Goal: Task Accomplishment & Management: Use online tool/utility

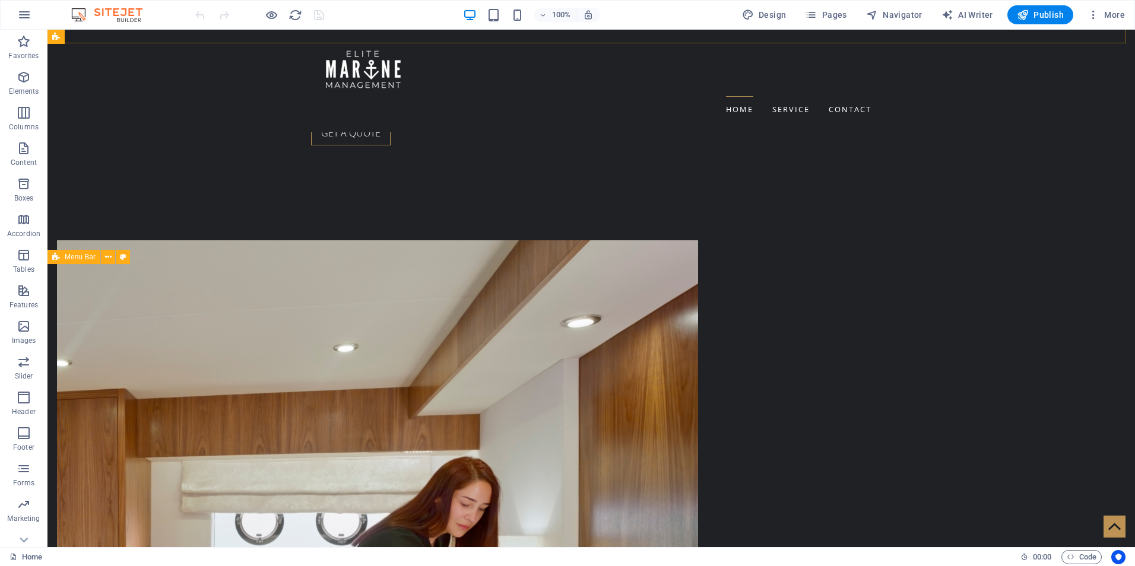
scroll to position [712, 0]
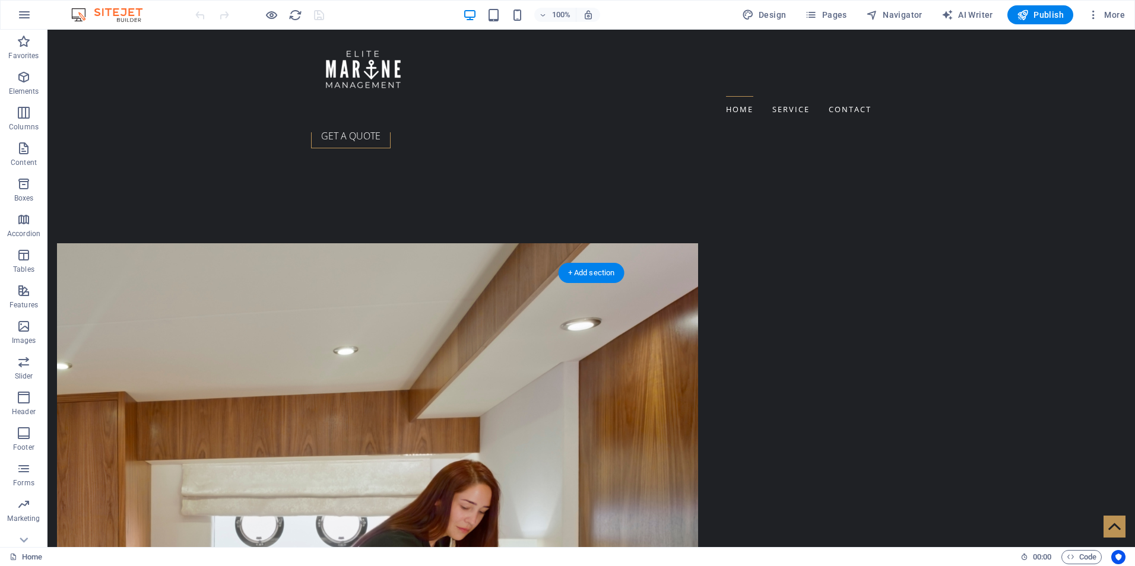
click at [108, 266] on icon at bounding box center [109, 266] width 7 height 12
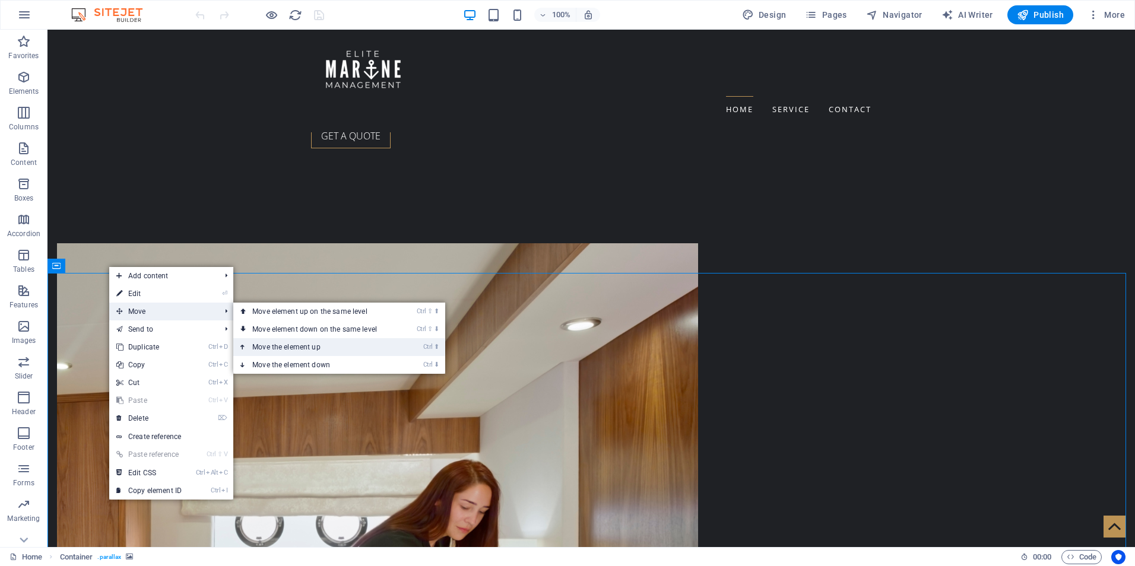
click at [312, 350] on link "Ctrl ⬆ Move the element up" at bounding box center [316, 347] width 167 height 18
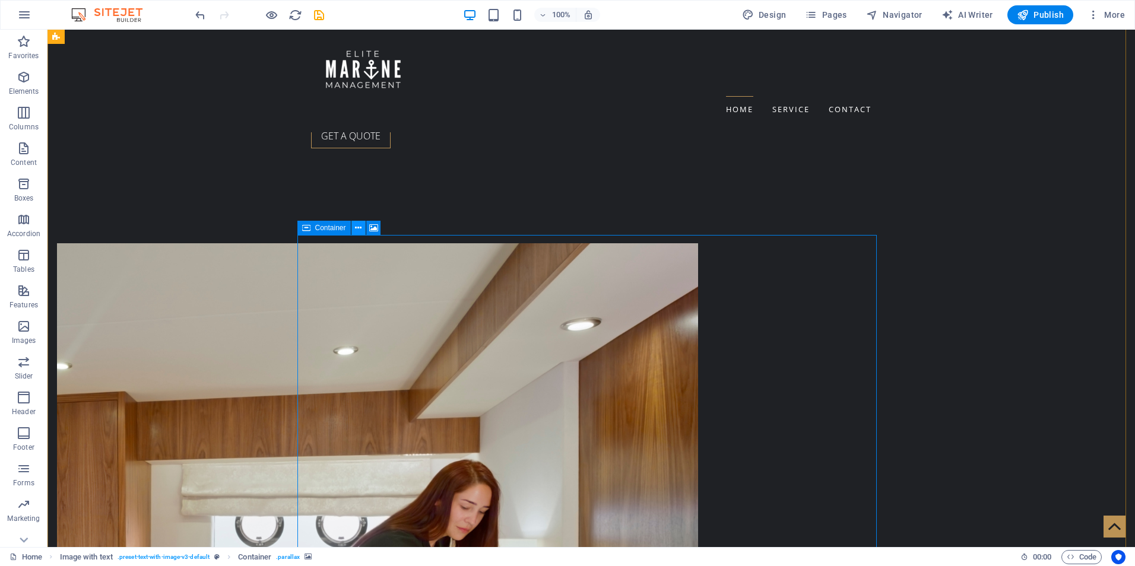
click at [361, 229] on icon at bounding box center [358, 228] width 7 height 12
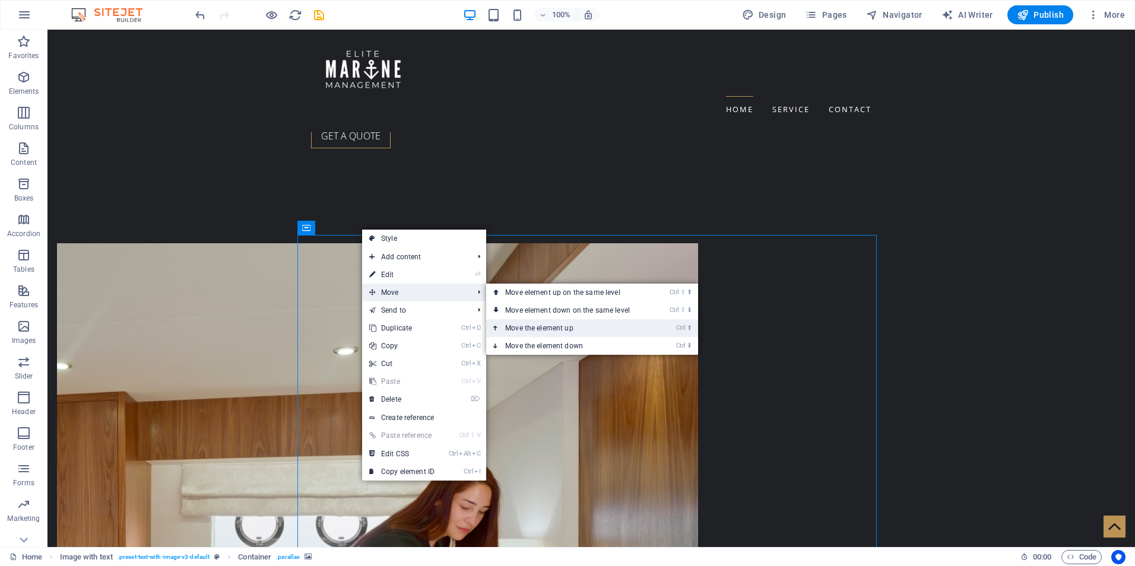
click at [574, 325] on link "Ctrl ⬆ Move the element up" at bounding box center [569, 328] width 167 height 18
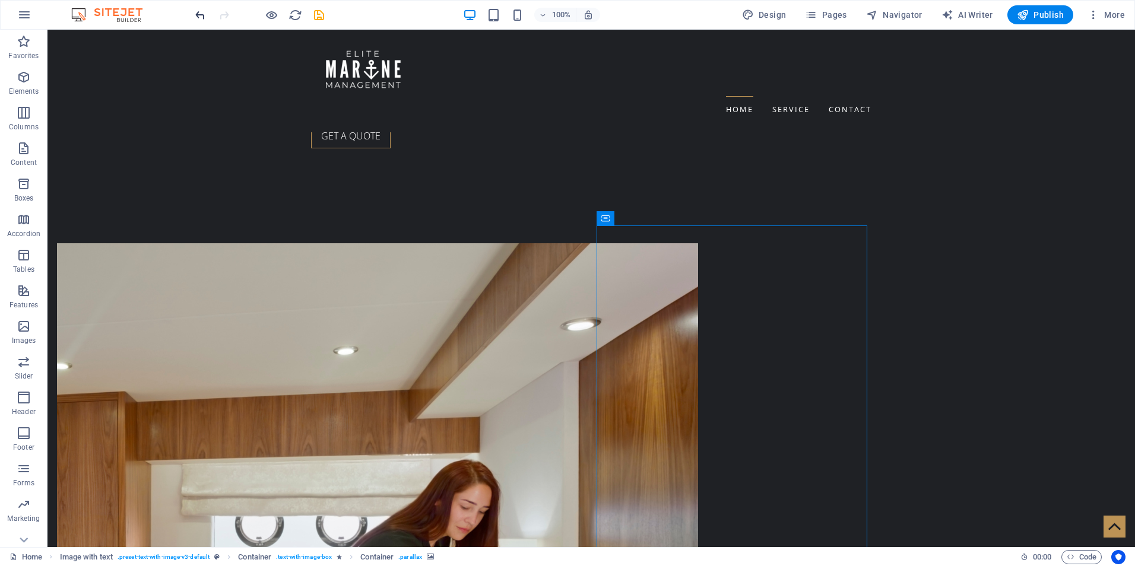
click at [195, 13] on icon "undo" at bounding box center [201, 15] width 14 height 14
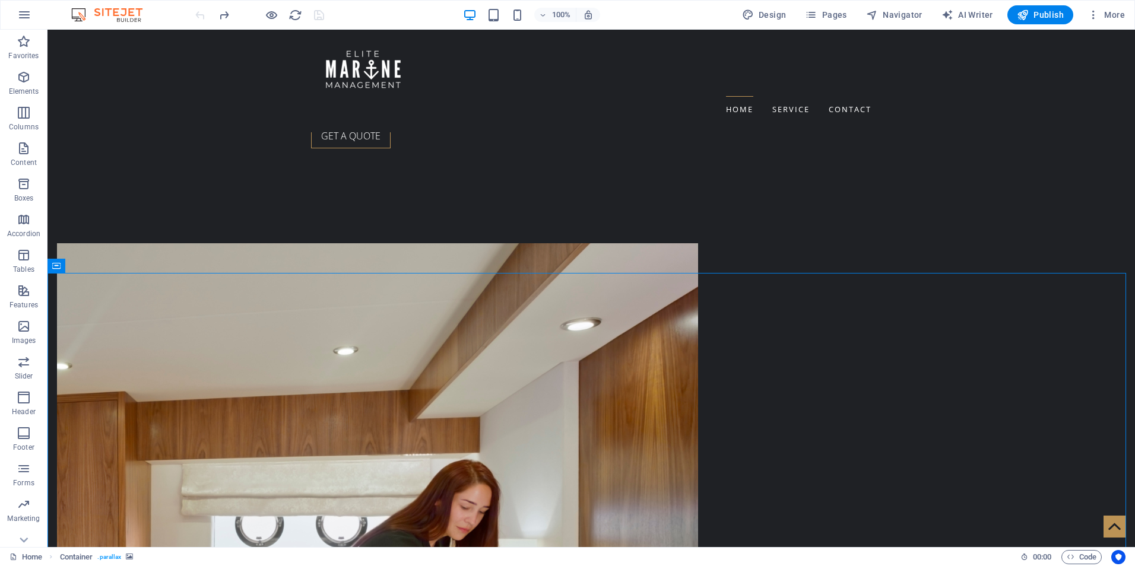
drag, startPoint x: 108, startPoint y: 293, endPoint x: 100, endPoint y: 281, distance: 14.0
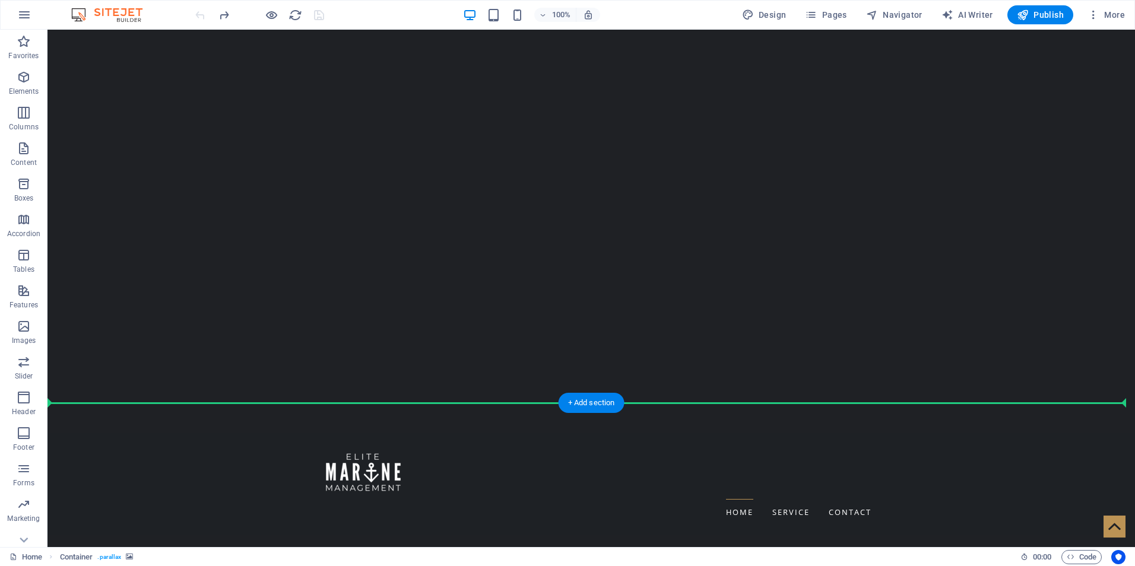
scroll to position [182, 0]
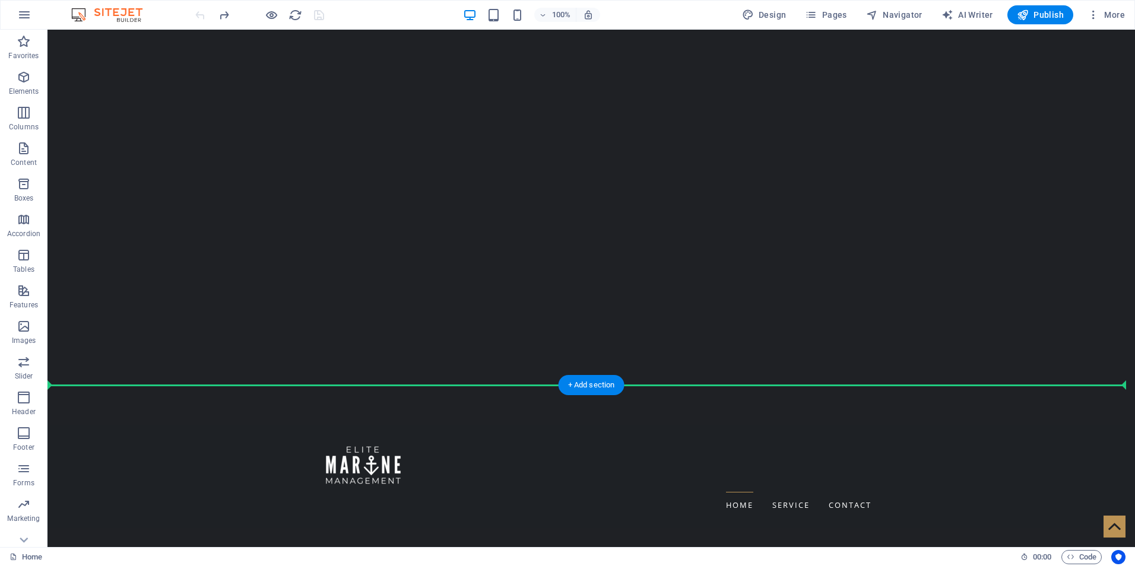
drag, startPoint x: 106, startPoint y: 294, endPoint x: 113, endPoint y: 388, distance: 94.6
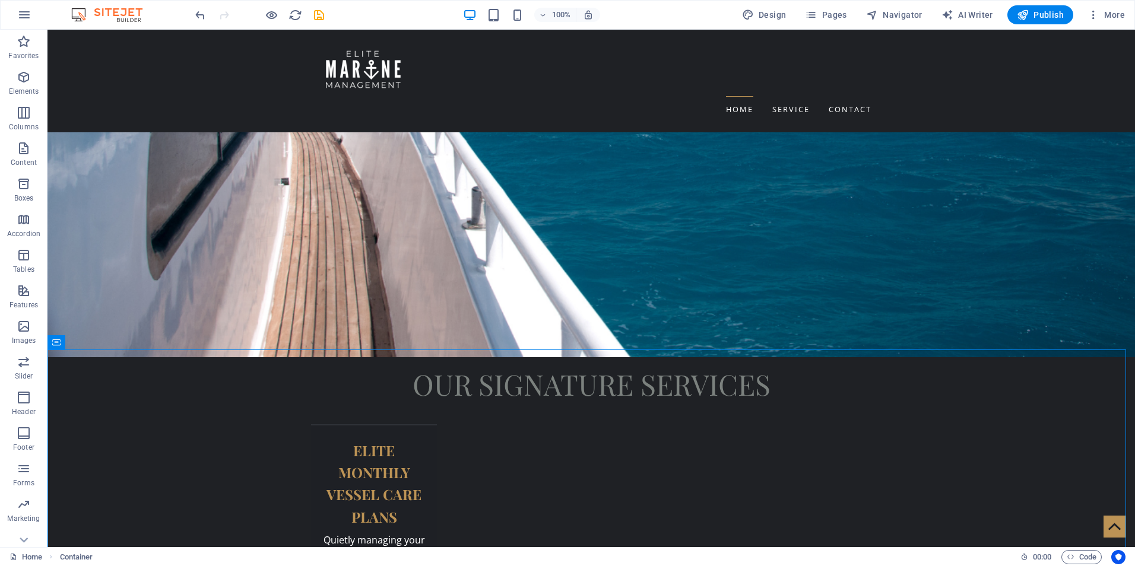
scroll to position [1006, 0]
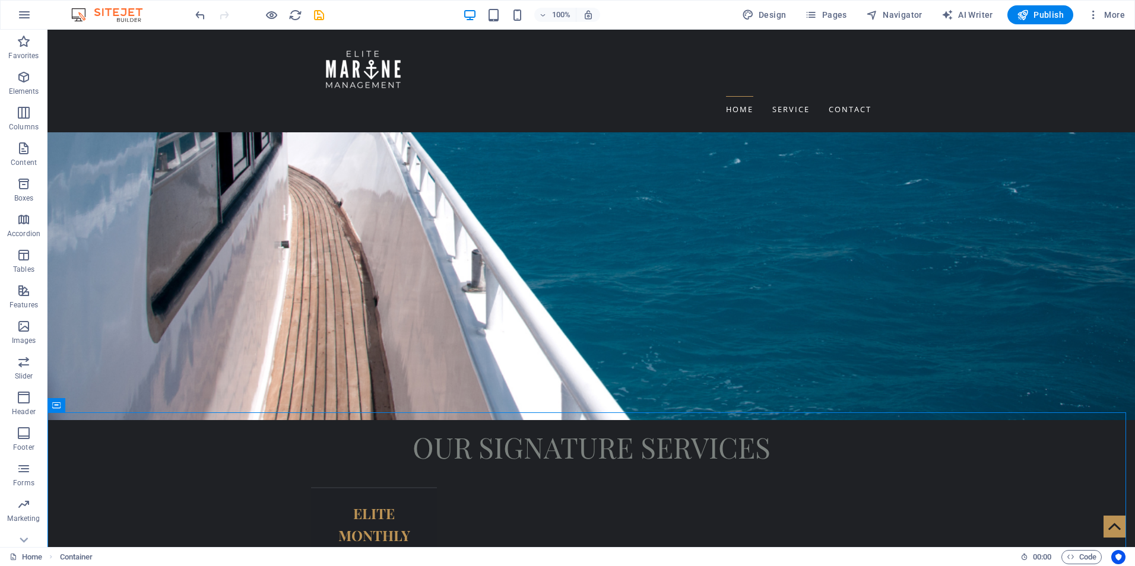
drag, startPoint x: 76, startPoint y: 343, endPoint x: 44, endPoint y: 576, distance: 236.1
click at [44, 566] on html "elitemarinemanagement.com.au Home Favorites Elements Columns Content Boxes Acco…" at bounding box center [567, 283] width 1135 height 566
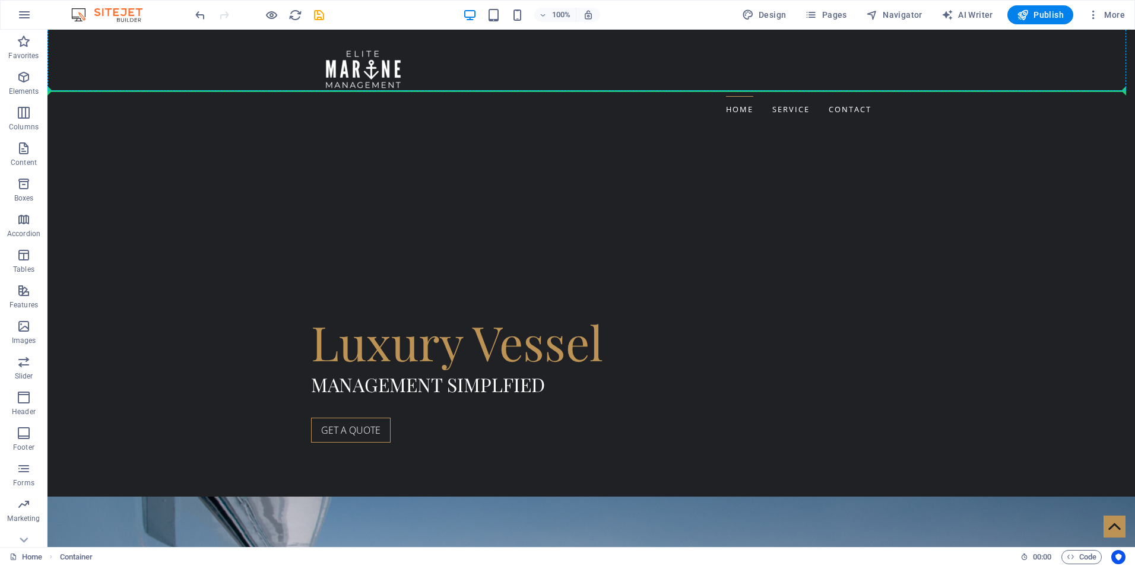
scroll to position [417, 0]
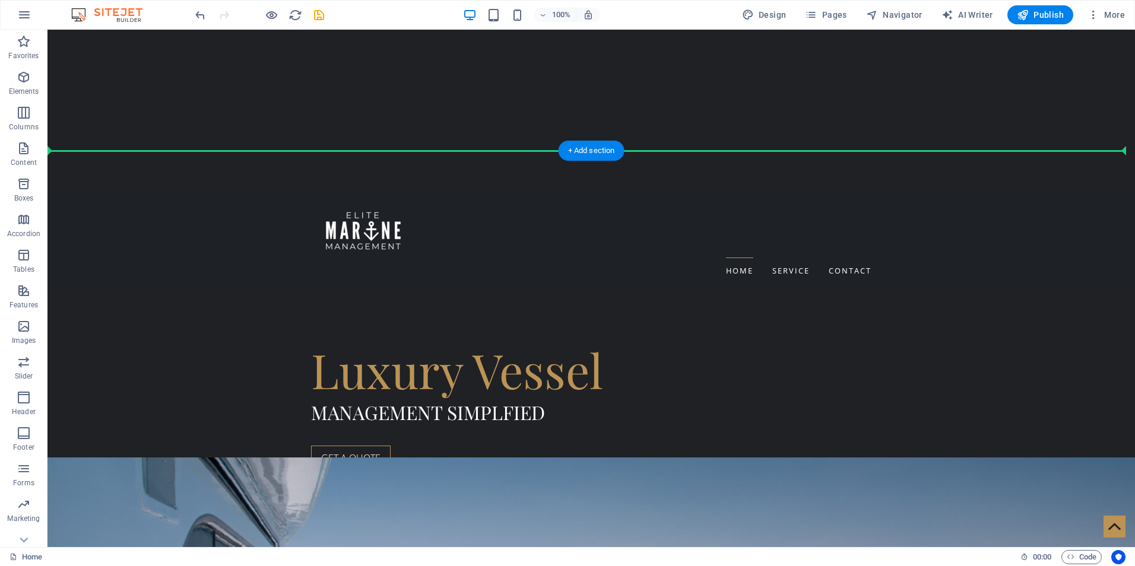
drag, startPoint x: 132, startPoint y: 437, endPoint x: 527, endPoint y: 163, distance: 480.4
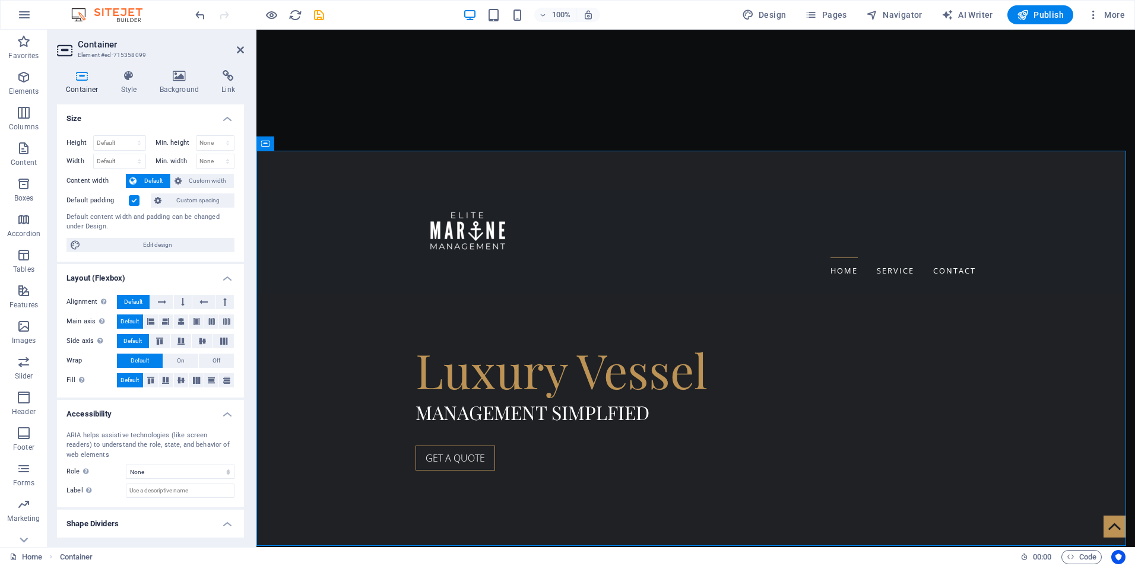
click at [181, 203] on span "Custom spacing" at bounding box center [198, 201] width 66 height 14
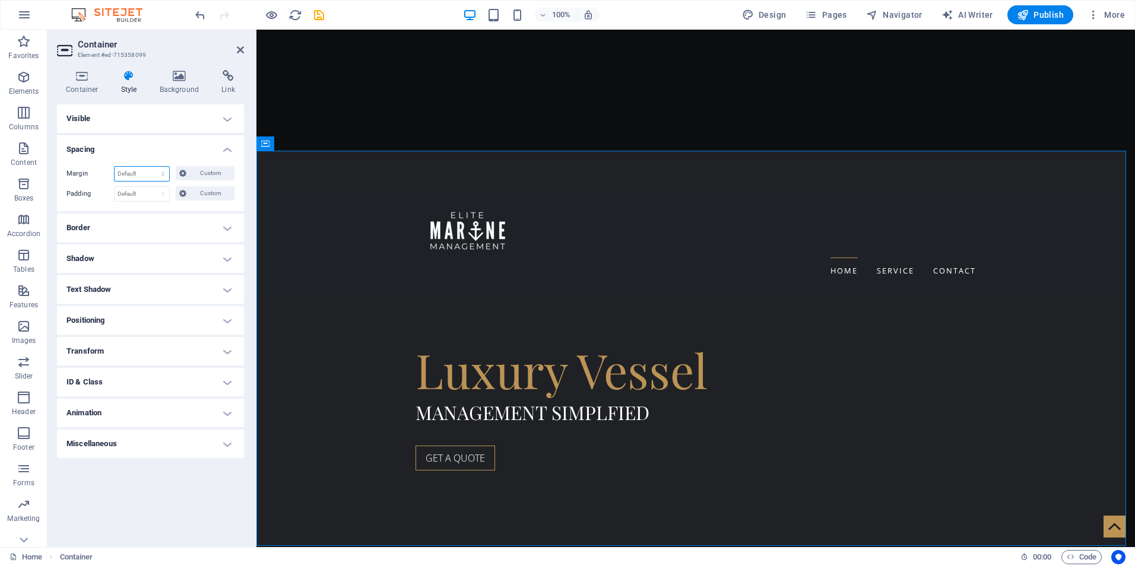
click at [126, 176] on select "Default auto px % rem vw vh Custom" at bounding box center [142, 174] width 55 height 14
select select "px"
click at [153, 167] on select "Default auto px % rem vw vh Custom" at bounding box center [142, 174] width 55 height 14
type input "20"
click at [122, 197] on select "Default px rem % vh vw Custom" at bounding box center [142, 194] width 55 height 14
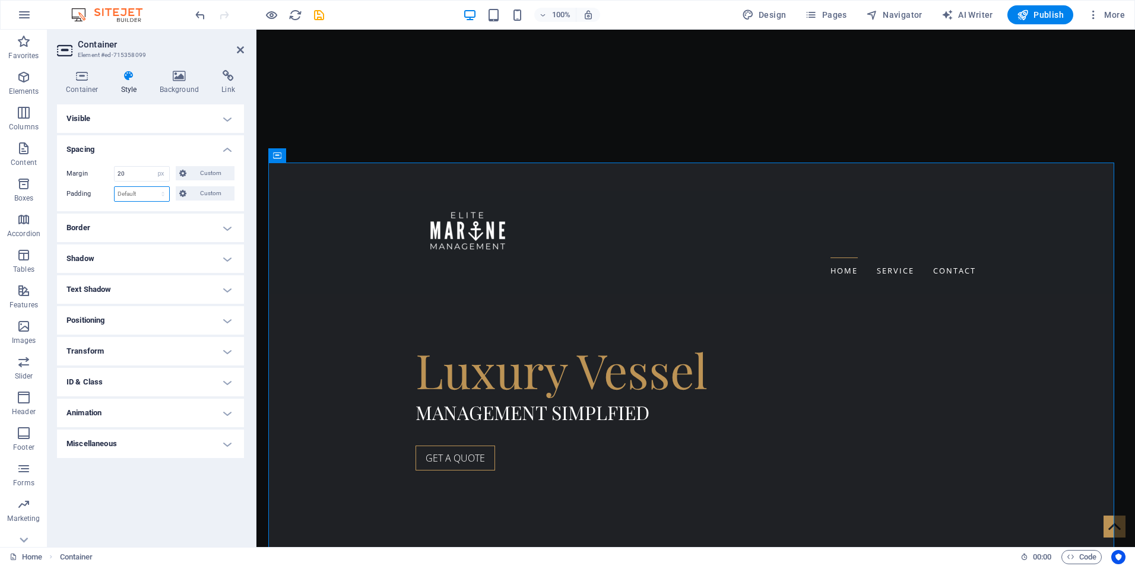
select select "px"
click at [153, 187] on select "Default px rem % vh vw Custom" at bounding box center [142, 194] width 55 height 14
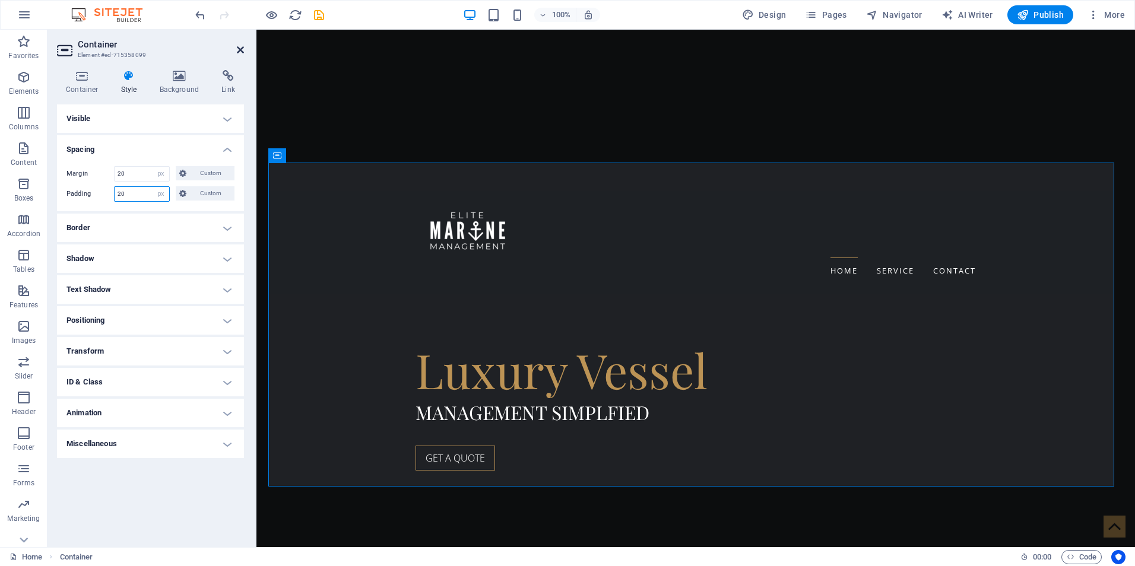
type input "20"
click at [240, 46] on icon at bounding box center [240, 49] width 7 height 9
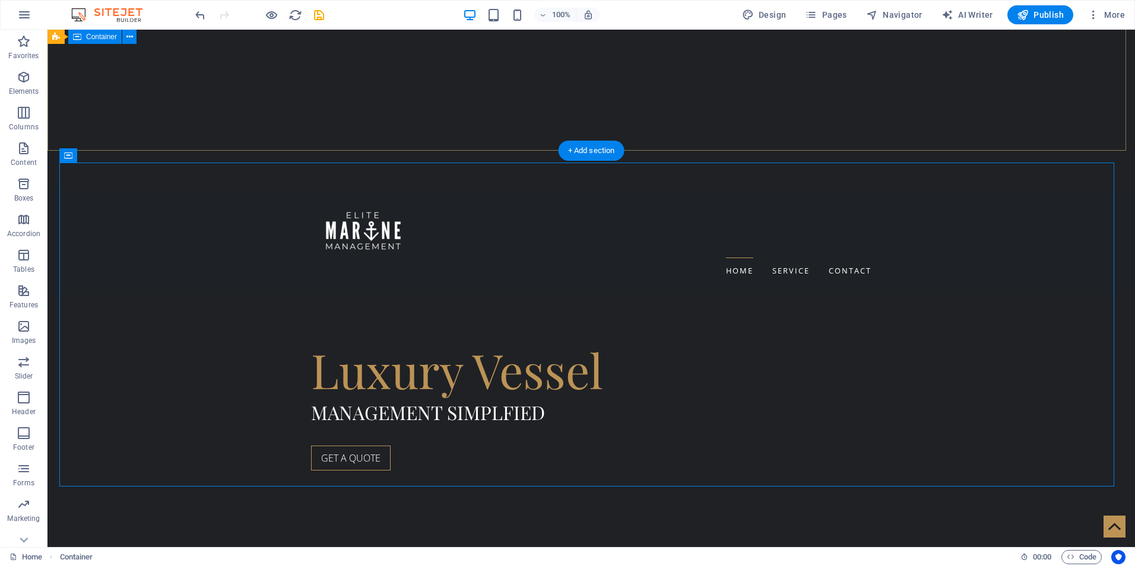
click at [978, 294] on div "Luxury Vessel MANAGEMENT SIMPLFIED GET A QUOTE" at bounding box center [591, 406] width 1088 height 224
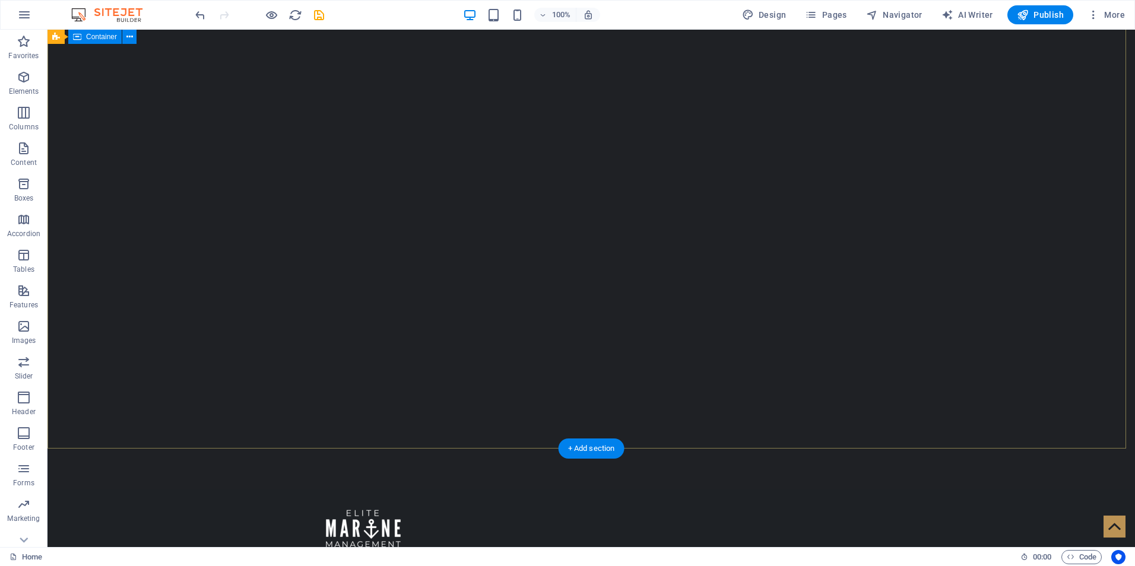
scroll to position [0, 0]
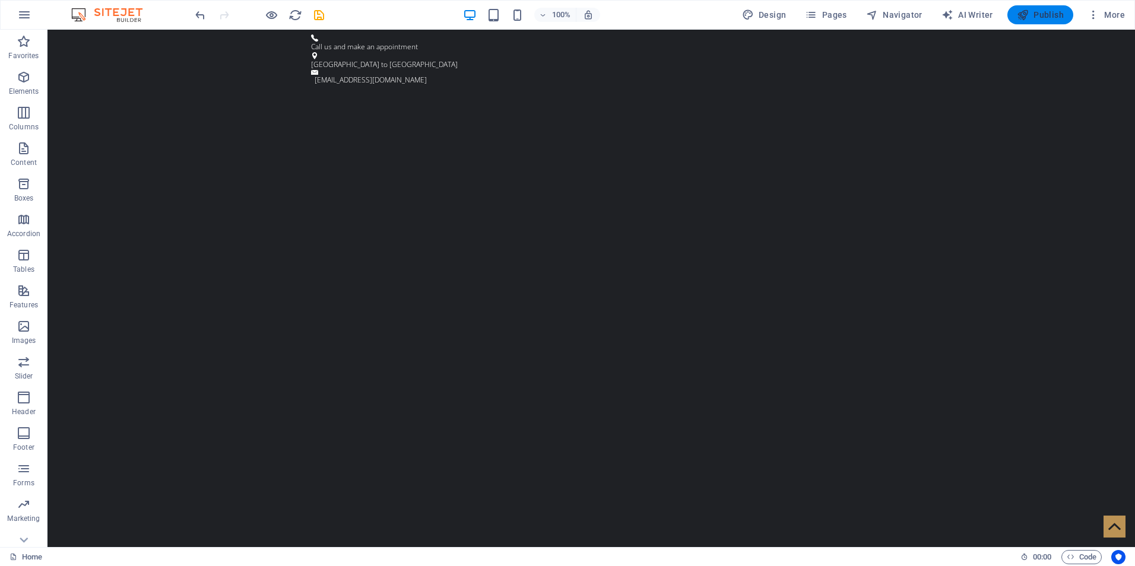
click at [1050, 11] on span "Publish" at bounding box center [1040, 15] width 47 height 12
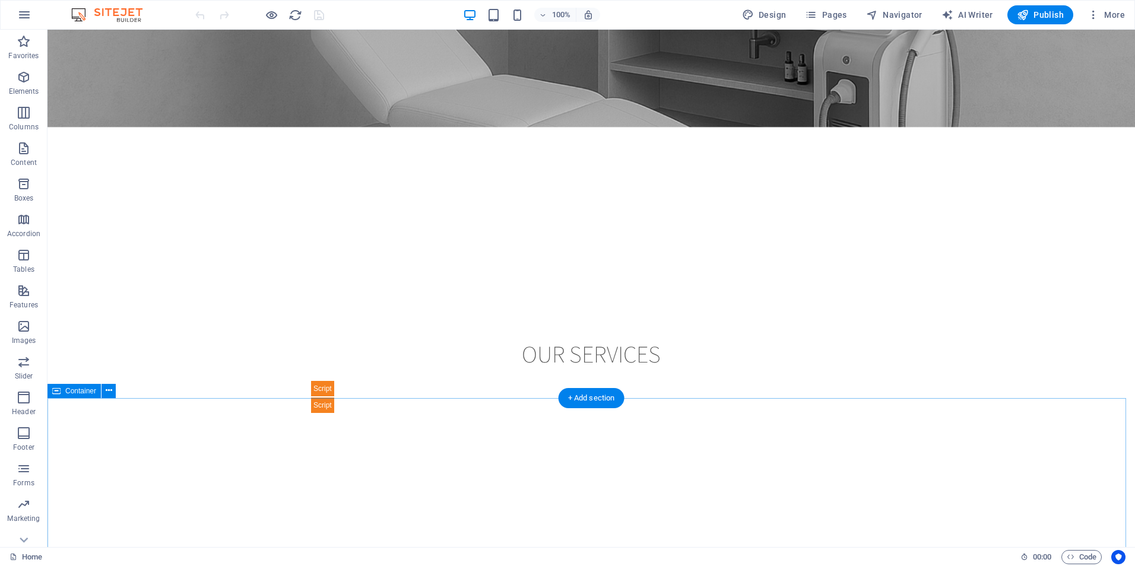
scroll to position [1449, 0]
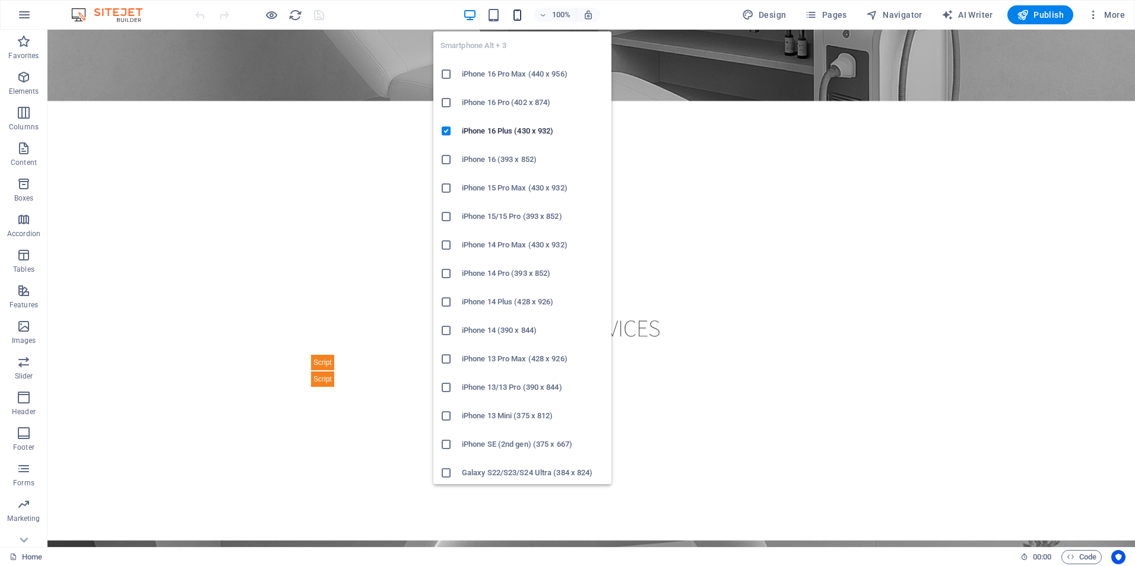
click at [521, 18] on icon "button" at bounding box center [518, 15] width 14 height 14
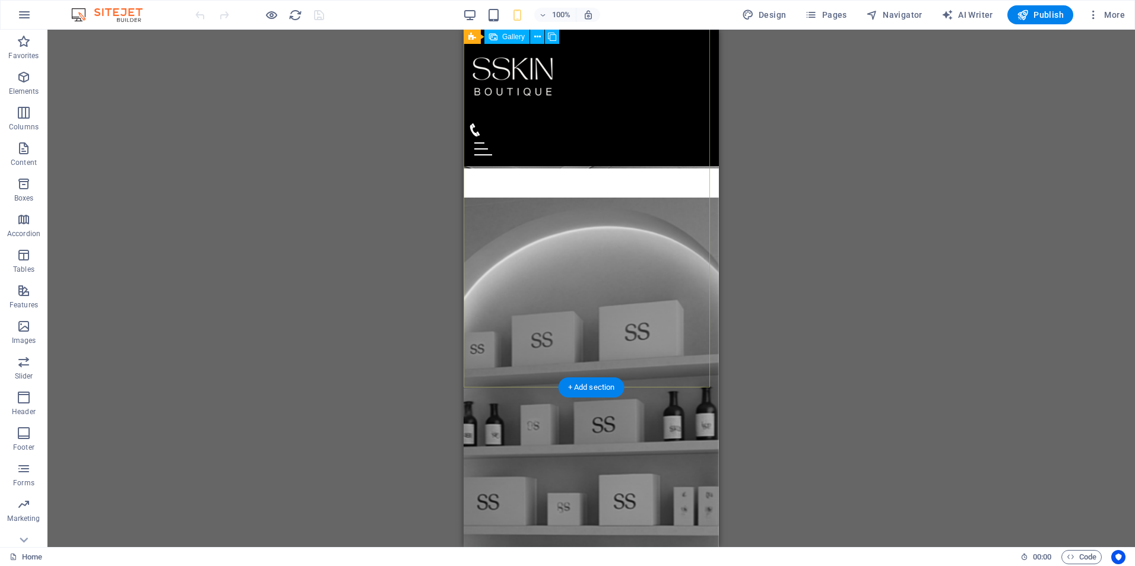
scroll to position [1343, 0]
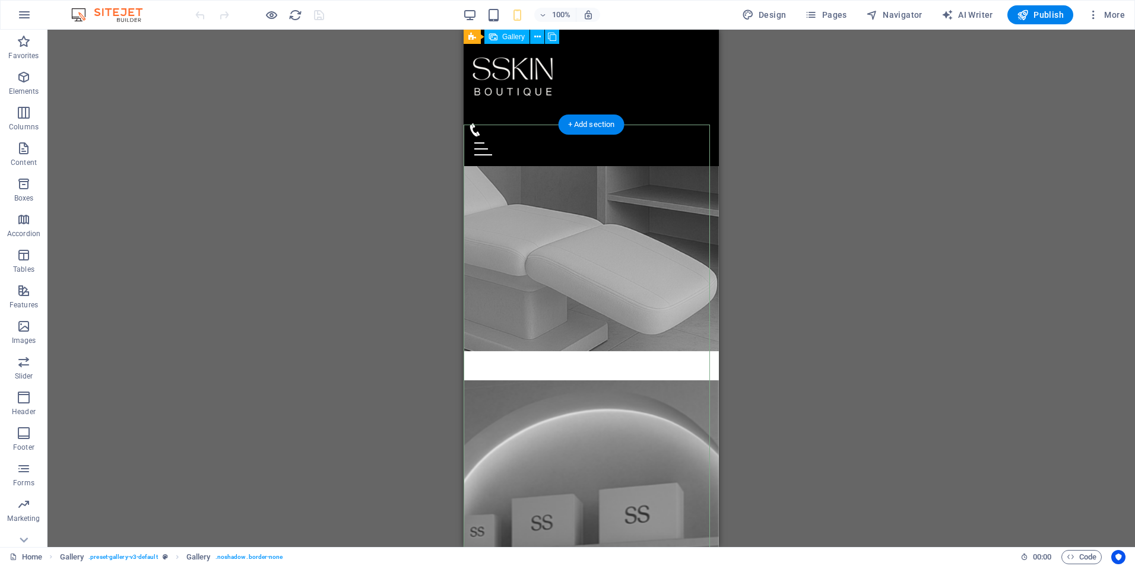
scroll to position [1224, 0]
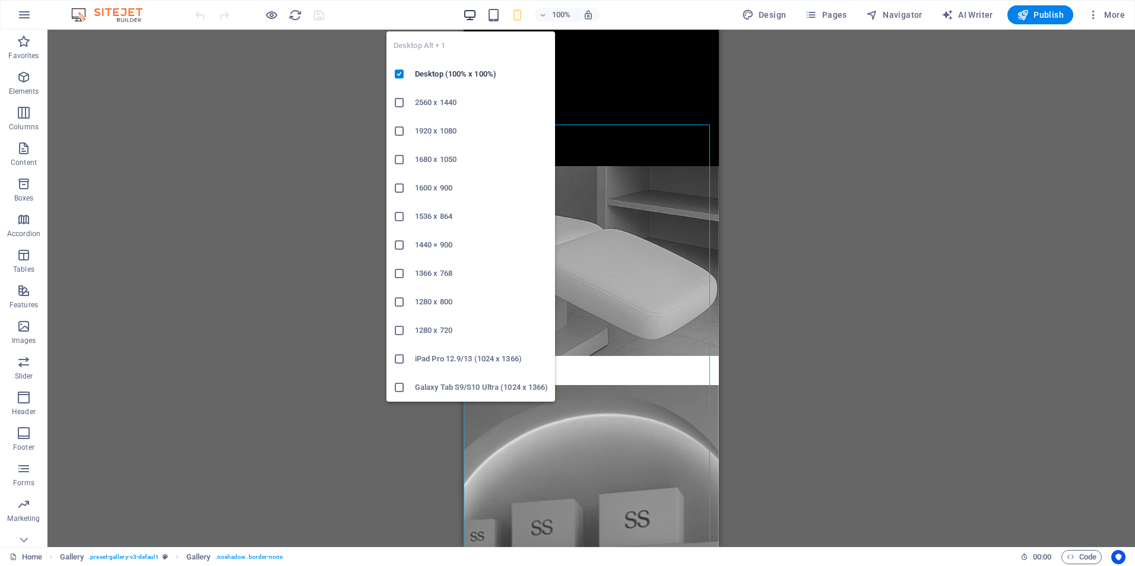
click at [474, 16] on icon "button" at bounding box center [470, 15] width 14 height 14
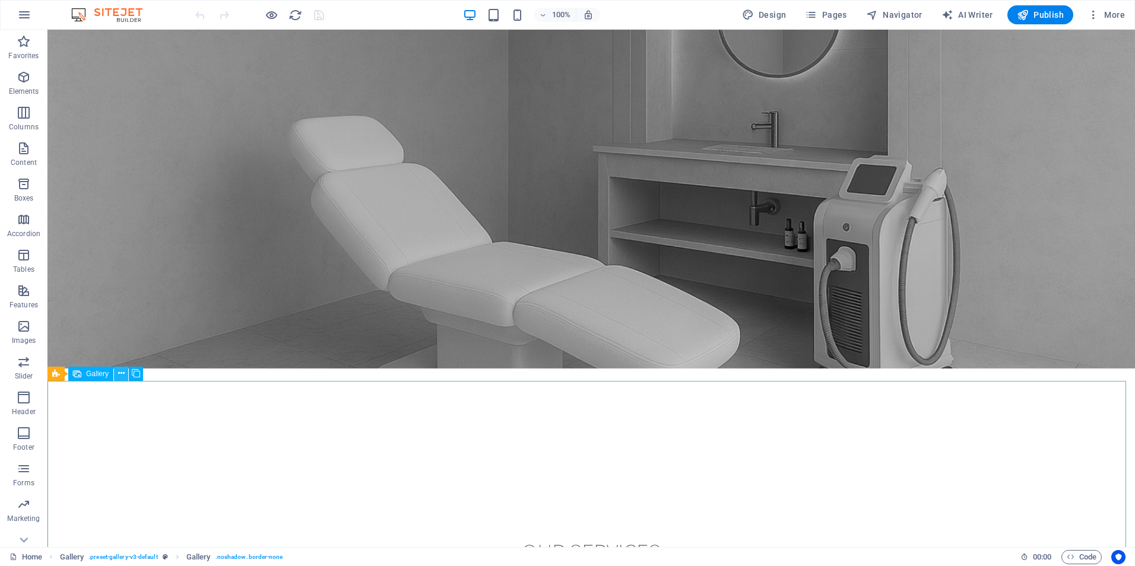
click at [117, 374] on button at bounding box center [121, 374] width 14 height 14
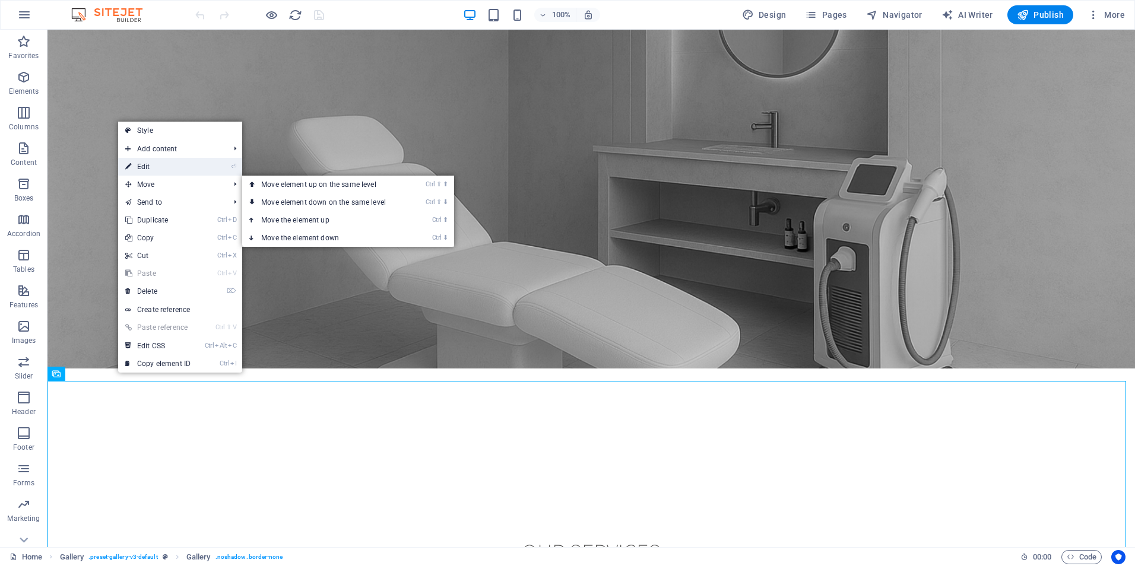
click at [180, 166] on link "⏎ Edit" at bounding box center [158, 167] width 80 height 18
select select "2"
select select "px"
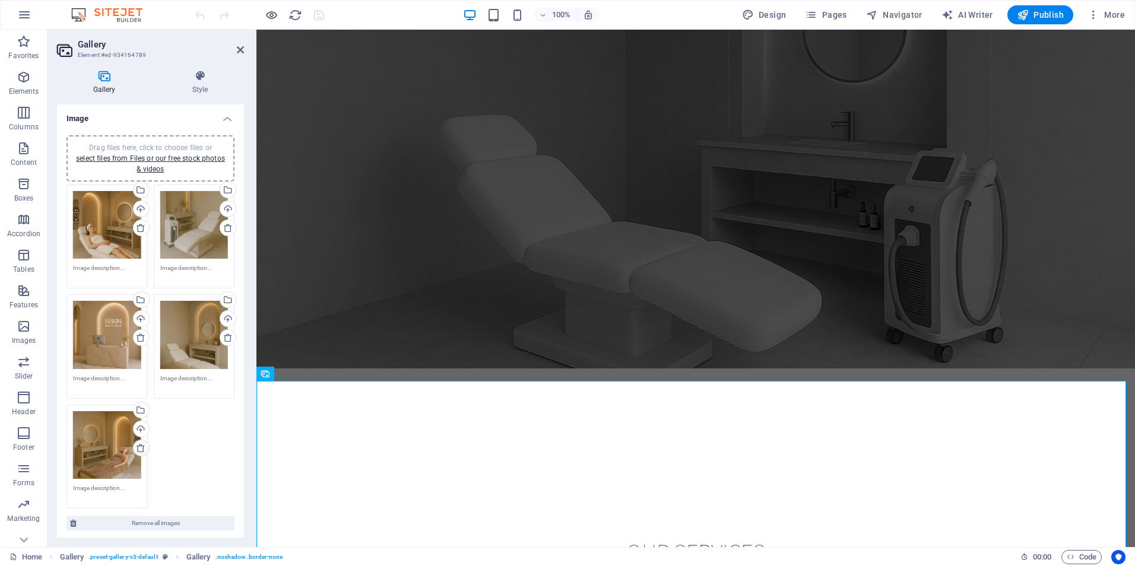
click at [140, 448] on icon at bounding box center [140, 447] width 9 height 9
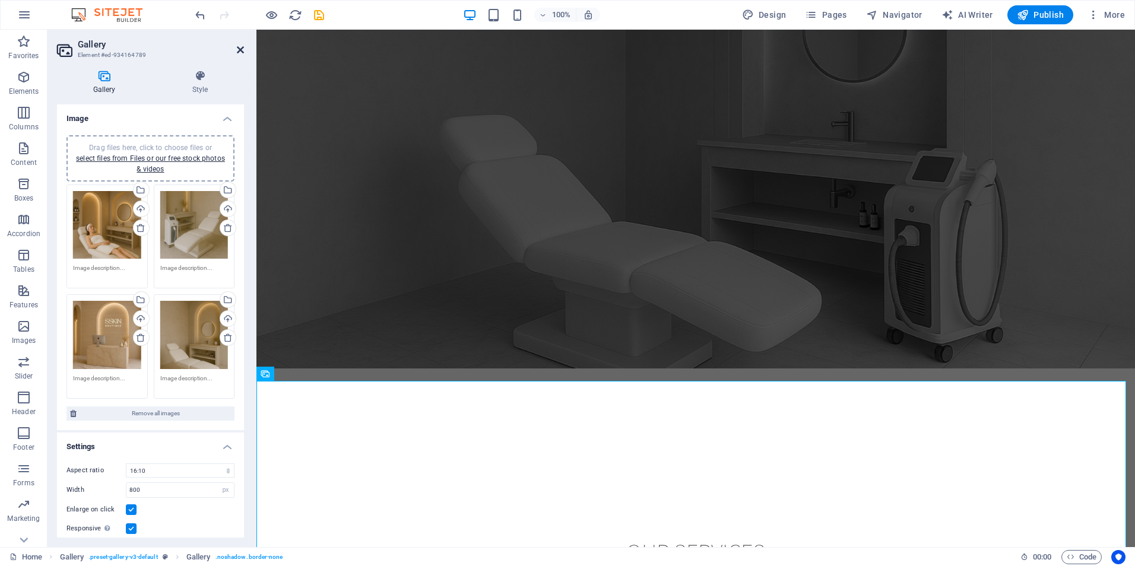
click at [240, 50] on icon at bounding box center [240, 49] width 7 height 9
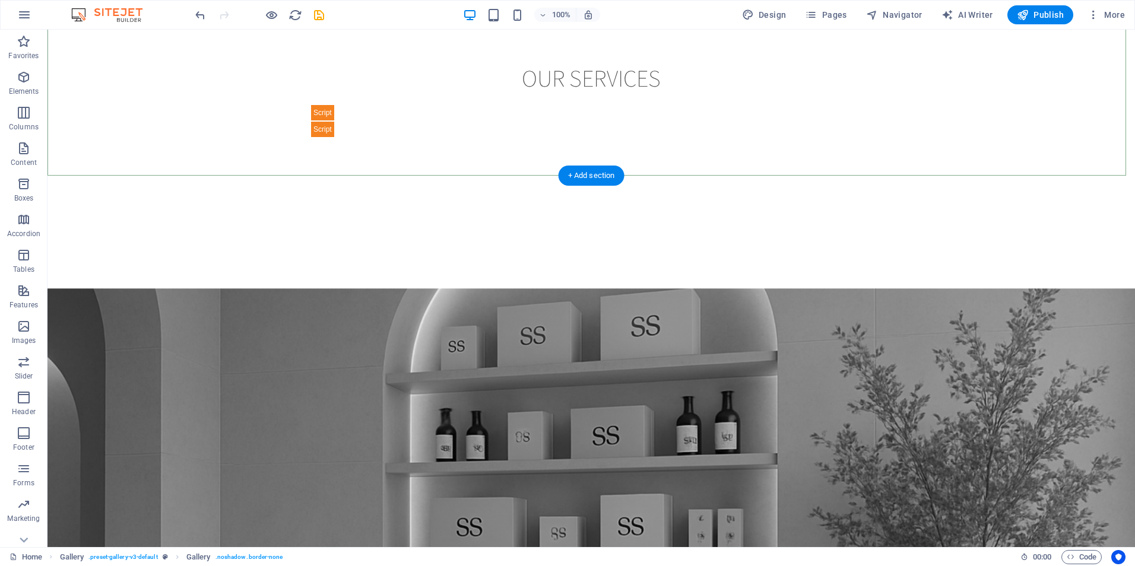
scroll to position [1699, 0]
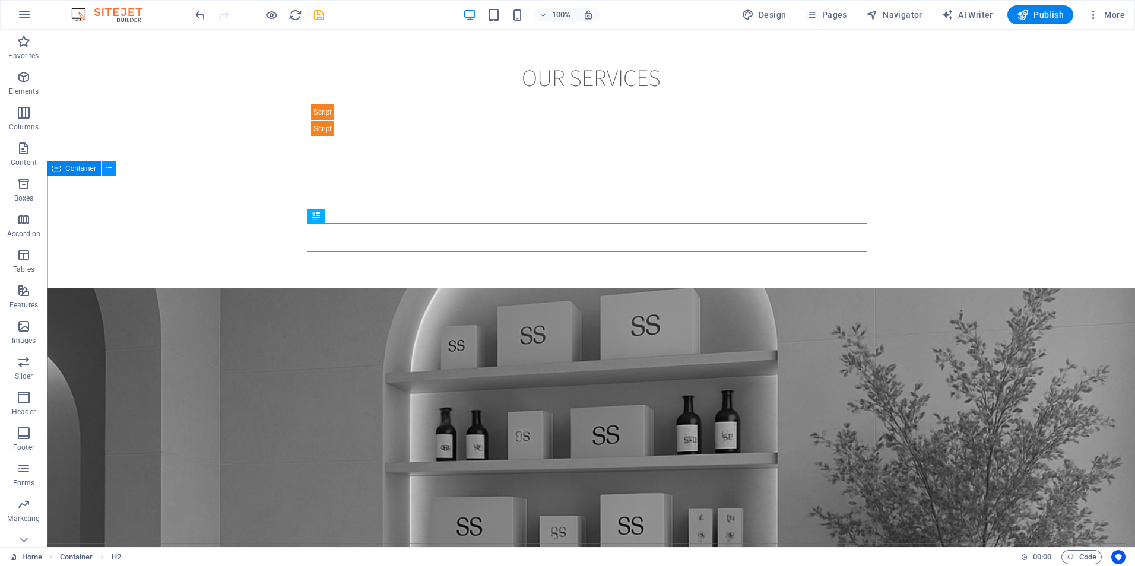
click at [113, 167] on button at bounding box center [109, 168] width 14 height 14
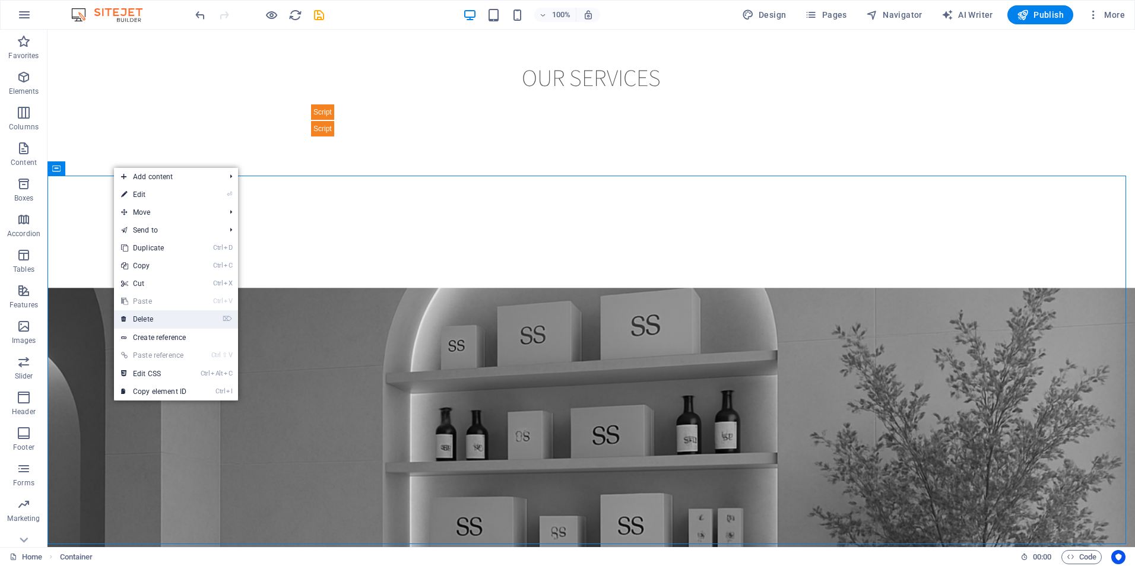
click at [168, 316] on link "⌦ Delete" at bounding box center [154, 320] width 80 height 18
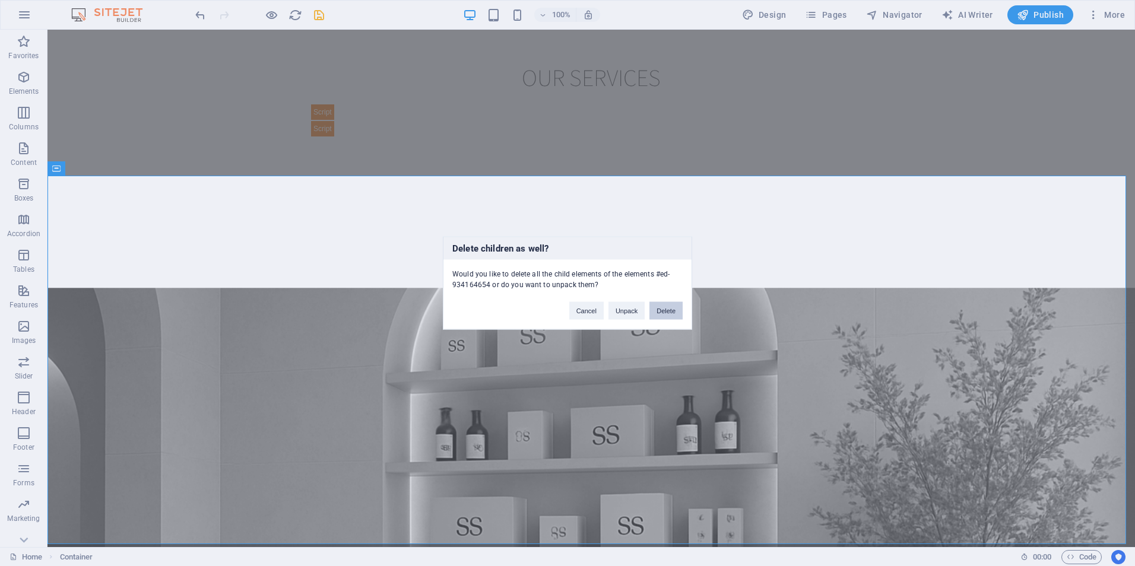
click at [663, 307] on button "Delete" at bounding box center [666, 311] width 33 height 18
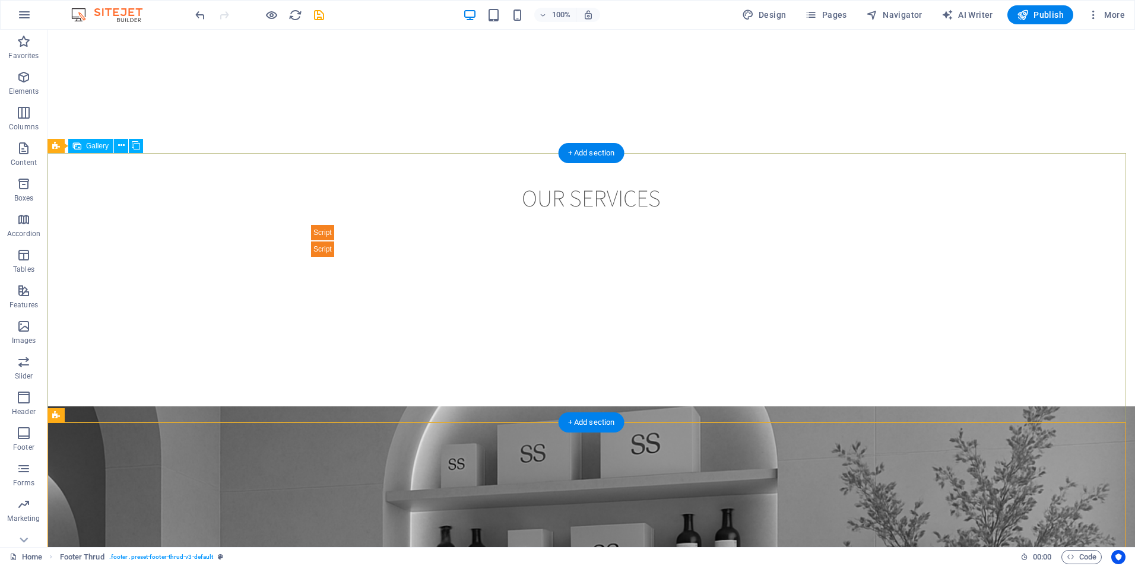
scroll to position [1759, 0]
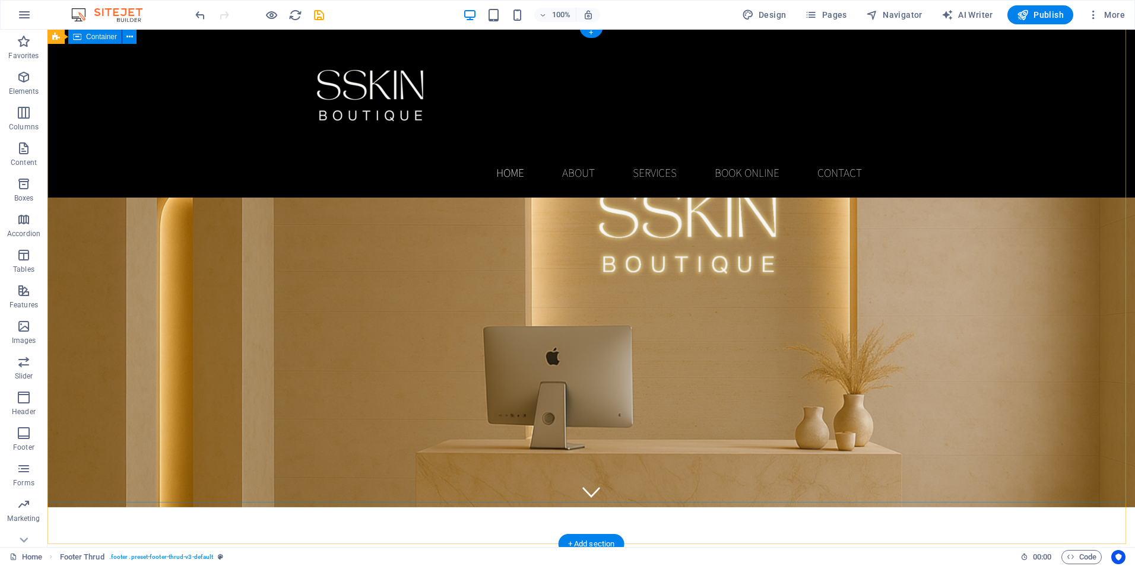
scroll to position [0, 0]
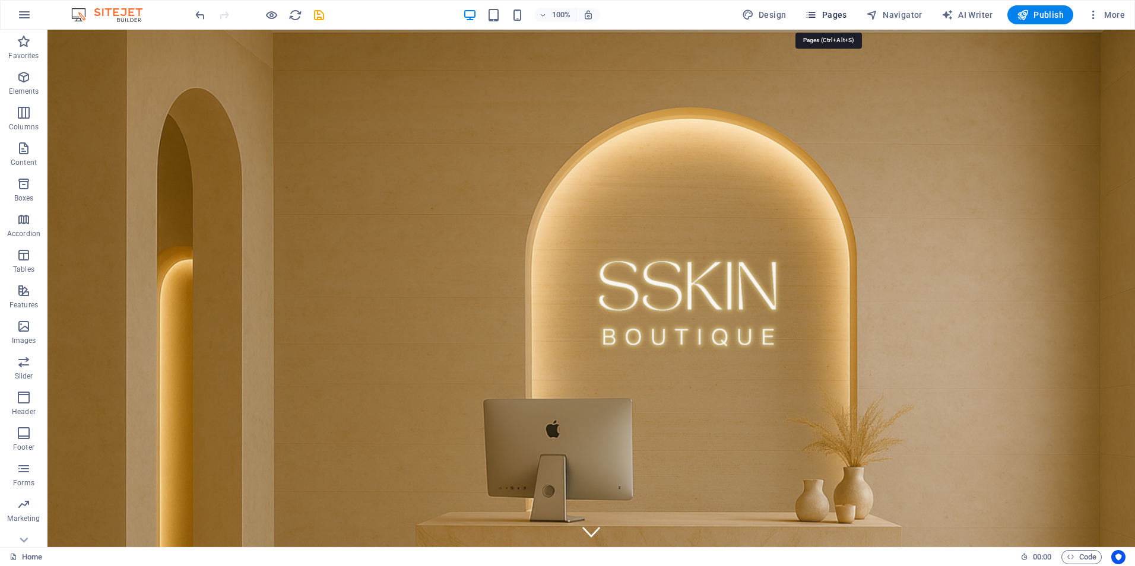
click at [835, 13] on span "Pages" at bounding box center [826, 15] width 42 height 12
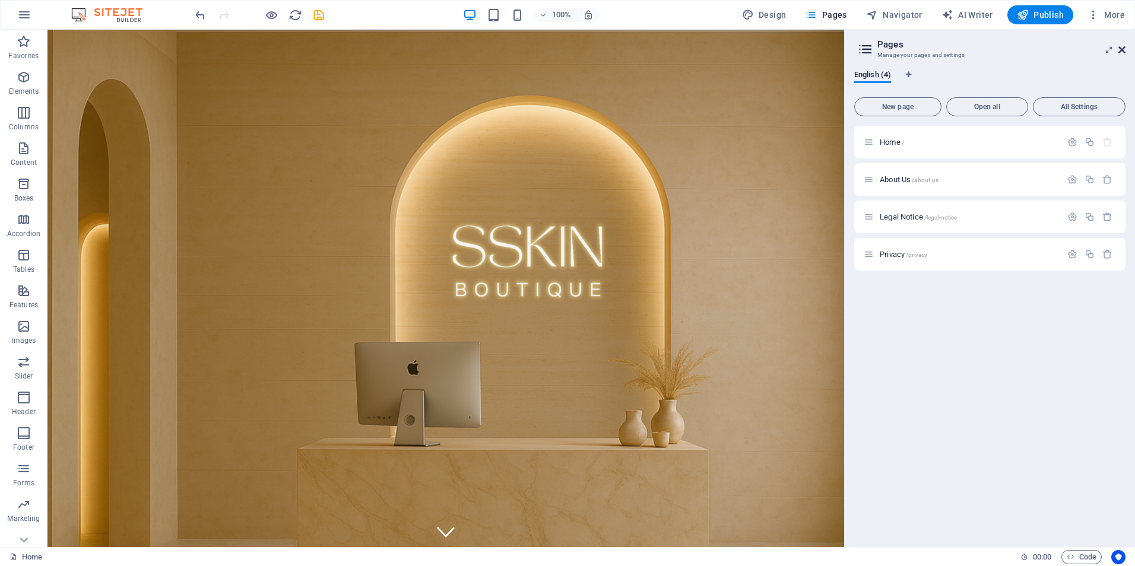
click at [1121, 49] on icon at bounding box center [1122, 49] width 7 height 9
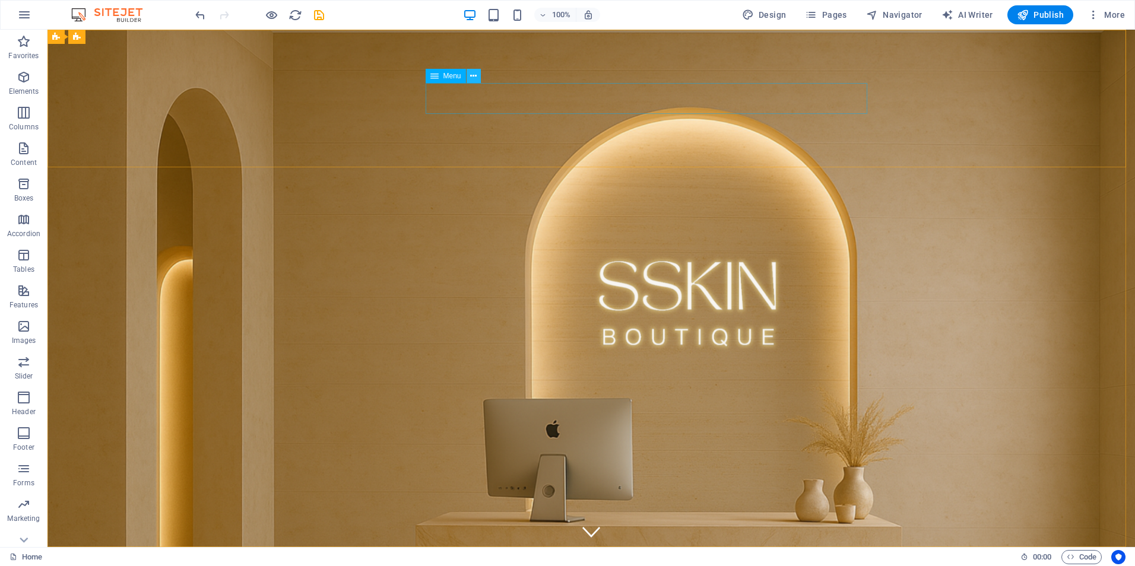
click at [473, 75] on icon at bounding box center [473, 76] width 7 height 12
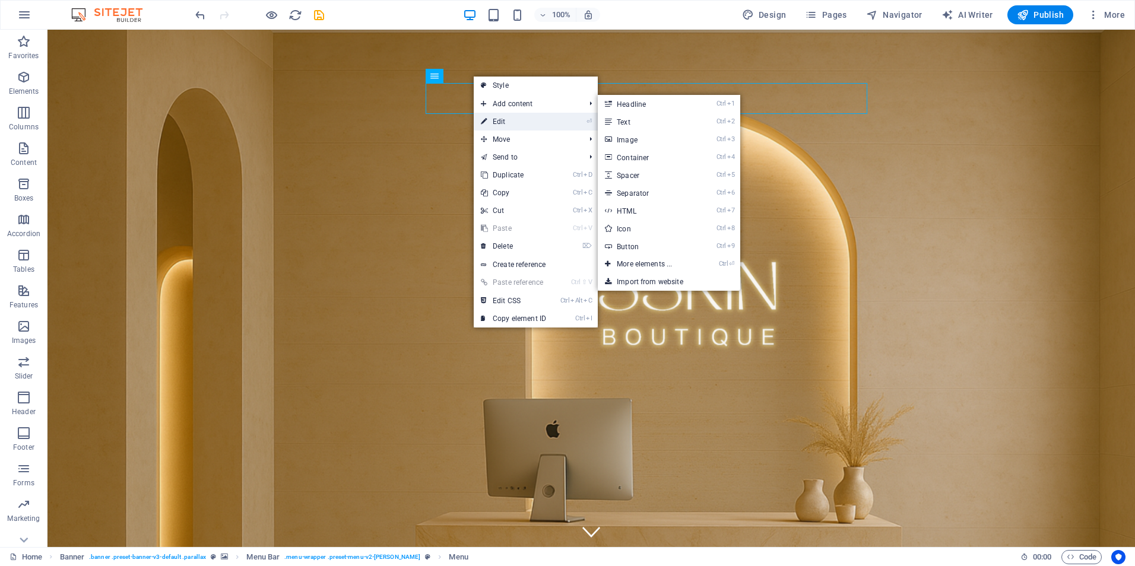
click at [512, 118] on link "⏎ Edit" at bounding box center [514, 122] width 80 height 18
select select
select select "1"
select select
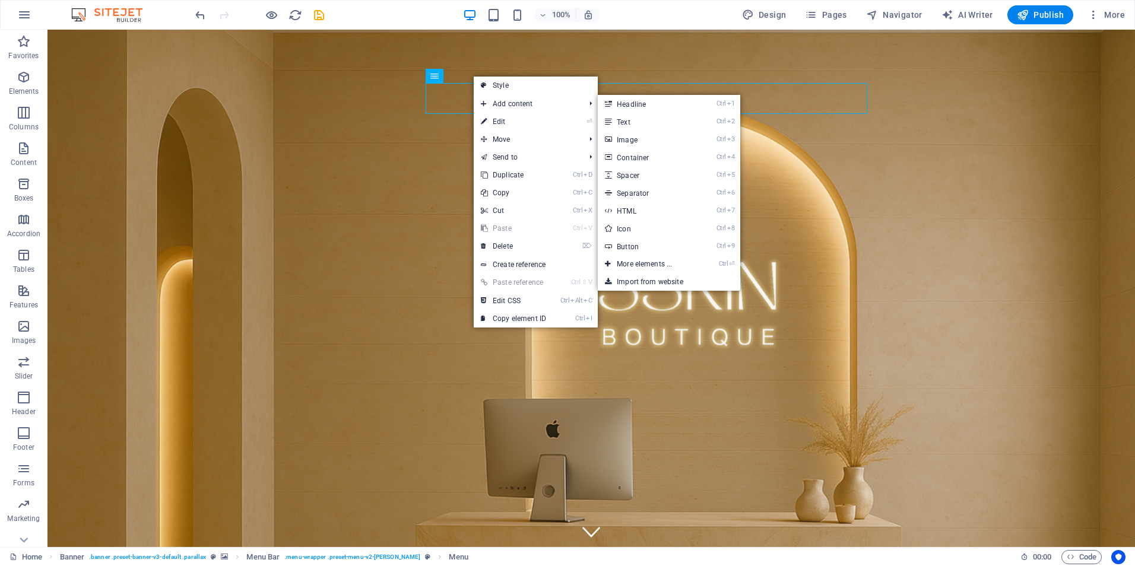
select select
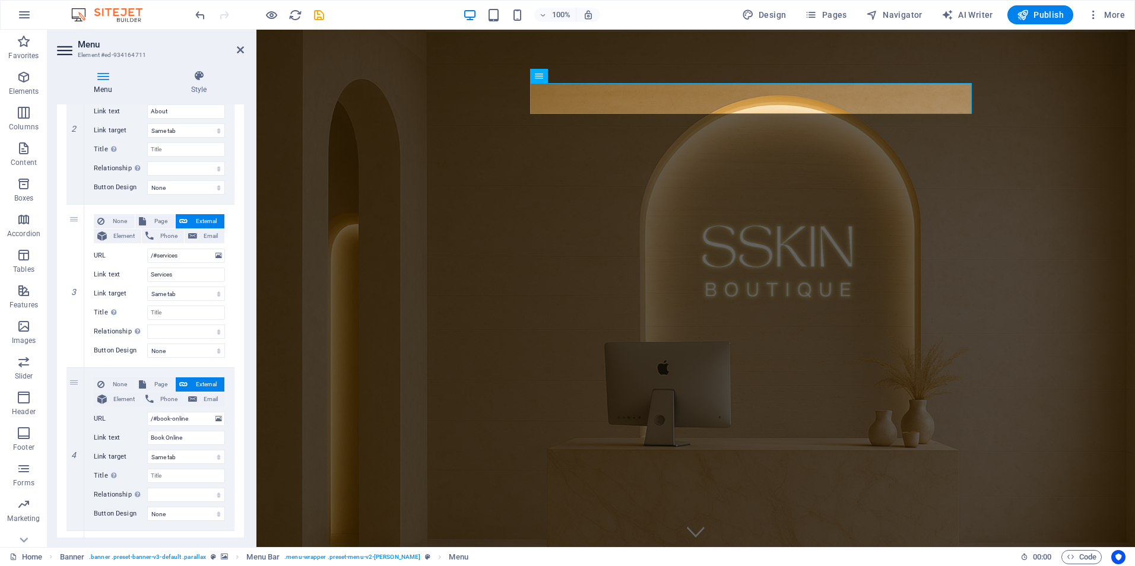
scroll to position [356, 0]
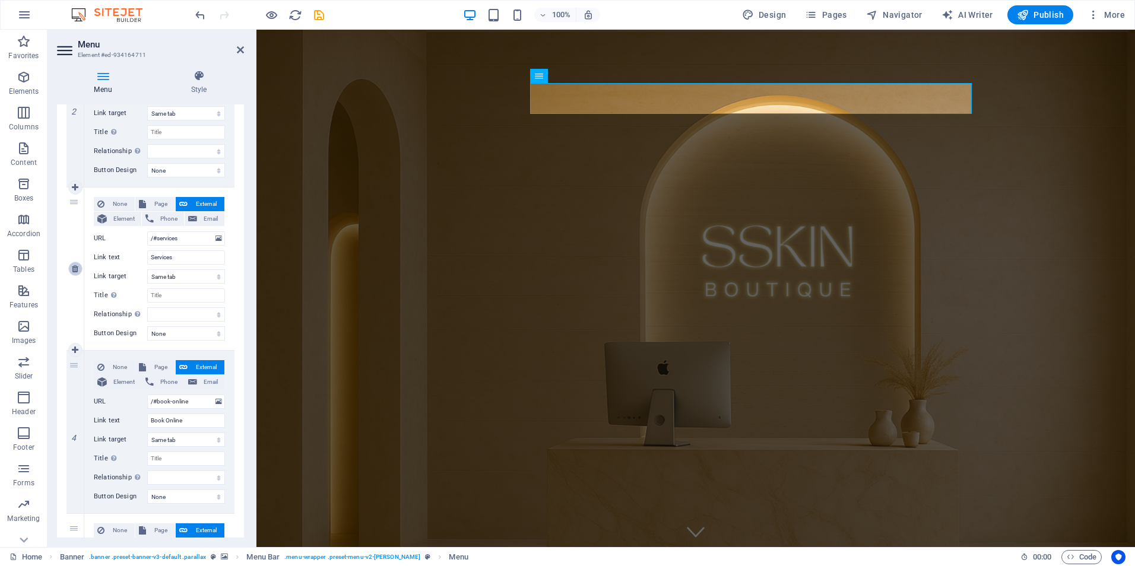
click at [75, 270] on icon at bounding box center [75, 269] width 7 height 8
select select
type input "/#book-online"
type input "Book Online"
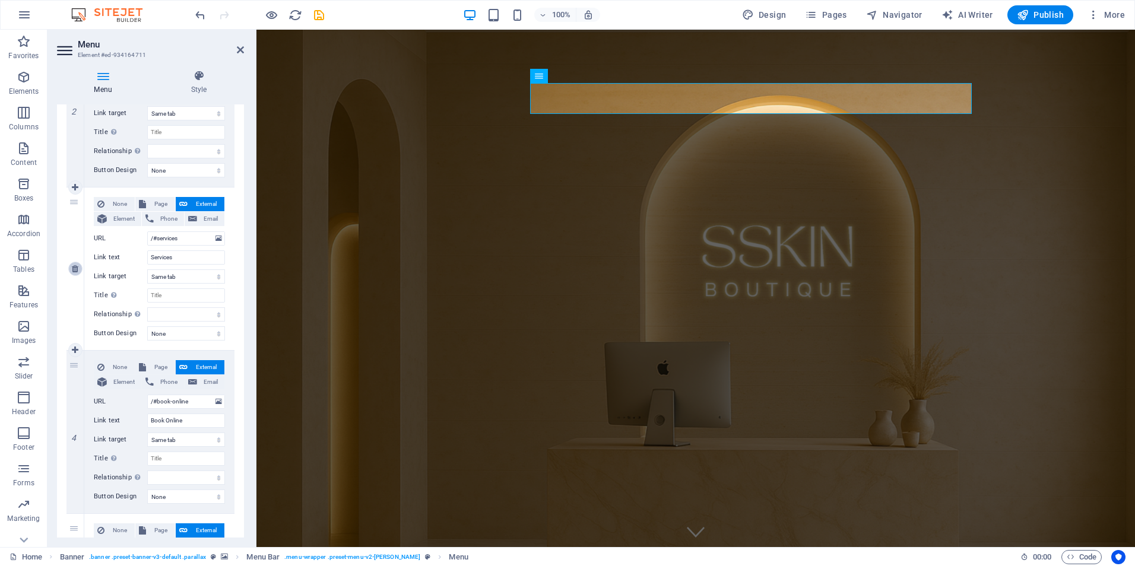
select select
type input "/#contact"
type input "Contact"
select select
click at [75, 271] on icon at bounding box center [75, 269] width 7 height 8
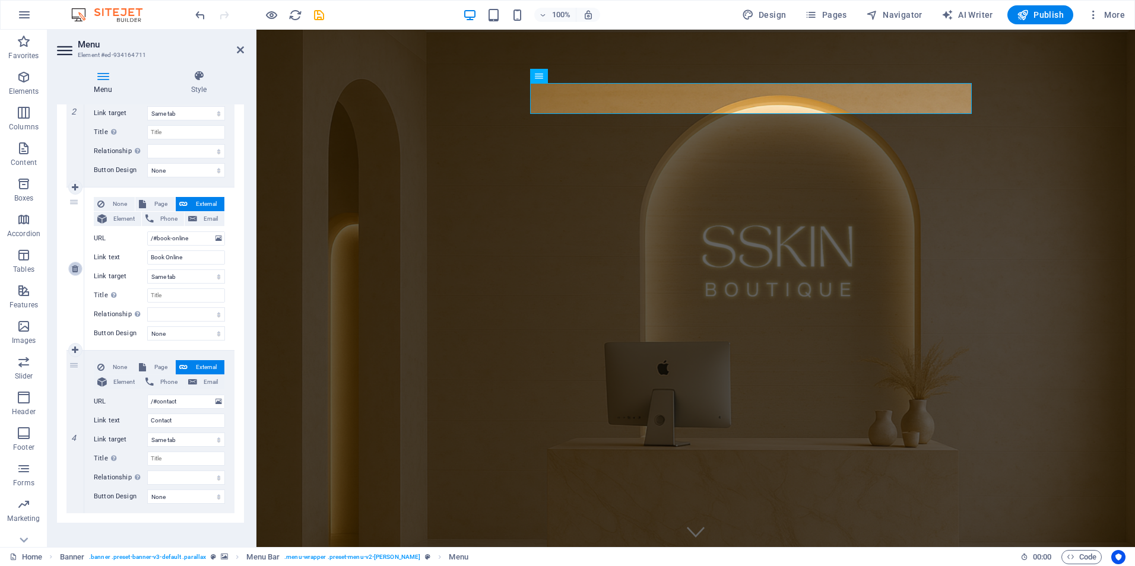
select select
type input "/#contact"
type input "Contact"
select select
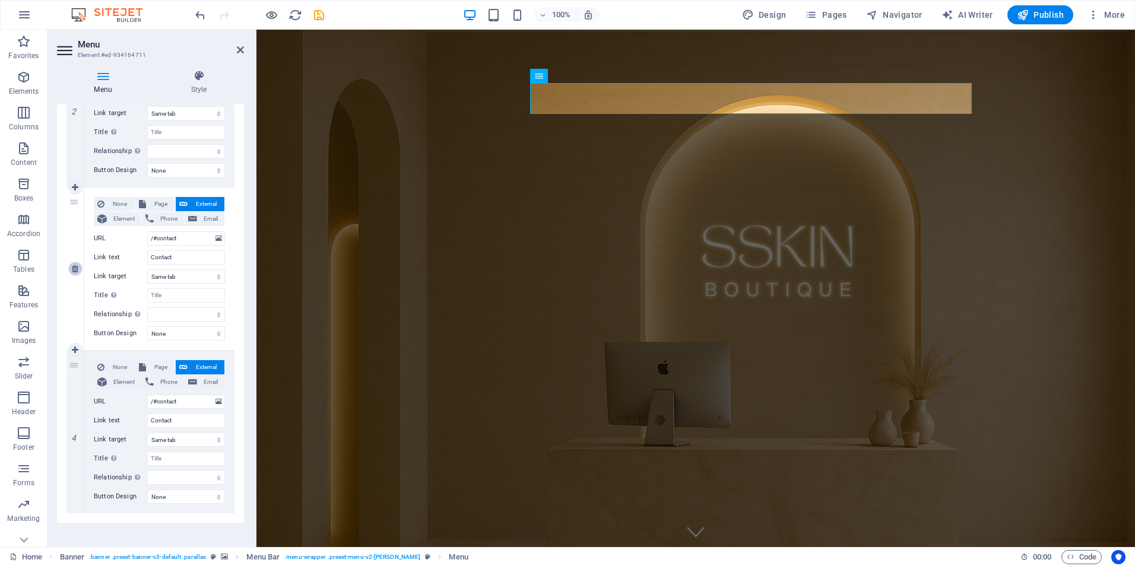
scroll to position [202, 0]
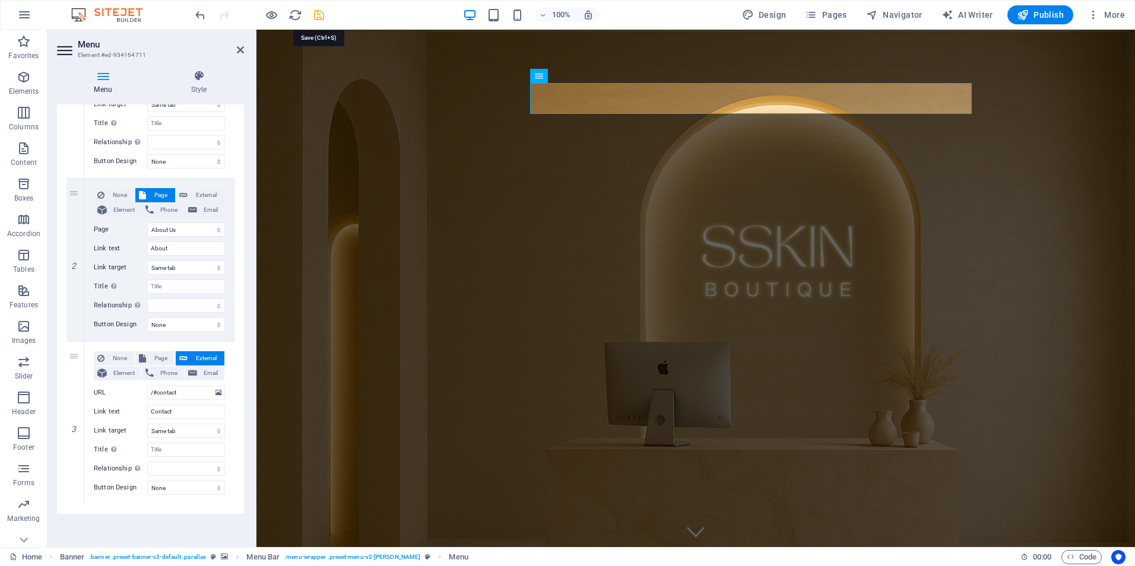
click at [323, 15] on icon "save" at bounding box center [319, 15] width 14 height 14
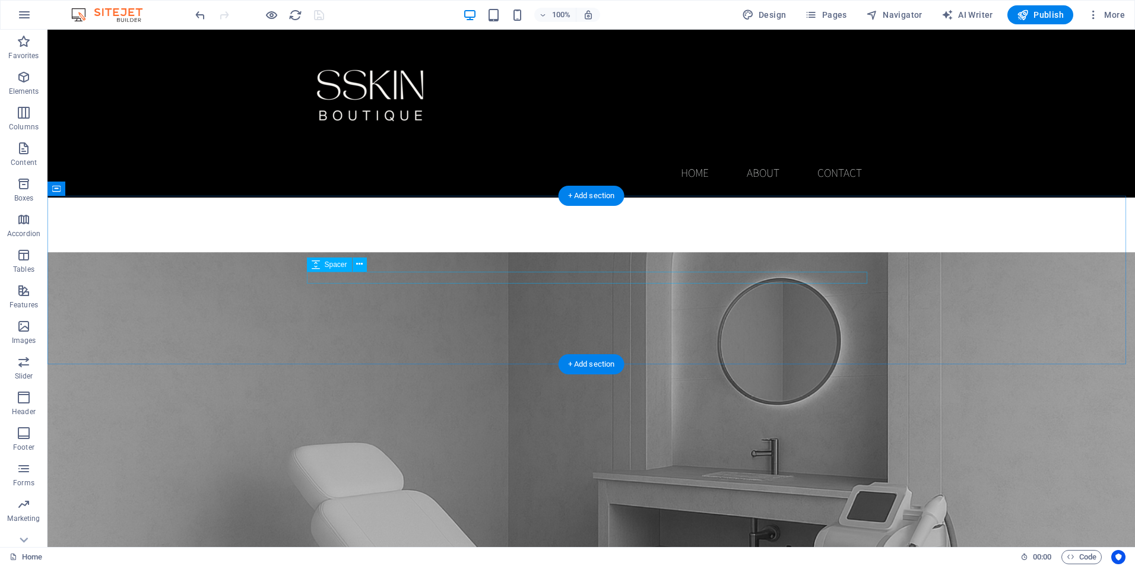
scroll to position [831, 0]
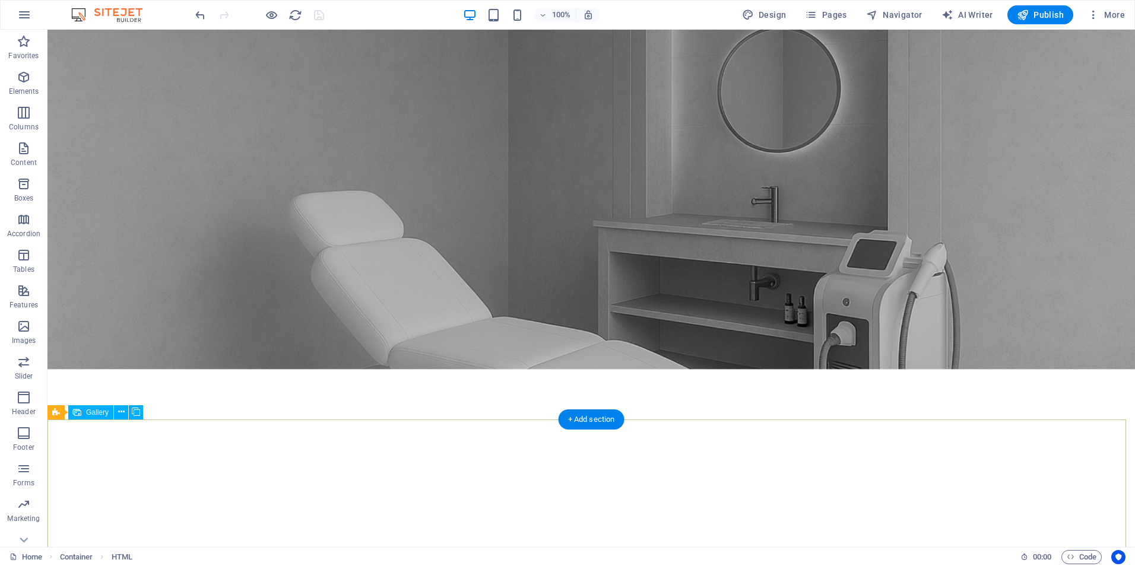
scroll to position [1186, 0]
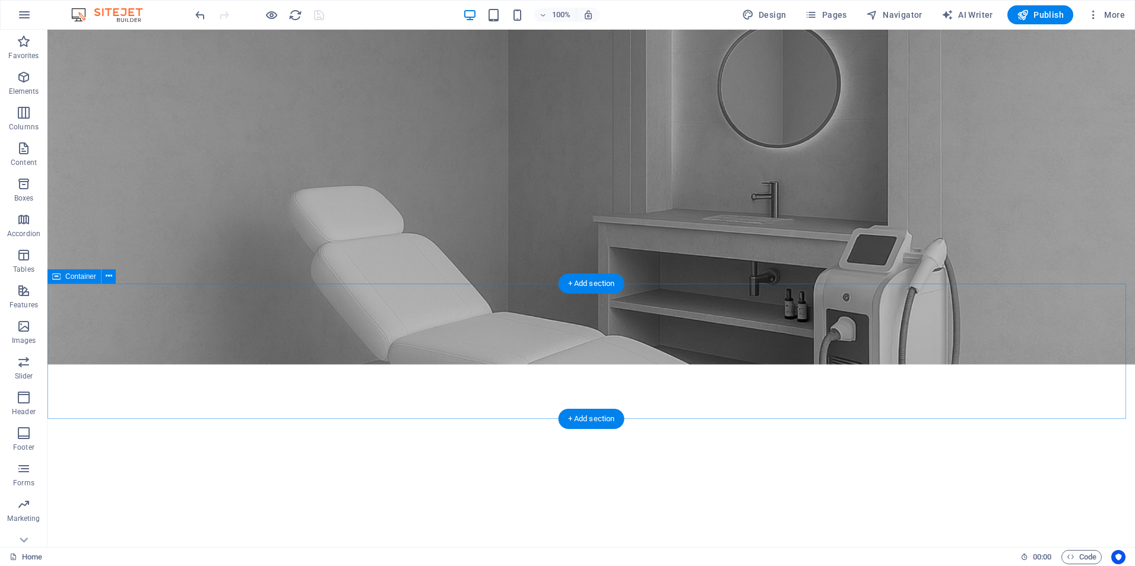
drag, startPoint x: 380, startPoint y: 311, endPoint x: 571, endPoint y: 375, distance: 200.9
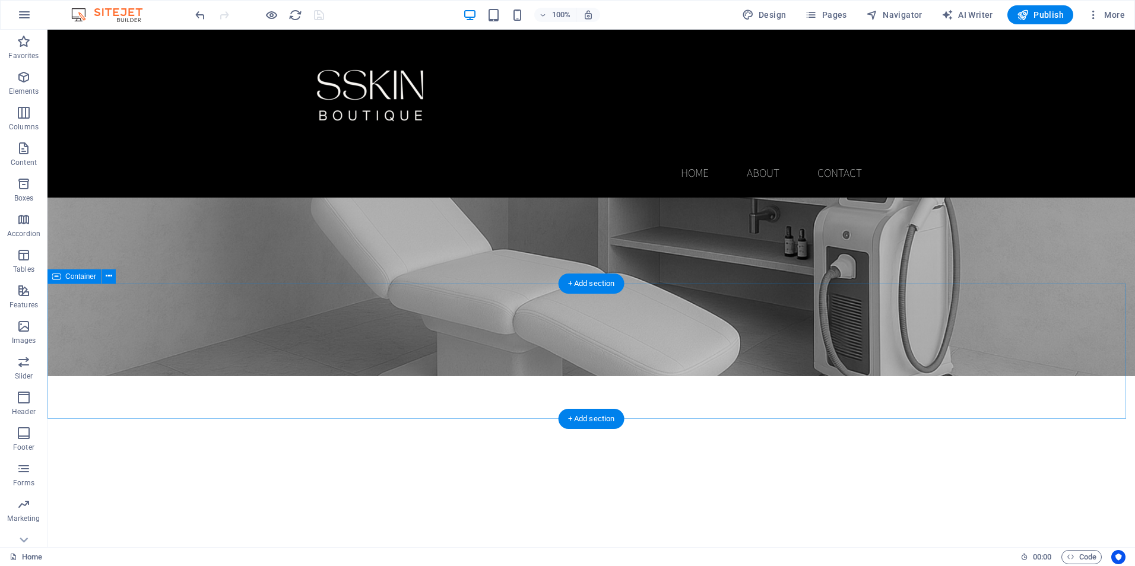
scroll to position [889, 0]
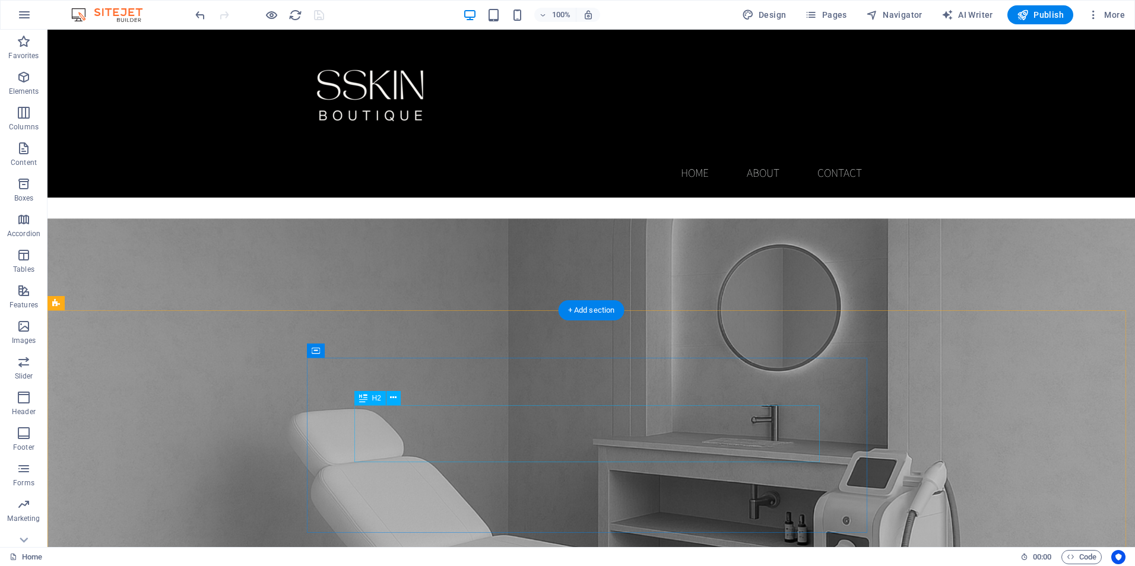
drag, startPoint x: 376, startPoint y: 256, endPoint x: 242, endPoint y: 290, distance: 137.8
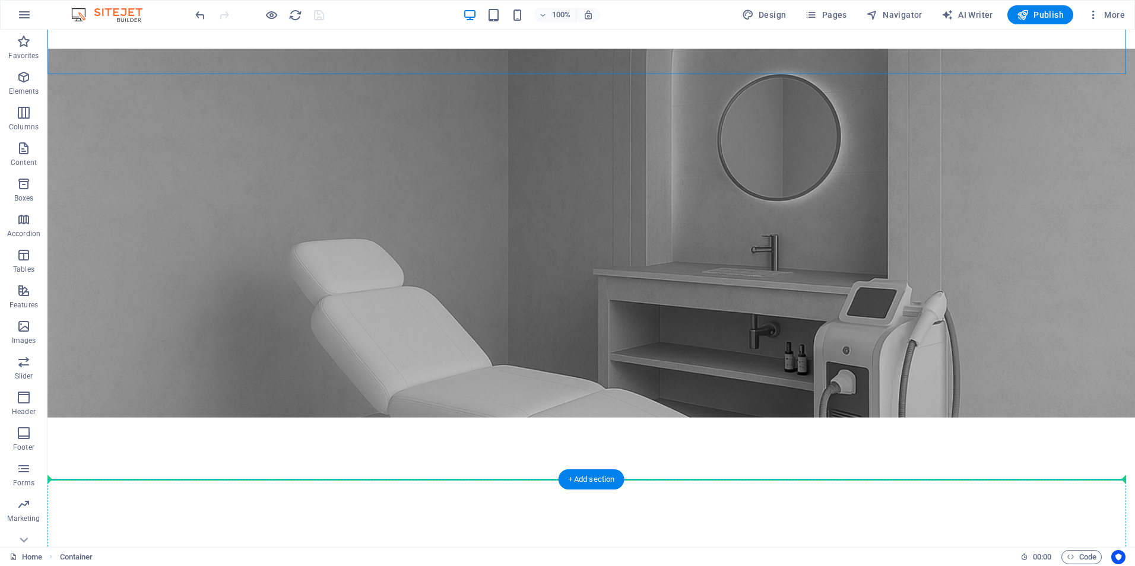
scroll to position [1253, 0]
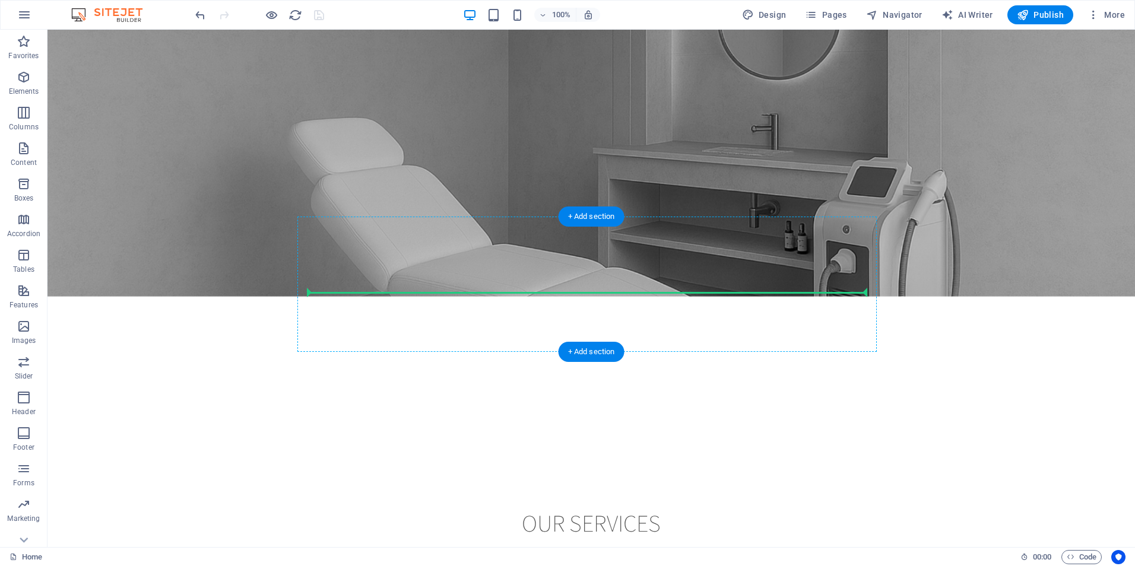
drag, startPoint x: 381, startPoint y: 251, endPoint x: 641, endPoint y: 297, distance: 264.1
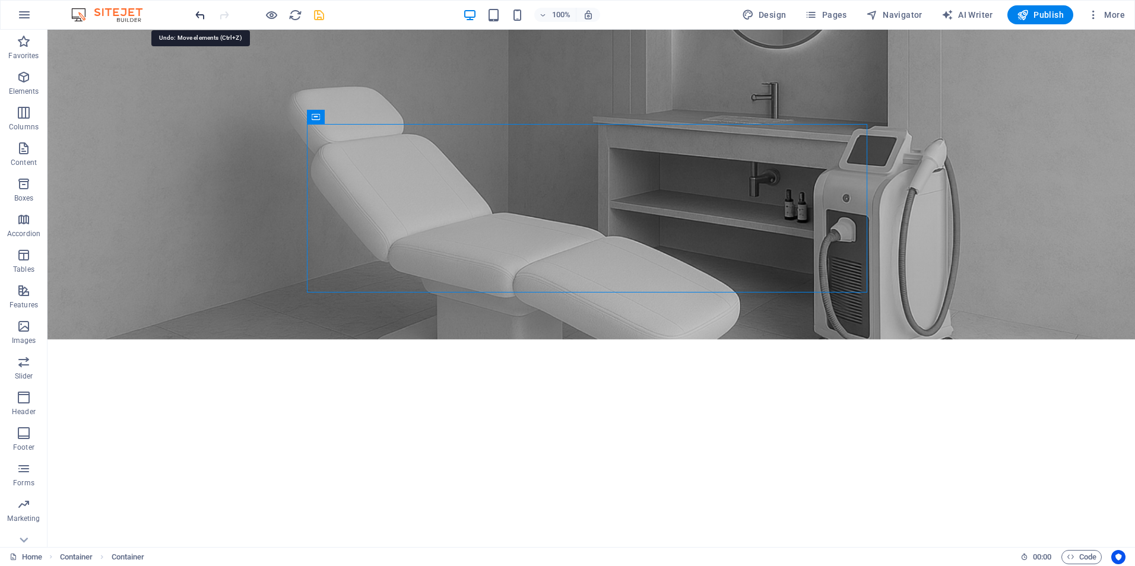
click at [197, 14] on icon "undo" at bounding box center [201, 15] width 14 height 14
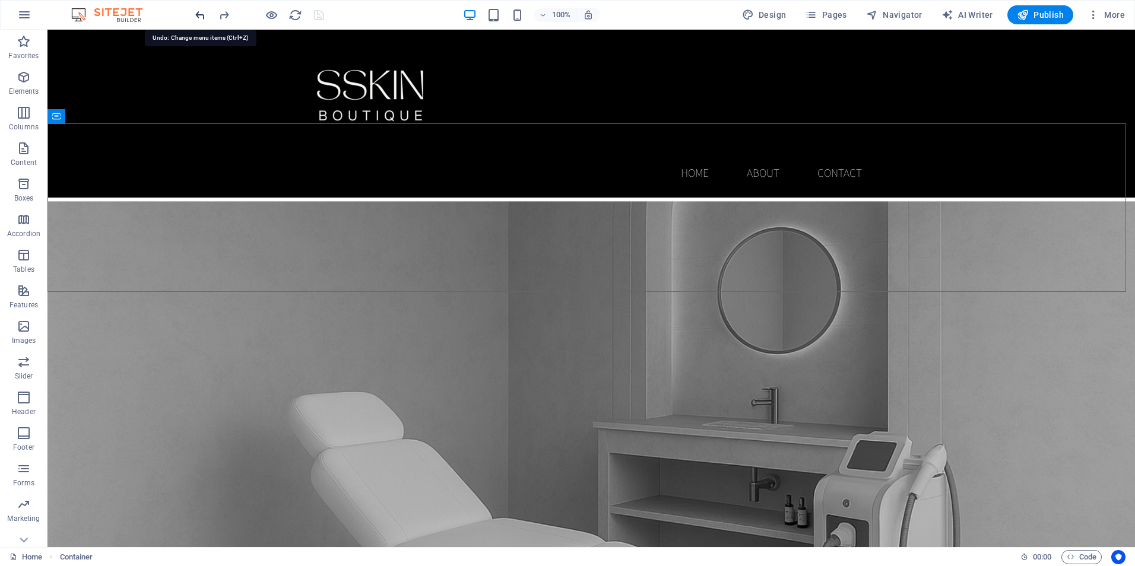
scroll to position [827, 0]
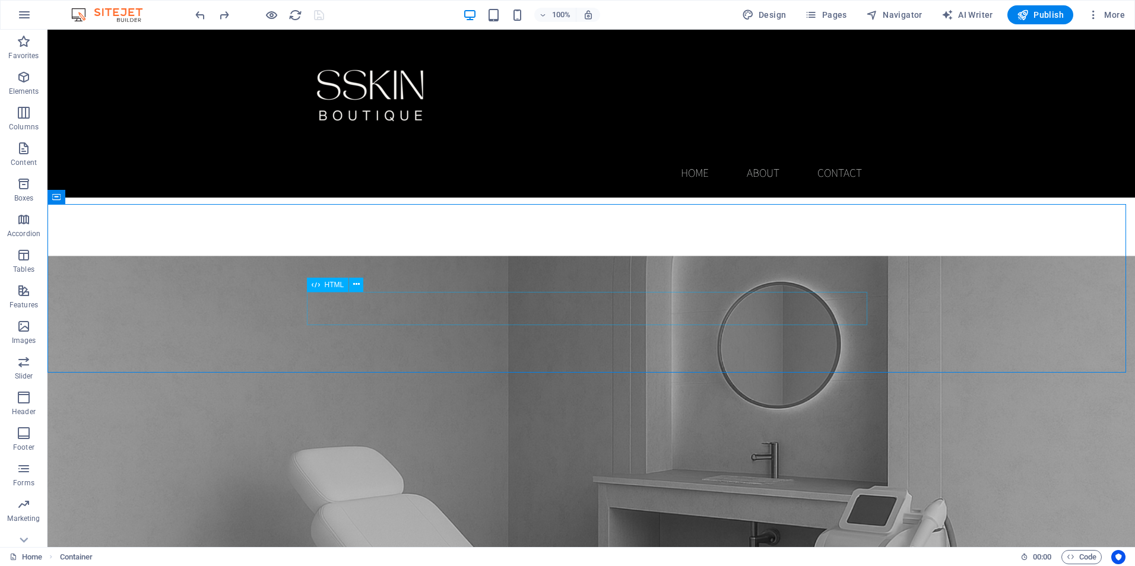
click at [337, 289] on span "HTML" at bounding box center [335, 284] width 20 height 7
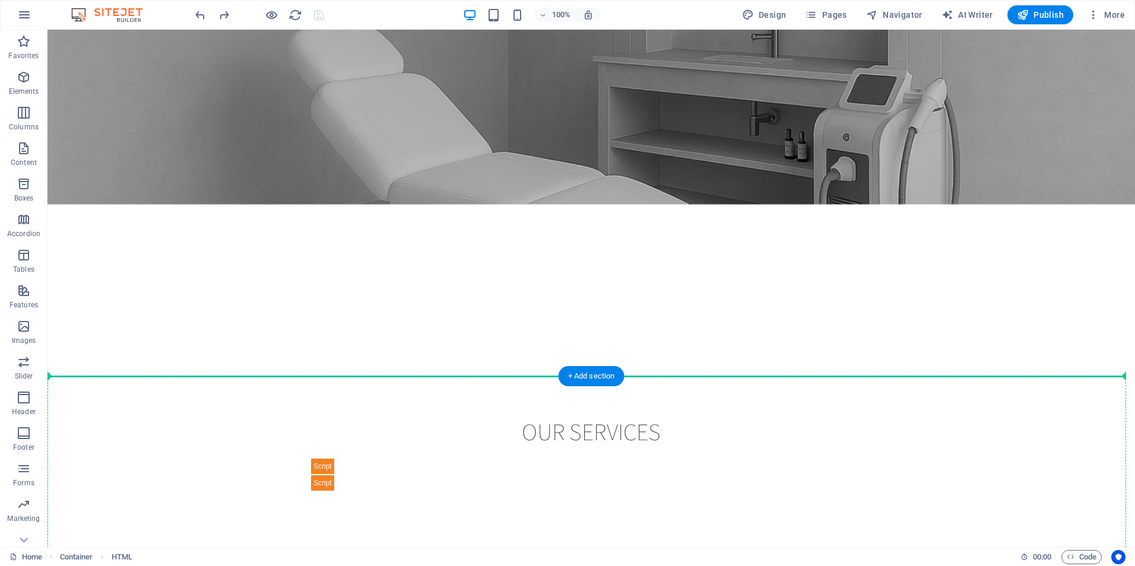
scroll to position [1377, 0]
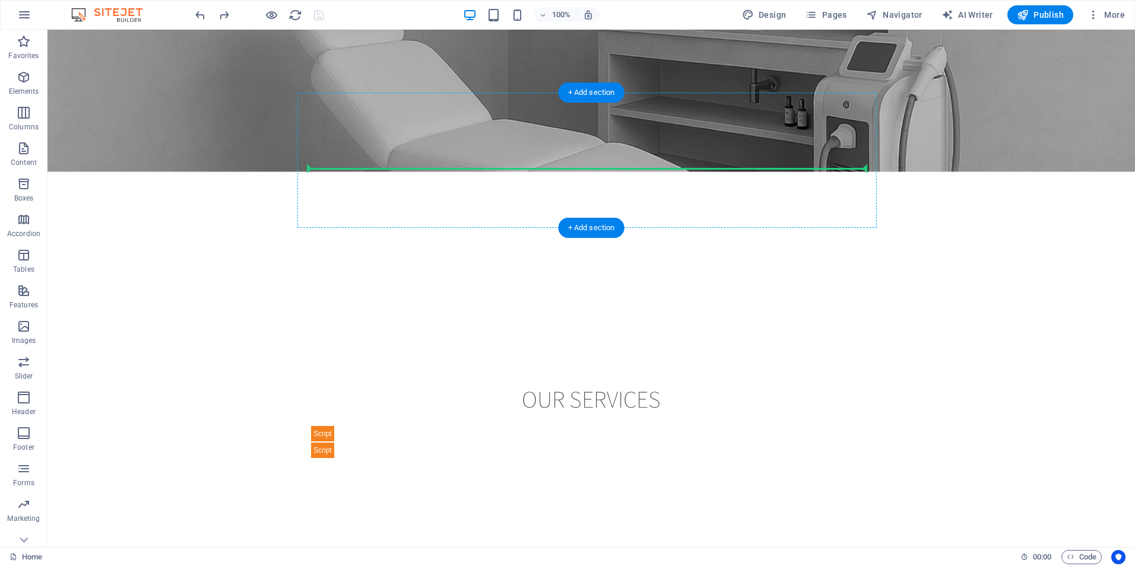
drag, startPoint x: 375, startPoint y: 316, endPoint x: 549, endPoint y: 164, distance: 231.4
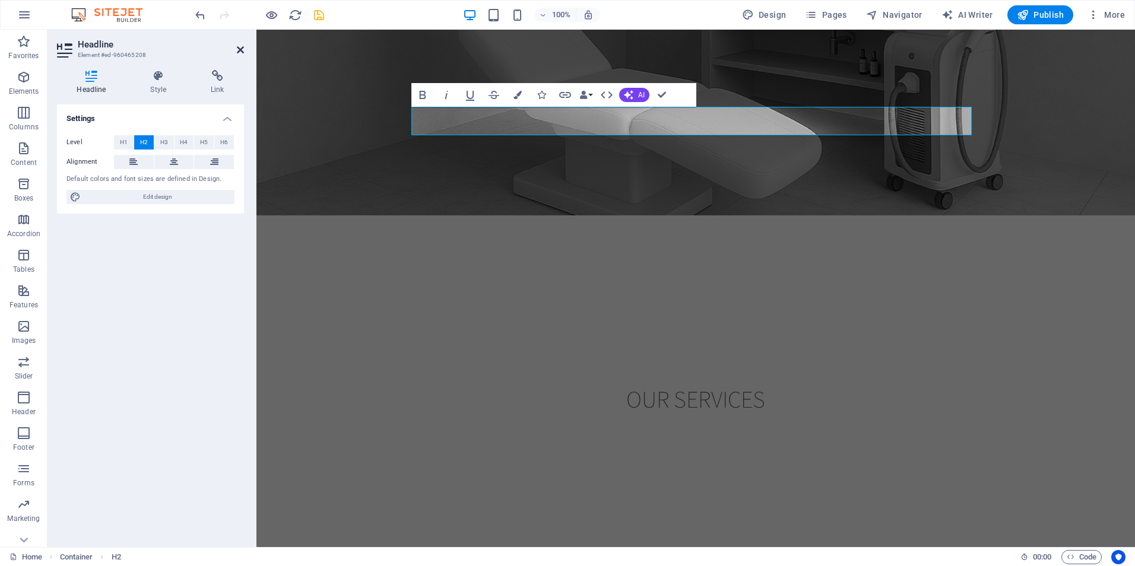
click at [237, 50] on icon at bounding box center [240, 49] width 7 height 9
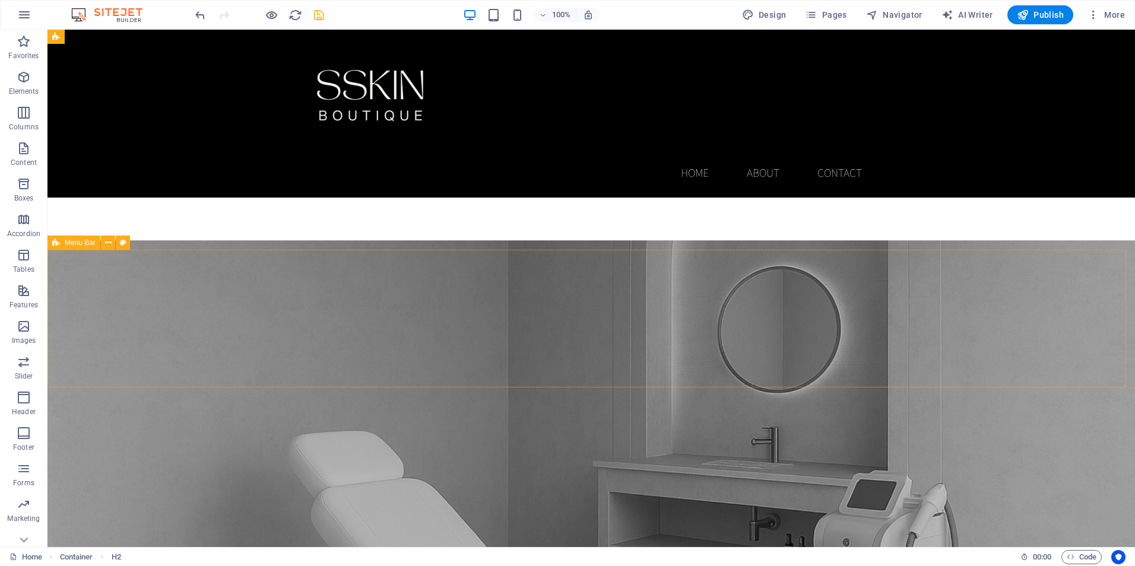
scroll to position [843, 0]
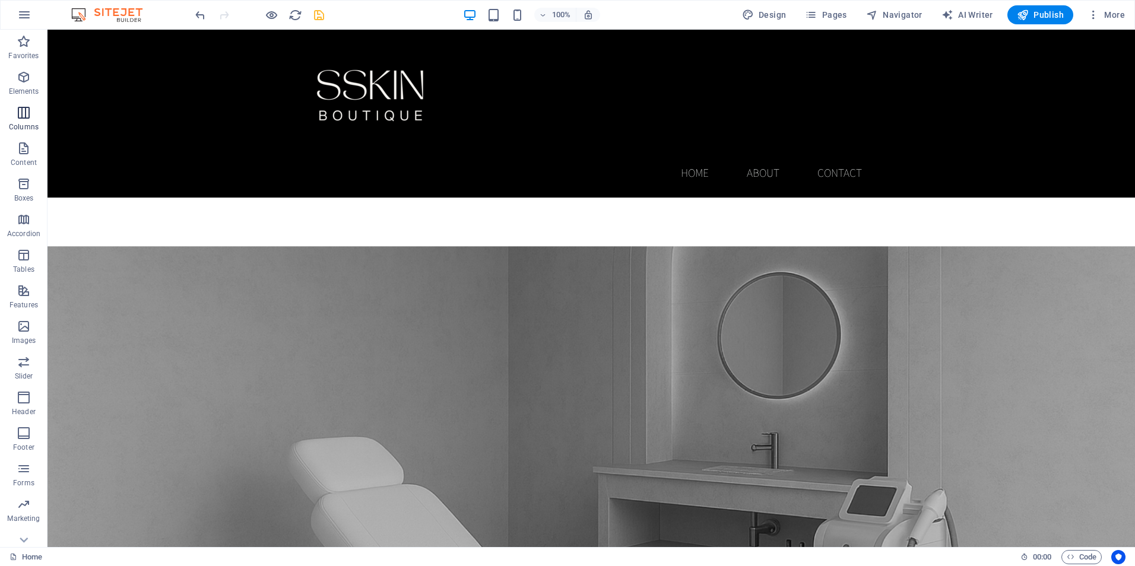
click at [29, 118] on icon "button" at bounding box center [24, 113] width 14 height 14
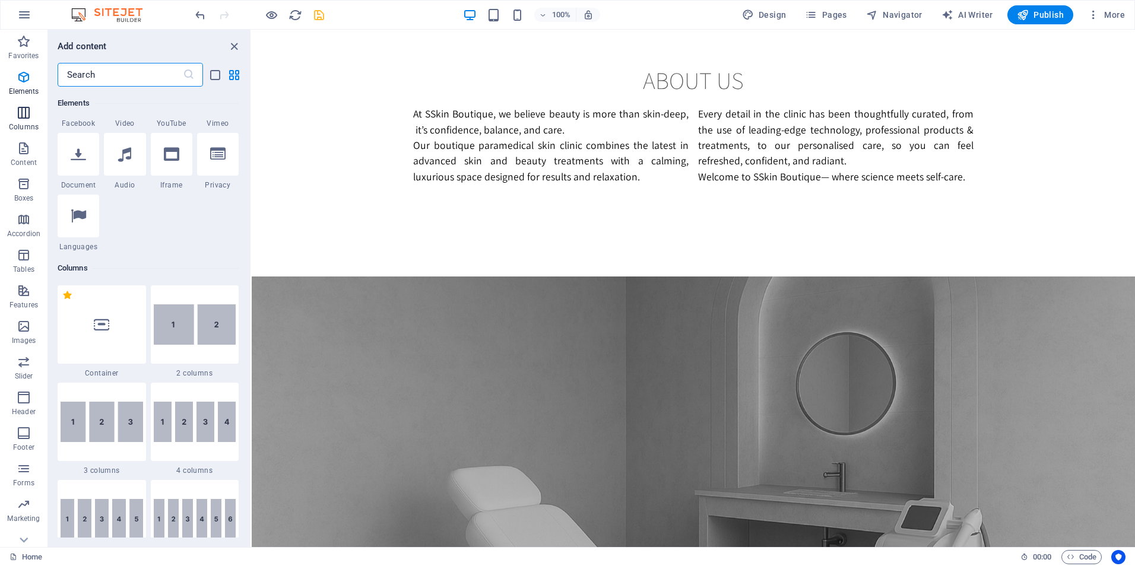
scroll to position [588, 0]
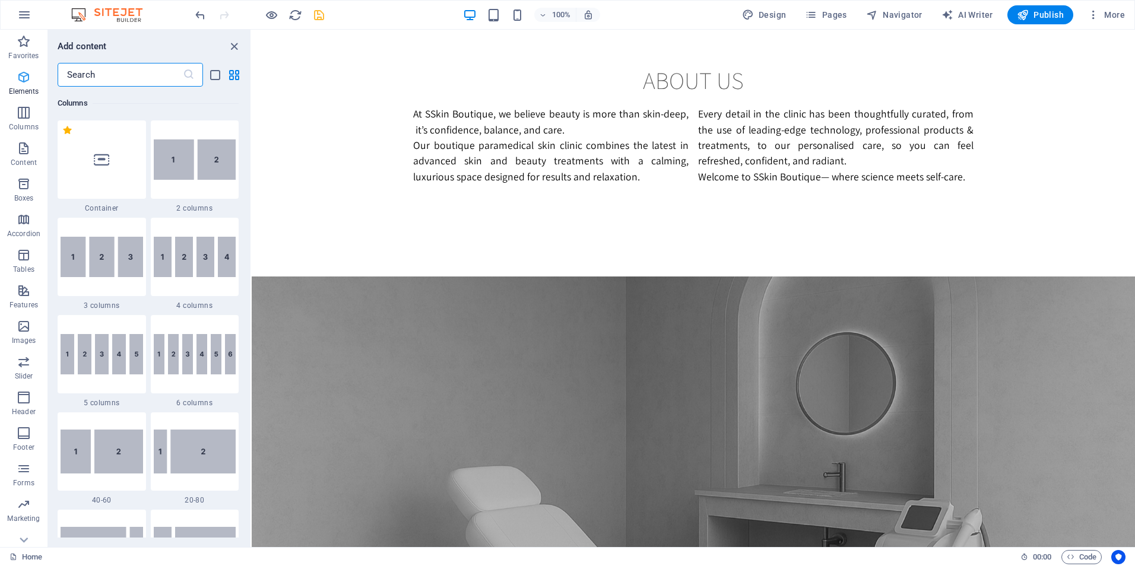
click at [20, 76] on icon "button" at bounding box center [24, 77] width 14 height 14
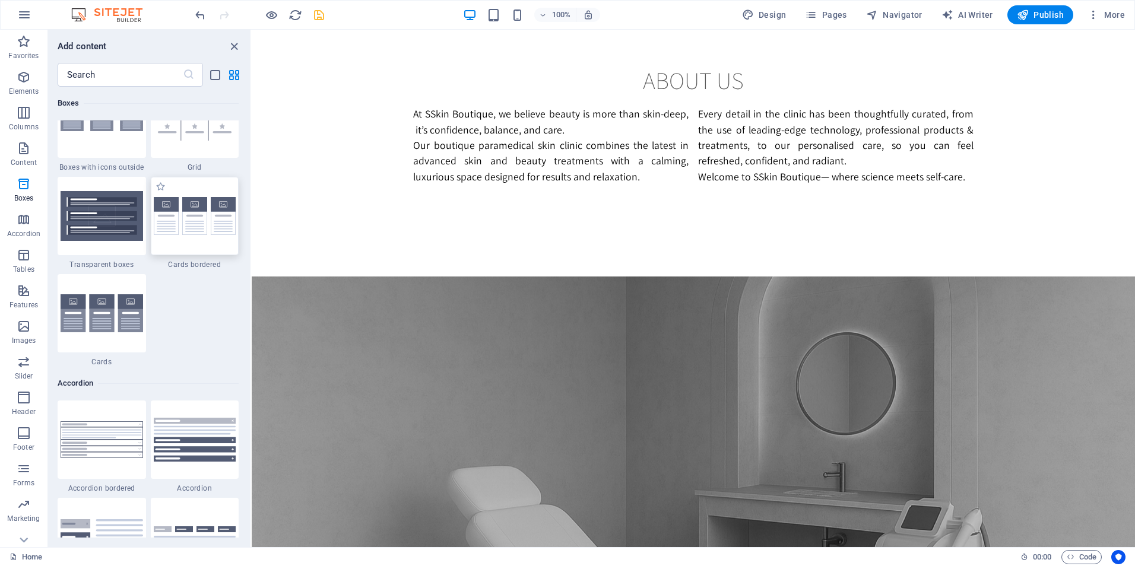
scroll to position [3570, 0]
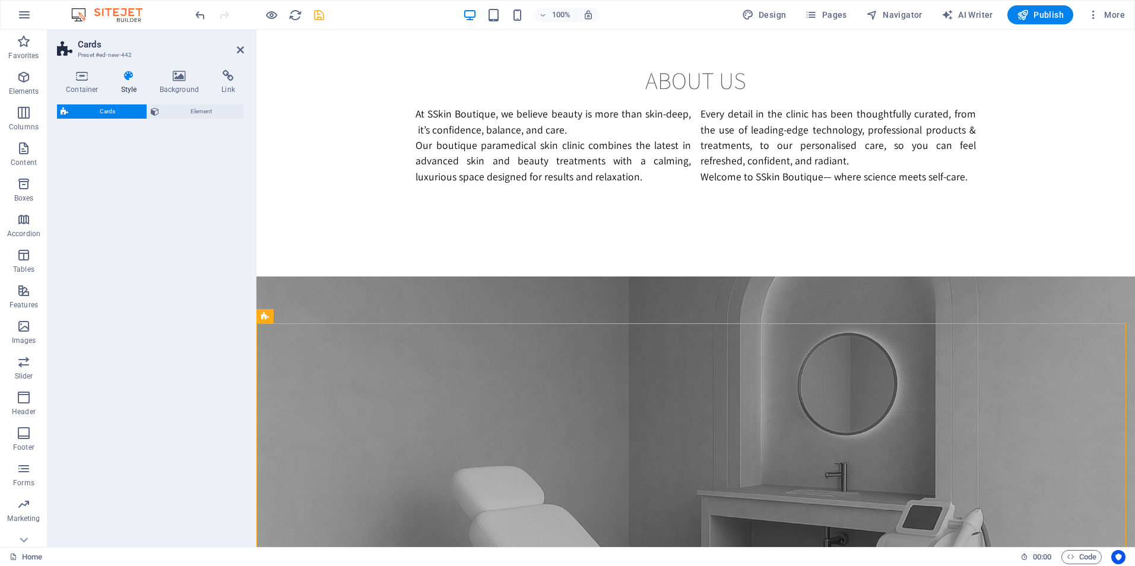
select select "rem"
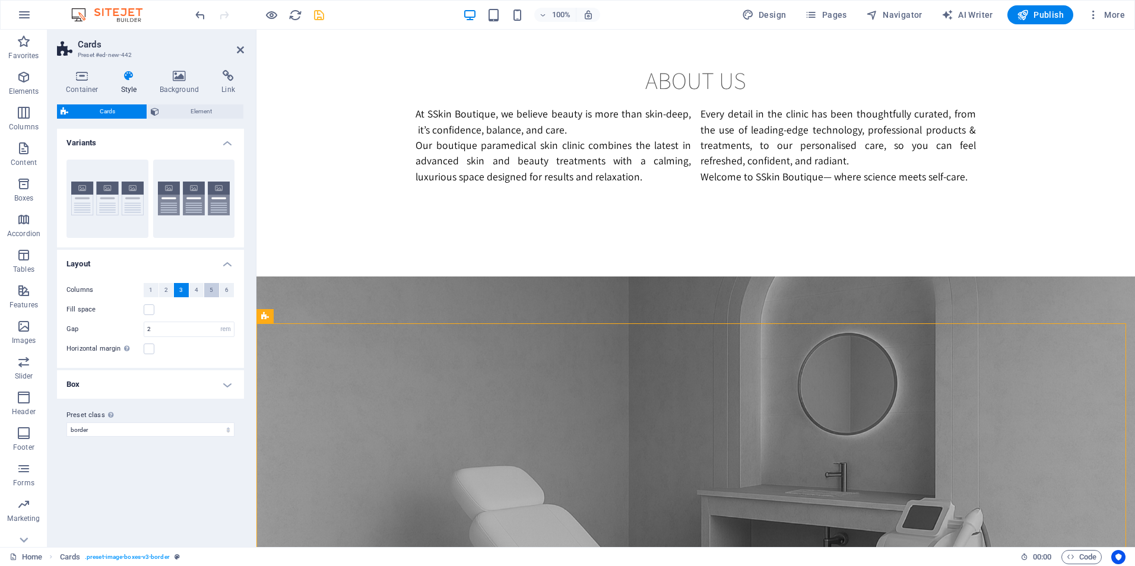
click at [213, 293] on span "5" at bounding box center [212, 290] width 4 height 14
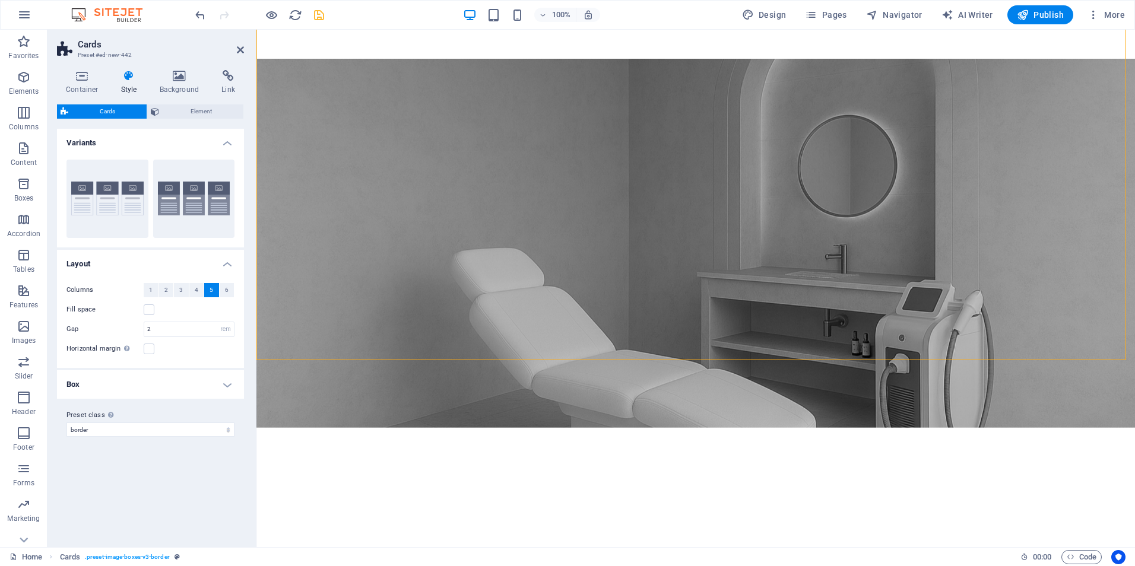
scroll to position [1140, 0]
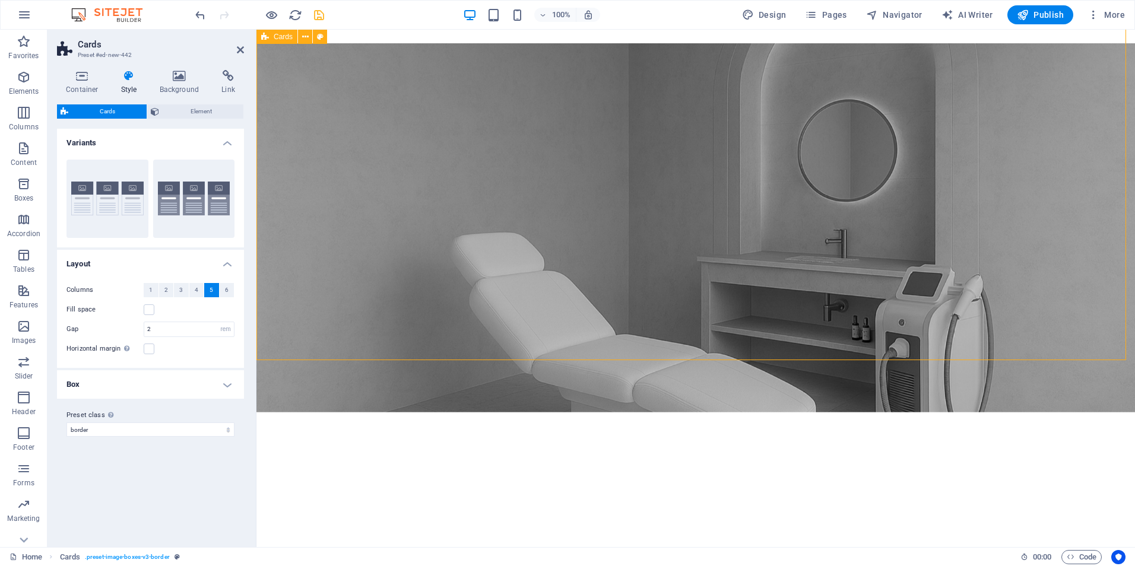
click at [204, 204] on button "Default" at bounding box center [194, 199] width 82 height 78
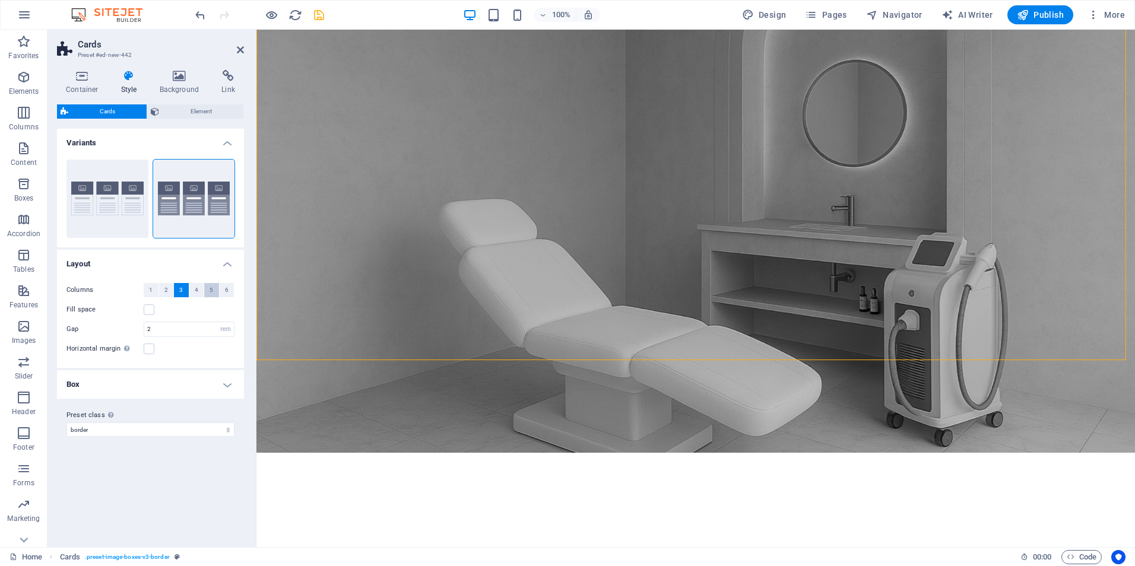
click at [213, 290] on span "5" at bounding box center [212, 290] width 4 height 14
click at [319, 16] on icon "save" at bounding box center [319, 15] width 14 height 14
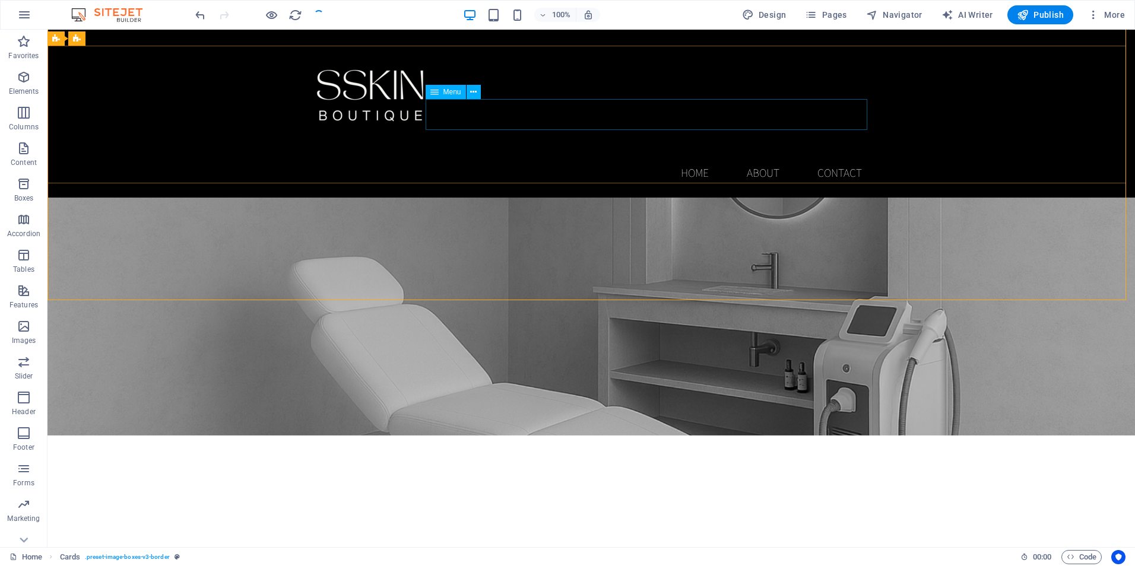
scroll to position [843, 0]
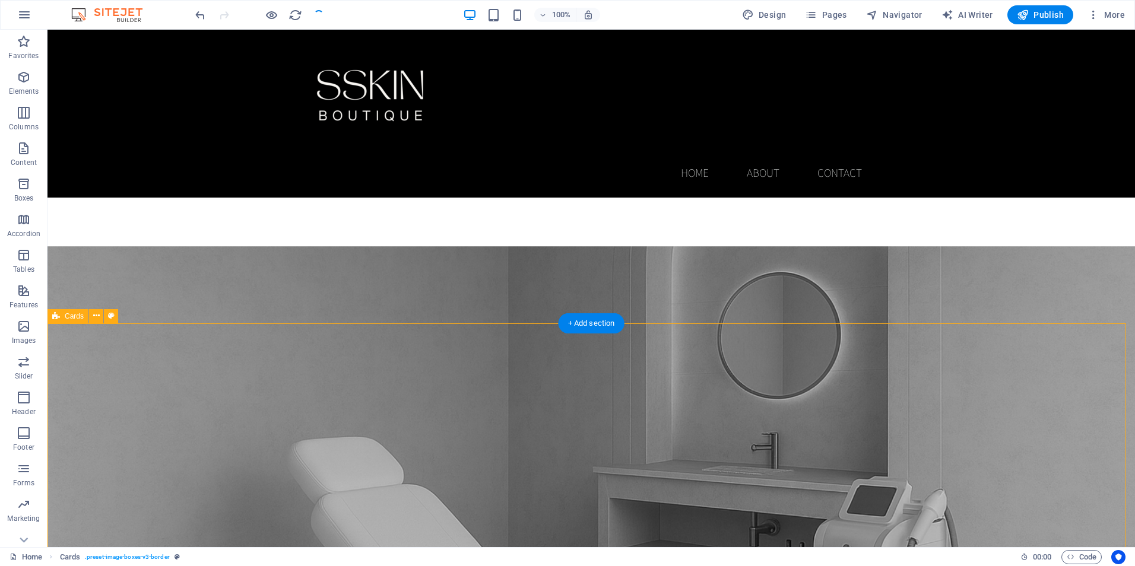
drag, startPoint x: 1012, startPoint y: 394, endPoint x: 1006, endPoint y: 400, distance: 8.0
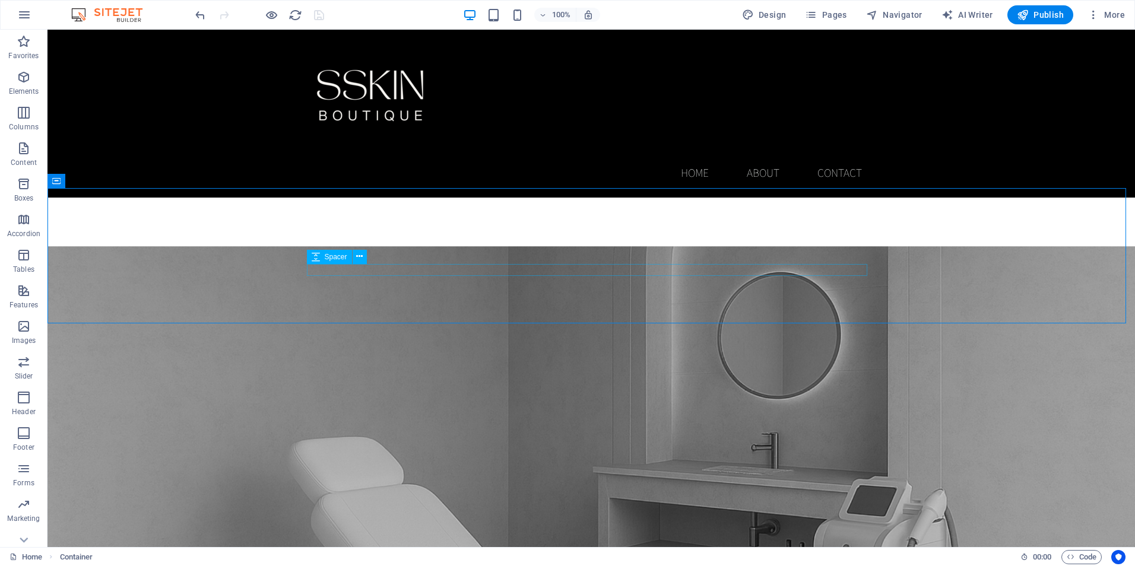
click at [104, 183] on button at bounding box center [109, 181] width 14 height 14
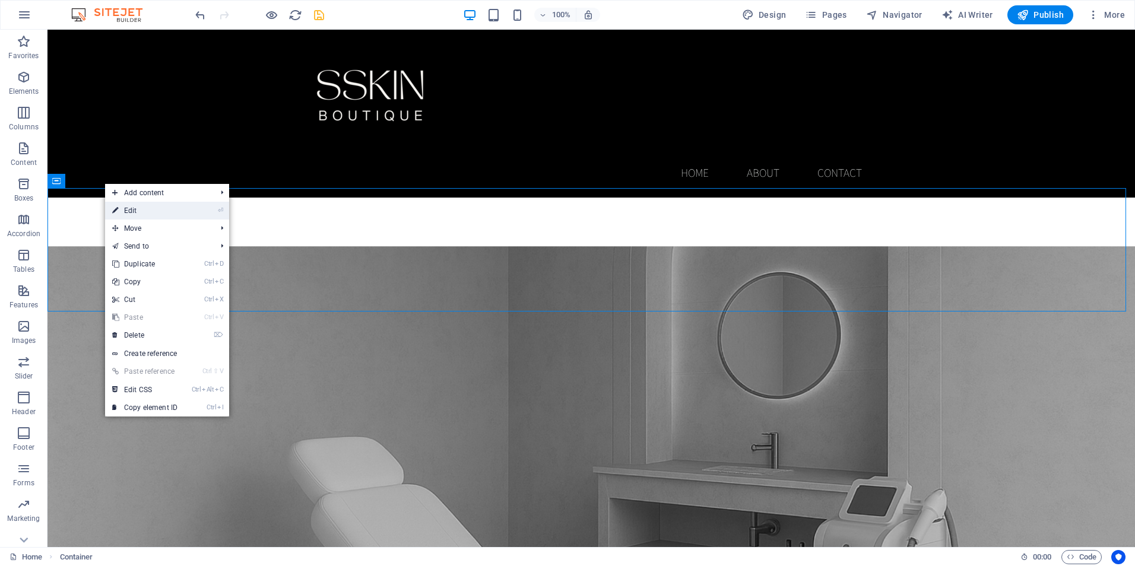
click at [157, 217] on link "⏎ Edit" at bounding box center [145, 211] width 80 height 18
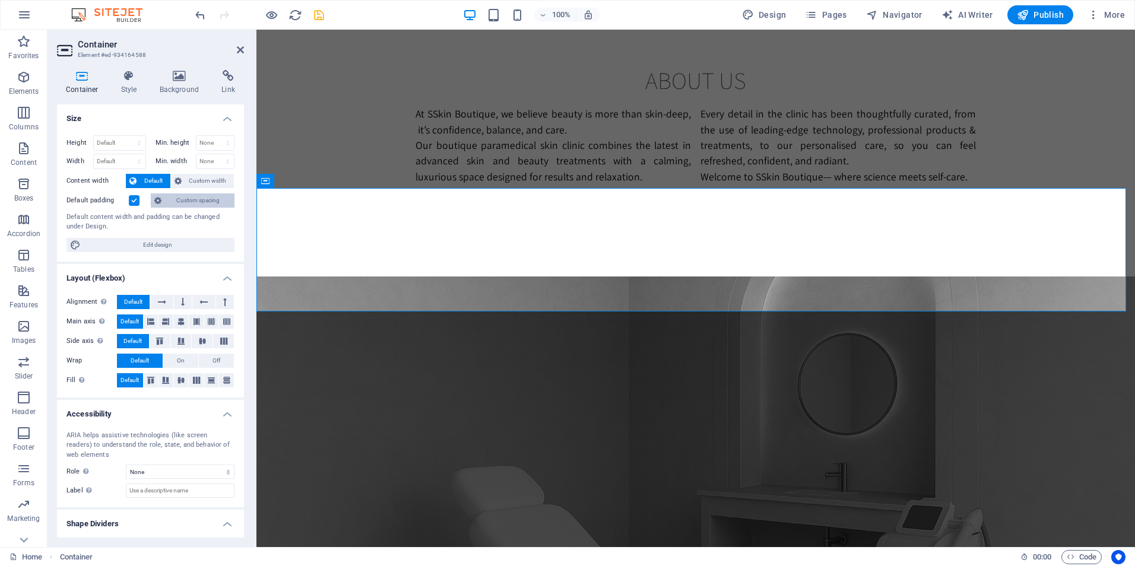
click at [192, 201] on span "Custom spacing" at bounding box center [198, 201] width 66 height 14
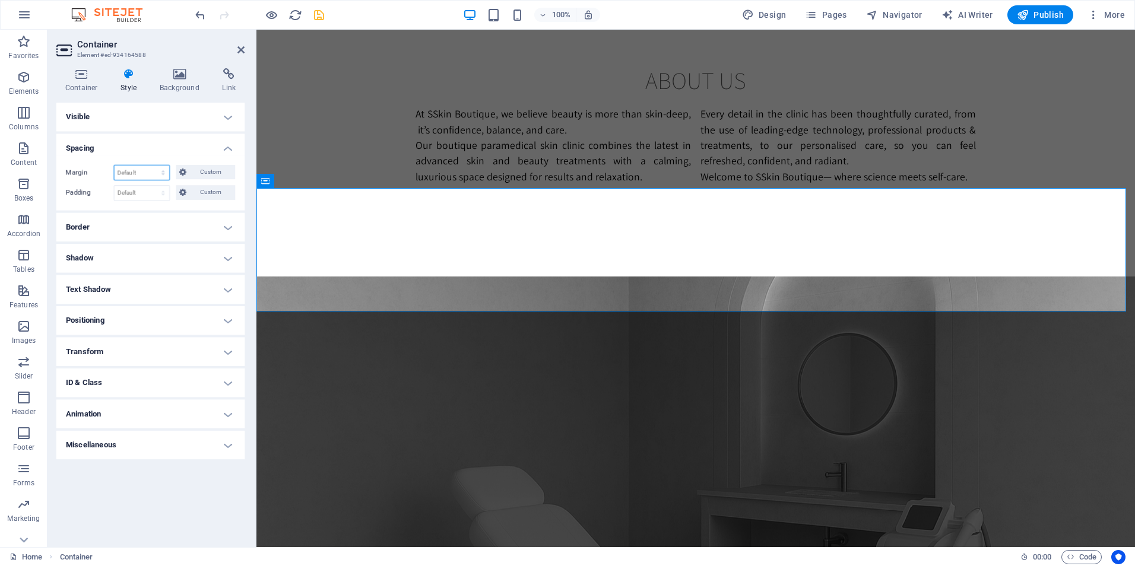
click at [141, 175] on select "Default auto px % rem vw vh Custom" at bounding box center [142, 174] width 55 height 14
select select "px"
click at [153, 167] on select "Default auto px % rem vw vh Custom" at bounding box center [142, 174] width 55 height 14
type input "0"
click at [148, 197] on select "Default px rem % vh vw Custom" at bounding box center [142, 194] width 55 height 14
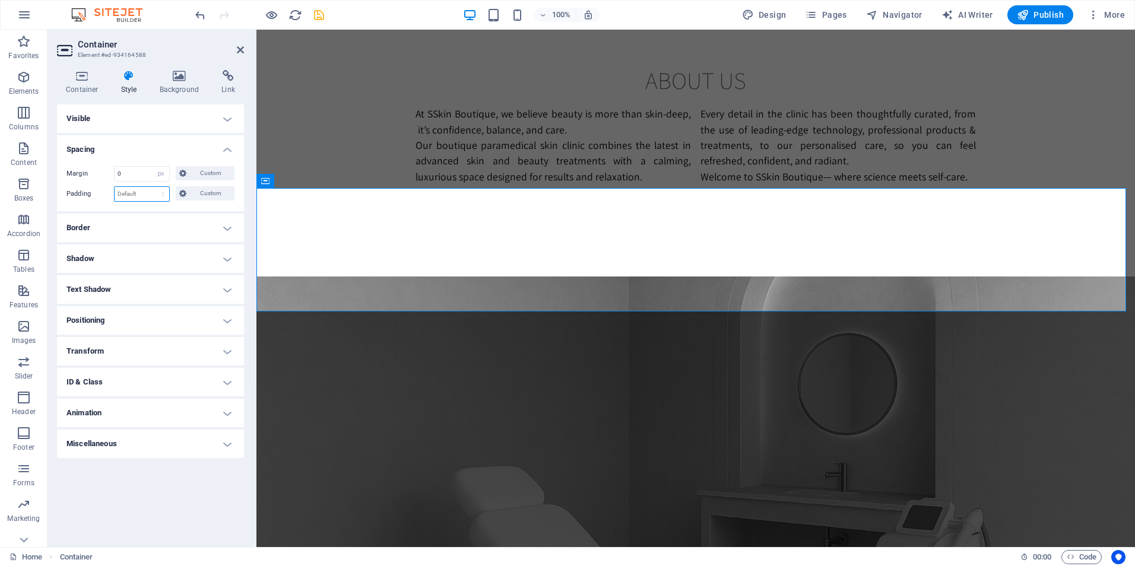
select select "px"
click at [153, 187] on select "Default px rem % vh vw Custom" at bounding box center [142, 194] width 55 height 14
type input "0"
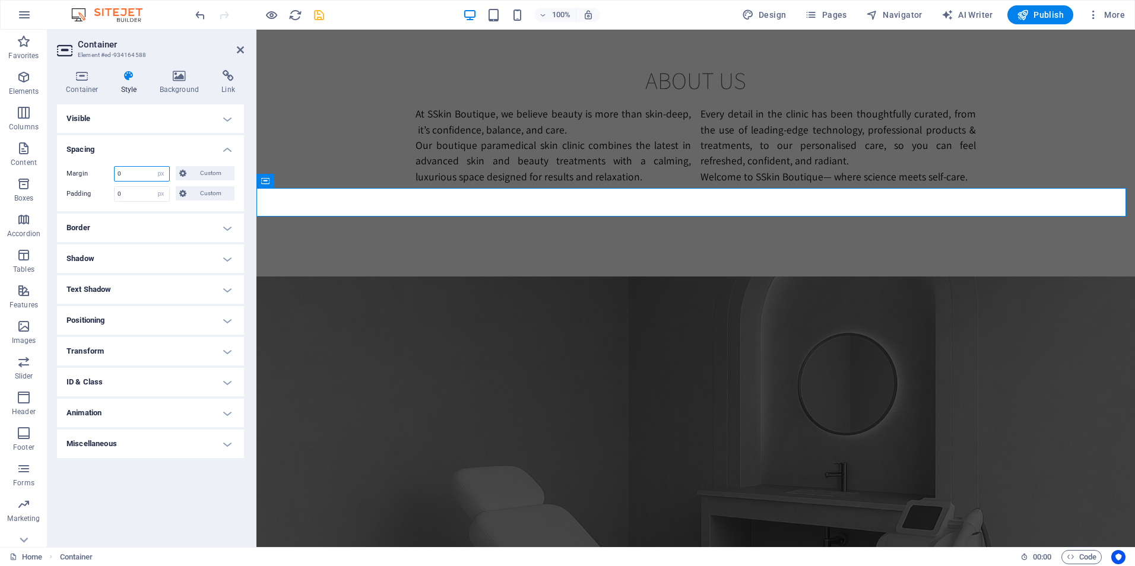
click at [132, 173] on input "0" at bounding box center [142, 174] width 55 height 14
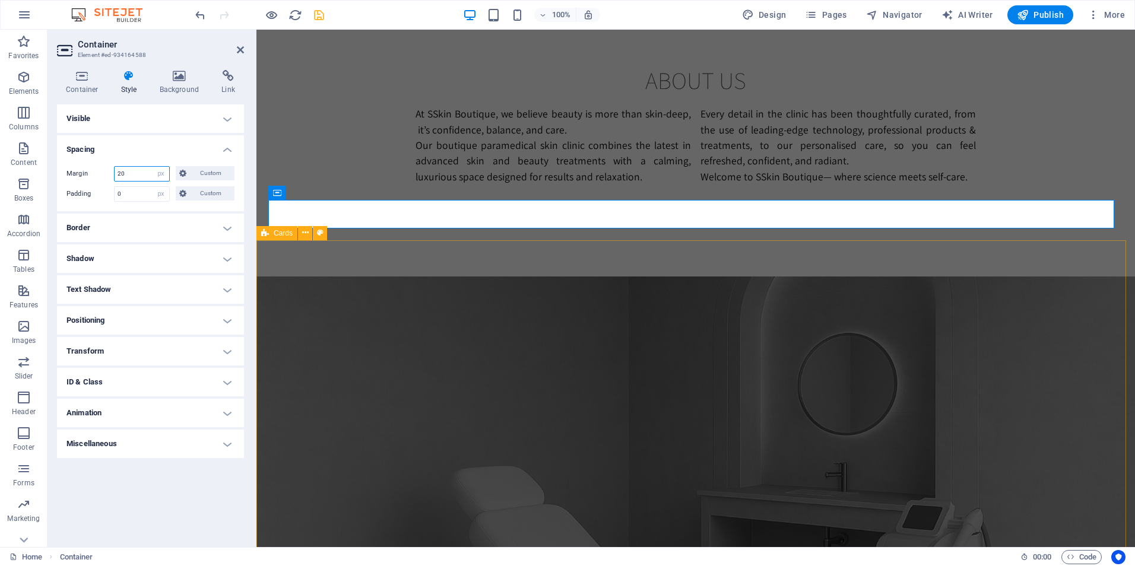
type input "20"
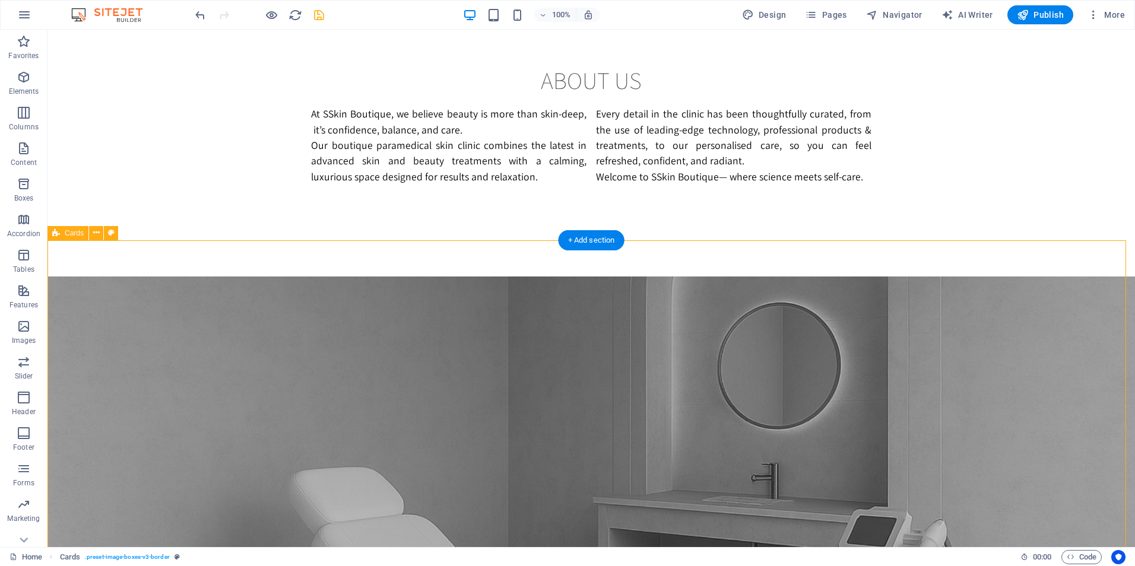
select select "rem"
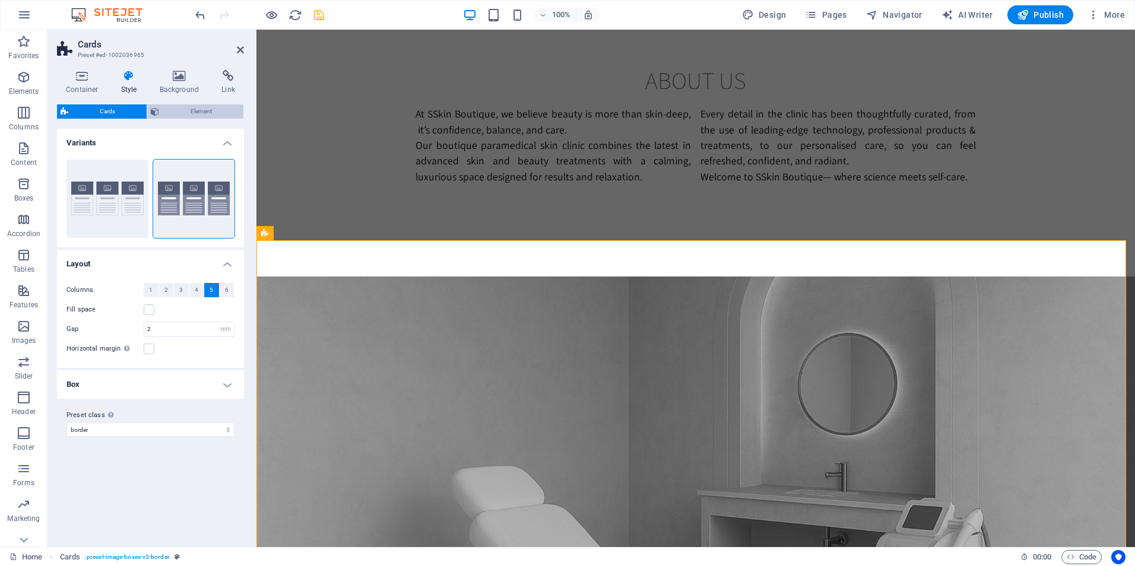
click at [213, 113] on span "Element" at bounding box center [201, 111] width 77 height 14
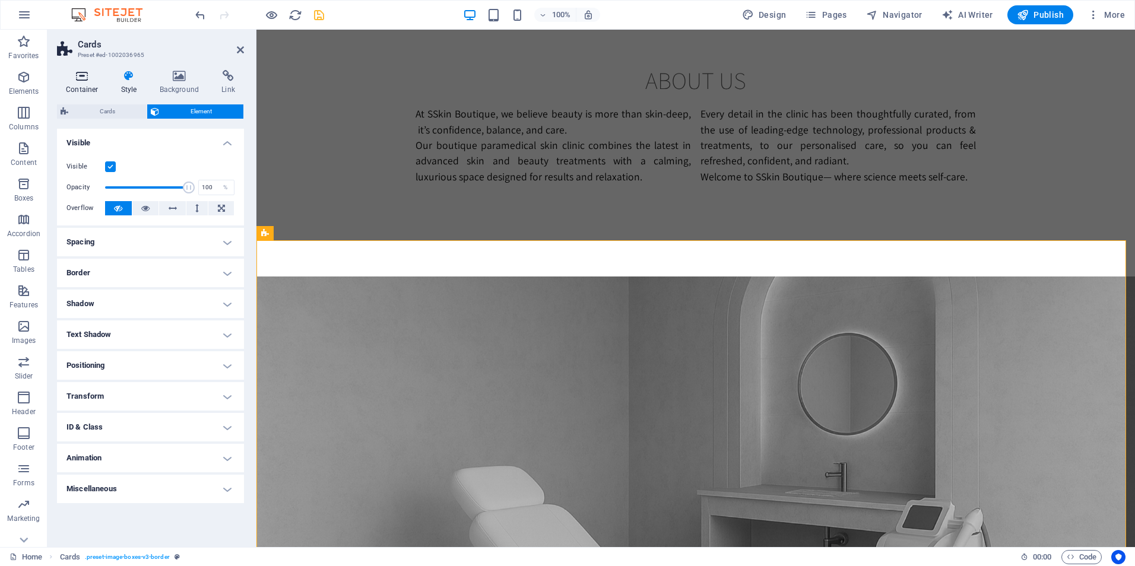
click at [62, 78] on icon at bounding box center [82, 76] width 50 height 12
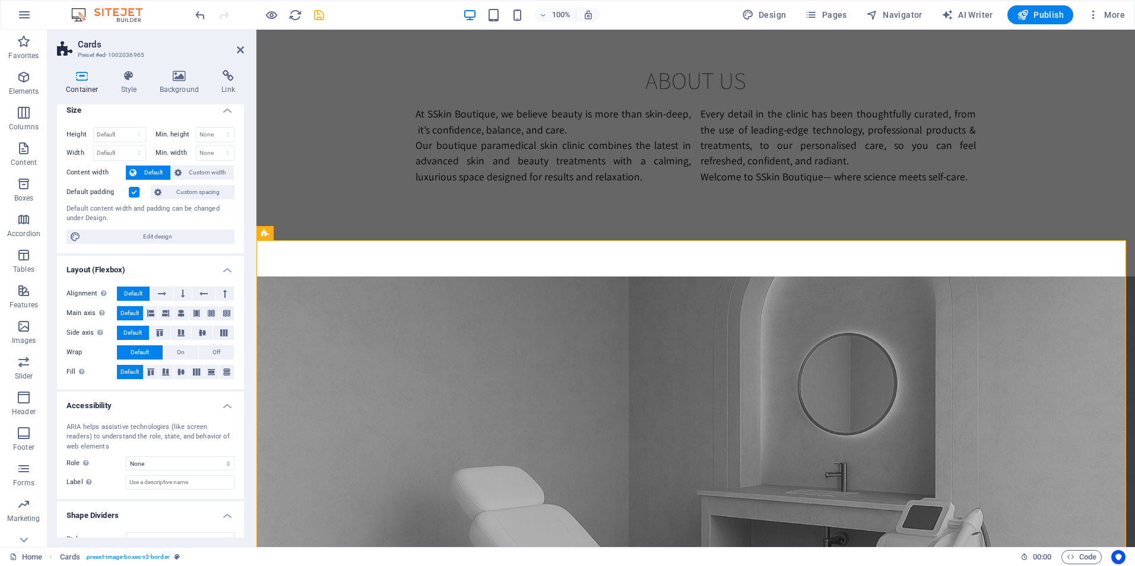
scroll to position [0, 0]
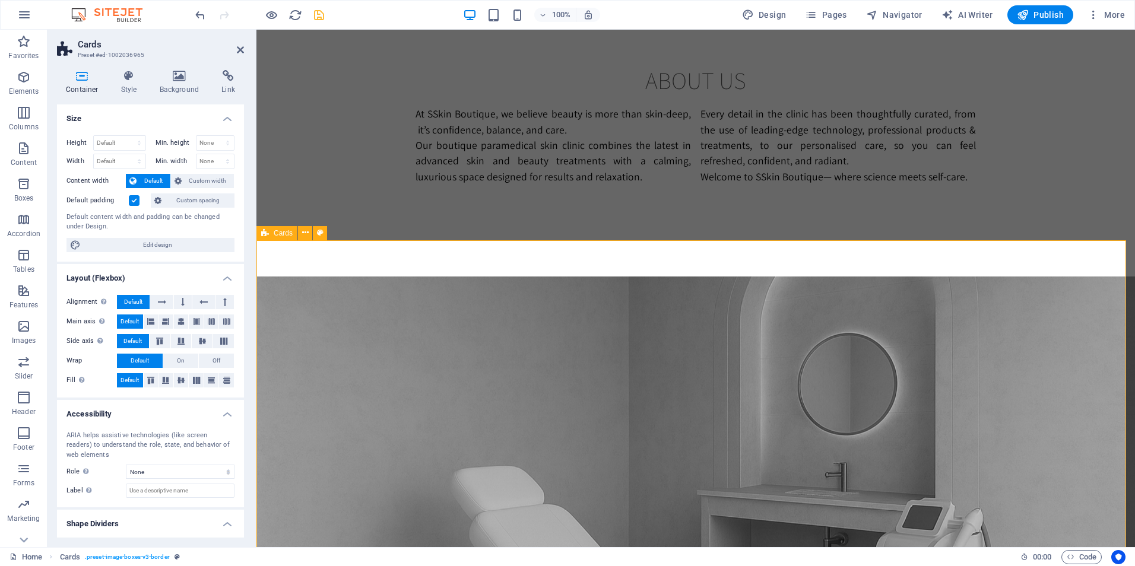
drag, startPoint x: 1005, startPoint y: 316, endPoint x: 864, endPoint y: 326, distance: 141.0
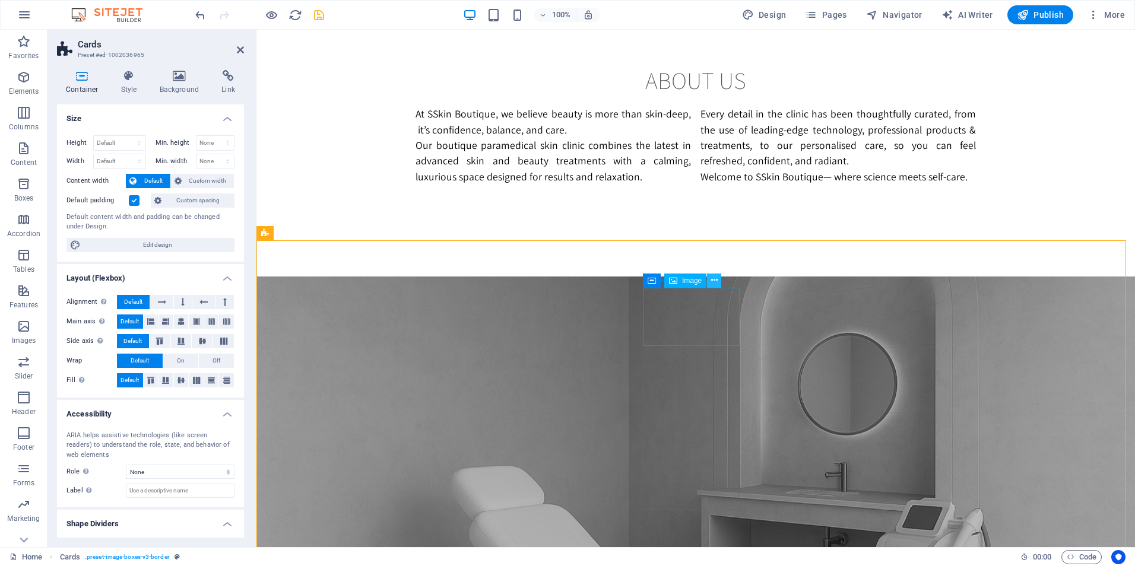
click at [714, 284] on icon at bounding box center [714, 280] width 7 height 12
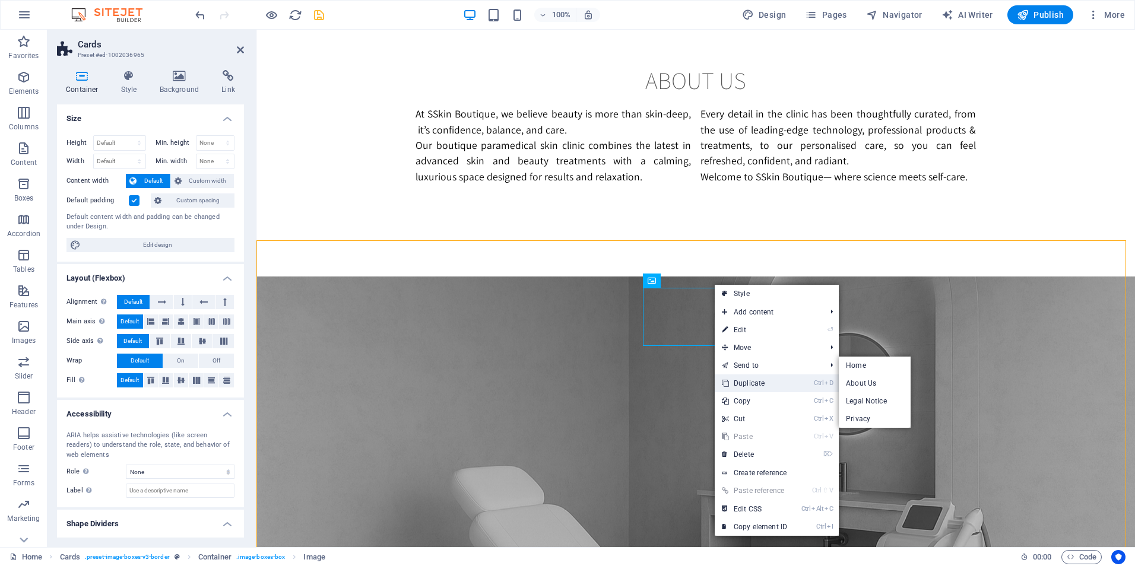
click at [758, 382] on link "Ctrl D Duplicate" at bounding box center [755, 384] width 80 height 18
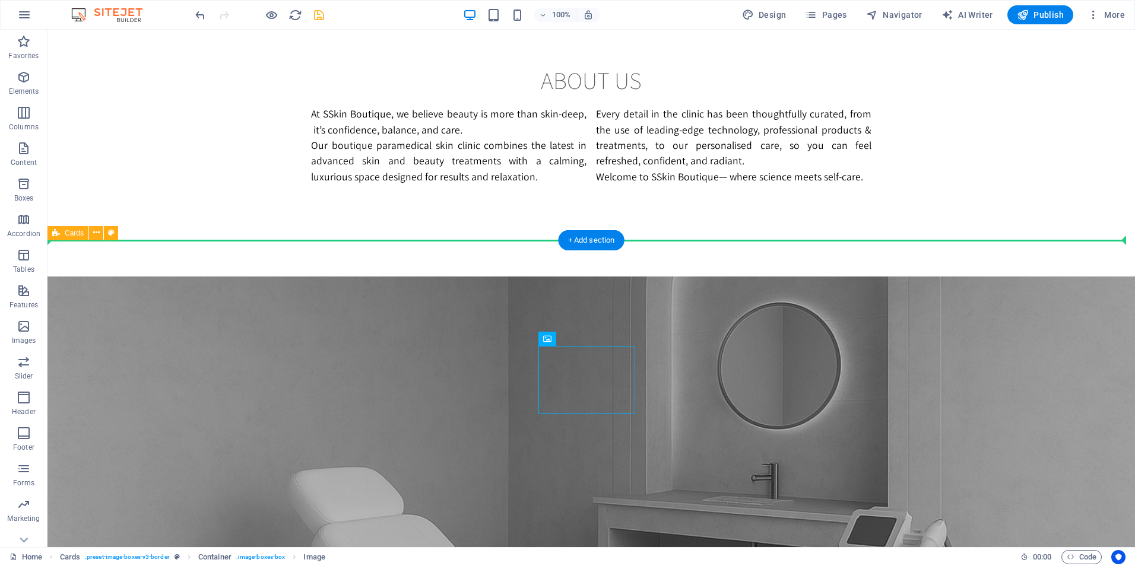
drag, startPoint x: 477, startPoint y: 378, endPoint x: 683, endPoint y: 299, distance: 221.2
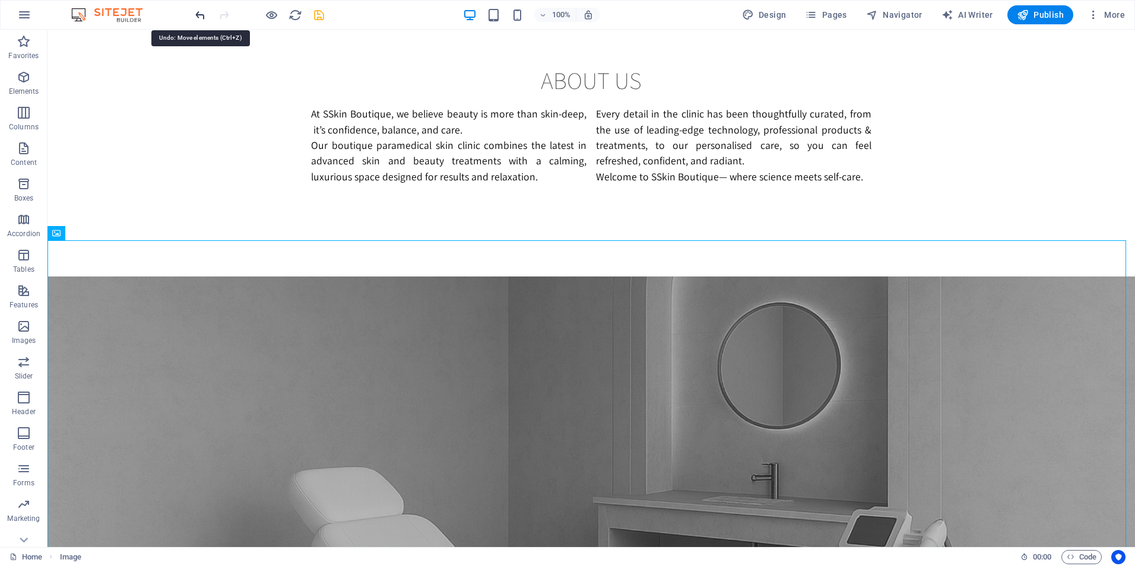
click at [195, 15] on icon "undo" at bounding box center [201, 15] width 14 height 14
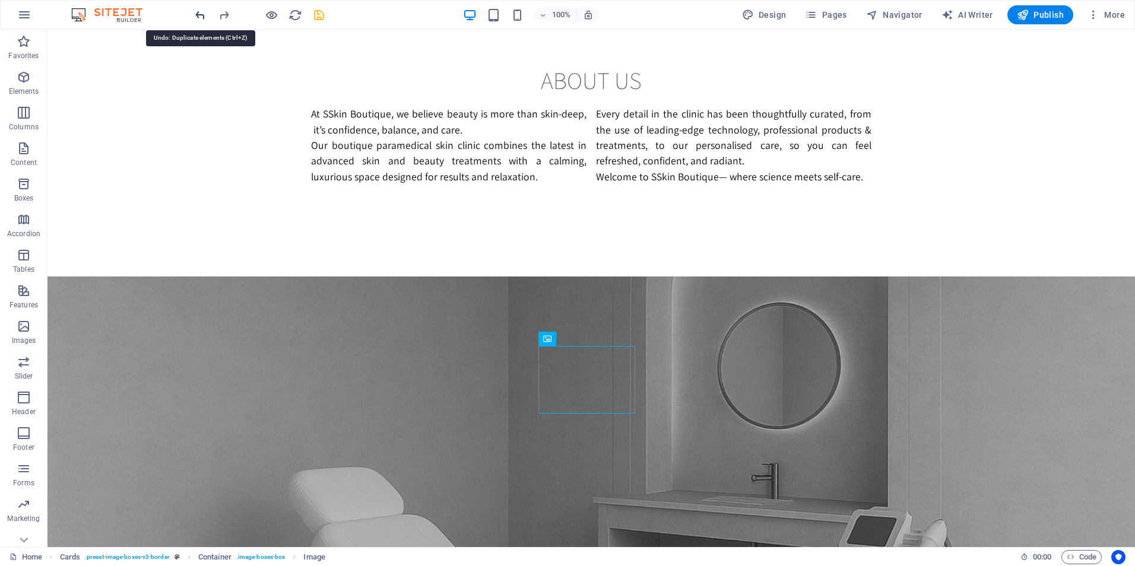
click at [198, 14] on icon "undo" at bounding box center [201, 15] width 14 height 14
click at [223, 23] on div at bounding box center [259, 14] width 133 height 19
click at [217, 14] on icon "redo" at bounding box center [224, 15] width 14 height 14
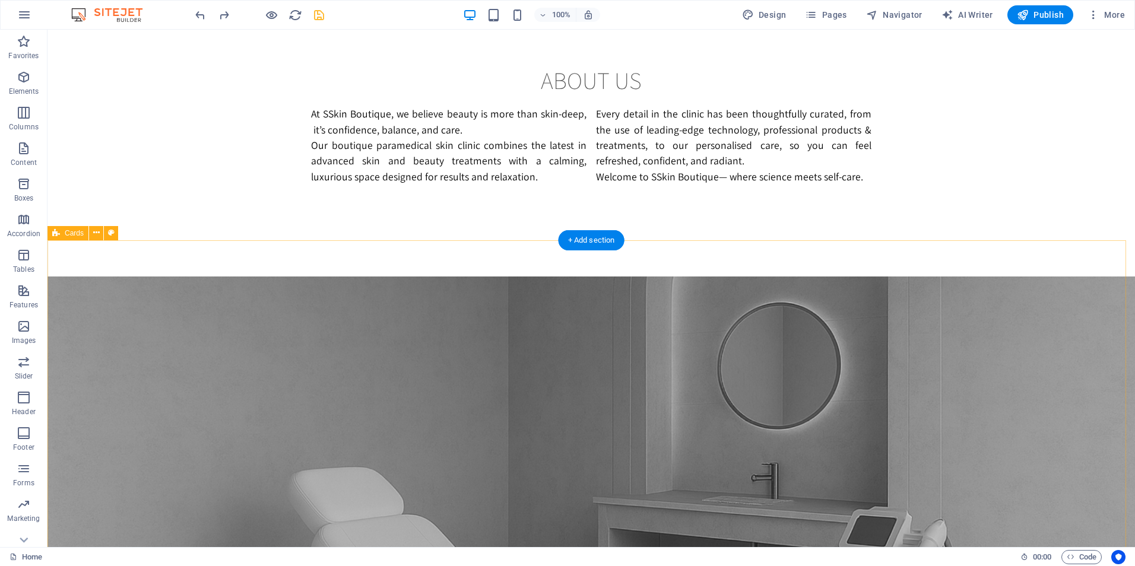
click at [79, 235] on span "Cards" at bounding box center [74, 233] width 19 height 7
click at [97, 233] on icon at bounding box center [96, 233] width 7 height 12
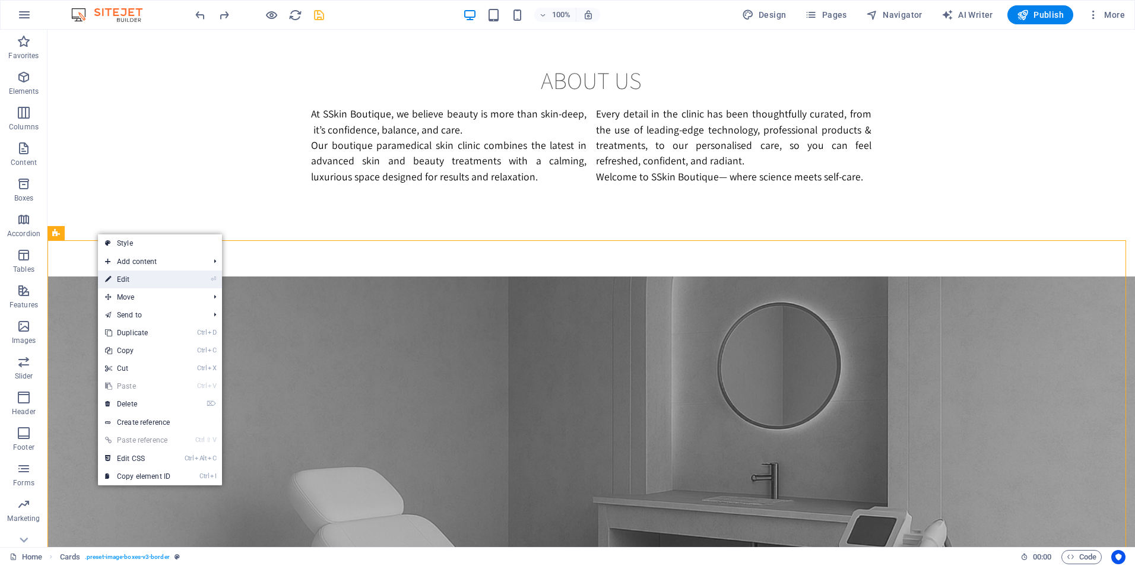
click at [167, 280] on link "⏎ Edit" at bounding box center [138, 280] width 80 height 18
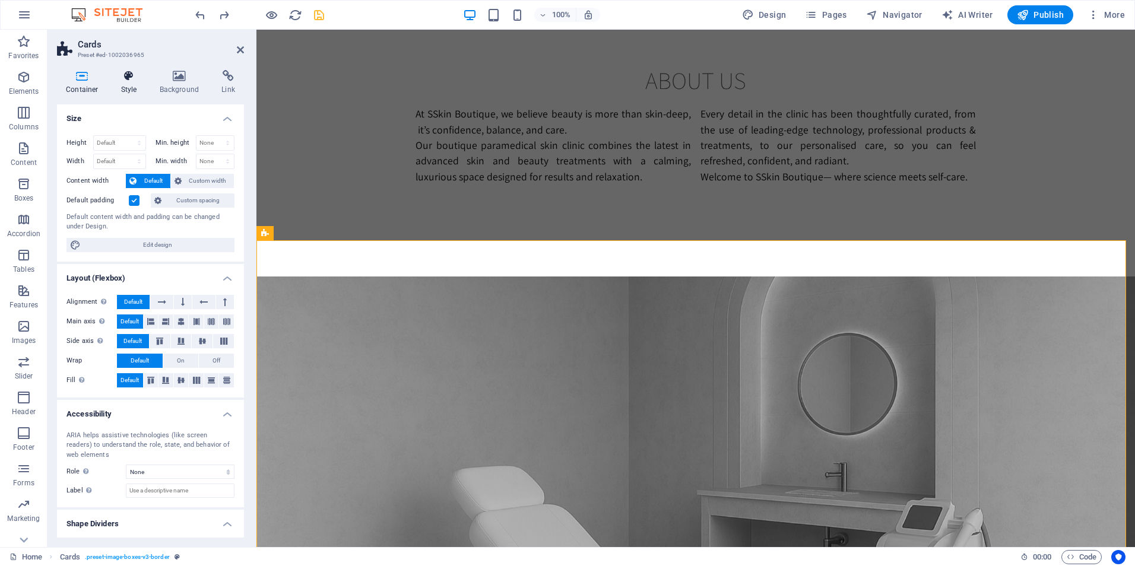
click at [120, 85] on h4 "Style" at bounding box center [131, 82] width 39 height 25
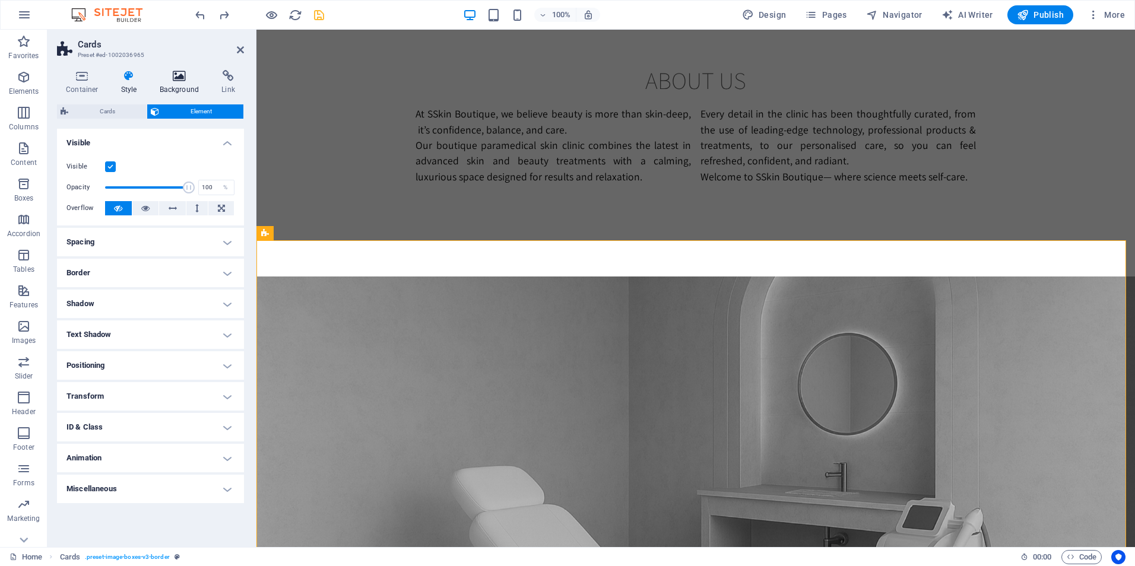
click at [169, 75] on icon at bounding box center [180, 76] width 58 height 12
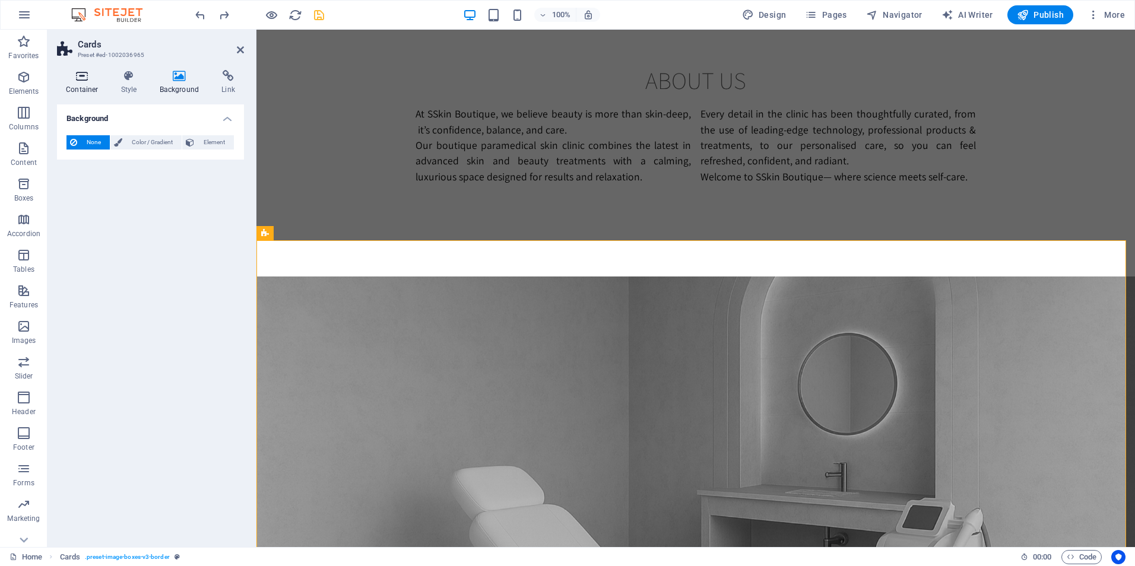
click at [106, 79] on icon at bounding box center [82, 76] width 50 height 12
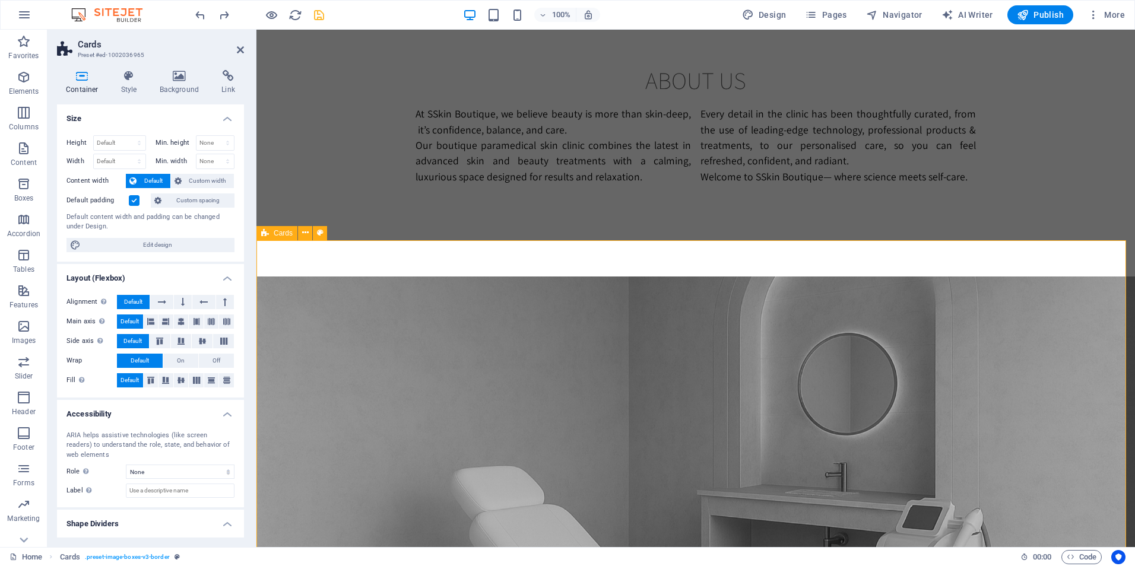
click at [120, 69] on div "Container Style Background Link Size Height Default px rem % vh vw Min. height …" at bounding box center [150, 304] width 206 height 487
click at [132, 97] on div "Container Style Background Link Size Height Default px rem % vh vw Min. height …" at bounding box center [150, 304] width 187 height 468
click at [132, 90] on h4 "Style" at bounding box center [131, 82] width 39 height 25
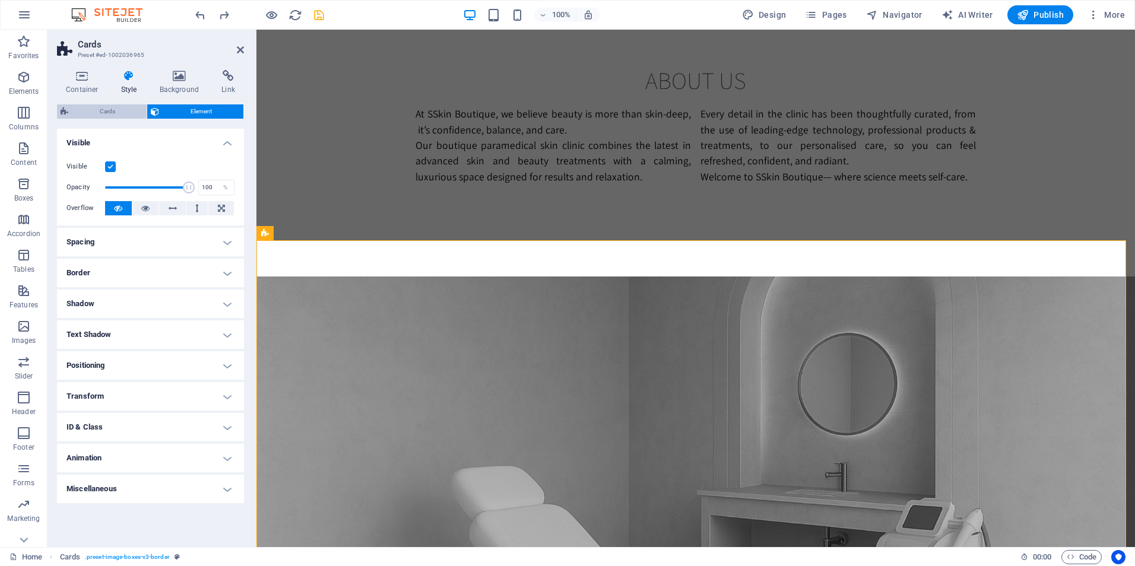
click at [92, 108] on span "Cards" at bounding box center [107, 111] width 71 height 14
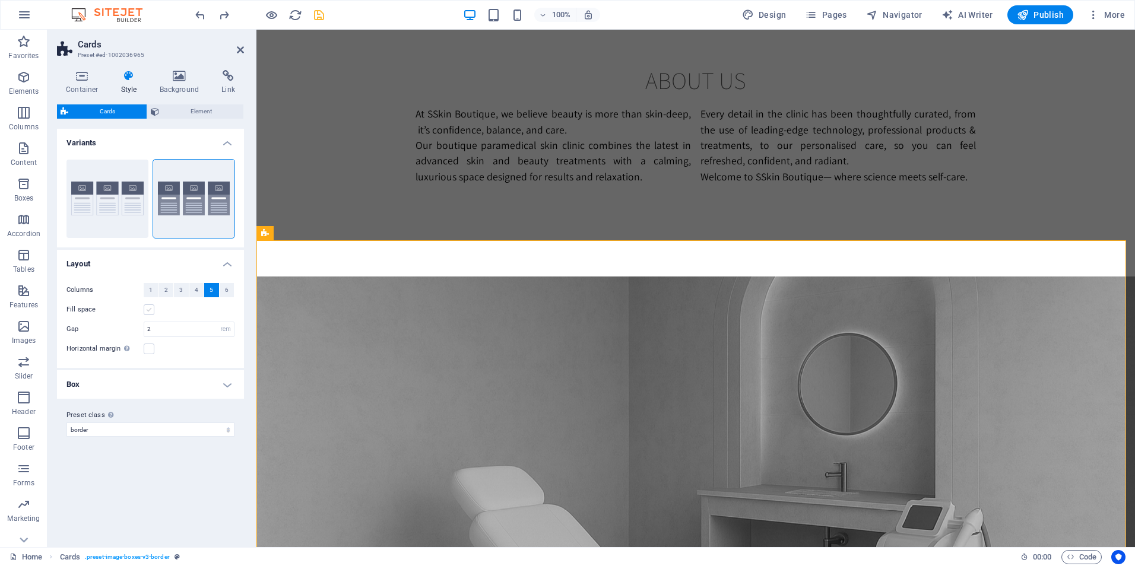
click at [151, 309] on label at bounding box center [149, 310] width 11 height 11
click at [0, 0] on input "Fill space" at bounding box center [0, 0] width 0 height 0
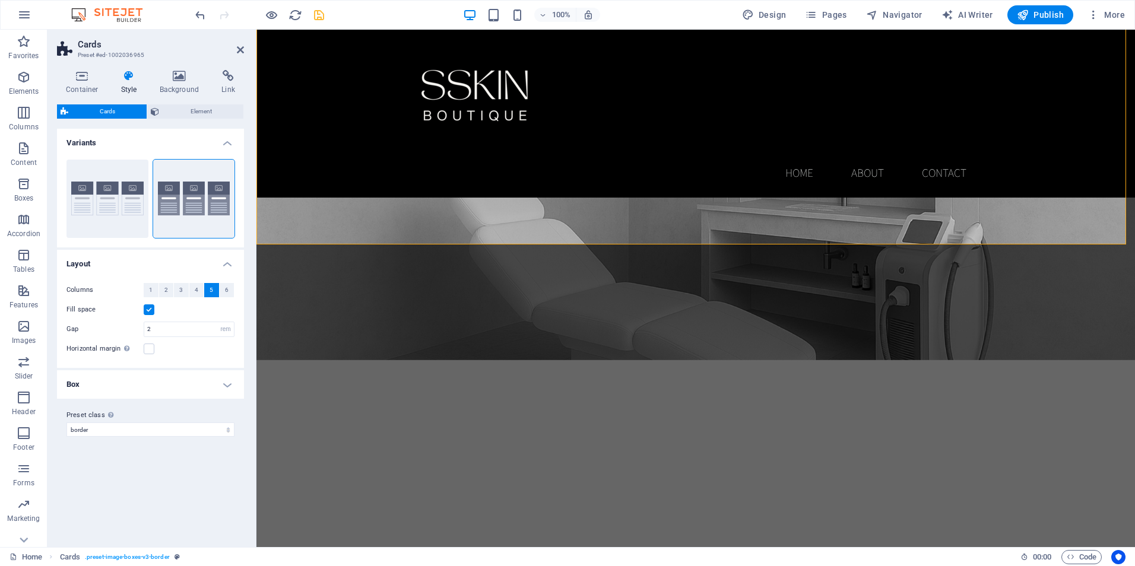
scroll to position [902, 0]
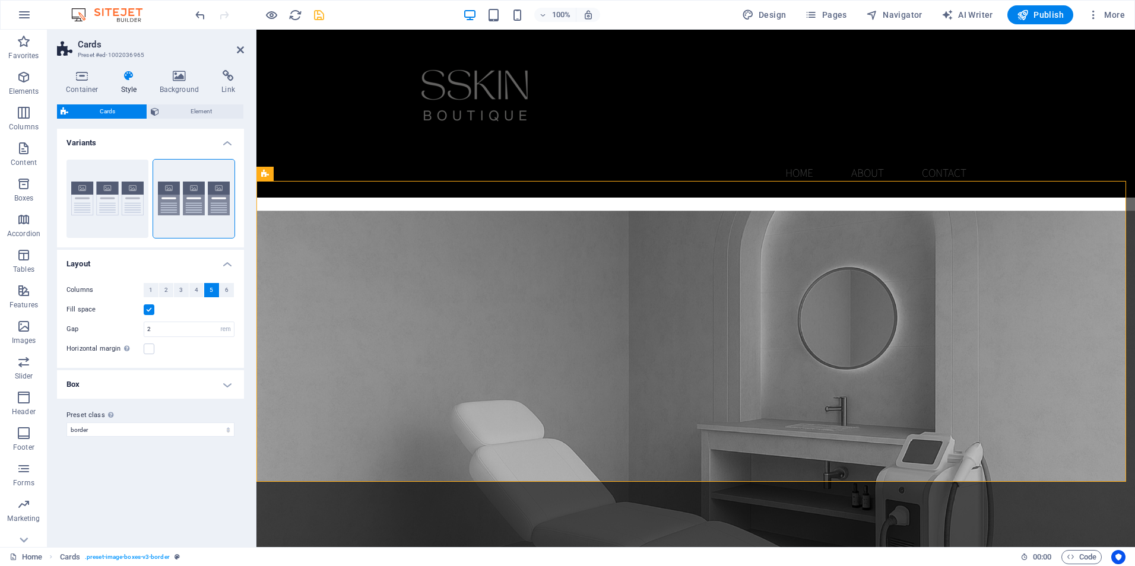
click at [122, 380] on h4 "Box" at bounding box center [150, 384] width 187 height 28
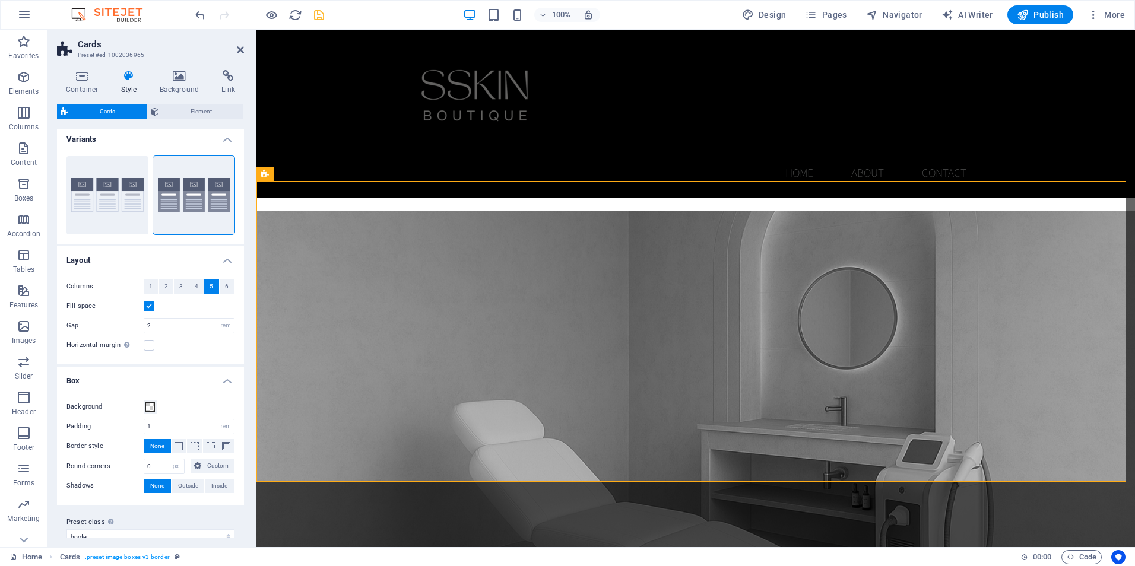
scroll to position [0, 0]
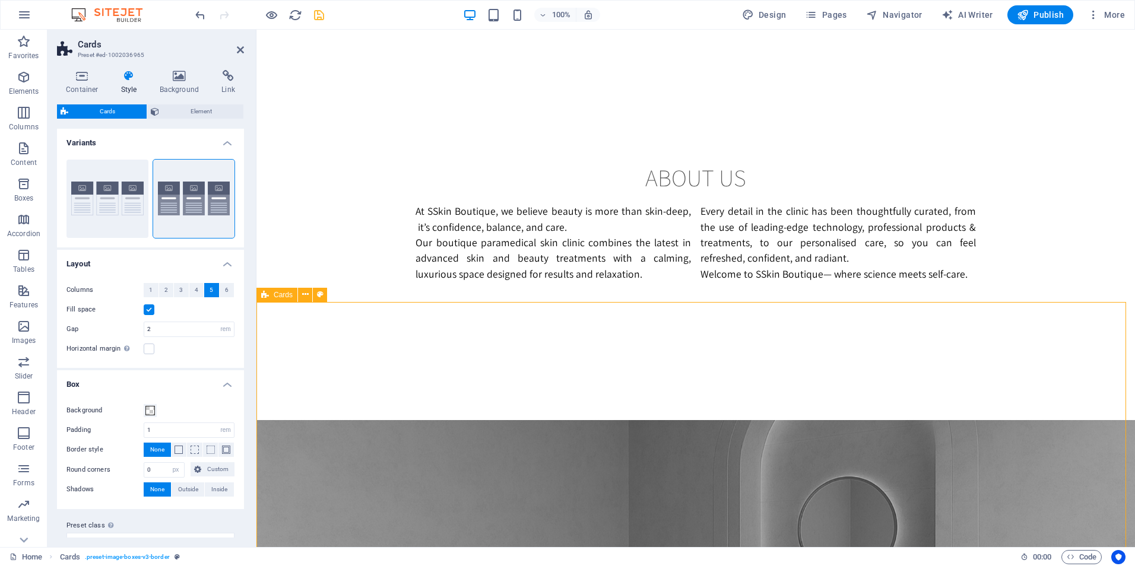
scroll to position [962, 0]
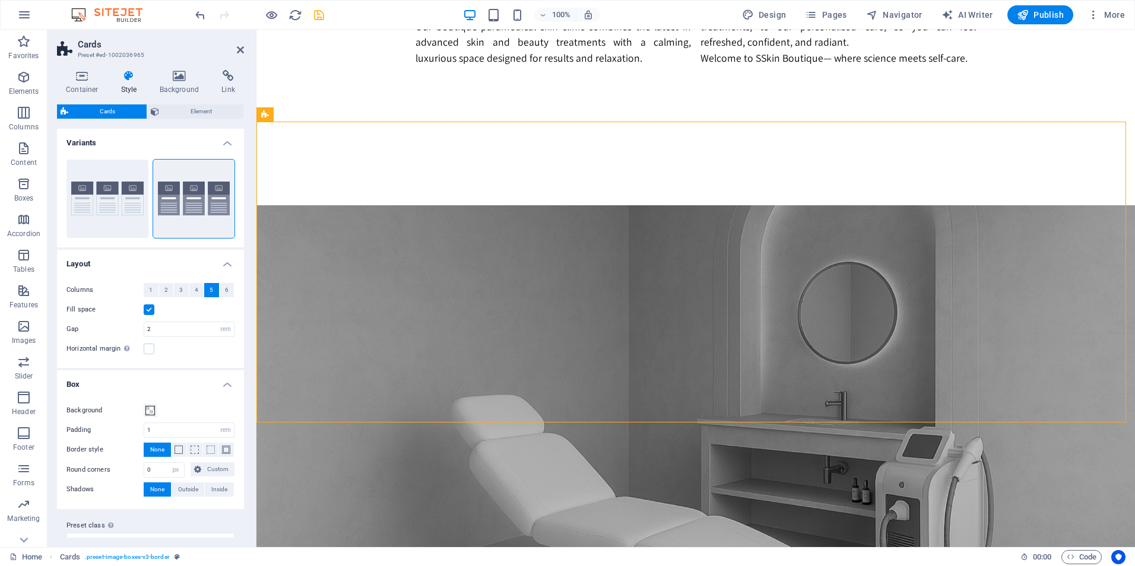
click at [204, 286] on button "5" at bounding box center [211, 290] width 15 height 14
click at [197, 286] on span "4" at bounding box center [197, 290] width 4 height 14
click at [210, 290] on span "5" at bounding box center [212, 290] width 4 height 14
click at [321, 18] on icon "save" at bounding box center [319, 15] width 14 height 14
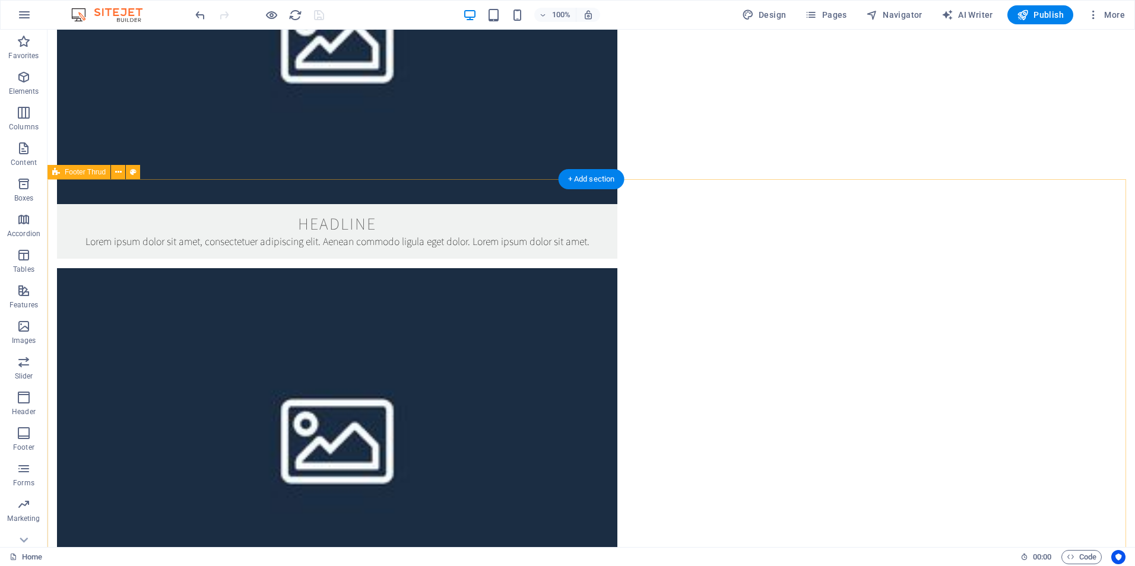
scroll to position [1978, 0]
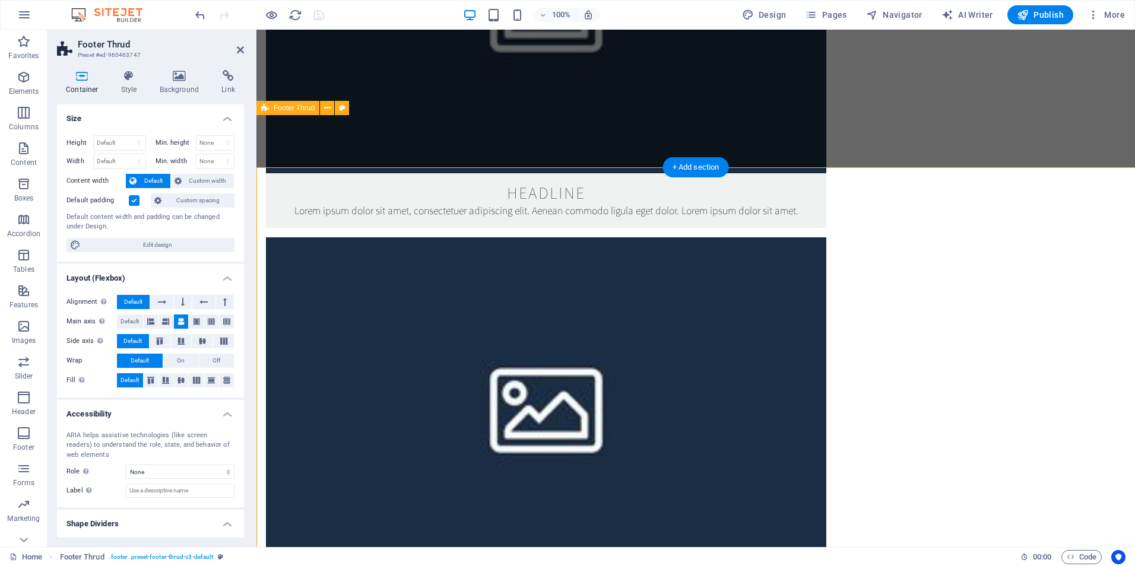
scroll to position [1925, 0]
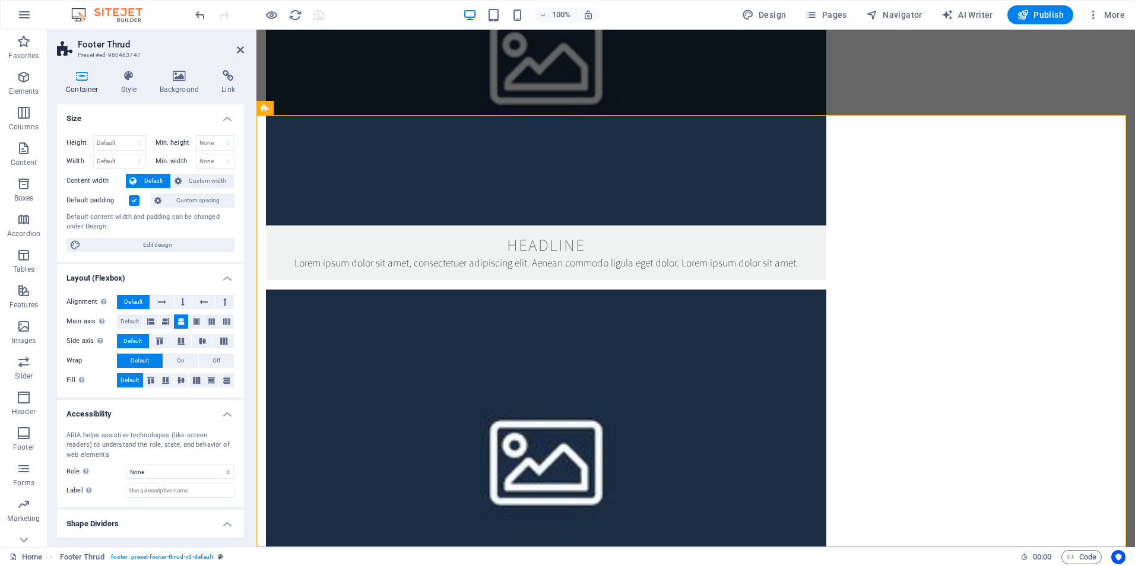
click at [245, 48] on aside "Footer Thrud Preset #ed-960463747 Container Style Background Link Size Height D…" at bounding box center [151, 289] width 209 height 518
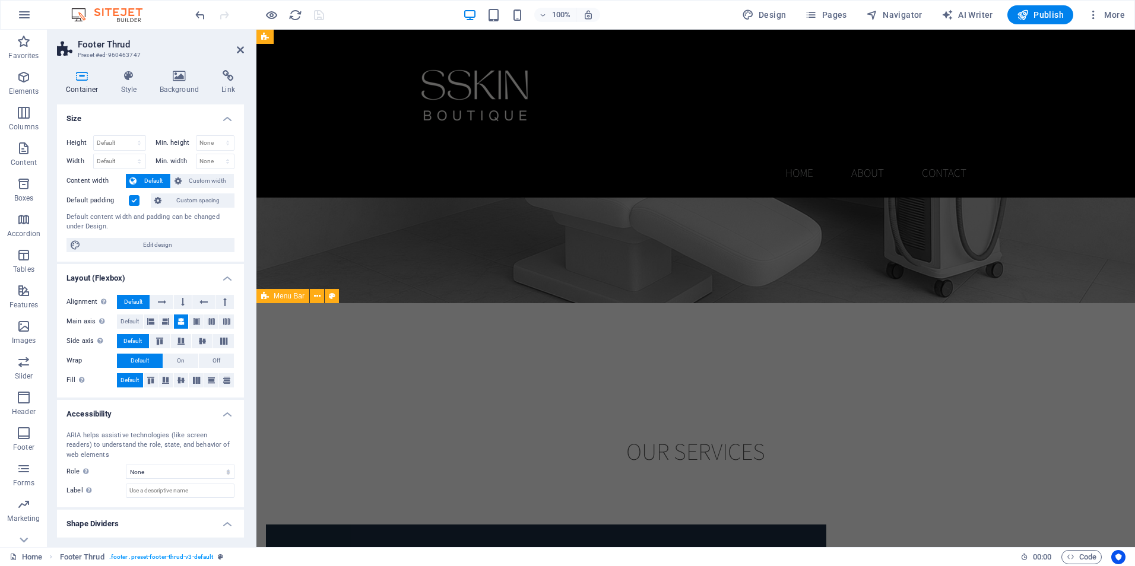
scroll to position [1094, 0]
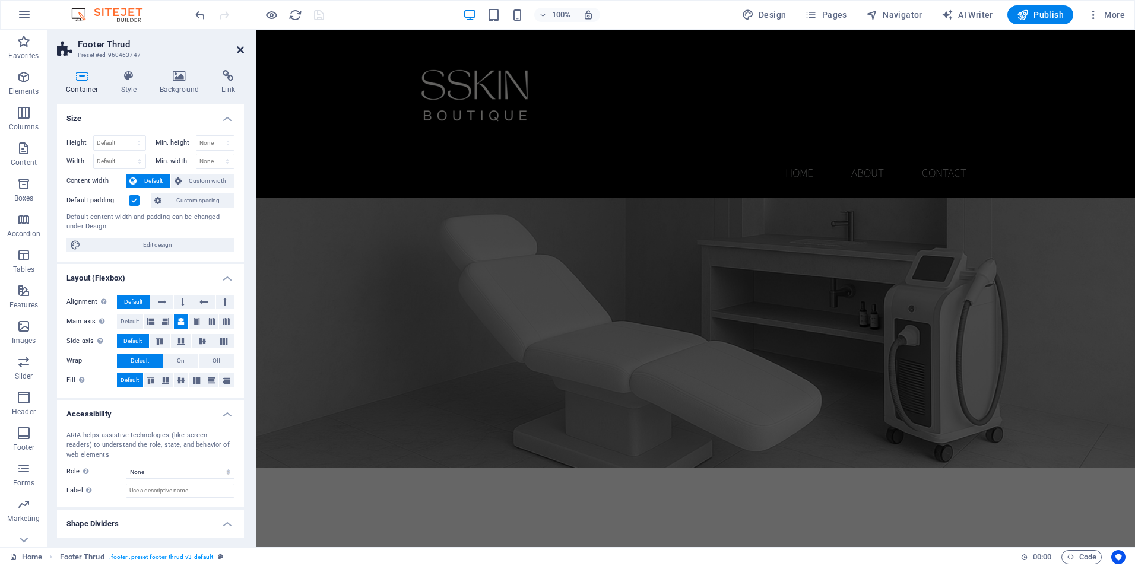
click at [239, 46] on icon at bounding box center [240, 49] width 7 height 9
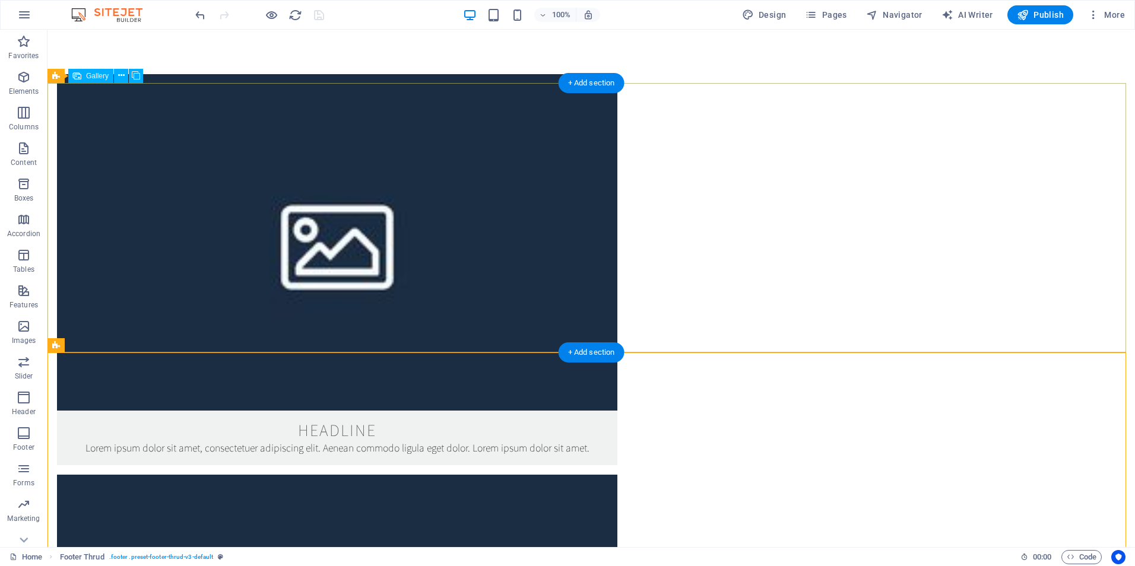
scroll to position [1978, 0]
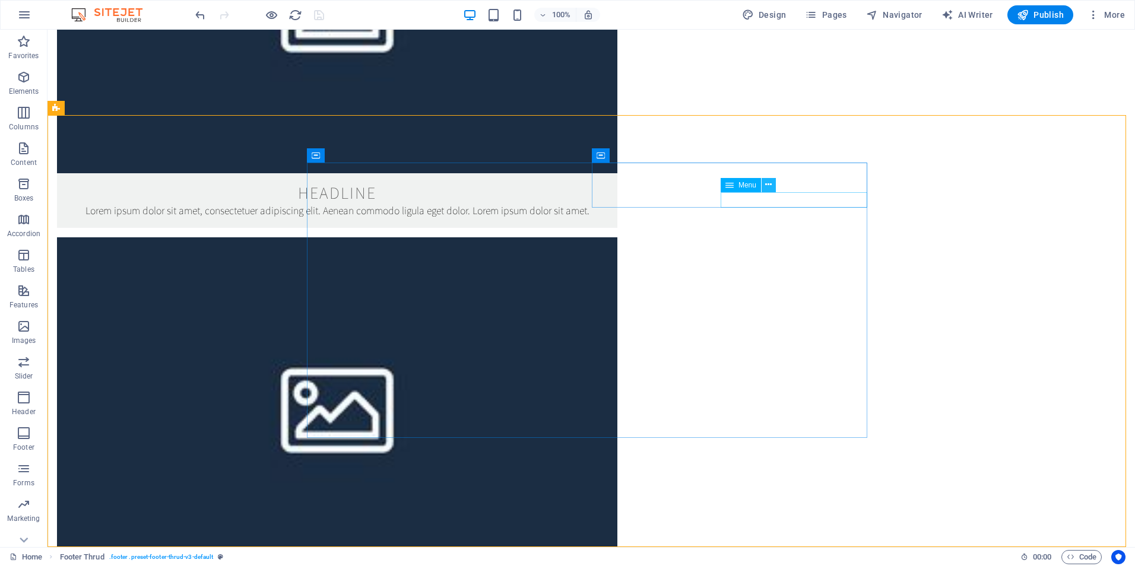
click at [766, 188] on icon at bounding box center [768, 185] width 7 height 12
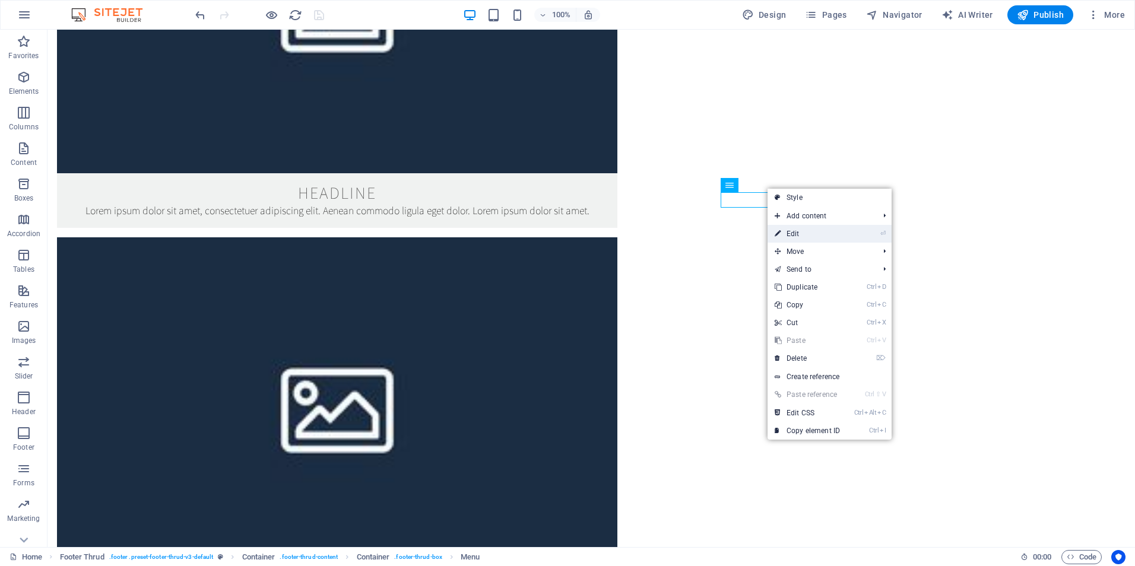
click at [797, 234] on link "⏎ Edit" at bounding box center [808, 234] width 80 height 18
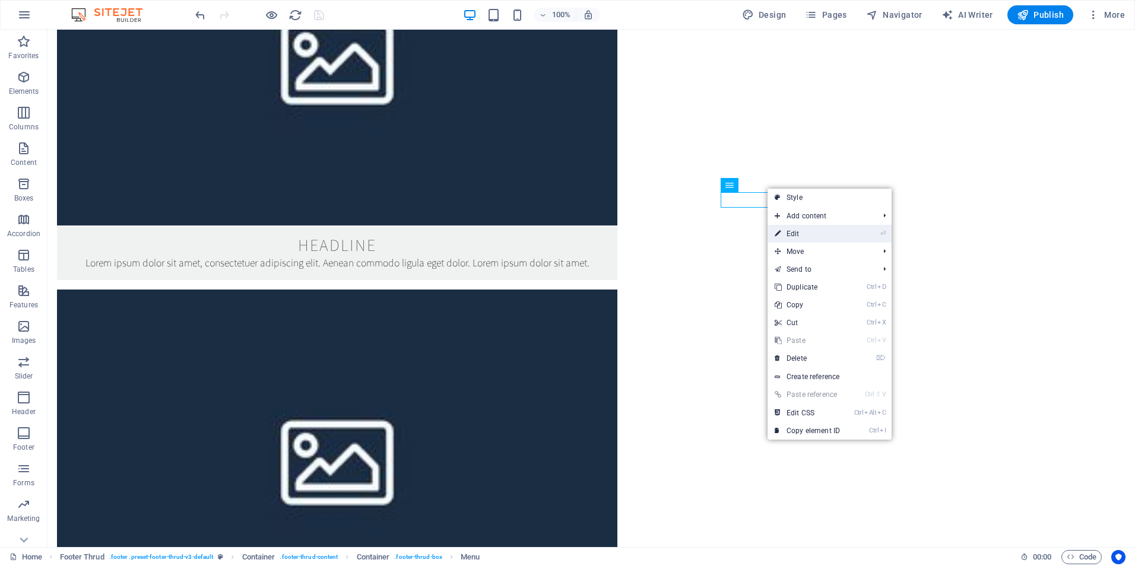
select select
select select "1"
select select
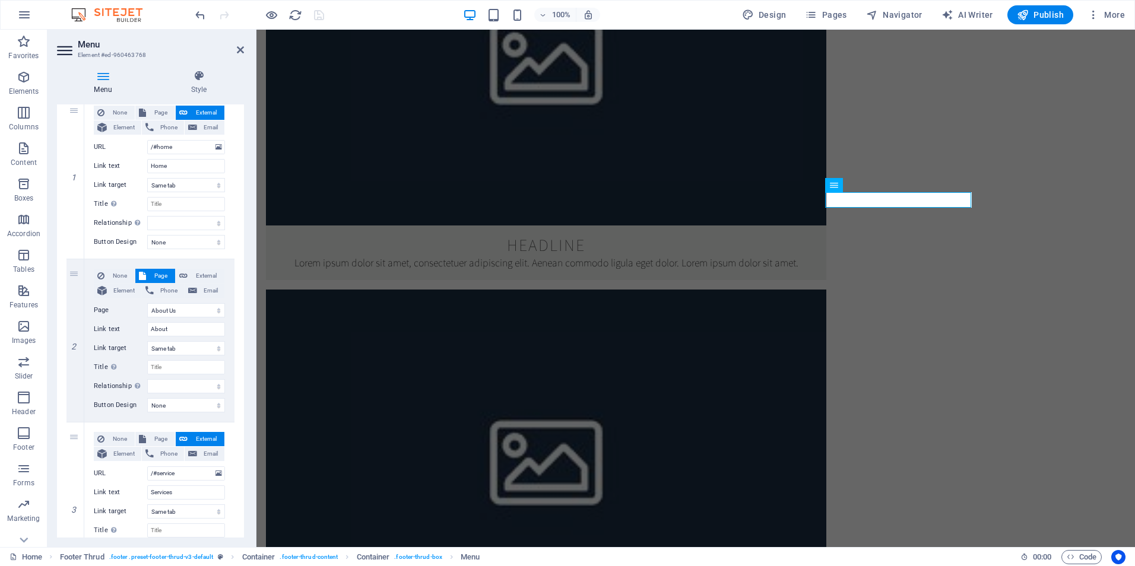
scroll to position [297, 0]
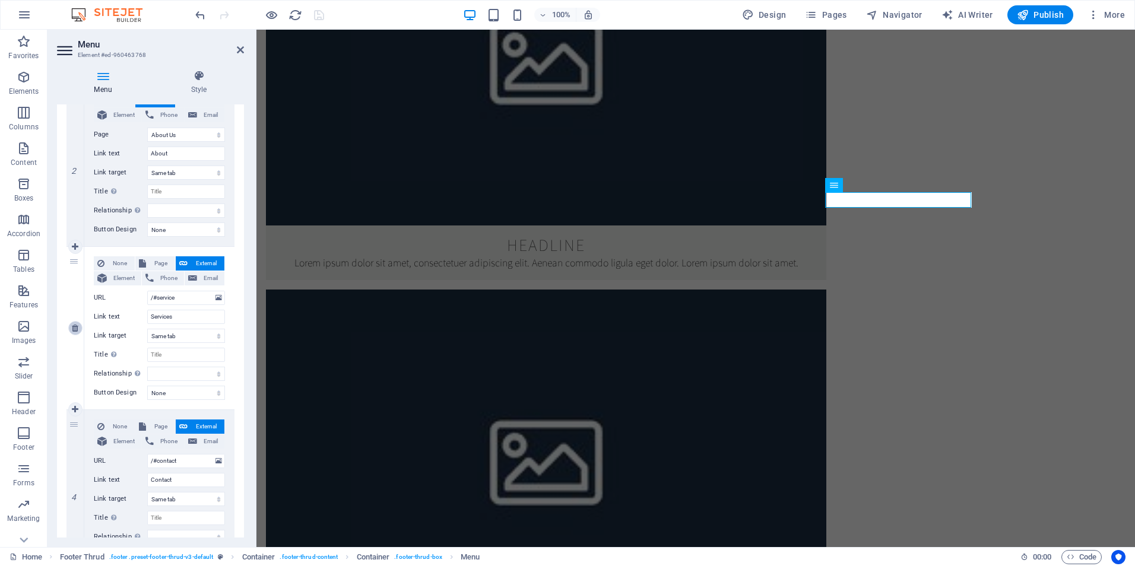
click at [75, 327] on icon at bounding box center [75, 328] width 7 height 8
select select
type input "/#contact"
type input "Contact"
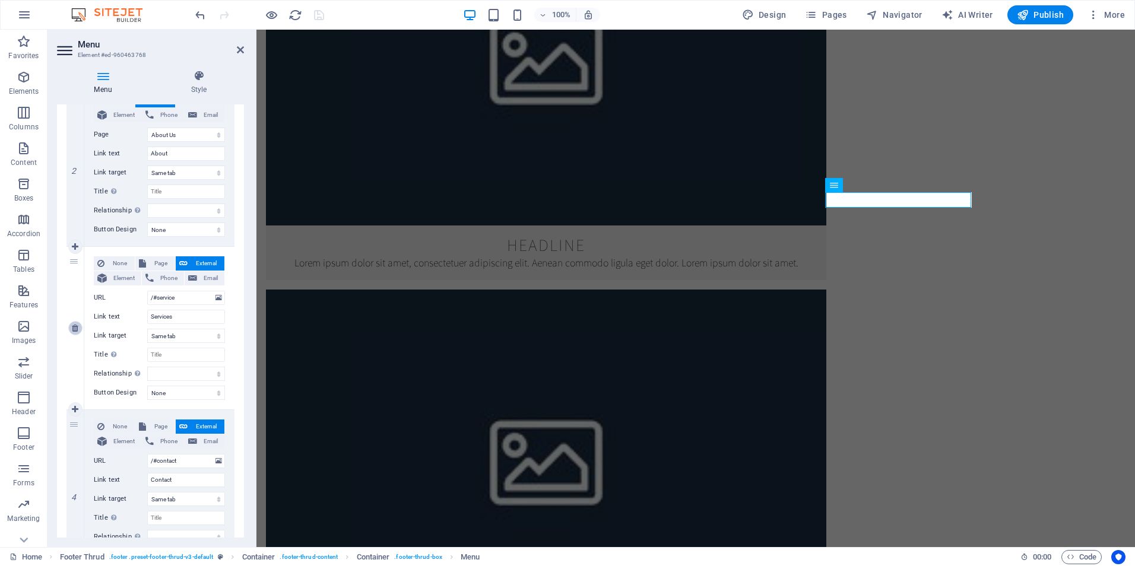
select select
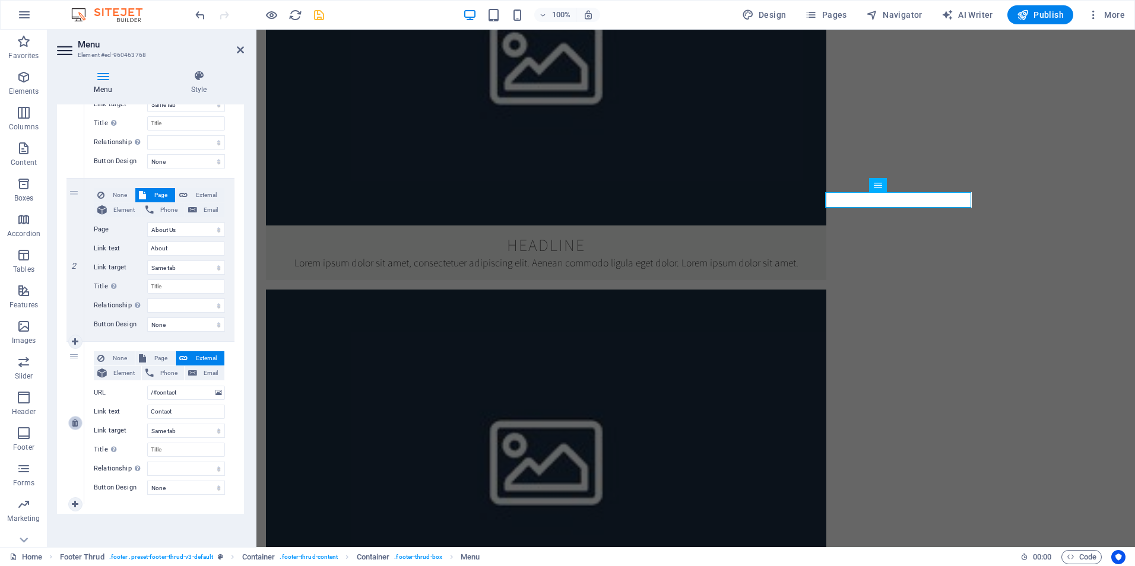
scroll to position [202, 0]
click at [320, 13] on icon "save" at bounding box center [319, 15] width 14 height 14
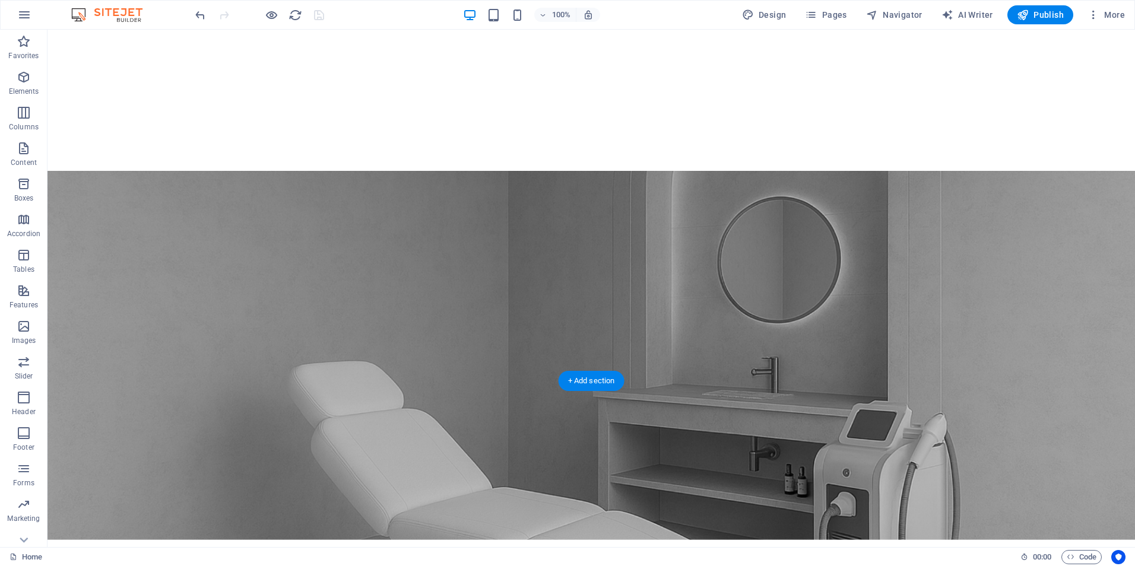
scroll to position [1009, 0]
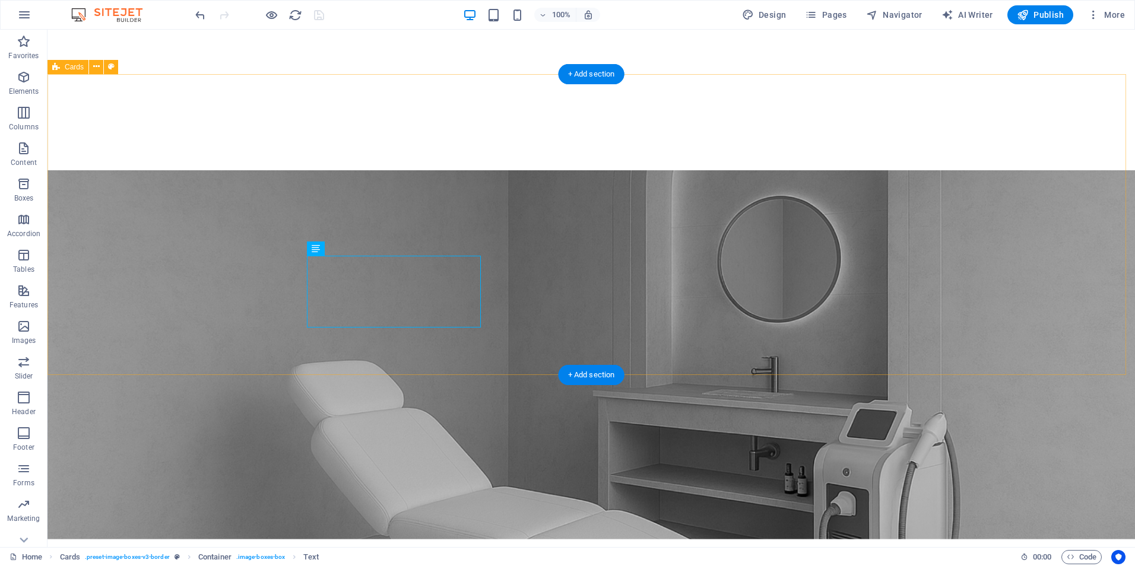
click at [94, 72] on icon at bounding box center [96, 67] width 7 height 12
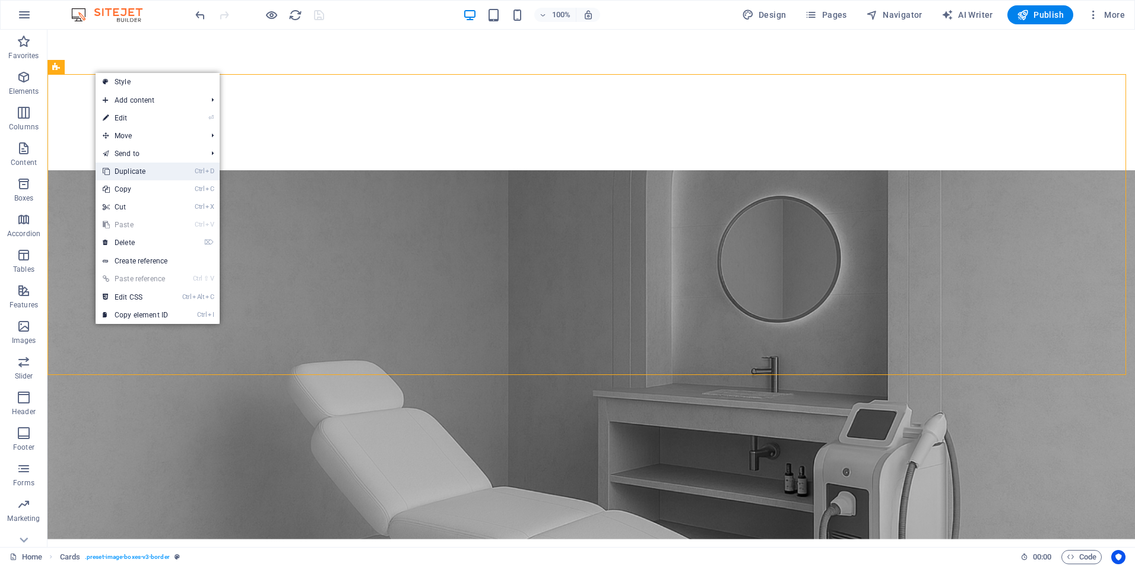
click at [152, 166] on link "Ctrl D Duplicate" at bounding box center [136, 172] width 80 height 18
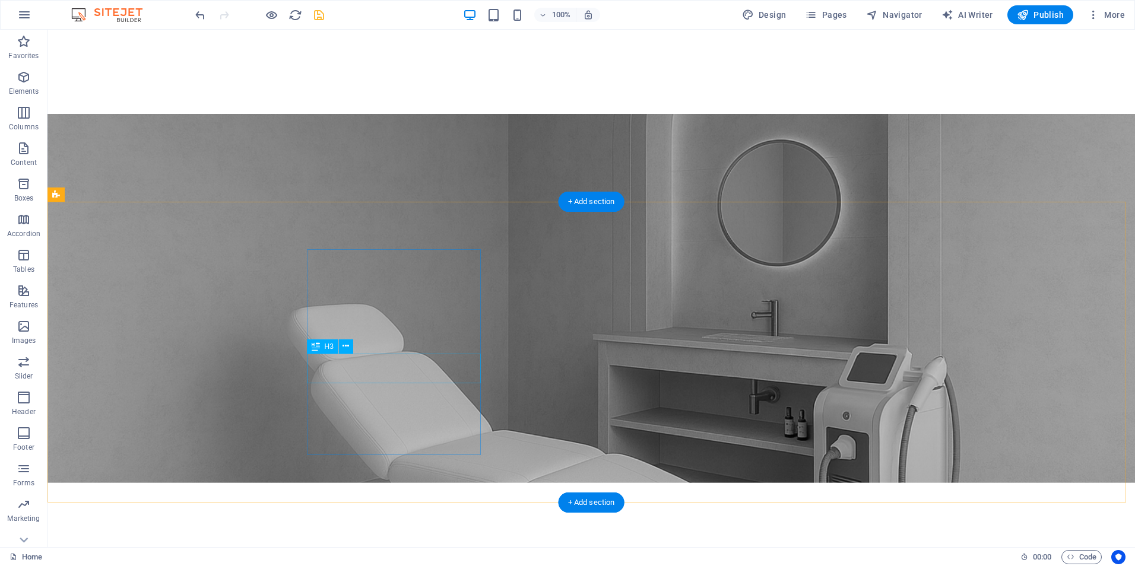
scroll to position [1069, 0]
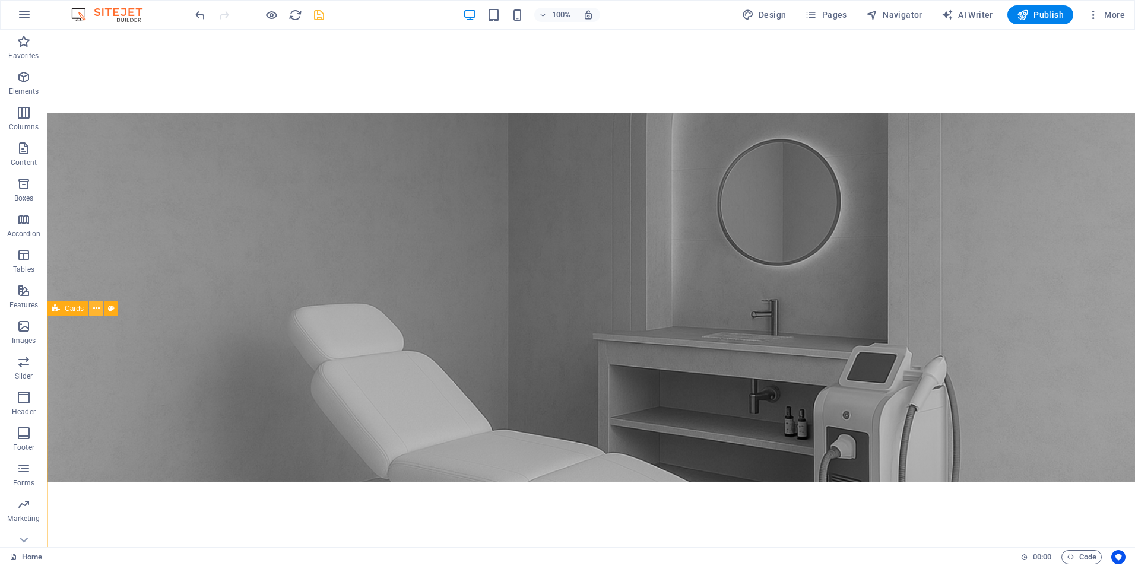
click at [98, 308] on icon at bounding box center [96, 309] width 7 height 12
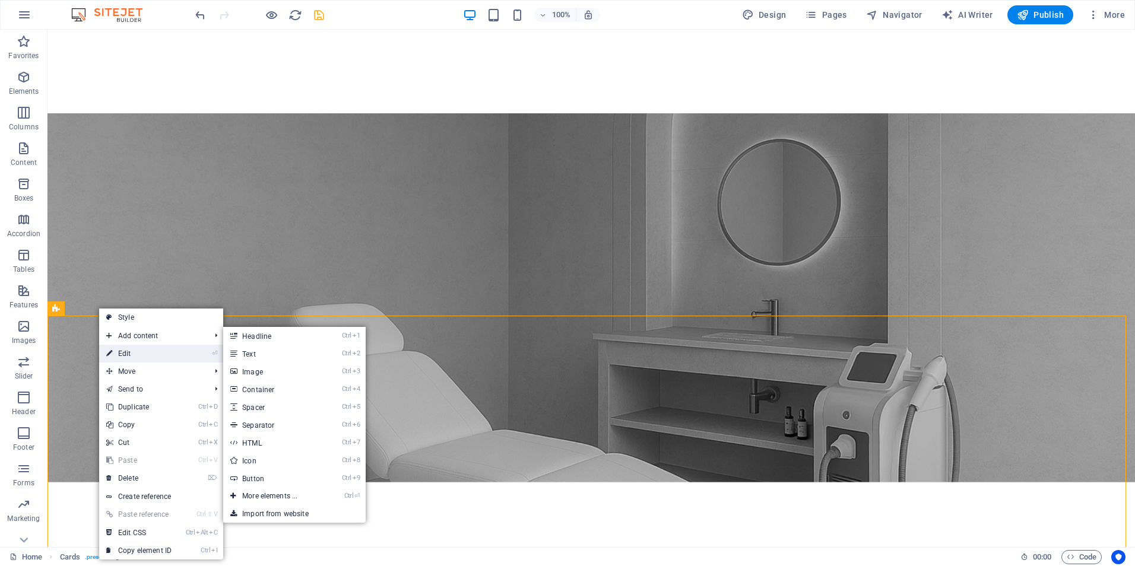
click at [142, 353] on link "⏎ Edit" at bounding box center [139, 354] width 80 height 18
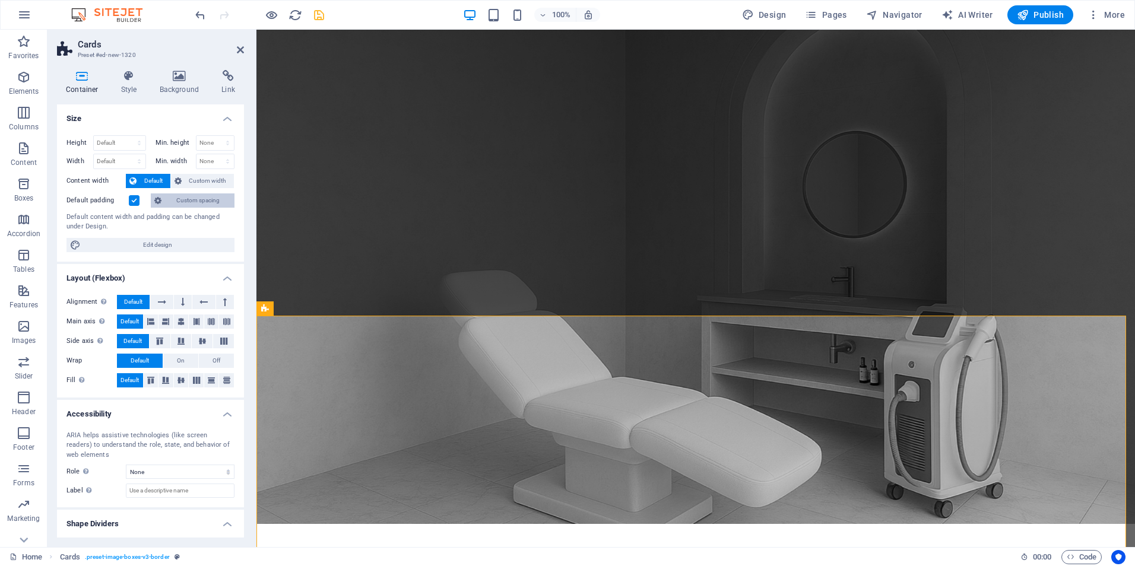
click at [176, 199] on span "Custom spacing" at bounding box center [198, 201] width 66 height 14
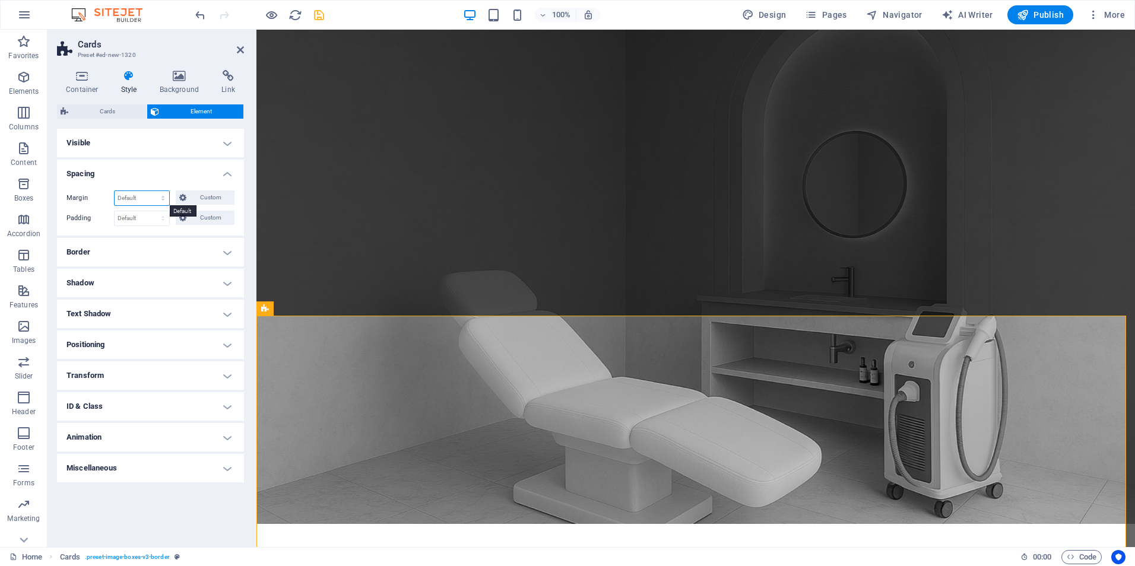
click at [135, 198] on select "Default auto px % rem vw vh Custom" at bounding box center [142, 198] width 55 height 14
select select "px"
click at [153, 191] on select "Default auto px % rem vw vh Custom" at bounding box center [142, 198] width 55 height 14
type input "0"
click at [126, 220] on select "Default px rem % vh vw Custom" at bounding box center [142, 218] width 55 height 14
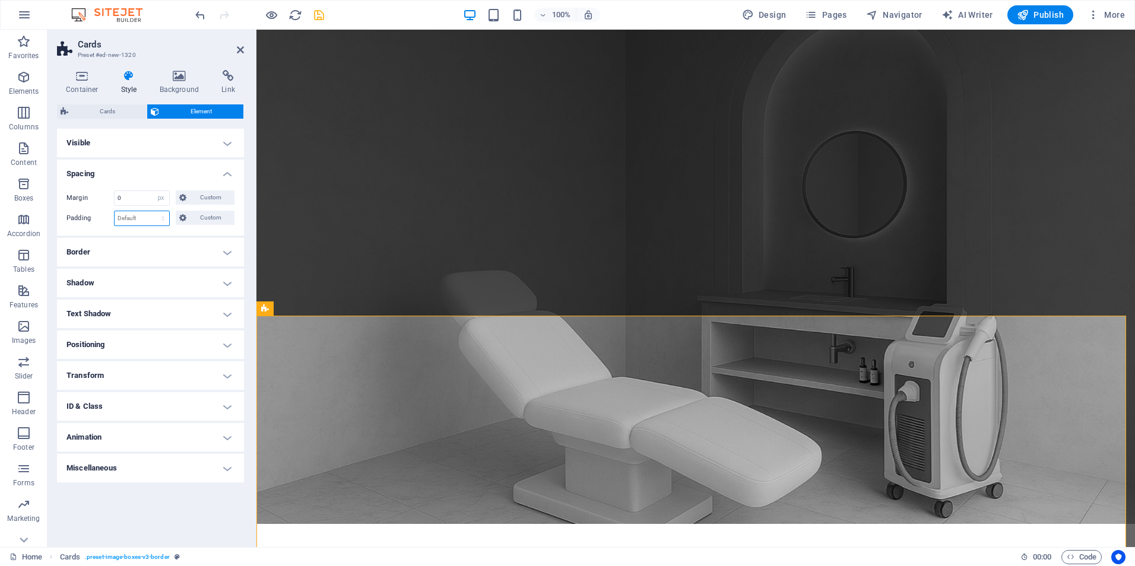
select select "px"
click at [153, 211] on select "Default px rem % vh vw Custom" at bounding box center [142, 218] width 55 height 14
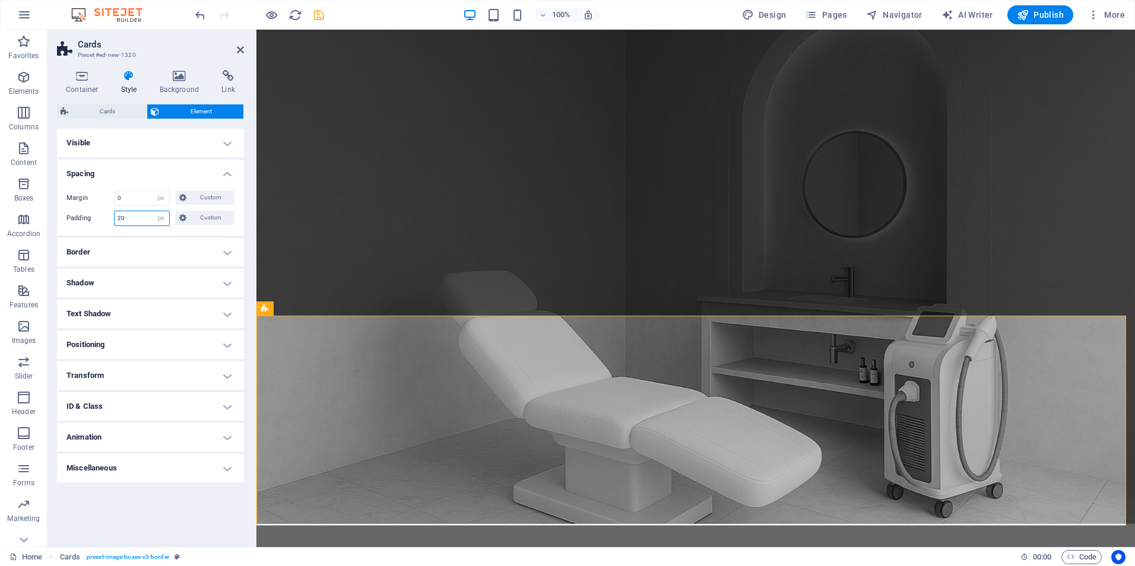
type input "20"
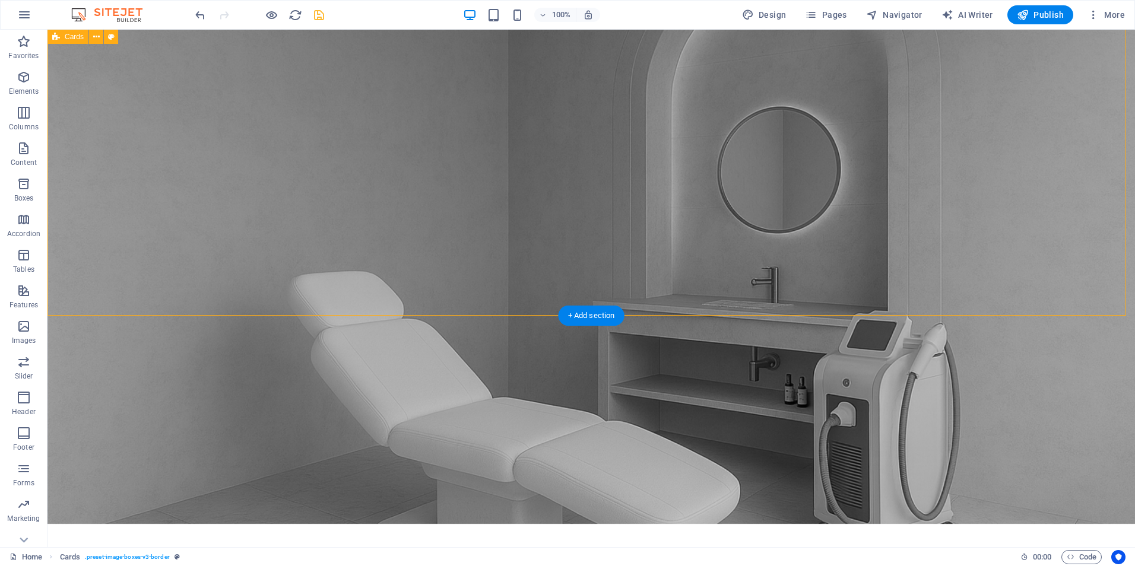
click at [97, 40] on icon at bounding box center [96, 37] width 7 height 12
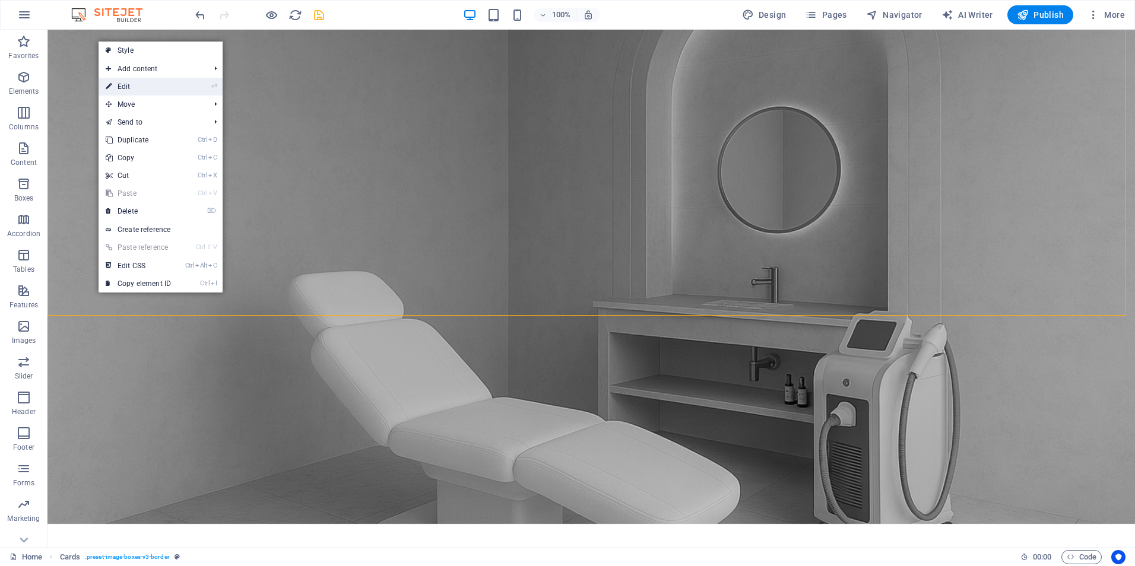
click at [133, 87] on link "⏎ Edit" at bounding box center [139, 87] width 80 height 18
select select "rem"
select select "px"
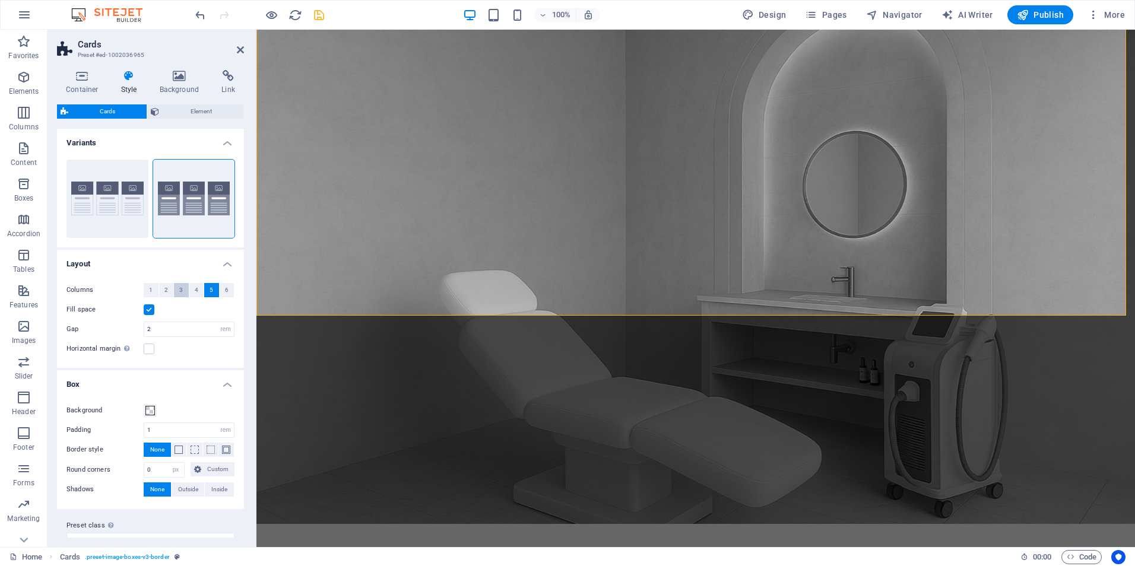
click at [183, 289] on button "3" at bounding box center [181, 290] width 15 height 14
click at [83, 74] on icon at bounding box center [82, 76] width 50 height 12
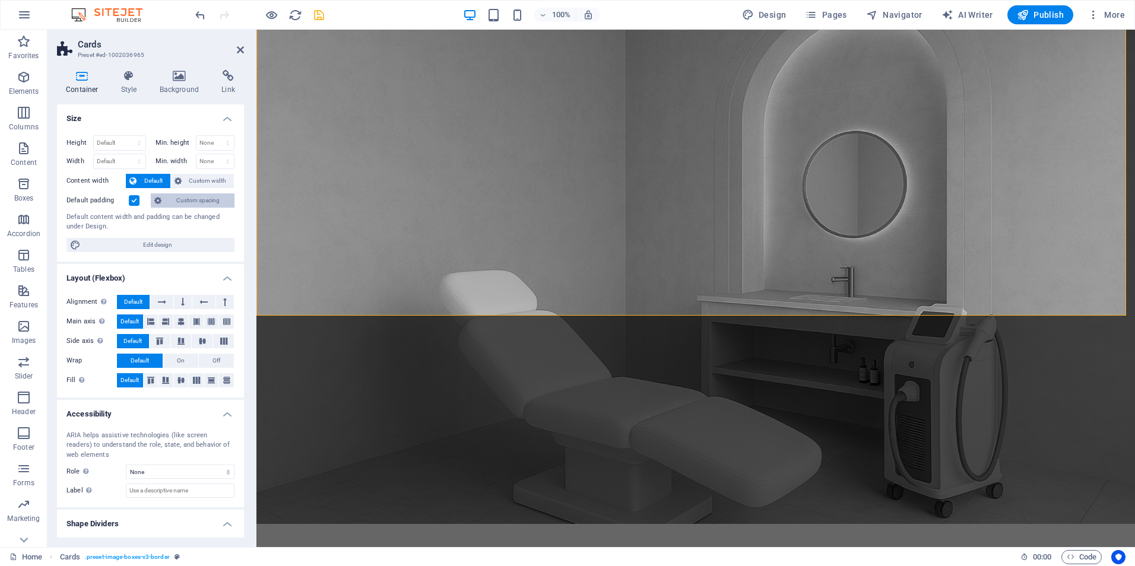
click at [191, 201] on span "Custom spacing" at bounding box center [198, 201] width 66 height 14
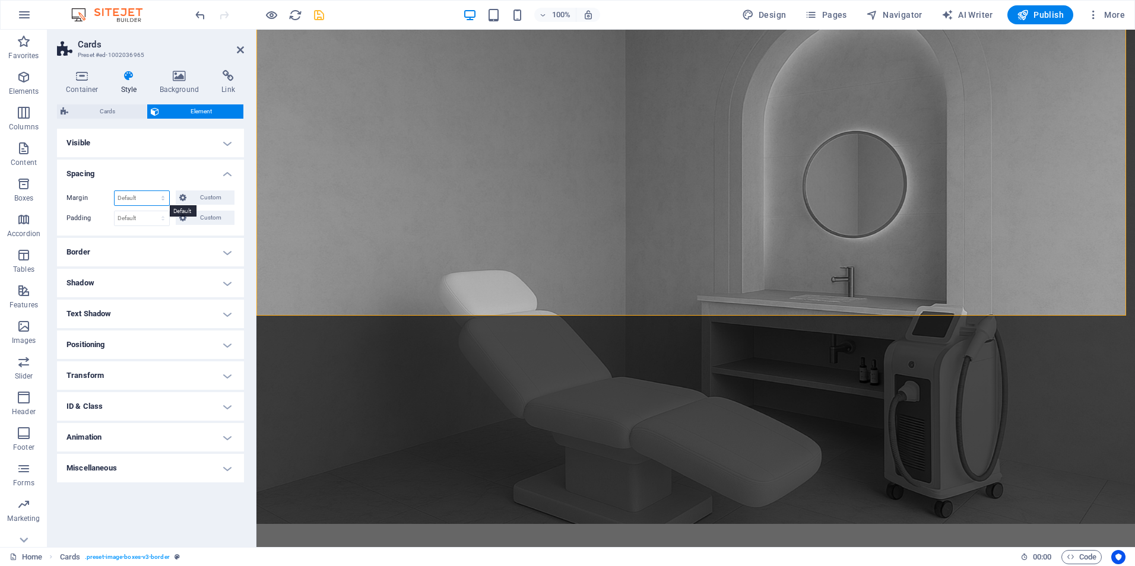
click at [142, 198] on select "Default auto px % rem vw vh Custom" at bounding box center [142, 198] width 55 height 14
select select "px"
click at [153, 191] on select "Default auto px % rem vw vh Custom" at bounding box center [142, 198] width 55 height 14
type input "0"
click at [122, 219] on select "Default px rem % vh vw Custom" at bounding box center [142, 218] width 55 height 14
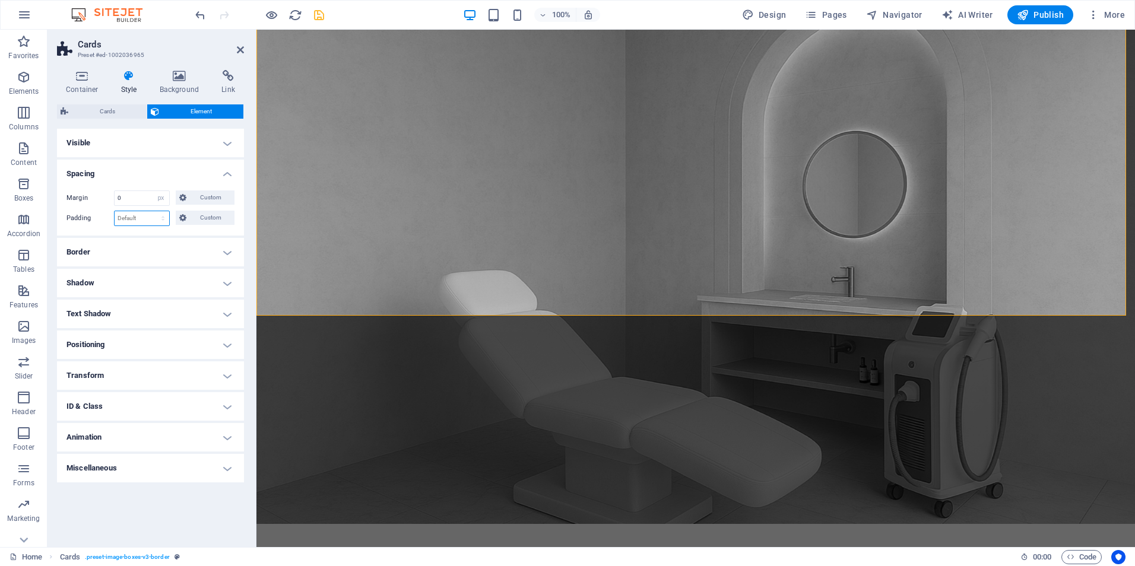
select select "px"
click at [153, 211] on select "Default px rem % vh vw Custom" at bounding box center [142, 218] width 55 height 14
type input "0"
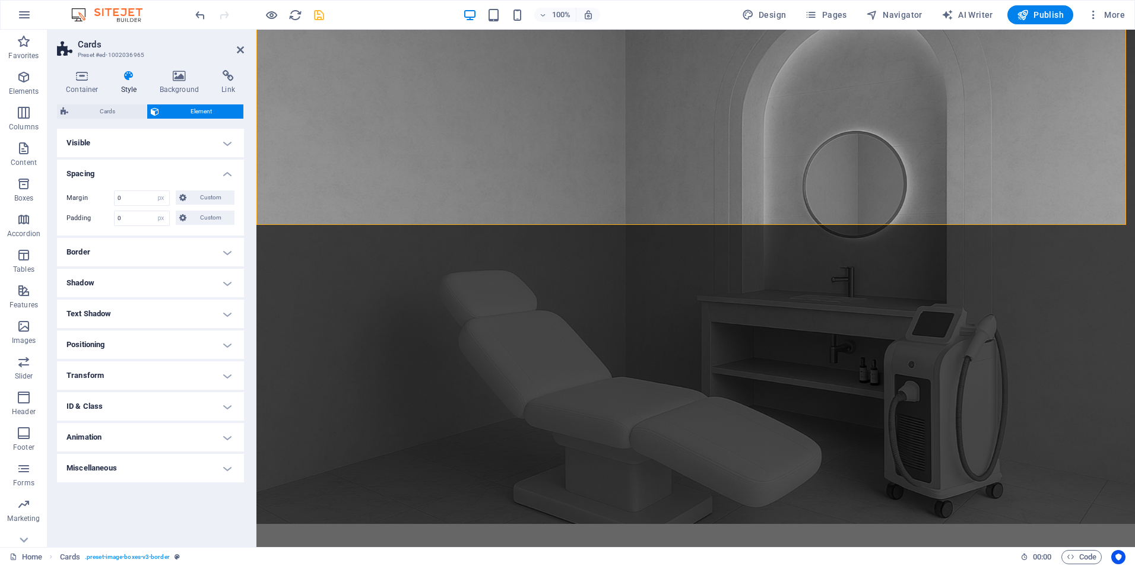
click at [129, 253] on h4 "Border" at bounding box center [150, 252] width 187 height 28
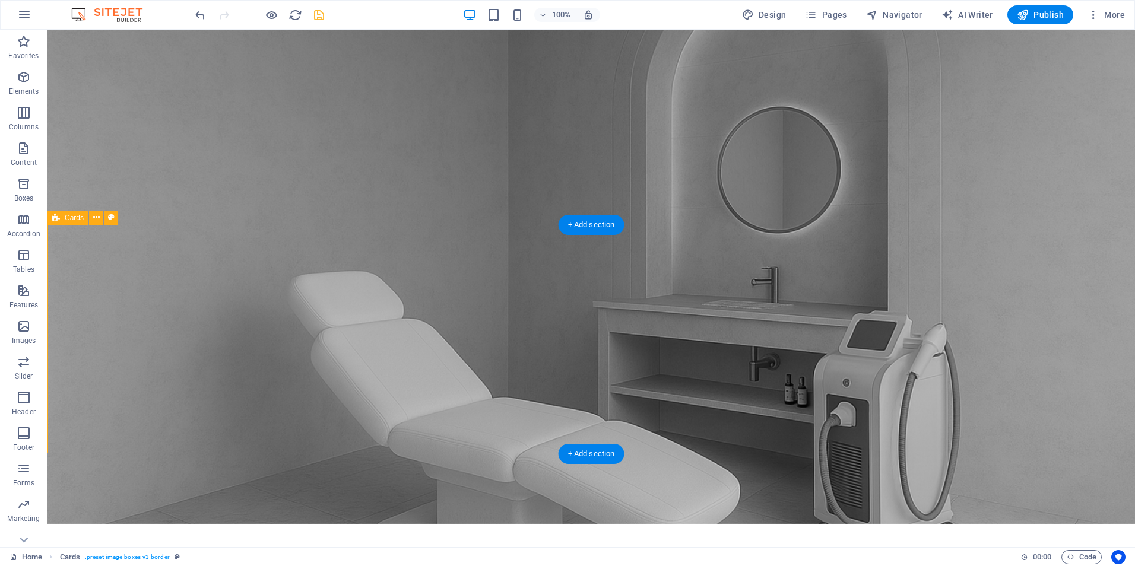
click at [96, 216] on icon at bounding box center [96, 217] width 7 height 12
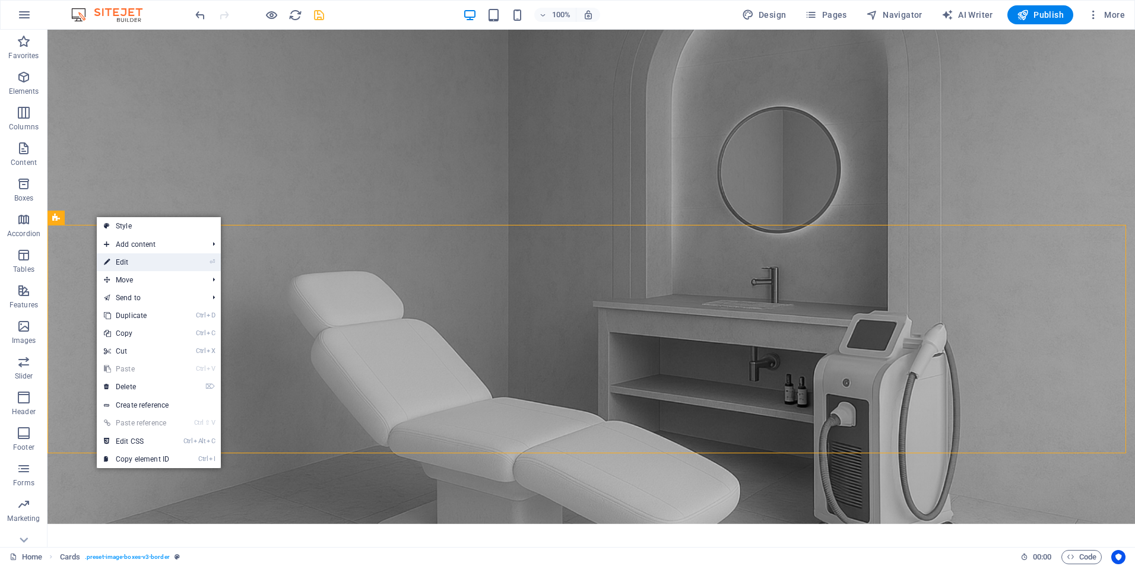
click at [119, 262] on link "⏎ Edit" at bounding box center [137, 263] width 80 height 18
select select "px"
select select "rem"
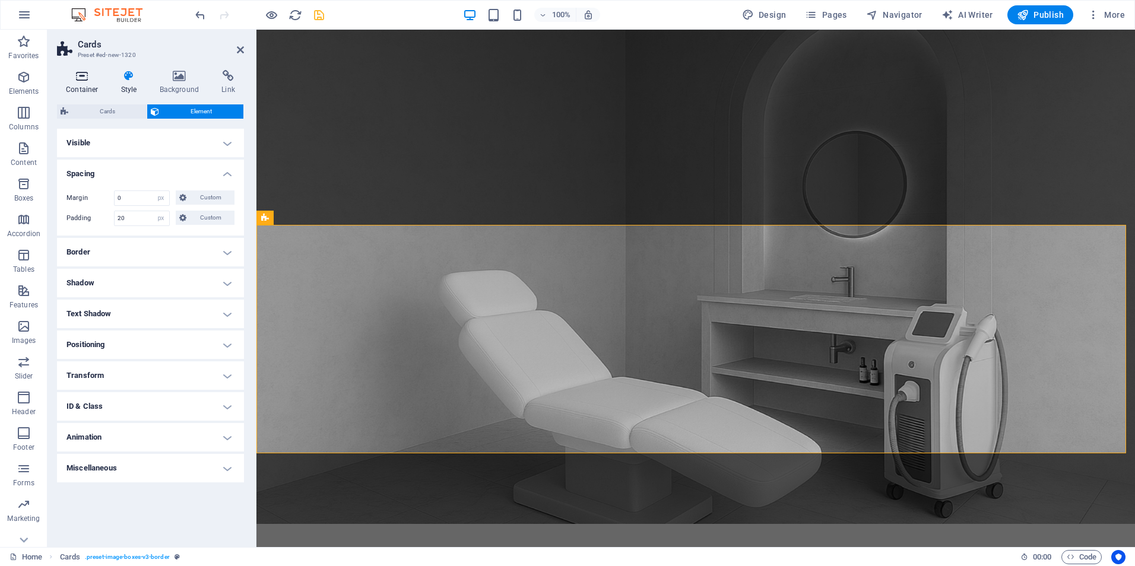
click at [96, 80] on icon at bounding box center [82, 76] width 50 height 12
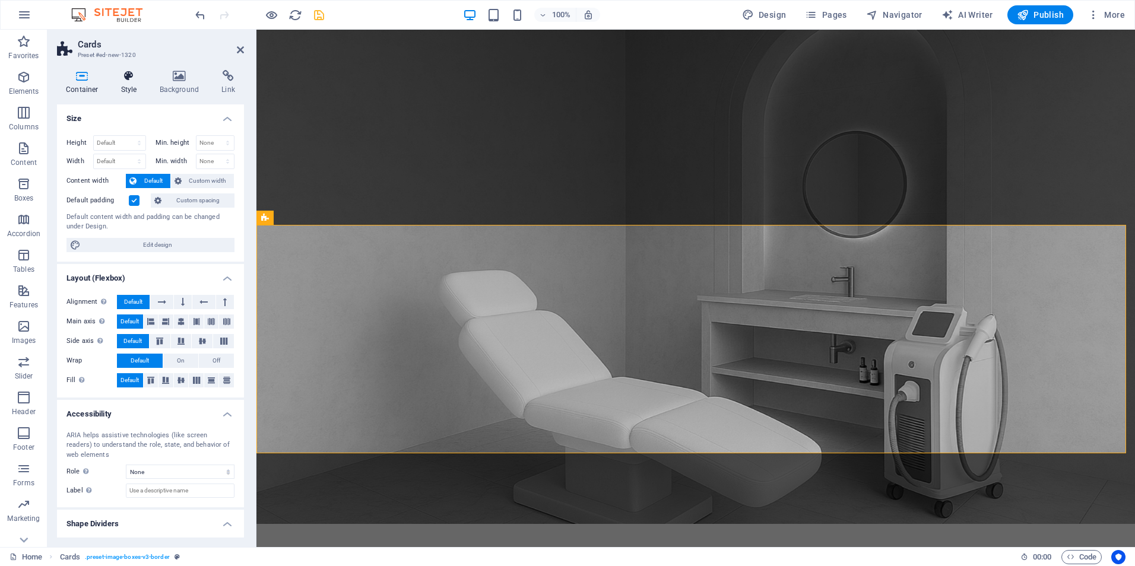
click at [123, 78] on icon at bounding box center [129, 76] width 34 height 12
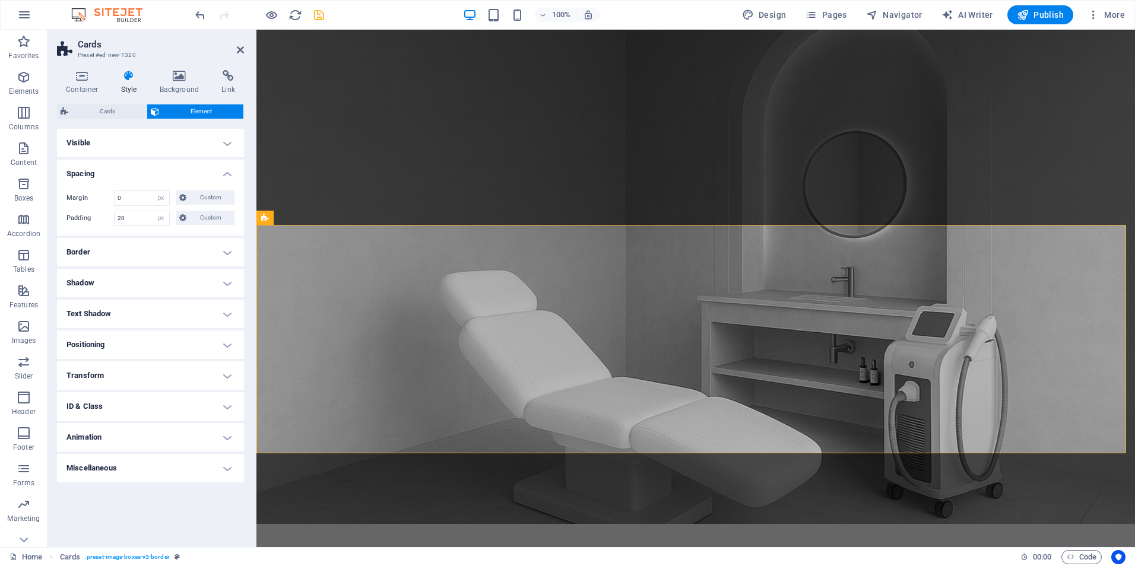
click at [100, 119] on div "Cards Element Layout How this element expands within the layout (Flexbox). Size…" at bounding box center [150, 320] width 187 height 433
click at [105, 113] on span "Cards" at bounding box center [107, 111] width 71 height 14
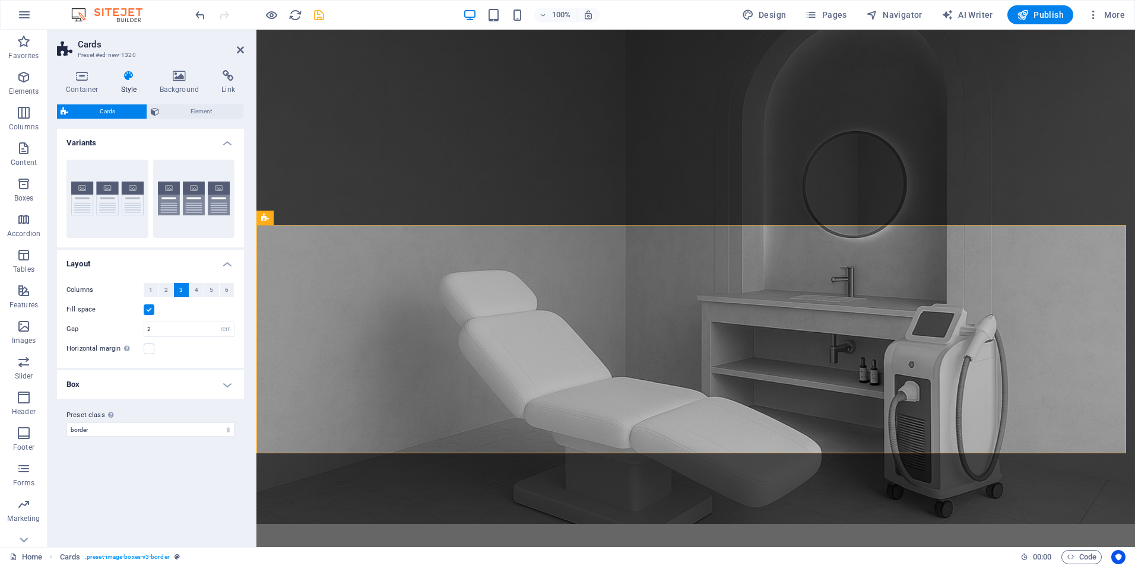
click at [182, 290] on span "3" at bounding box center [181, 290] width 4 height 14
click at [198, 309] on div "Fill space" at bounding box center [150, 310] width 168 height 14
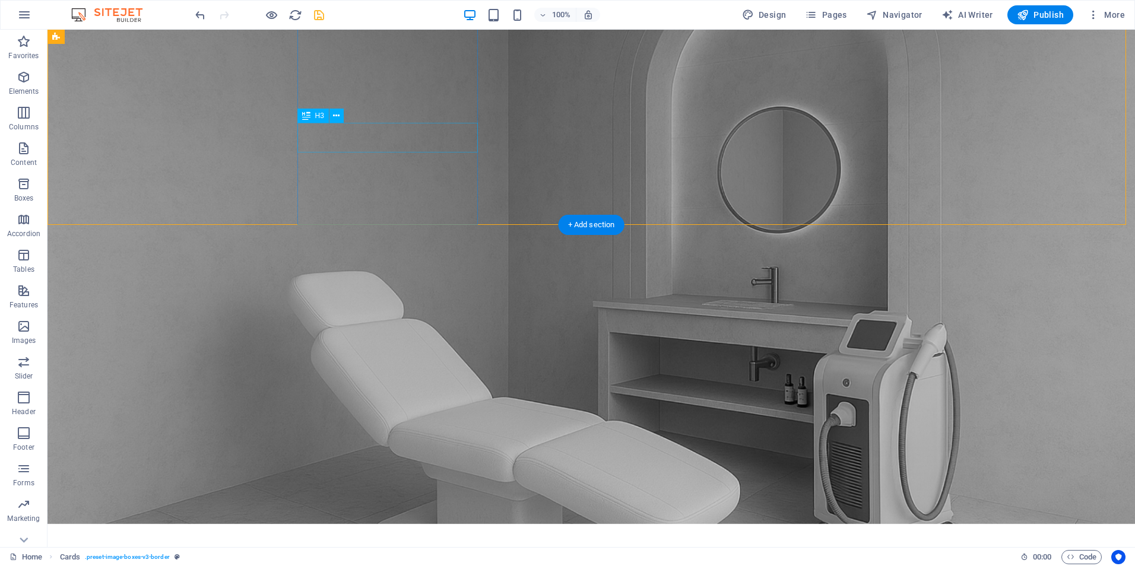
click at [99, 35] on icon at bounding box center [96, 37] width 7 height 12
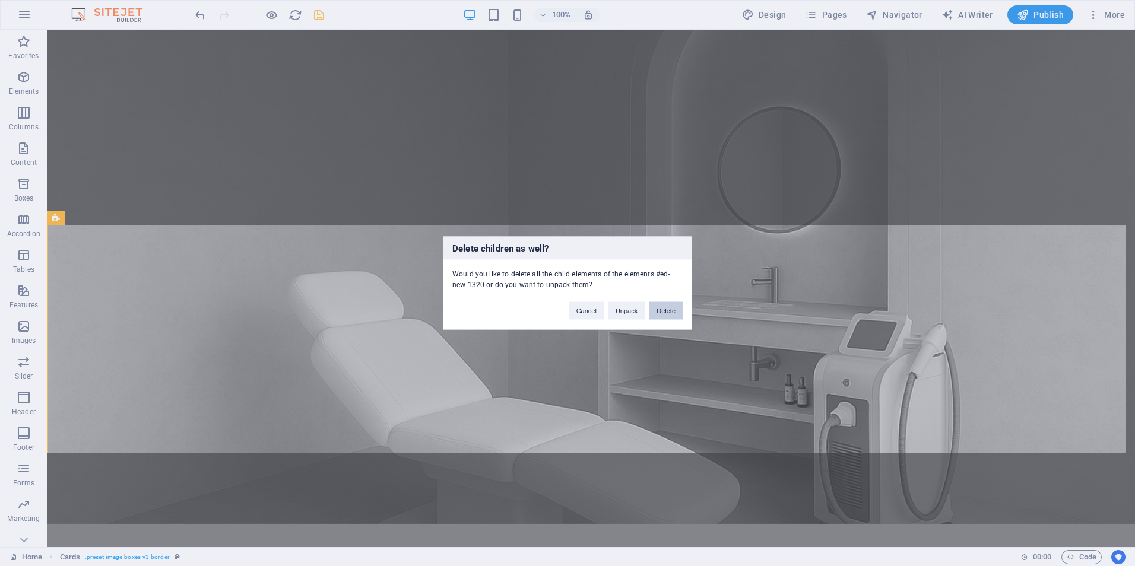
click at [671, 309] on button "Delete" at bounding box center [666, 311] width 33 height 18
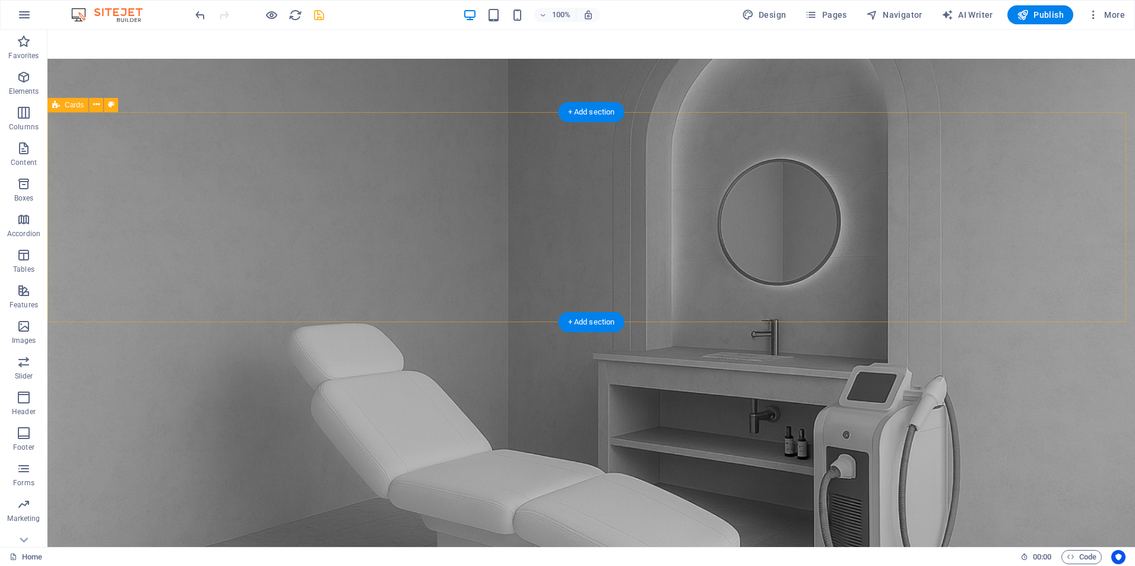
scroll to position [950, 0]
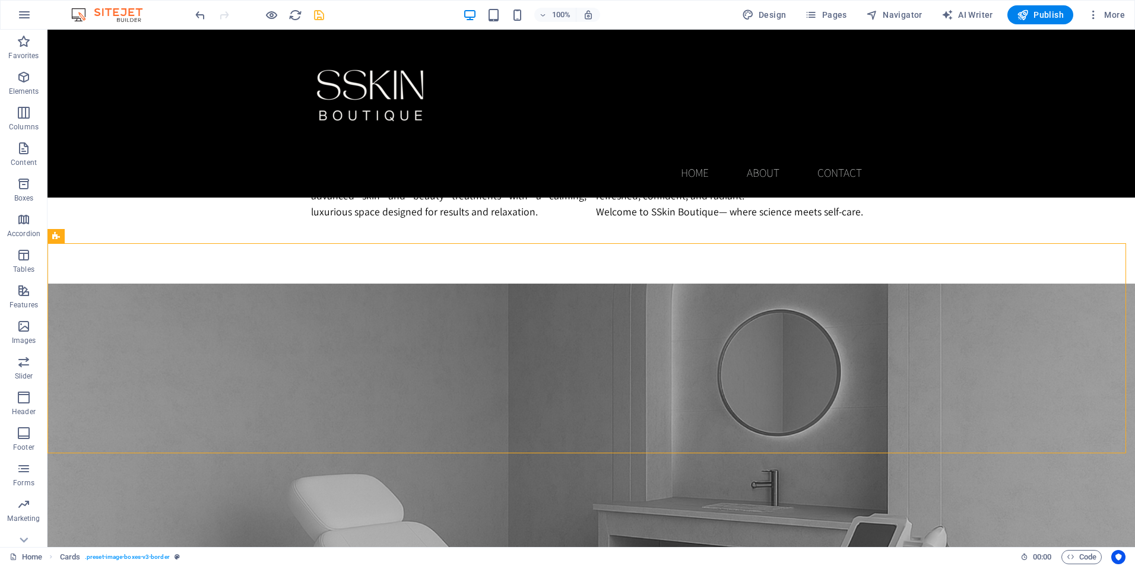
scroll to position [772, 0]
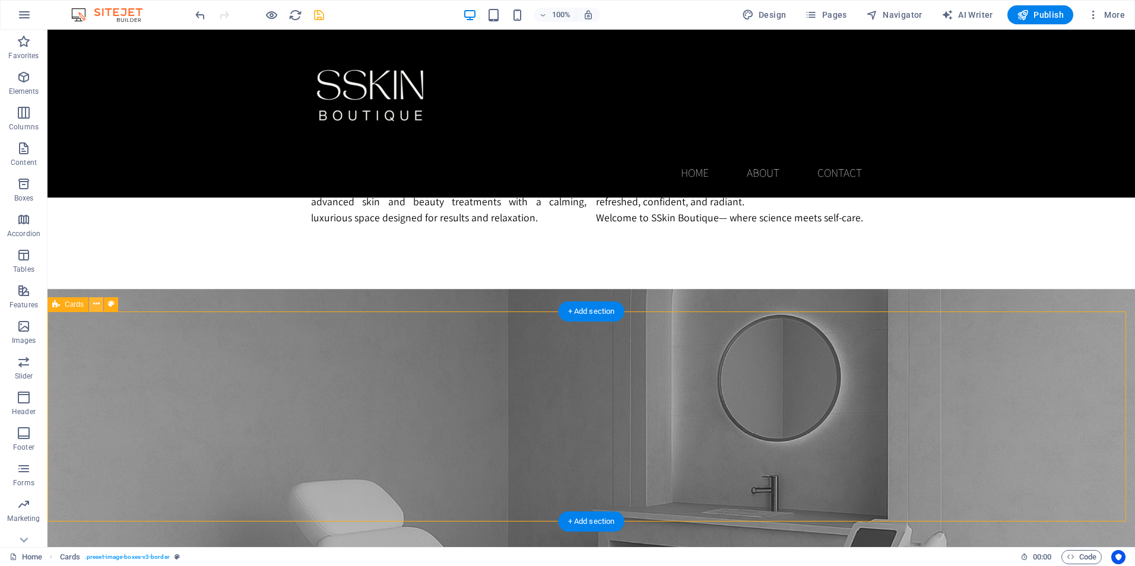
click at [99, 308] on icon at bounding box center [96, 304] width 7 height 12
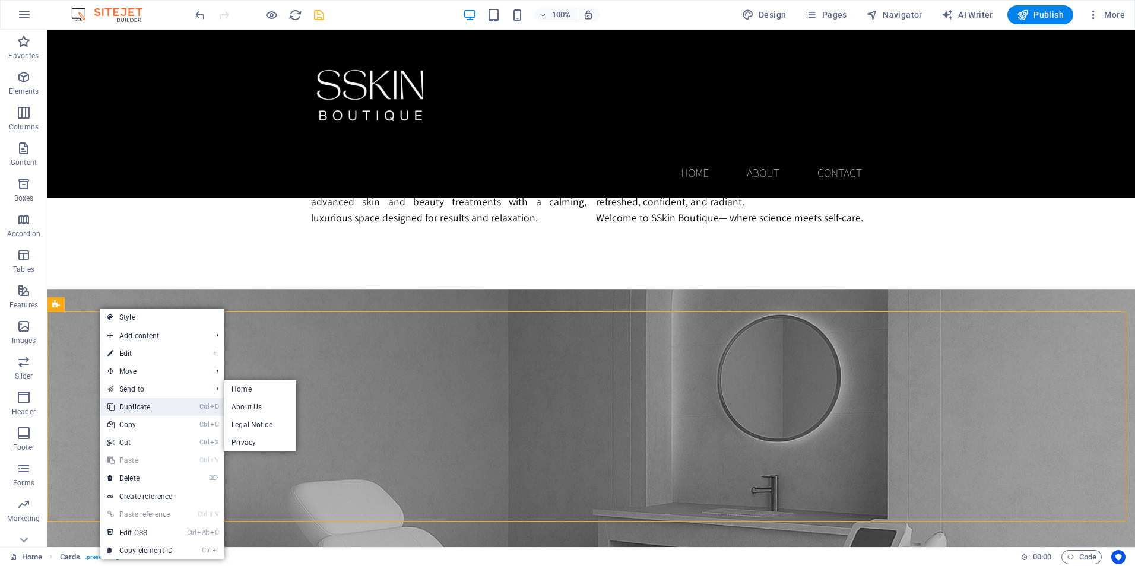
click at [149, 411] on link "Ctrl D Duplicate" at bounding box center [140, 407] width 80 height 18
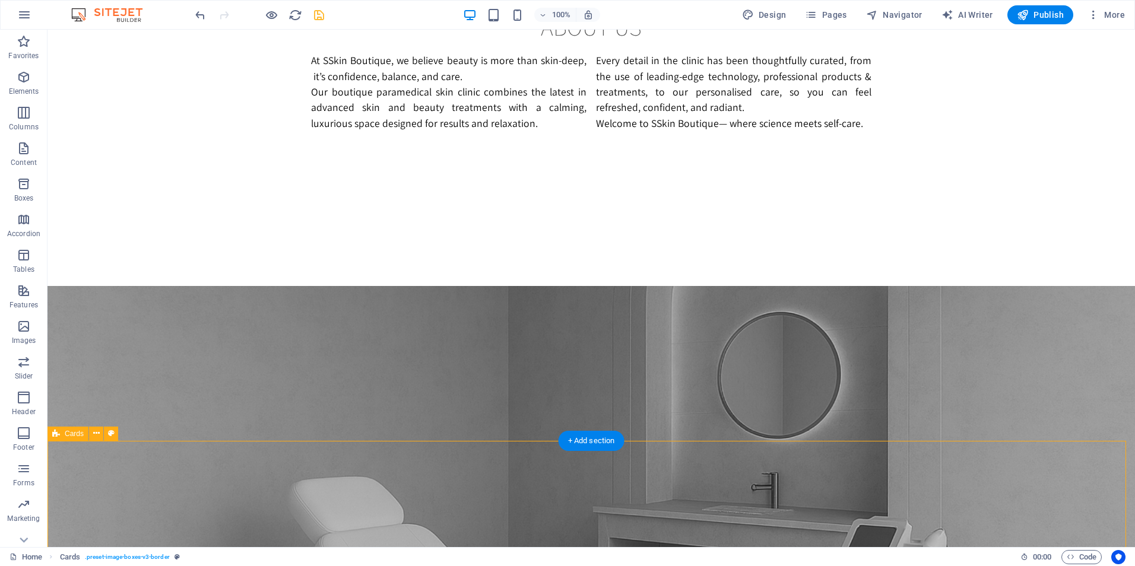
scroll to position [1009, 0]
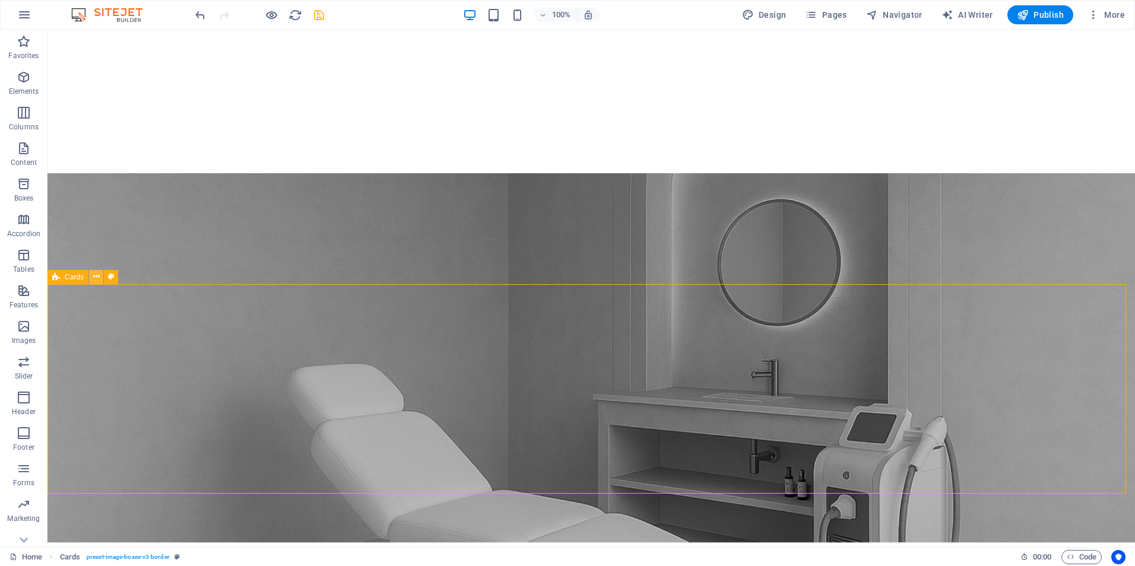
click at [95, 278] on icon at bounding box center [96, 277] width 7 height 12
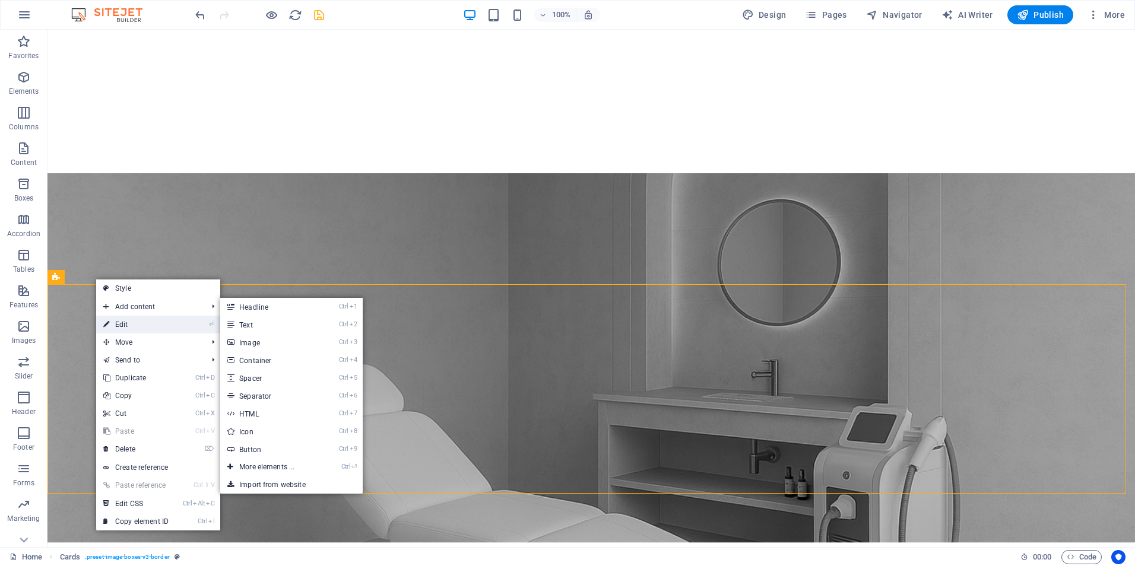
click at [153, 327] on link "⏎ Edit" at bounding box center [136, 325] width 80 height 18
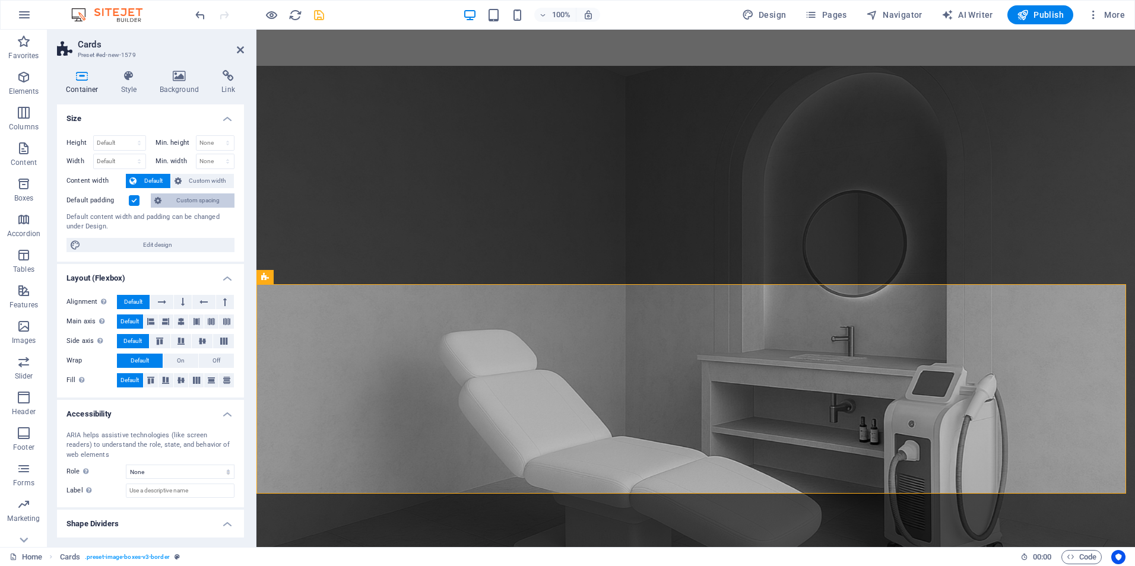
click at [200, 194] on span "Custom spacing" at bounding box center [198, 201] width 66 height 14
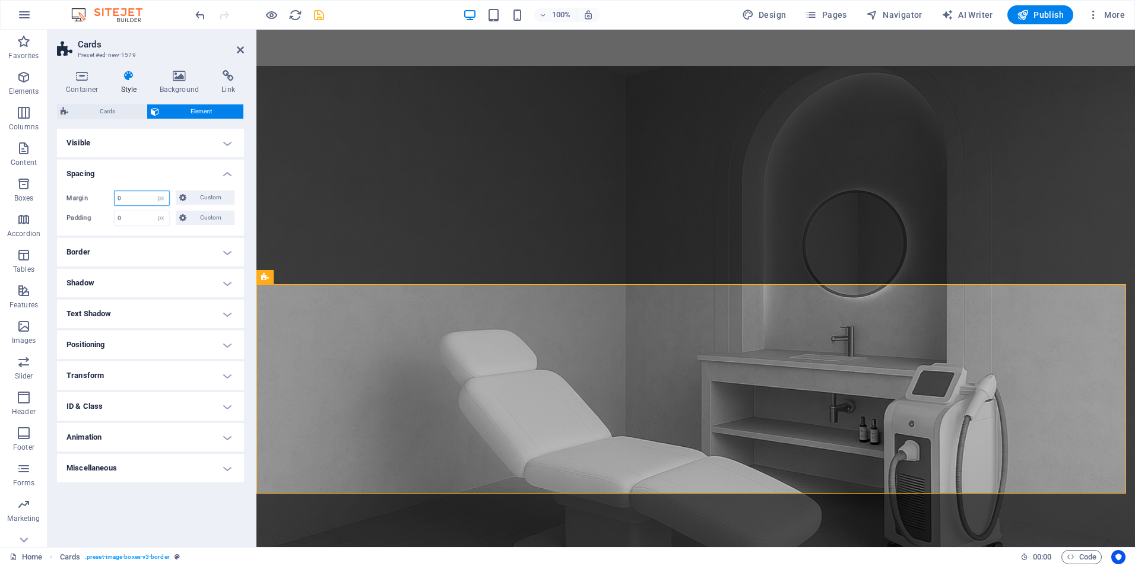
click at [128, 194] on input "0" at bounding box center [142, 198] width 55 height 14
type input "20"
click at [137, 221] on input "0" at bounding box center [142, 218] width 55 height 14
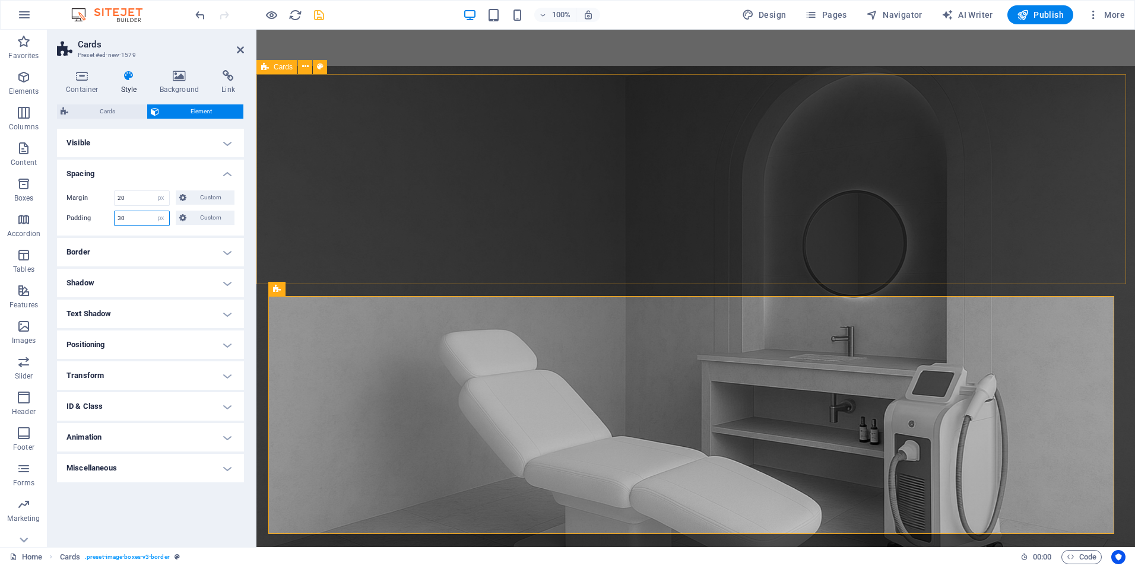
type input "30"
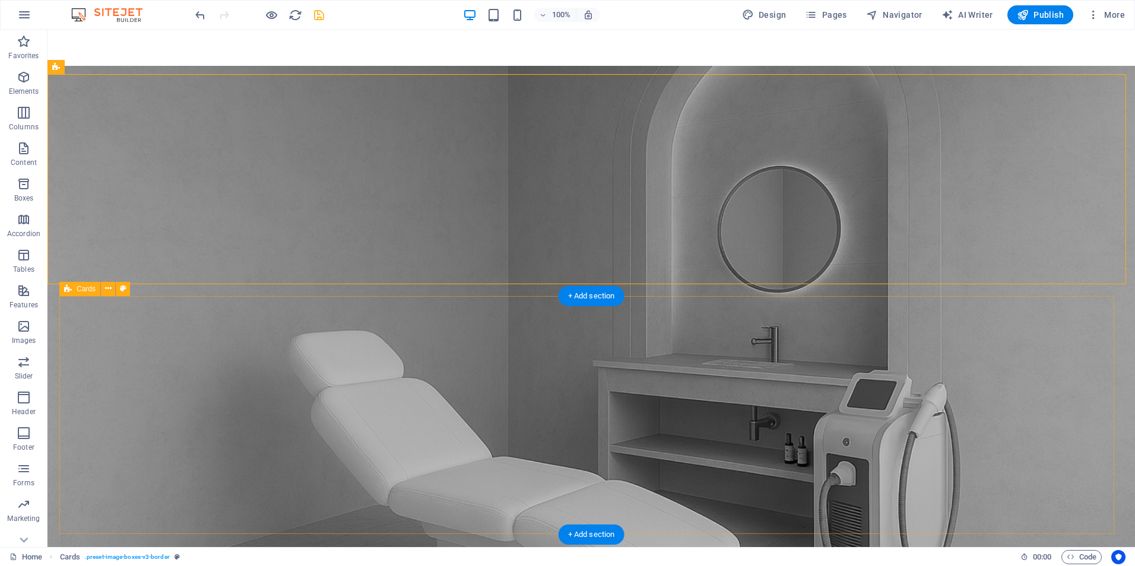
drag, startPoint x: 318, startPoint y: 340, endPoint x: 308, endPoint y: 341, distance: 9.7
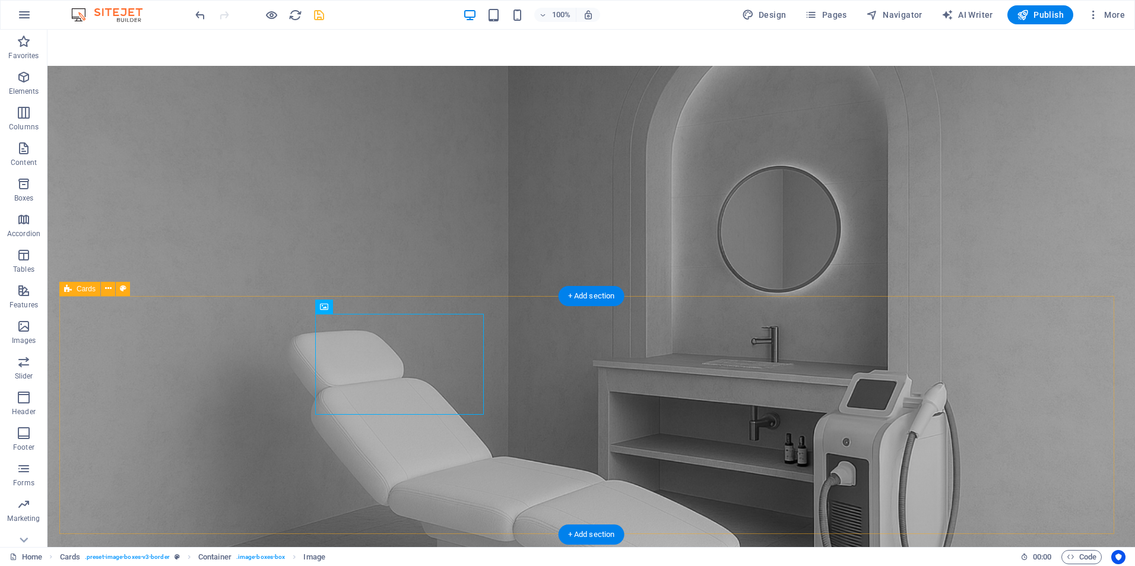
select select "px"
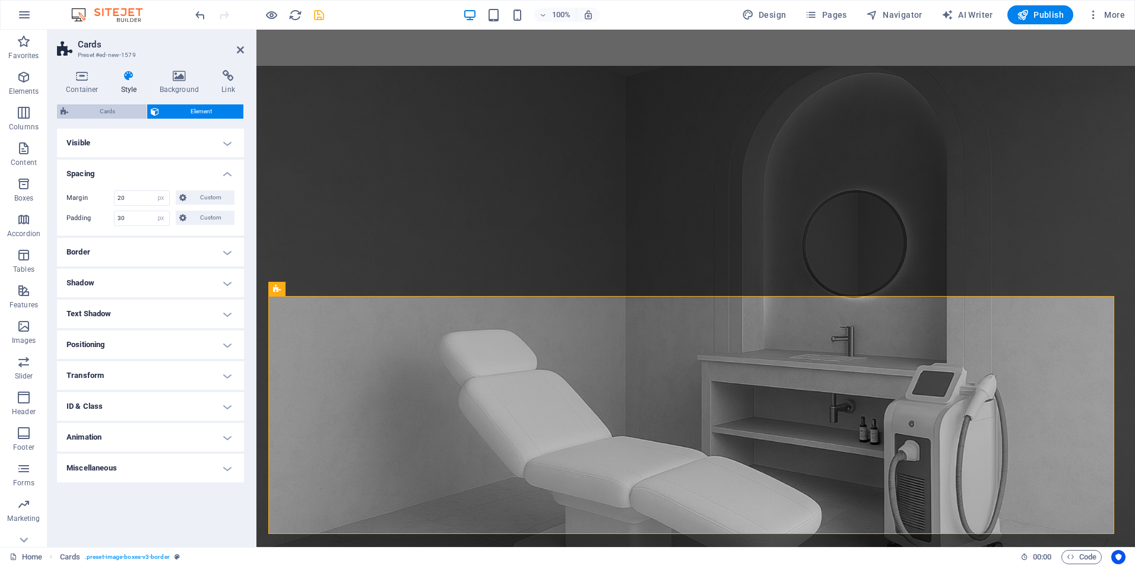
click at [116, 107] on span "Cards" at bounding box center [107, 111] width 71 height 14
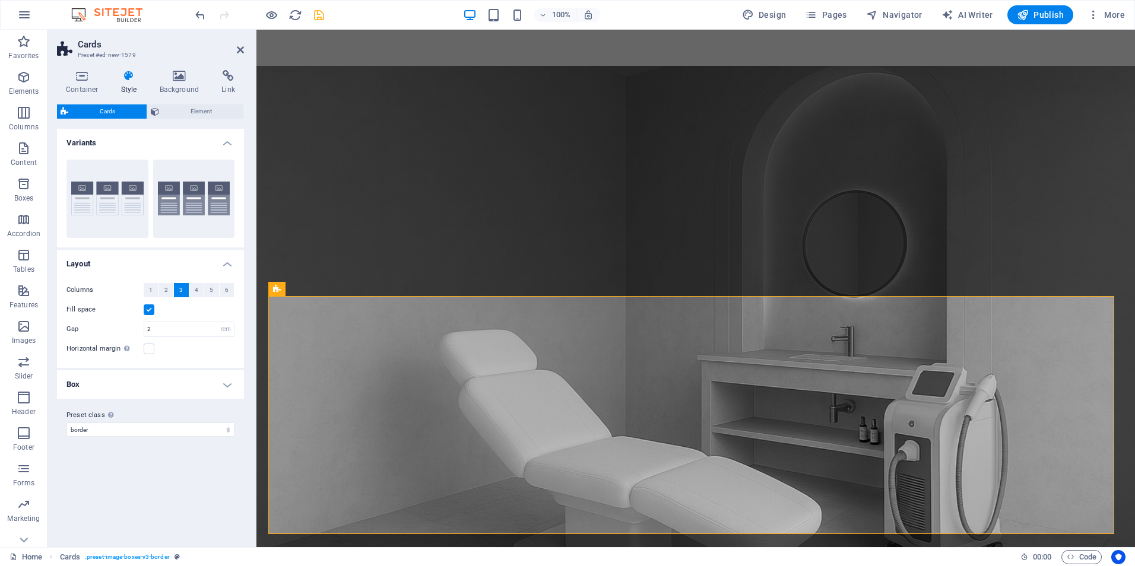
click at [148, 316] on div "Fill space" at bounding box center [150, 310] width 168 height 14
click at [150, 308] on label at bounding box center [149, 310] width 11 height 11
click at [0, 0] on input "Fill space" at bounding box center [0, 0] width 0 height 0
click at [144, 311] on label at bounding box center [149, 310] width 11 height 11
click at [0, 0] on input "Fill space" at bounding box center [0, 0] width 0 height 0
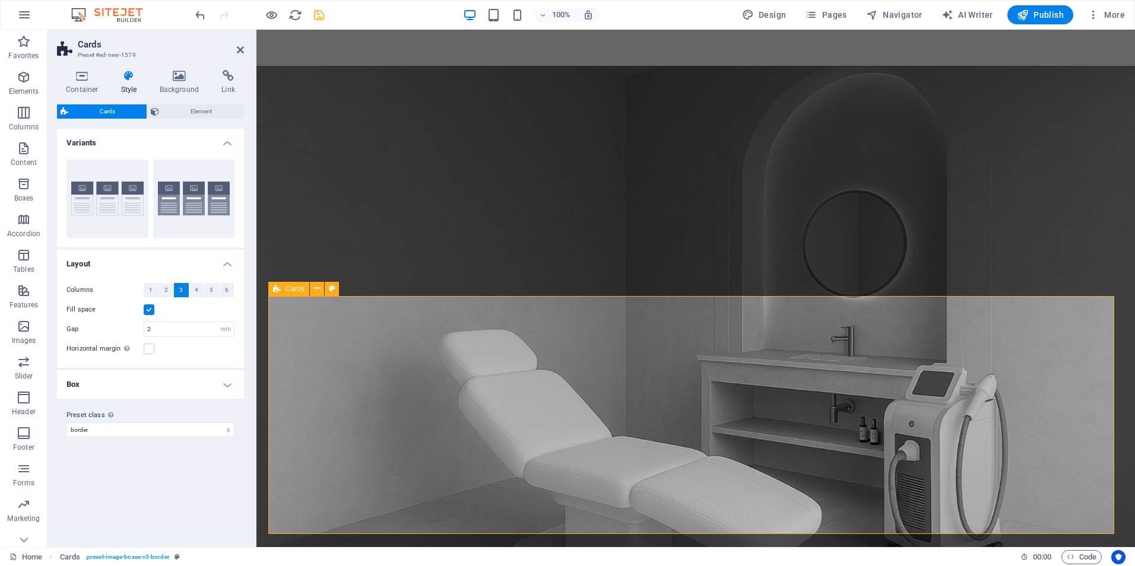
click at [198, 290] on button "4" at bounding box center [196, 290] width 15 height 14
click at [198, 213] on button "Default" at bounding box center [194, 199] width 82 height 78
click at [192, 293] on button "4" at bounding box center [196, 290] width 15 height 14
click at [182, 292] on span "3" at bounding box center [181, 290] width 4 height 14
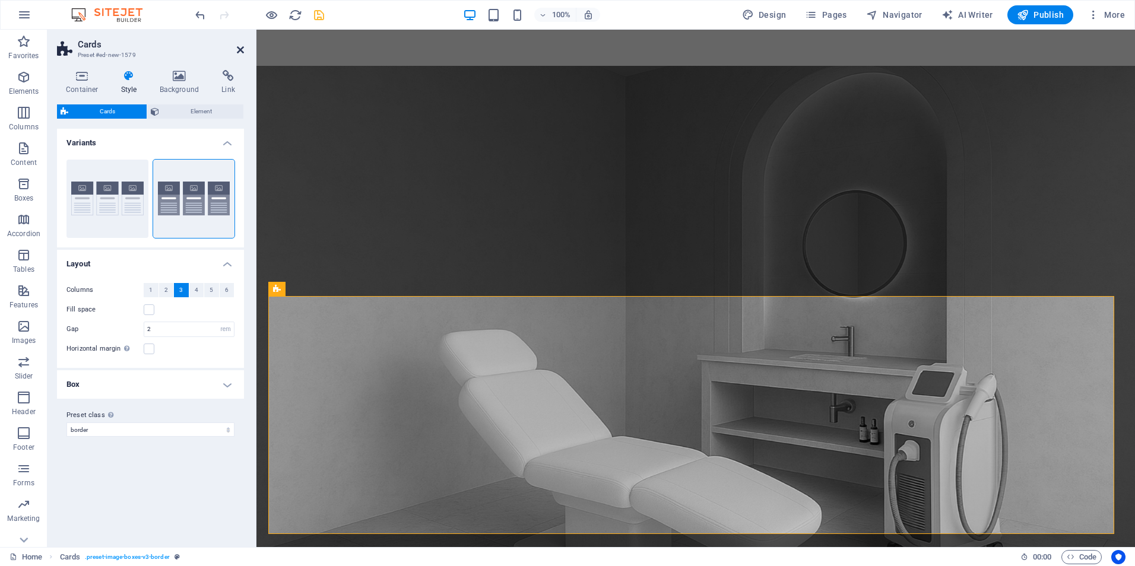
click at [242, 49] on icon at bounding box center [240, 49] width 7 height 9
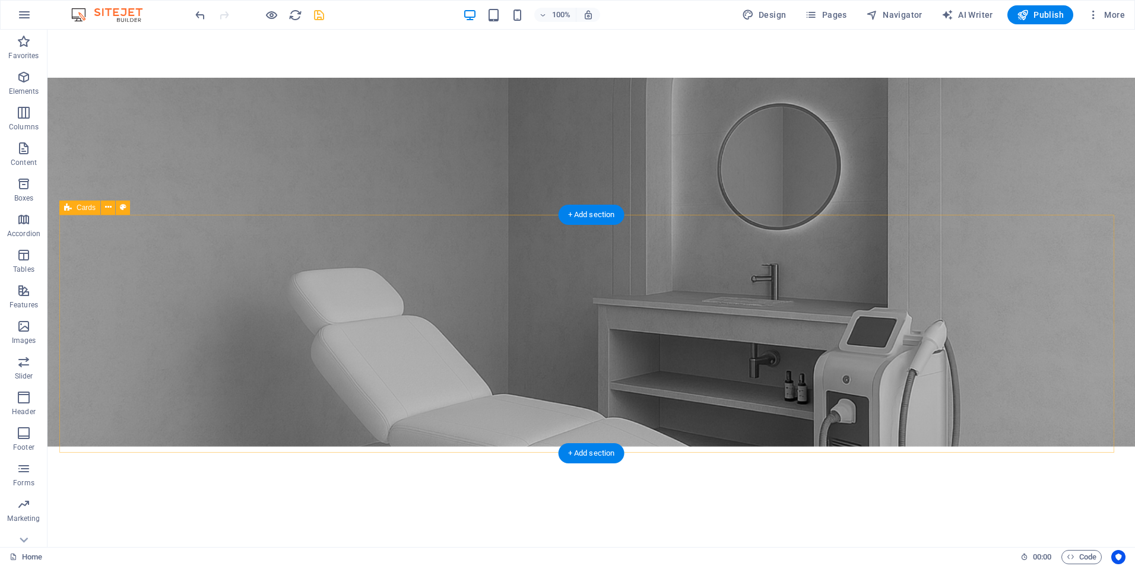
scroll to position [1128, 0]
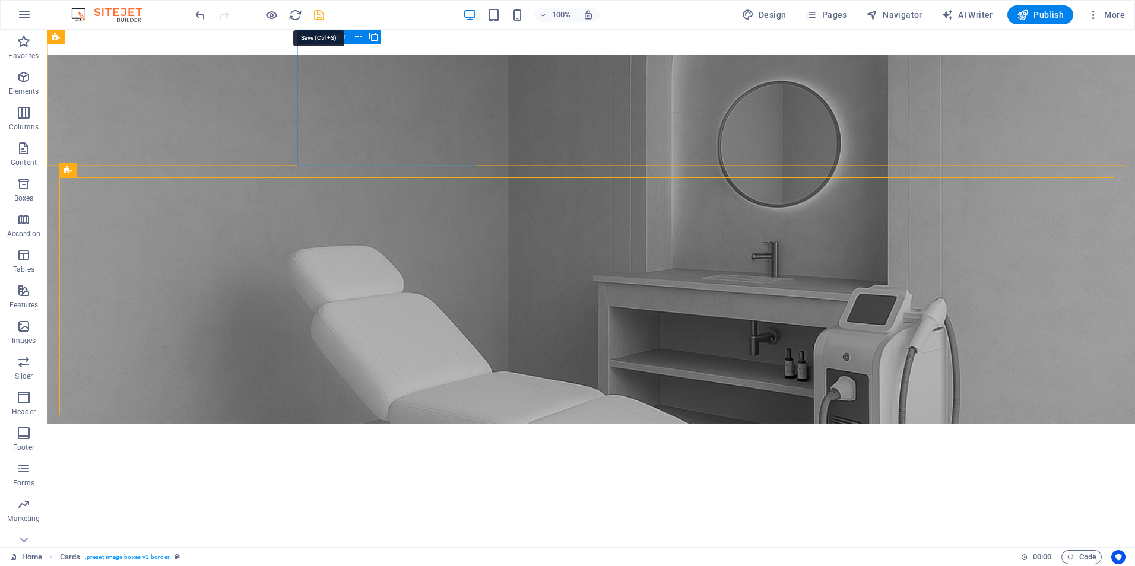
click at [321, 17] on icon "save" at bounding box center [319, 15] width 14 height 14
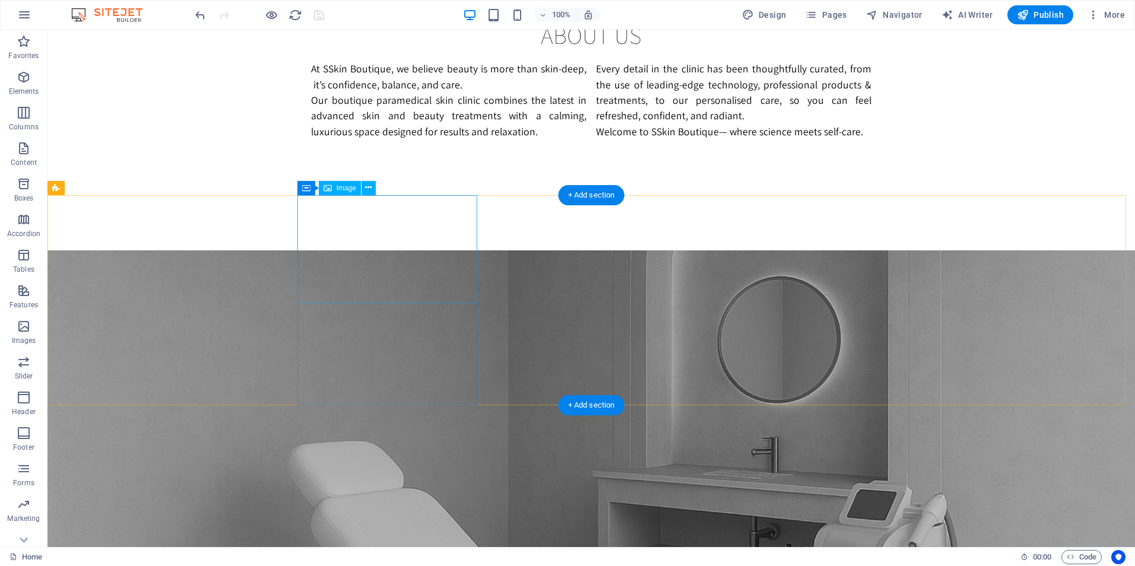
scroll to position [891, 0]
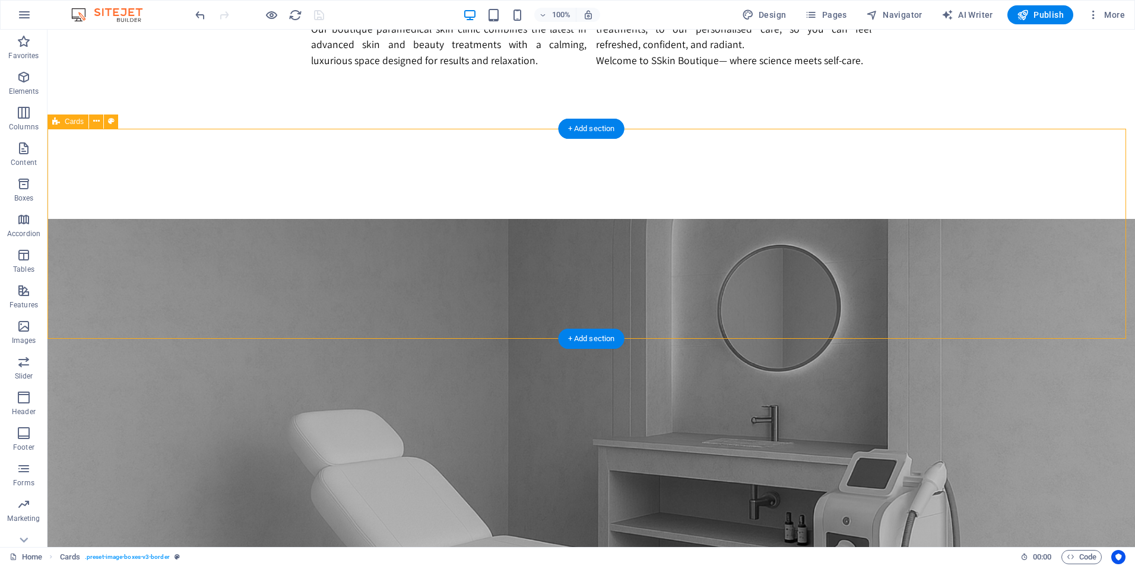
scroll to position [1009, 0]
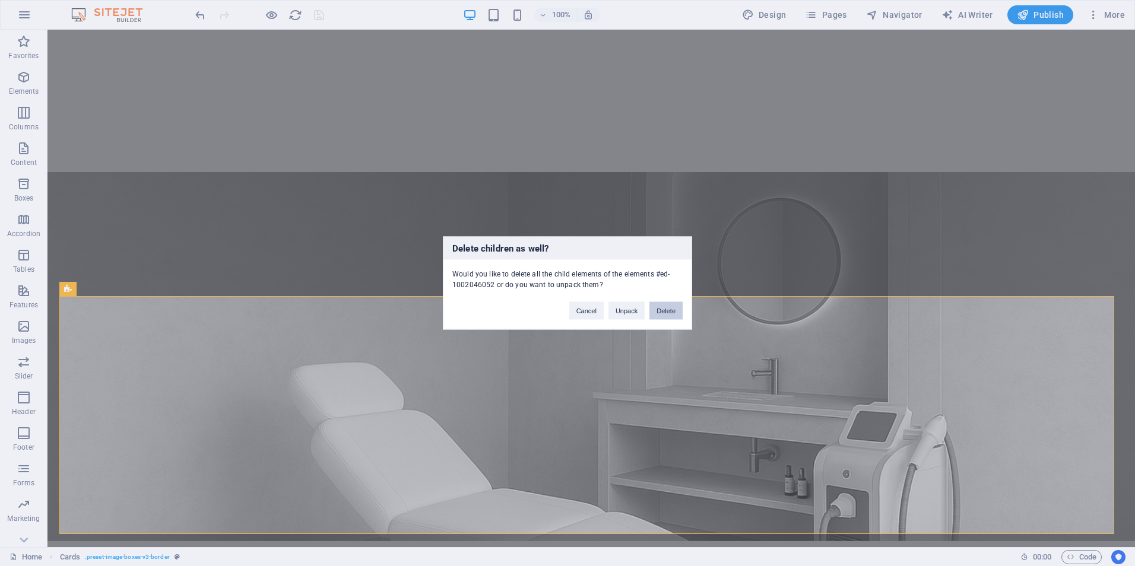
click at [679, 307] on button "Delete" at bounding box center [666, 311] width 33 height 18
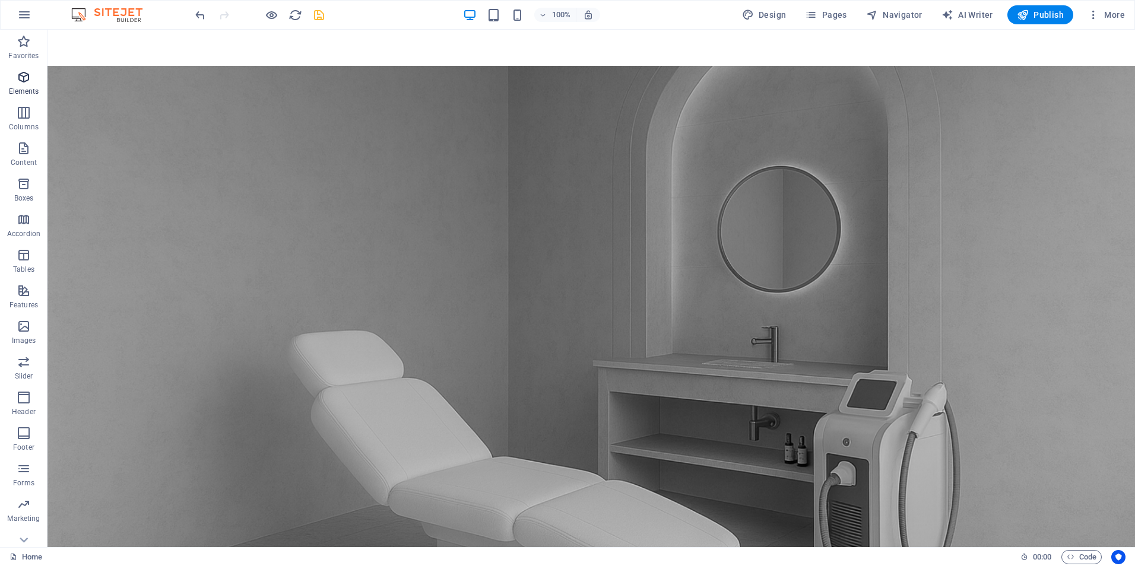
click at [20, 77] on icon "button" at bounding box center [24, 77] width 14 height 14
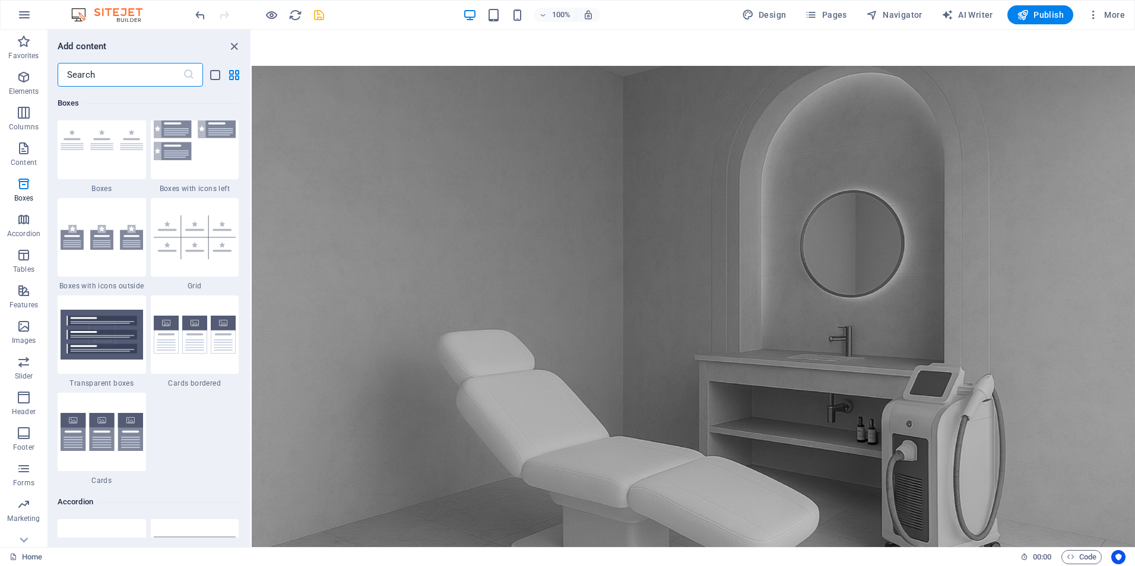
scroll to position [3451, 0]
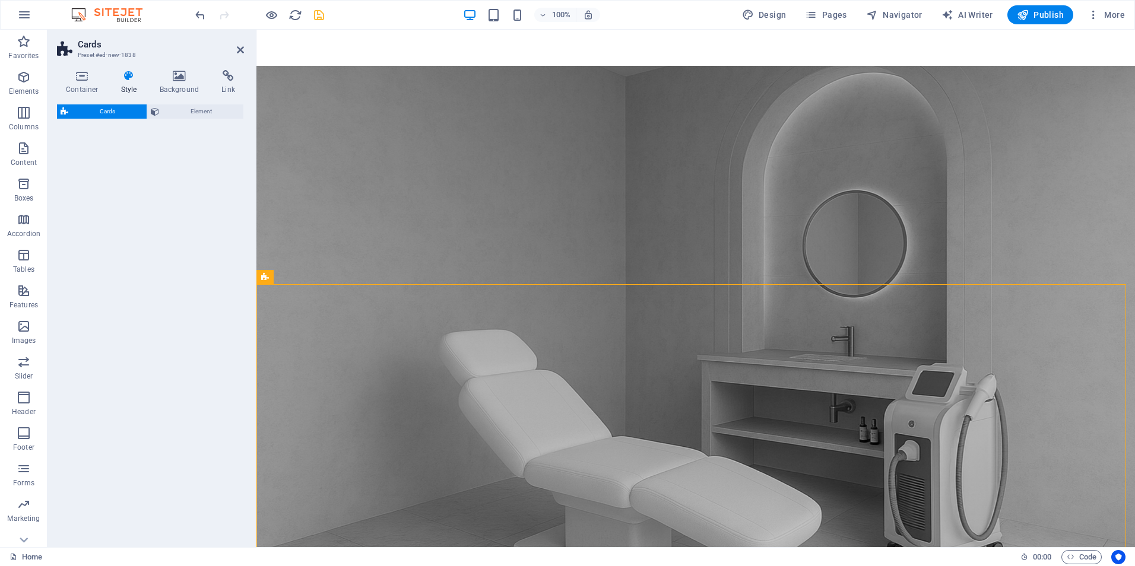
select select "rem"
select select "preset-image-boxes-v3-default"
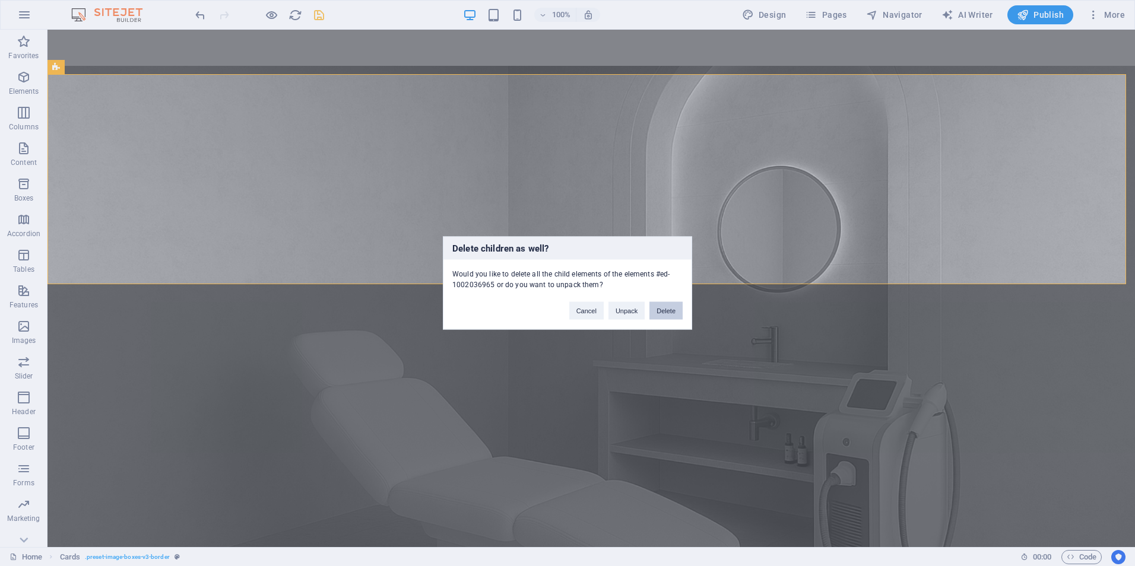
click at [670, 312] on button "Delete" at bounding box center [666, 311] width 33 height 18
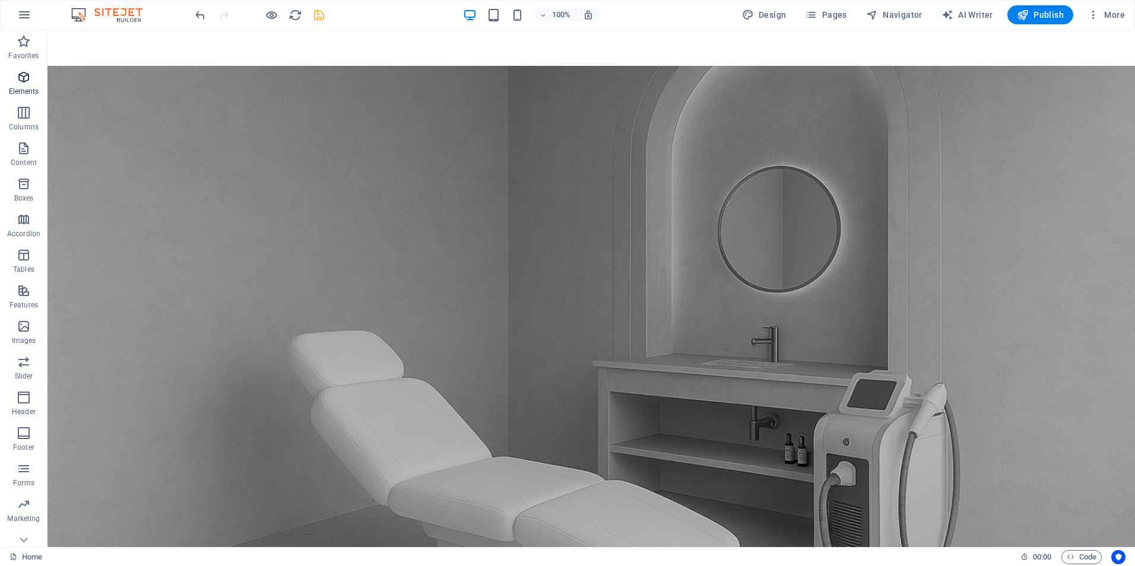
click at [19, 85] on span "Elements" at bounding box center [23, 84] width 47 height 28
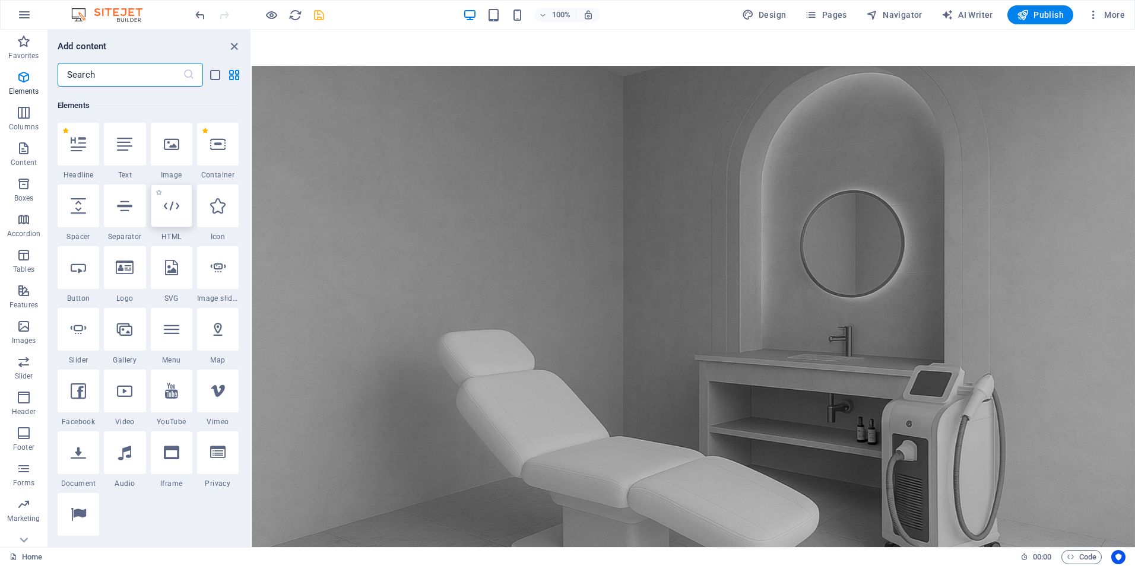
scroll to position [126, 0]
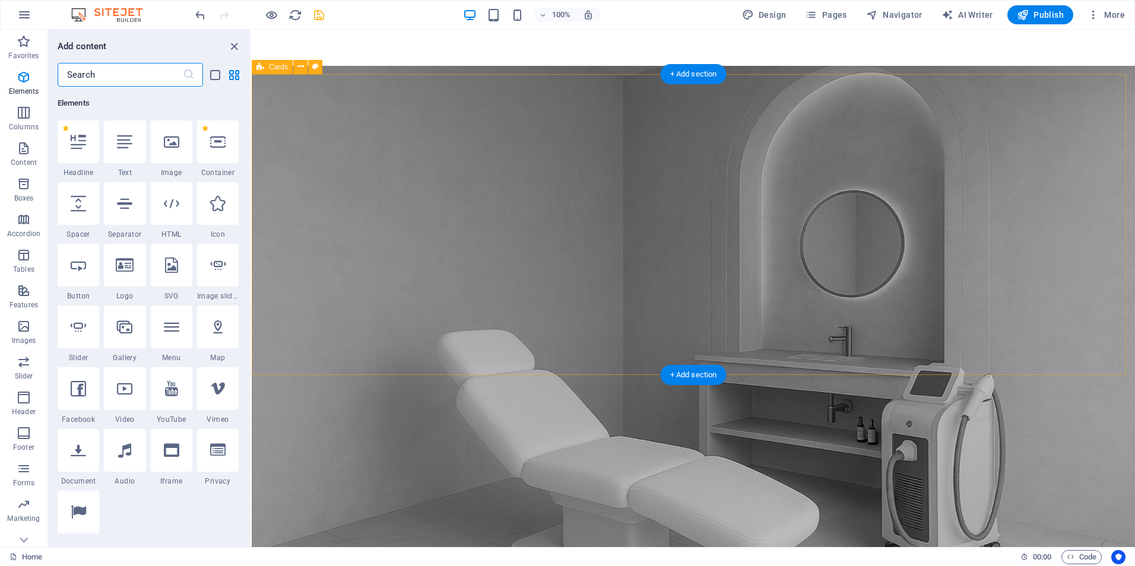
click at [296, 72] on button at bounding box center [300, 67] width 14 height 14
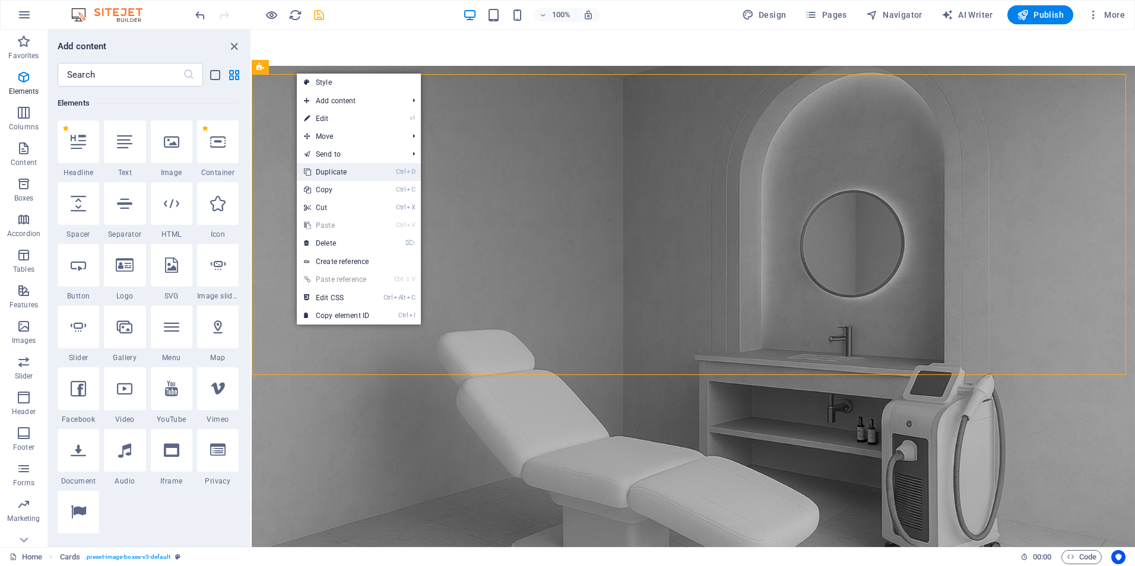
click at [327, 174] on link "Ctrl D Duplicate" at bounding box center [337, 172] width 80 height 18
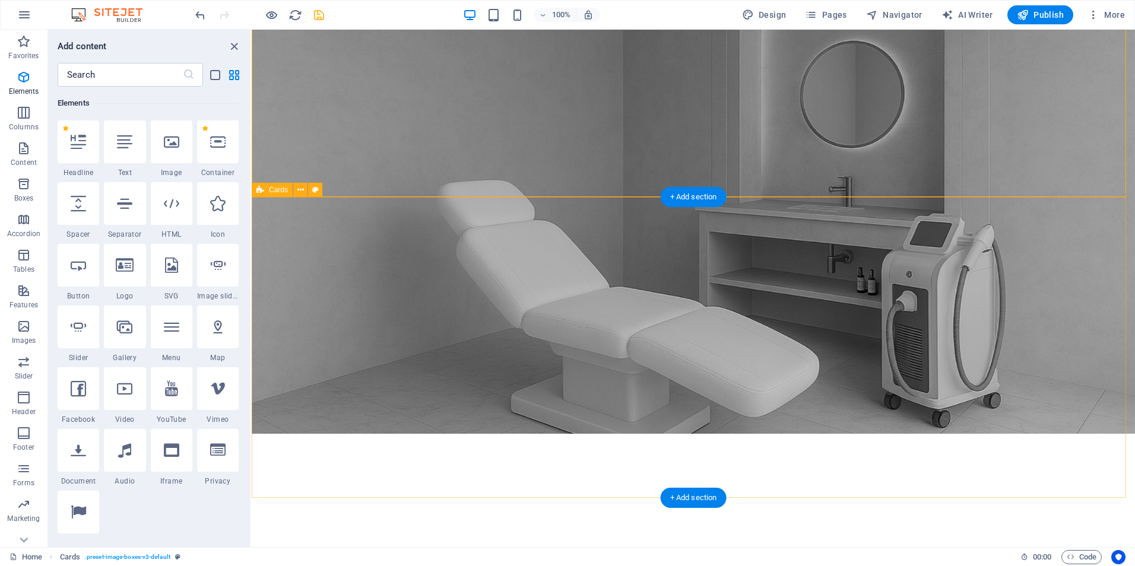
scroll to position [1187, 0]
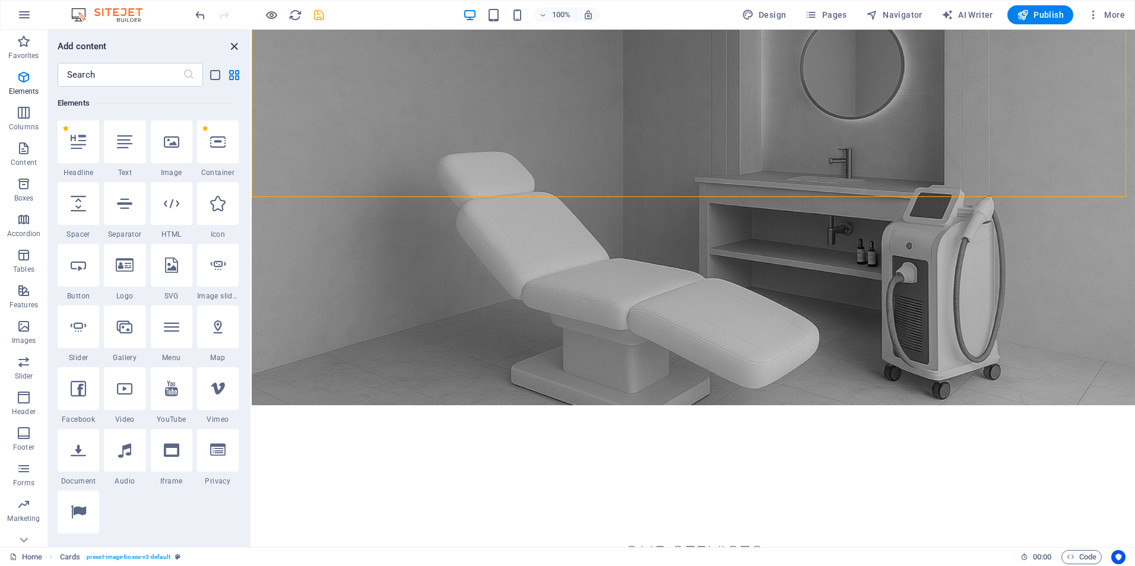
click at [235, 46] on icon "close panel" at bounding box center [234, 47] width 14 height 14
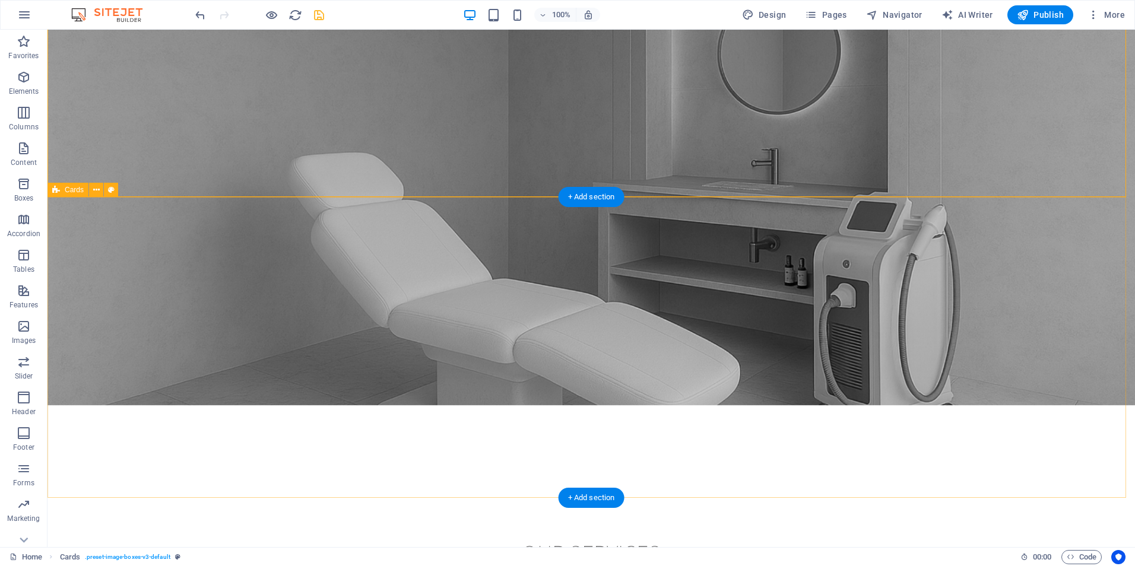
click at [96, 192] on icon at bounding box center [96, 190] width 7 height 12
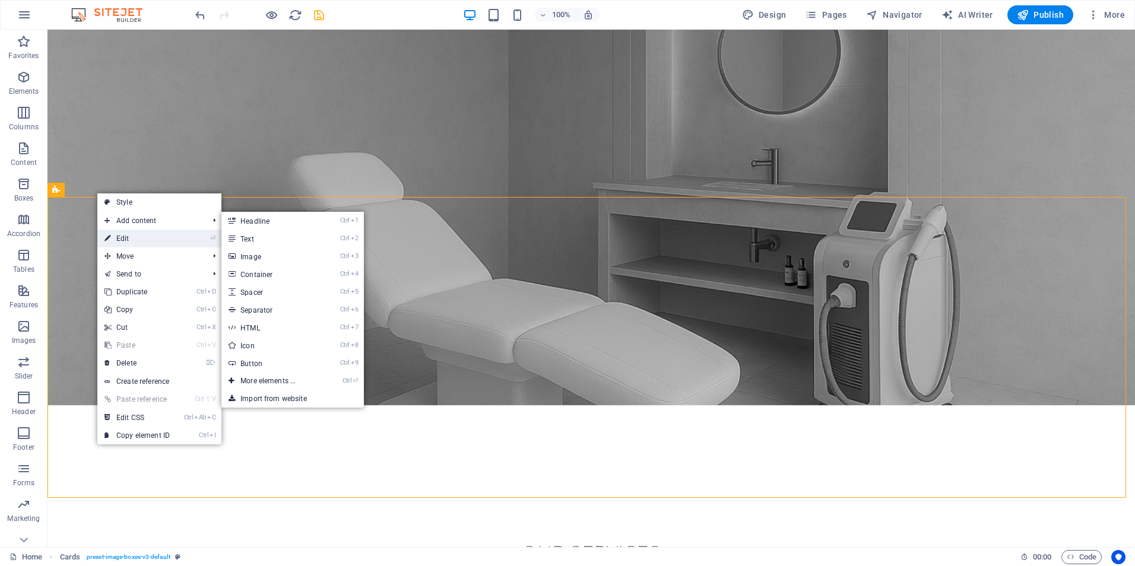
click at [128, 242] on link "⏎ Edit" at bounding box center [137, 239] width 80 height 18
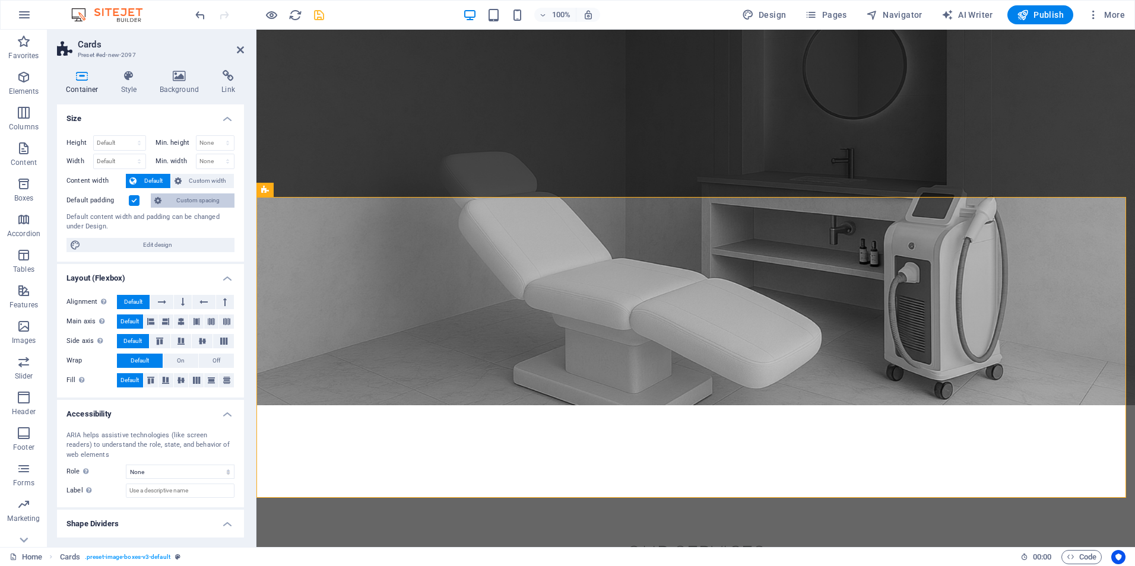
click at [199, 202] on span "Custom spacing" at bounding box center [198, 201] width 66 height 14
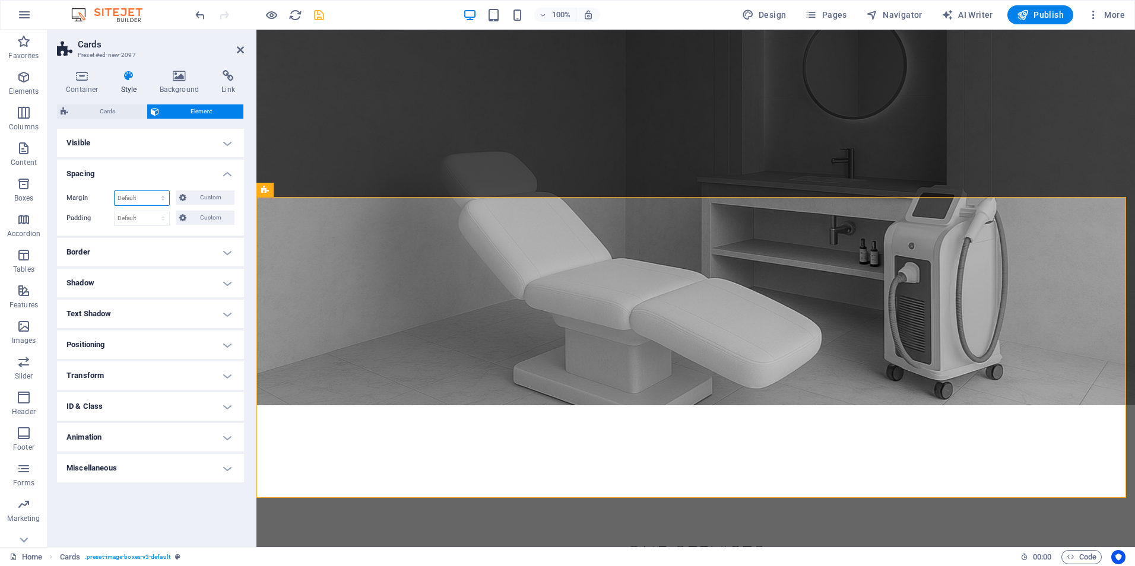
click at [140, 195] on select "Default auto px % rem vw vh Custom" at bounding box center [142, 198] width 55 height 14
select select "px"
click at [153, 191] on select "Default auto px % rem vw vh Custom" at bounding box center [142, 198] width 55 height 14
type input "0"
click at [140, 216] on select "Default px rem % vh vw Custom" at bounding box center [142, 218] width 55 height 14
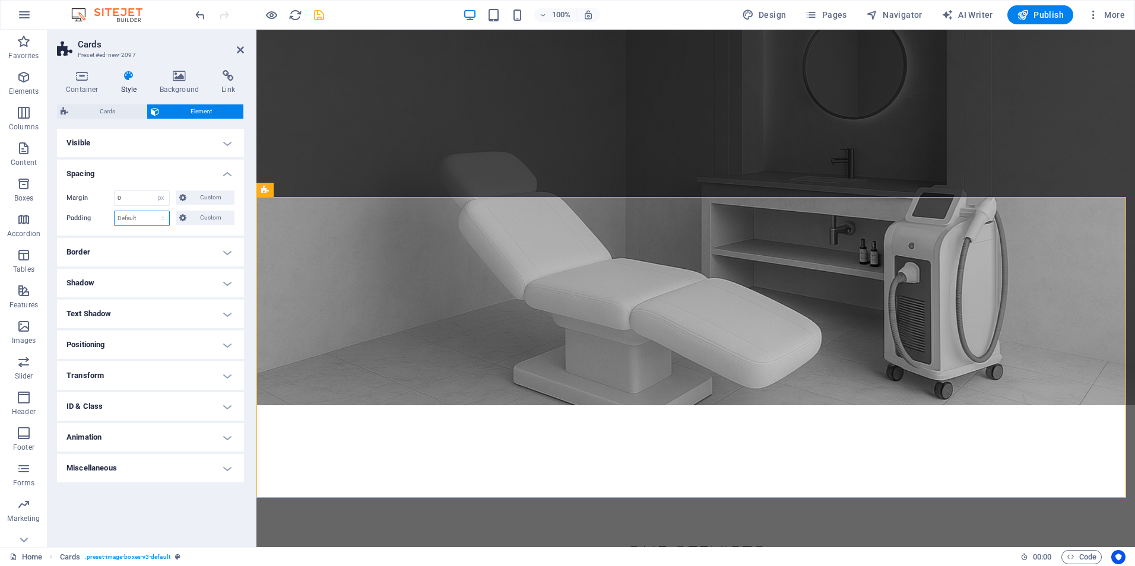
select select "px"
click at [153, 211] on select "Default px rem % vh vw Custom" at bounding box center [142, 218] width 55 height 14
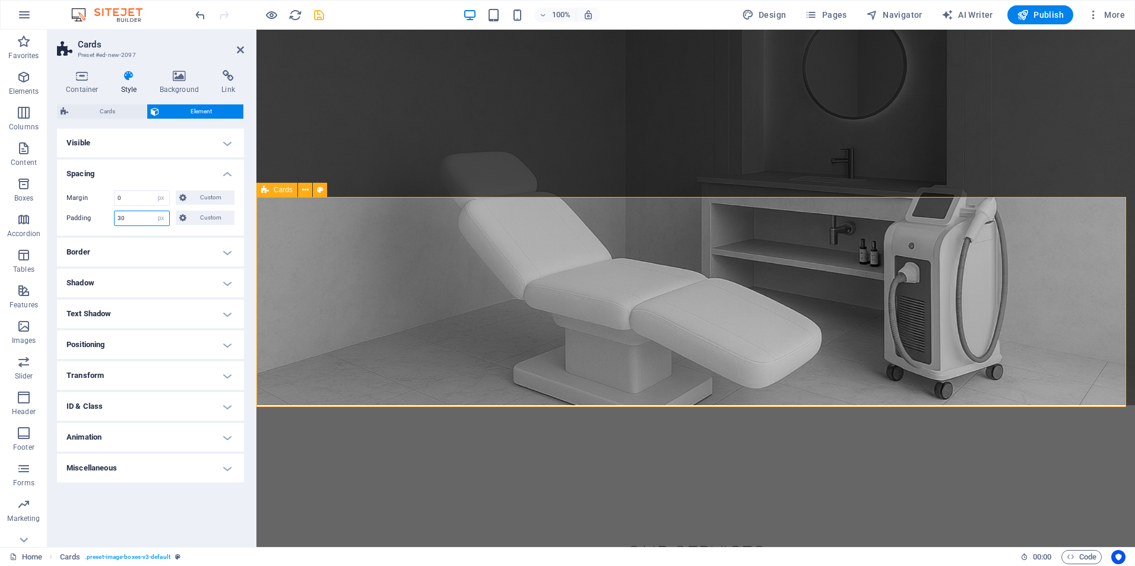
type input "30"
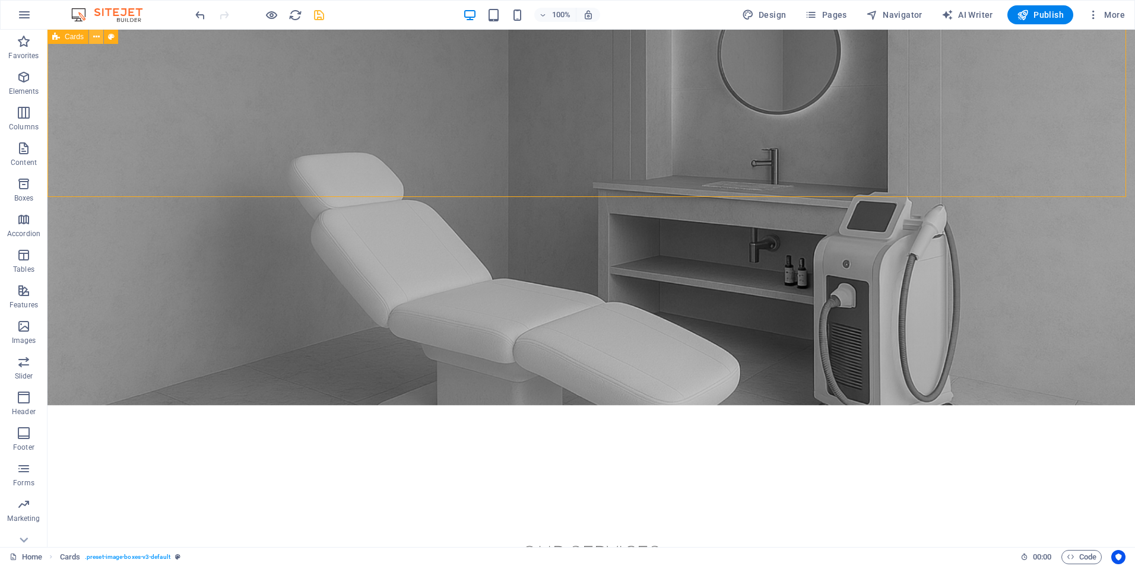
click at [94, 40] on icon at bounding box center [96, 37] width 7 height 12
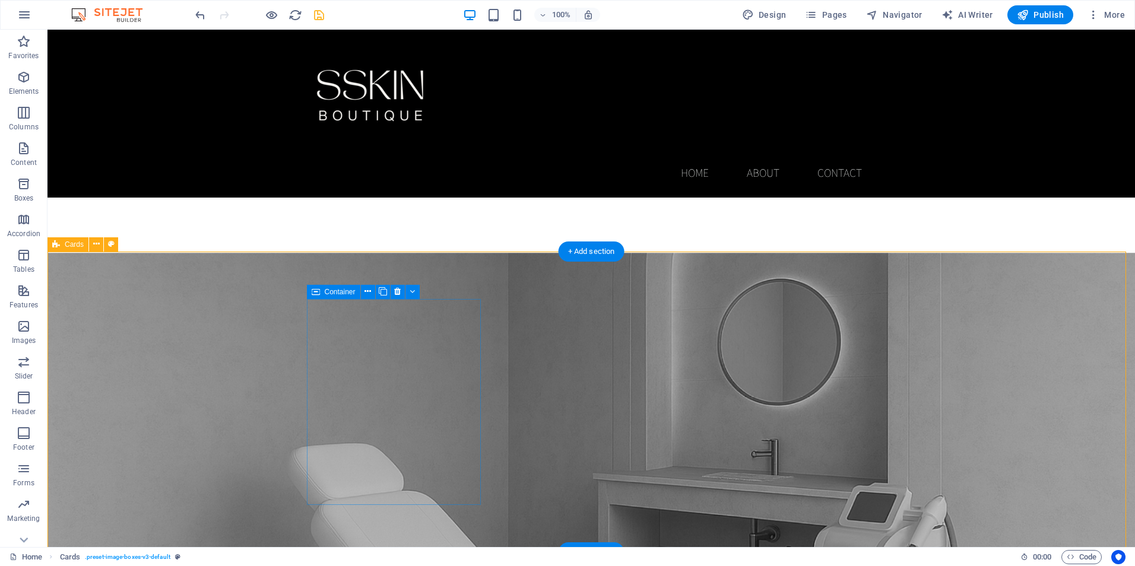
scroll to position [831, 0]
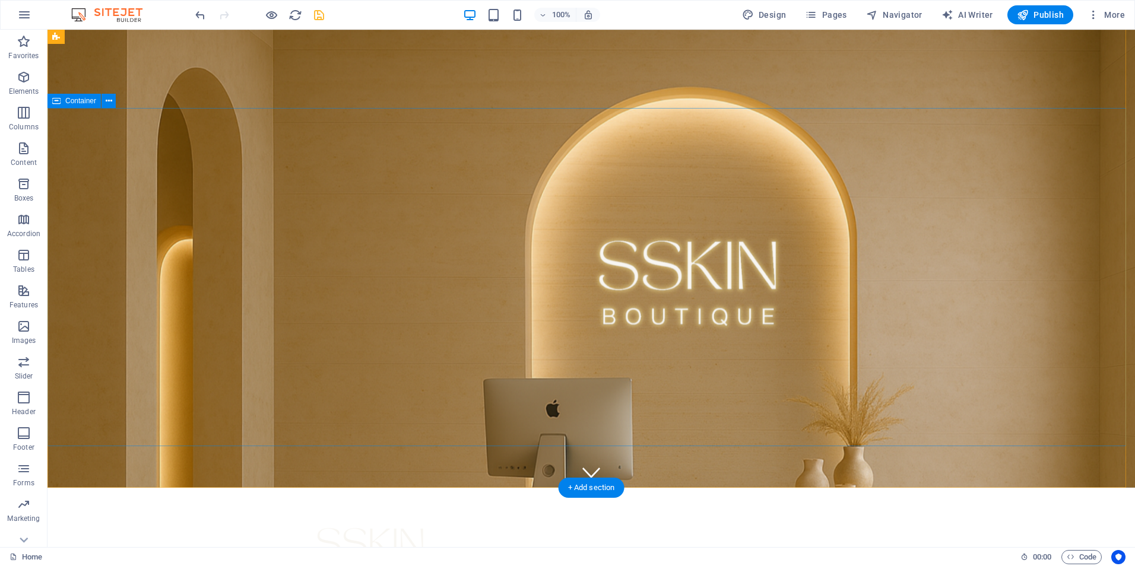
scroll to position [356, 0]
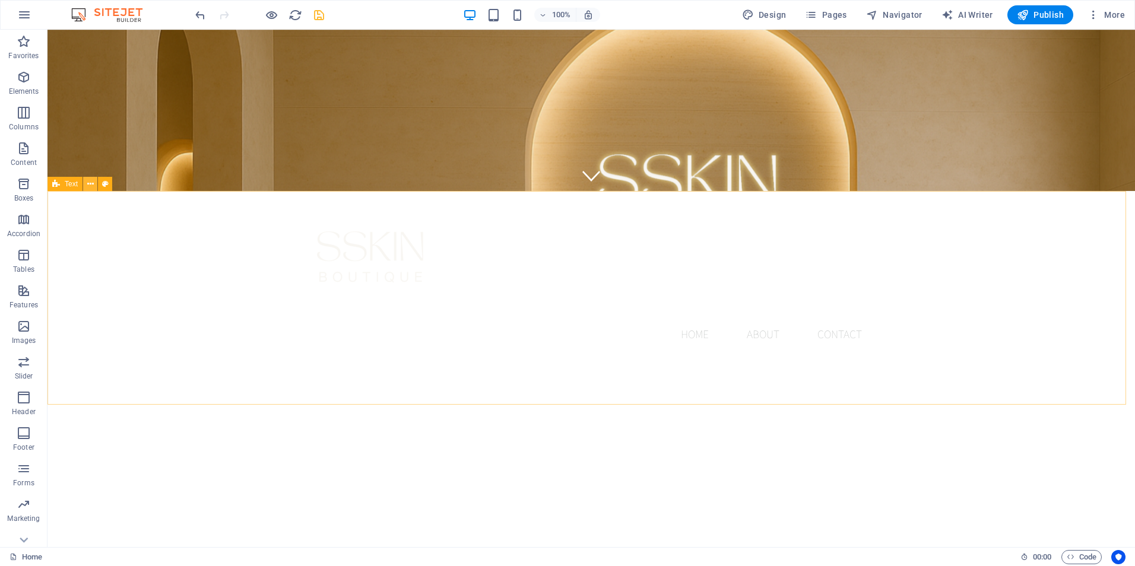
click at [90, 182] on icon at bounding box center [90, 184] width 7 height 12
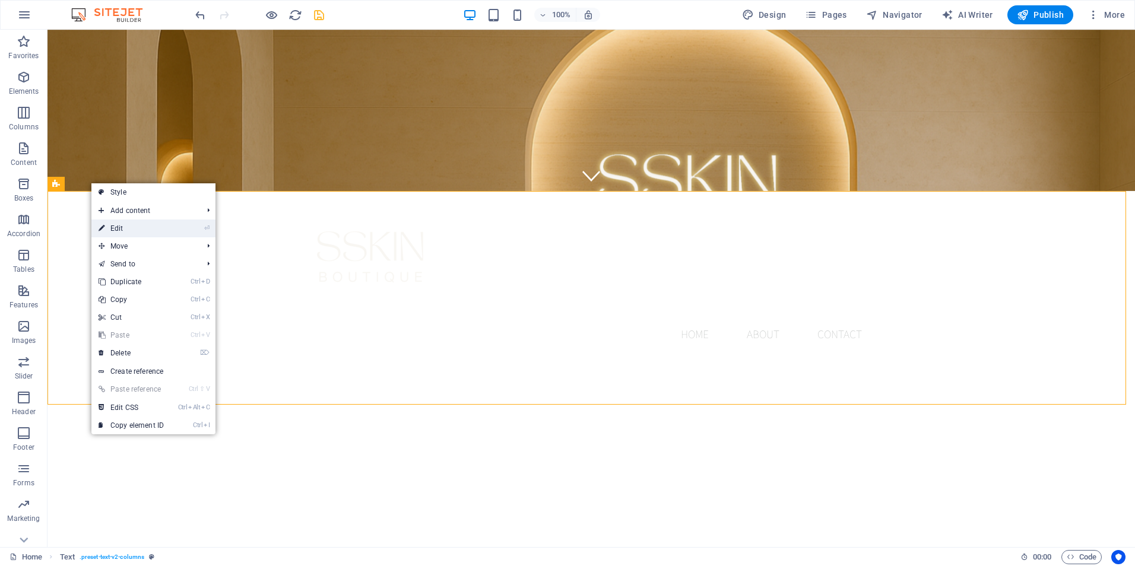
click at [140, 224] on link "⏎ Edit" at bounding box center [131, 229] width 80 height 18
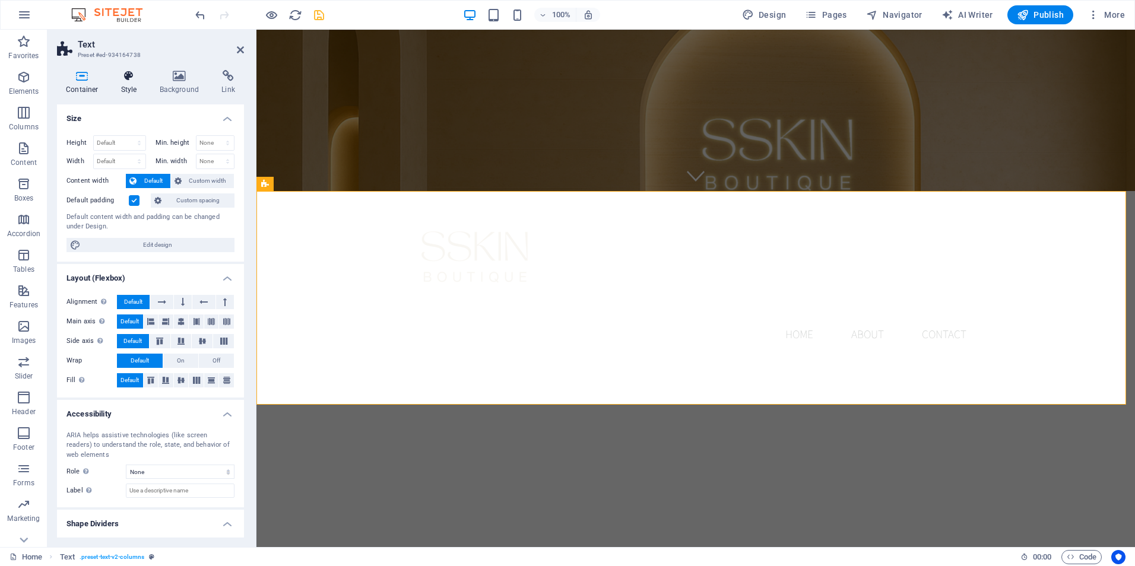
click at [134, 78] on icon at bounding box center [129, 76] width 34 height 12
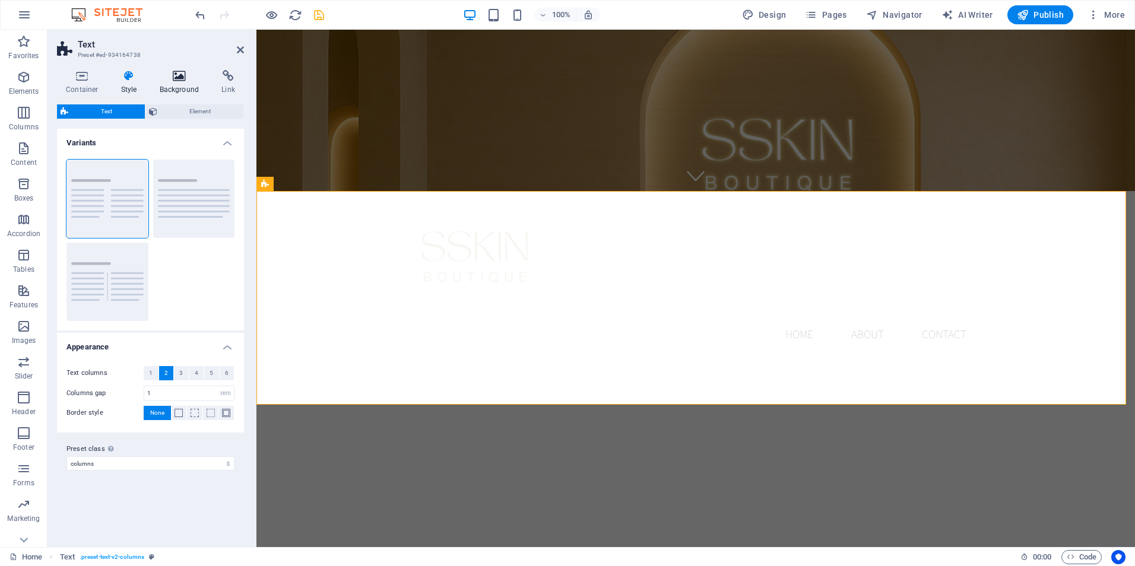
click at [187, 77] on icon at bounding box center [180, 76] width 58 height 12
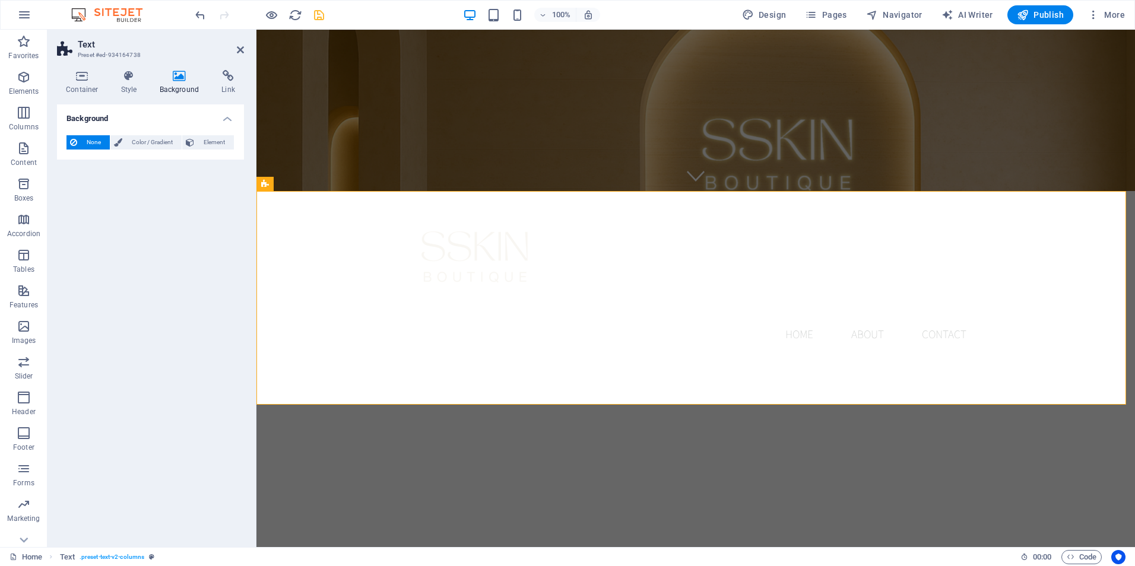
click at [147, 133] on div "None Color / Gradient Element Stretch background to full-width Color overlay Pl…" at bounding box center [150, 143] width 187 height 34
click at [147, 137] on span "Color / Gradient" at bounding box center [152, 142] width 52 height 14
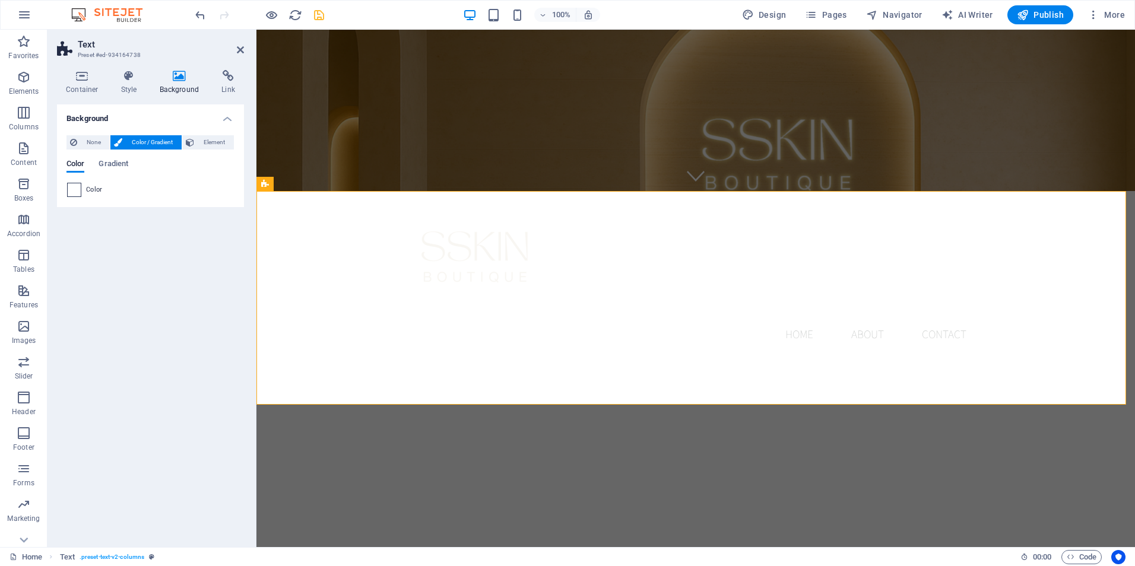
click at [80, 189] on span at bounding box center [74, 189] width 13 height 13
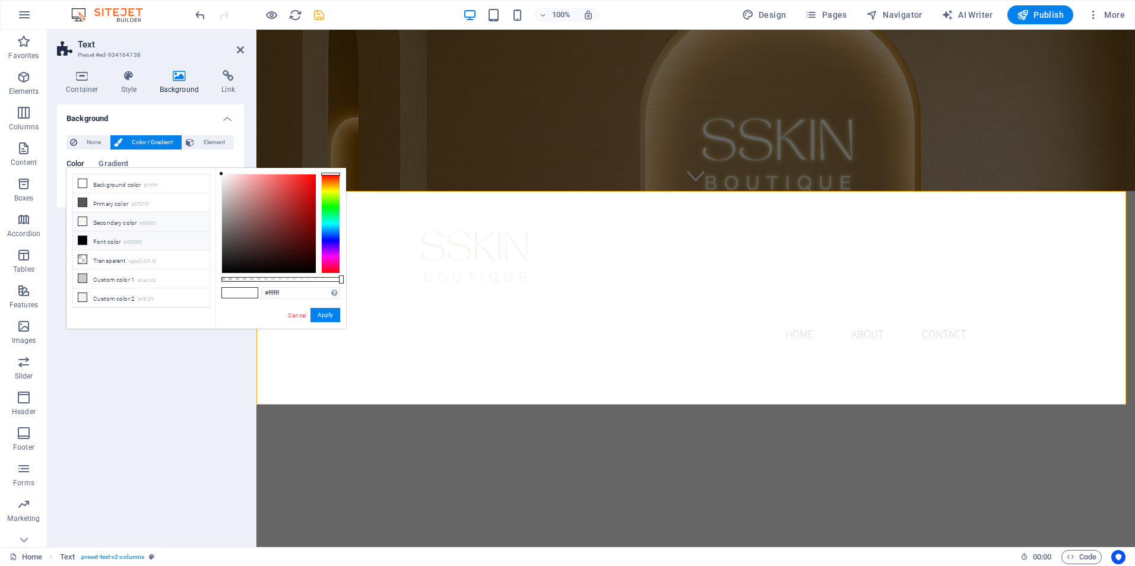
click at [106, 220] on li "Secondary color #f8f6f2" at bounding box center [141, 222] width 137 height 19
click at [129, 294] on li "Custom color 2 #f0f2f1" at bounding box center [141, 298] width 137 height 19
type input "#f0f2f1"
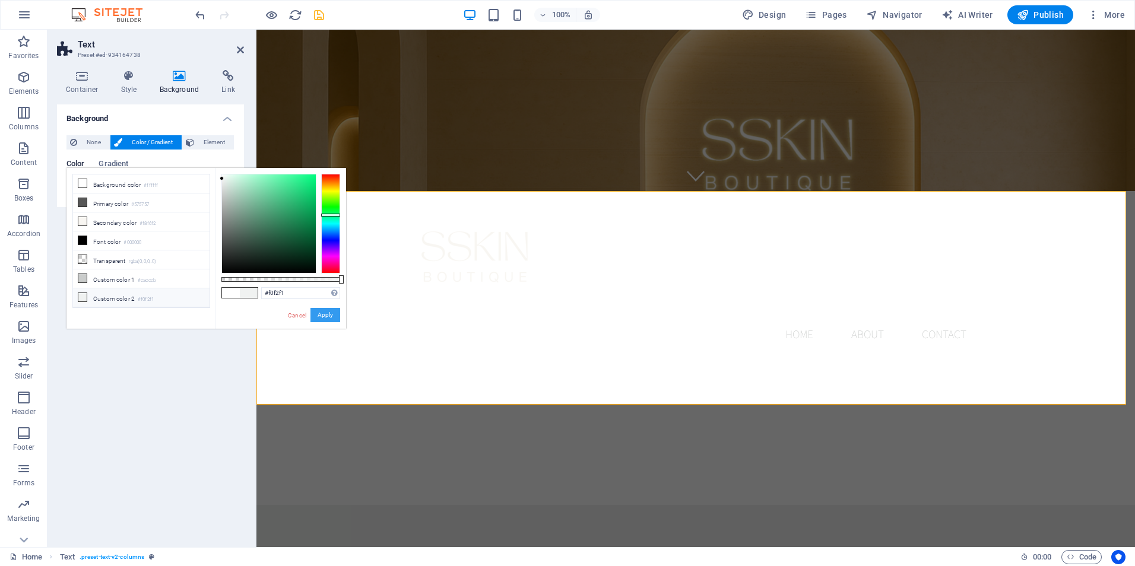
click at [330, 316] on button "Apply" at bounding box center [326, 315] width 30 height 14
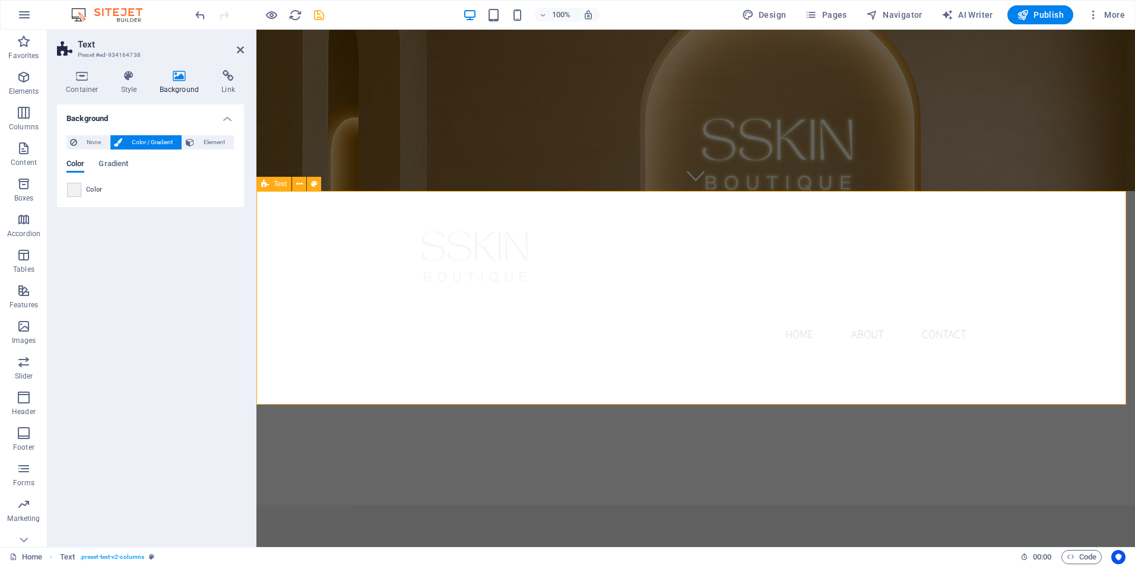
click at [245, 43] on aside "Text Preset #ed-934164738 Container Style Background Link Size Height Default p…" at bounding box center [151, 289] width 209 height 518
click at [235, 50] on header "Text Preset #ed-934164738" at bounding box center [150, 45] width 187 height 31
click at [242, 44] on h2 "Text" at bounding box center [161, 44] width 166 height 11
click at [237, 53] on icon at bounding box center [240, 49] width 7 height 9
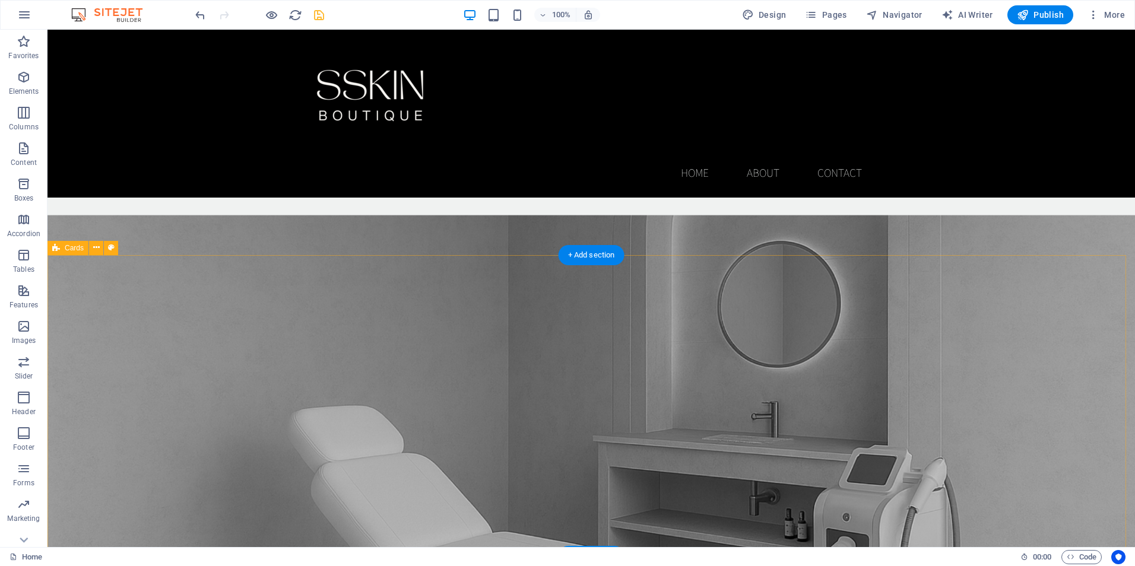
scroll to position [712, 0]
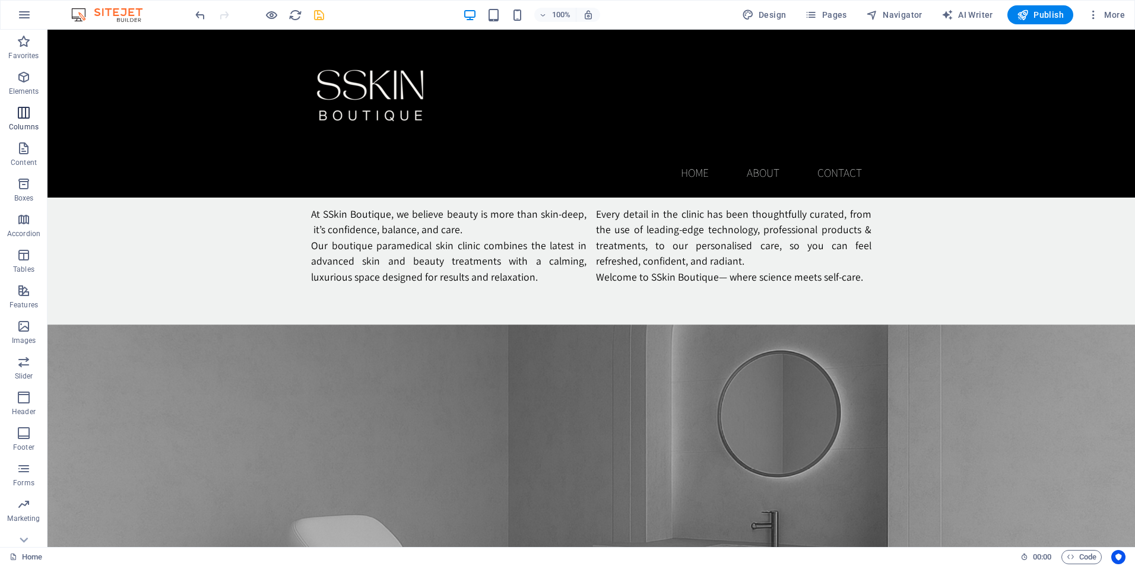
click at [22, 108] on icon "button" at bounding box center [24, 113] width 14 height 14
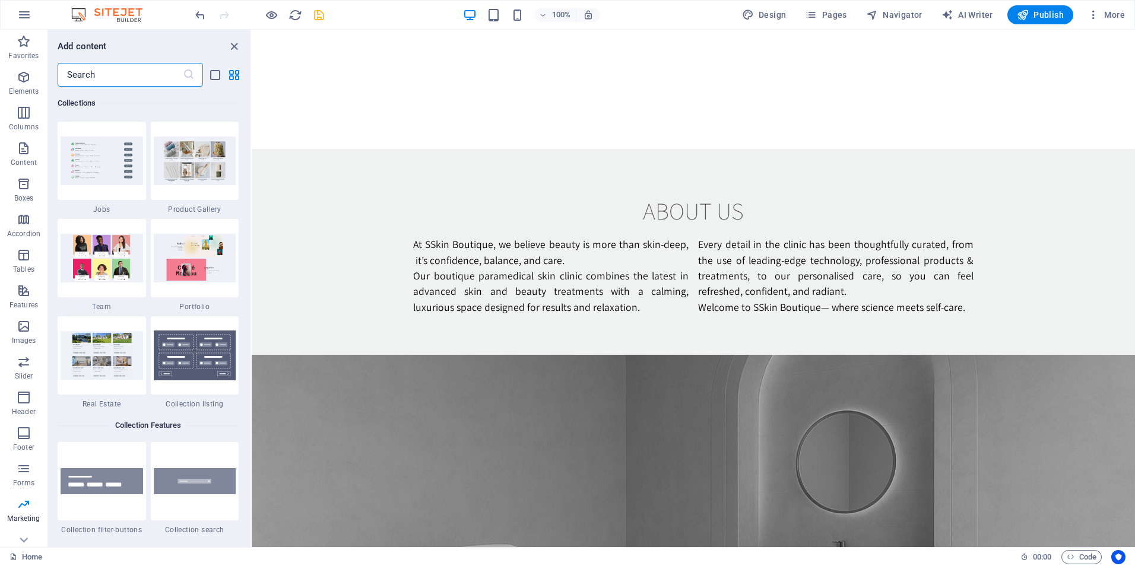
scroll to position [10785, 0]
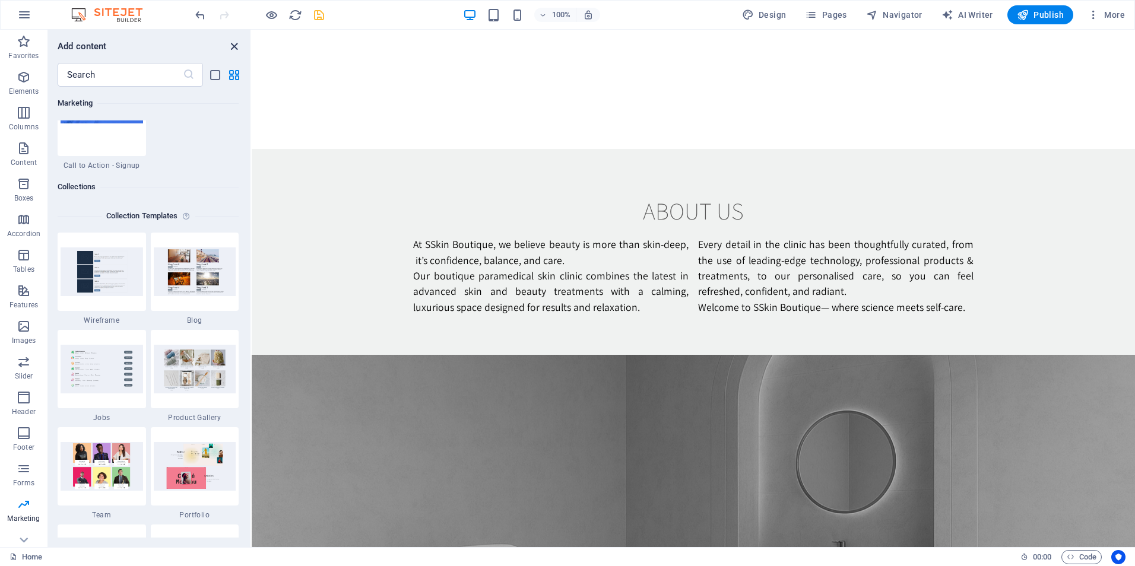
click at [232, 41] on icon "close panel" at bounding box center [234, 47] width 14 height 14
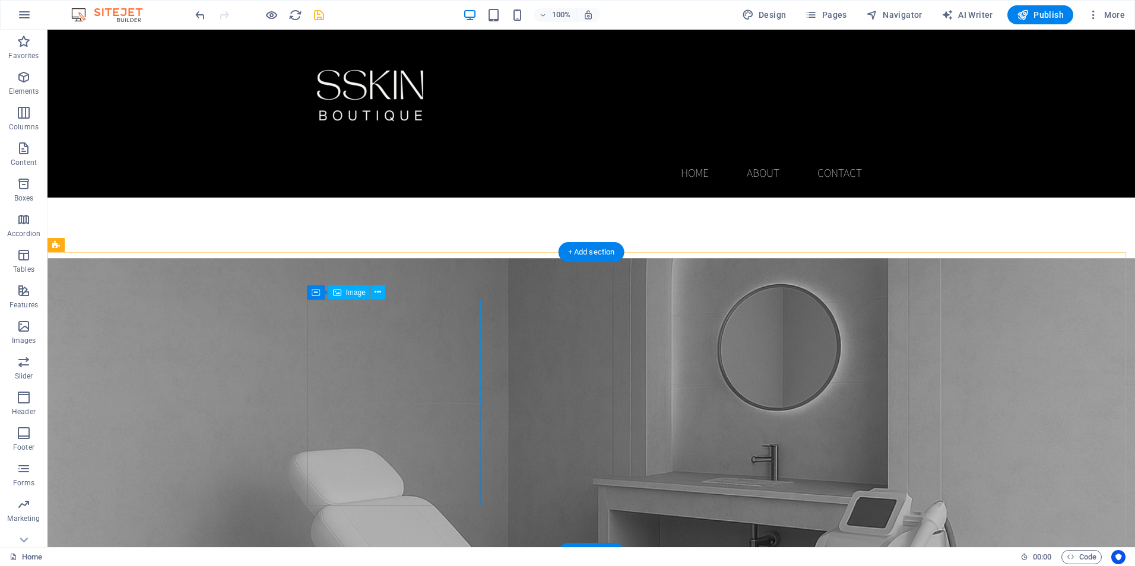
scroll to position [831, 0]
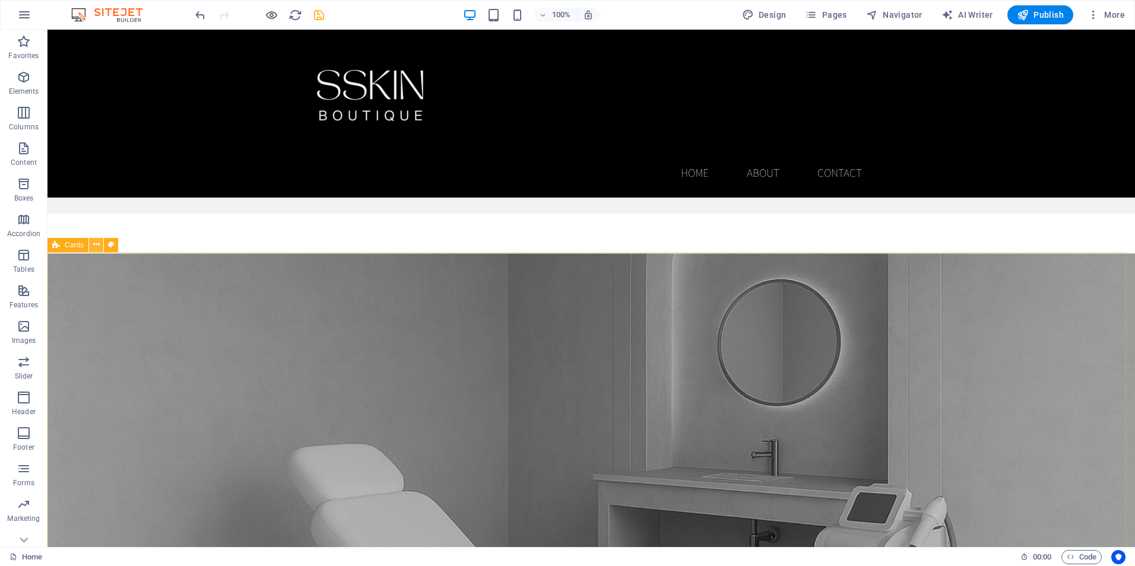
click at [93, 249] on icon at bounding box center [96, 245] width 7 height 12
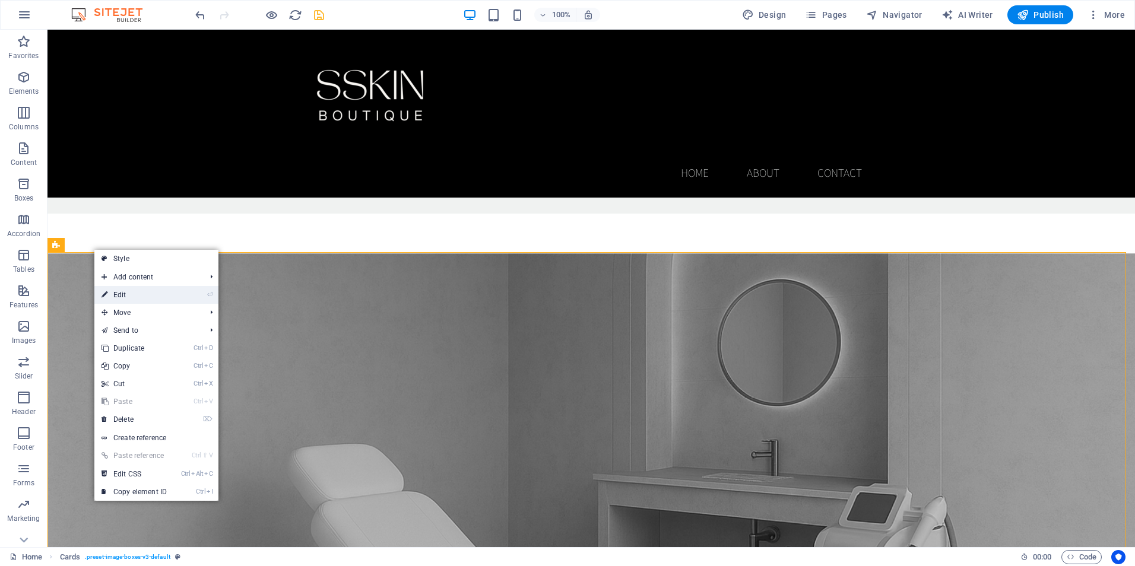
click at [132, 300] on link "⏎ Edit" at bounding box center [134, 295] width 80 height 18
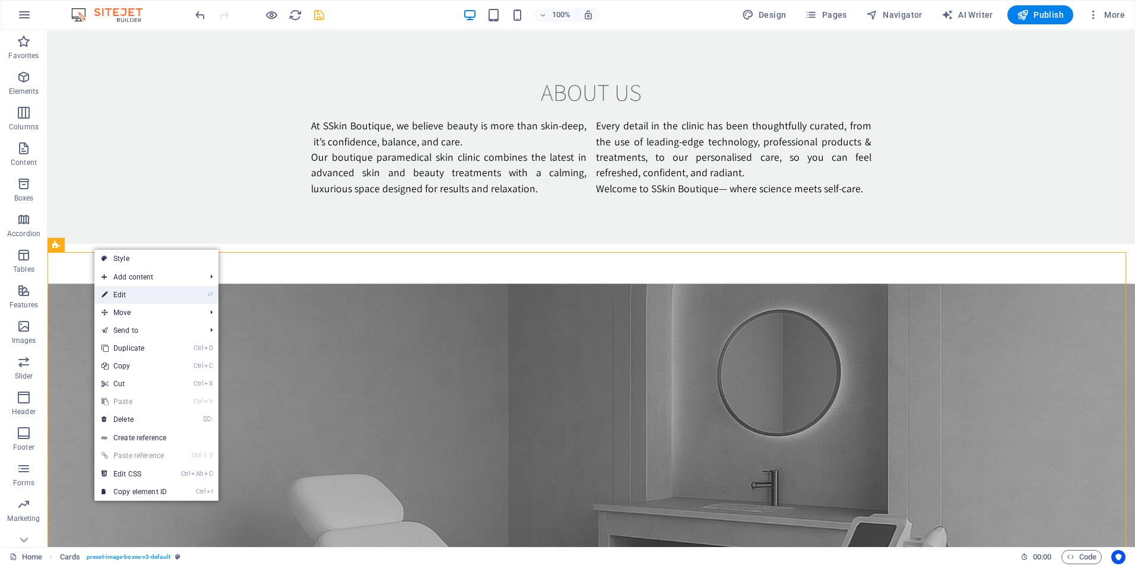
select select "rem"
select select "preset-image-boxes-v3-default"
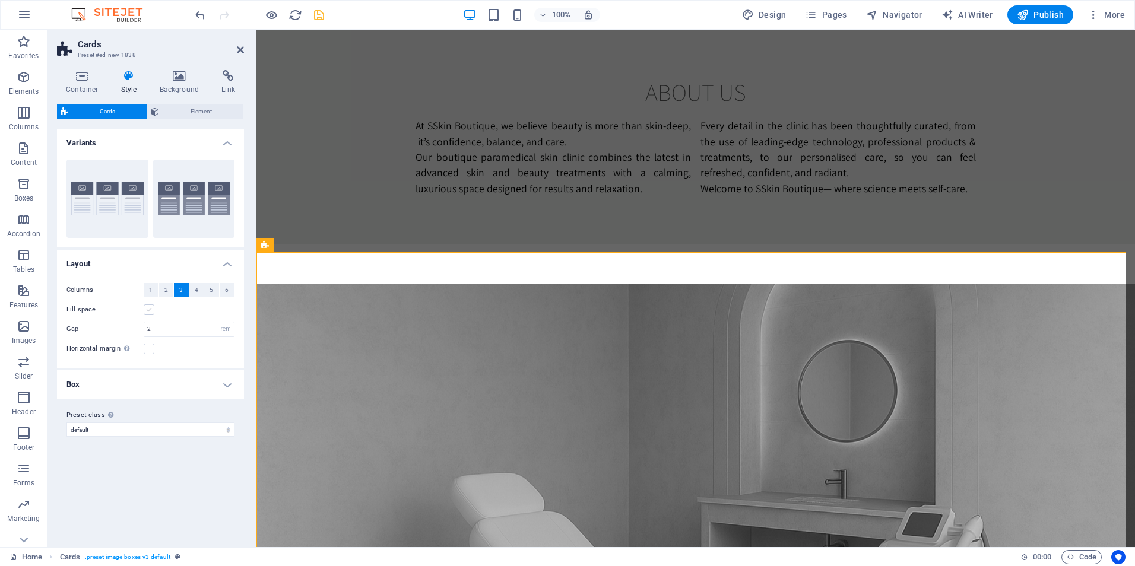
click at [150, 311] on label at bounding box center [149, 310] width 11 height 11
click at [0, 0] on input "Fill space" at bounding box center [0, 0] width 0 height 0
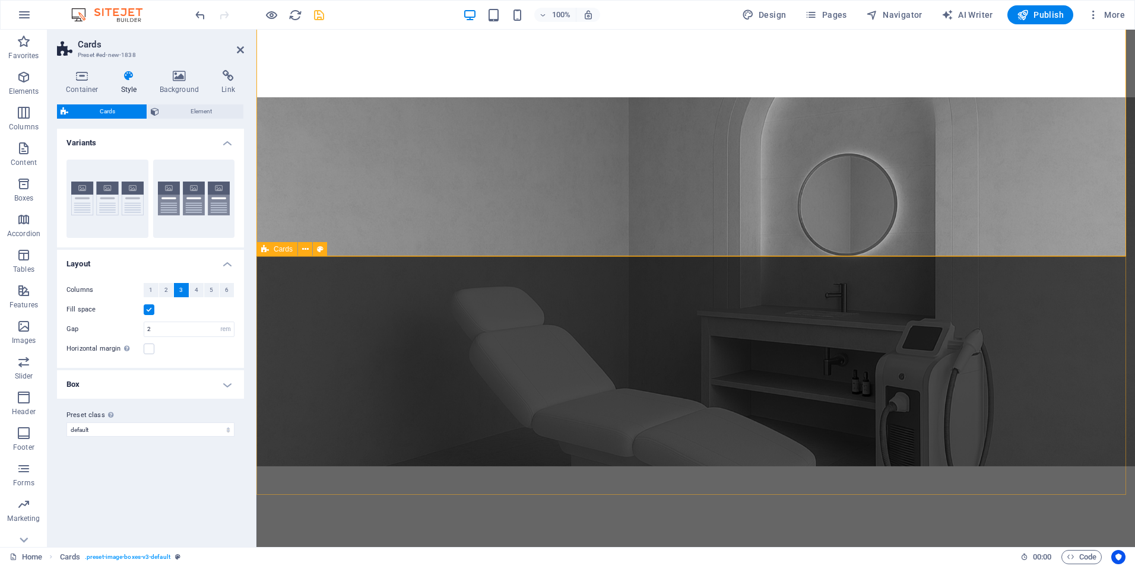
scroll to position [1128, 0]
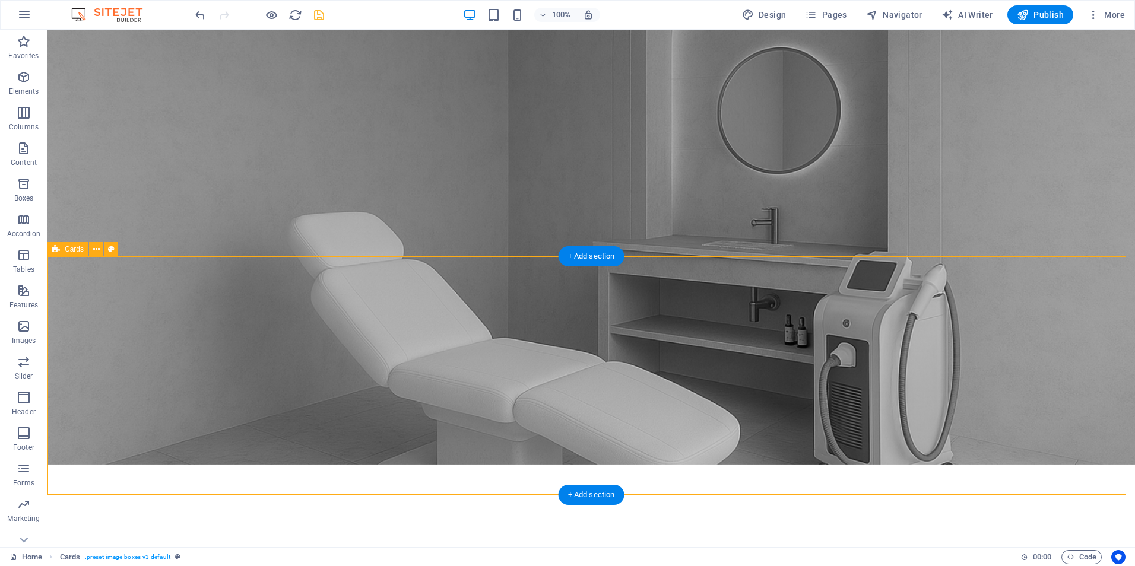
select select "px"
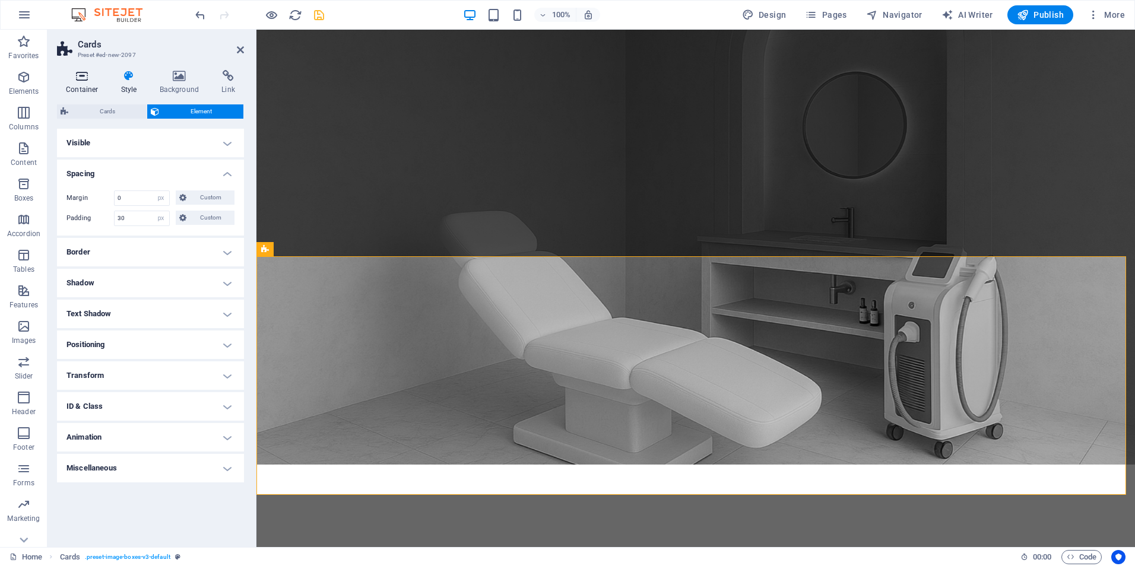
click at [81, 75] on icon at bounding box center [82, 76] width 50 height 12
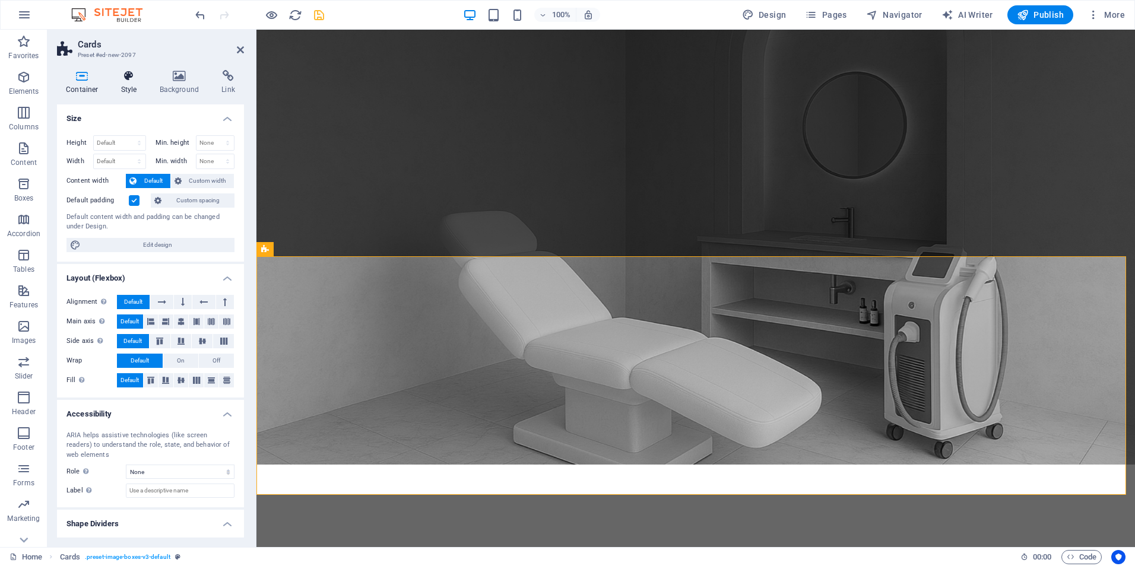
click at [128, 91] on h4 "Style" at bounding box center [131, 82] width 39 height 25
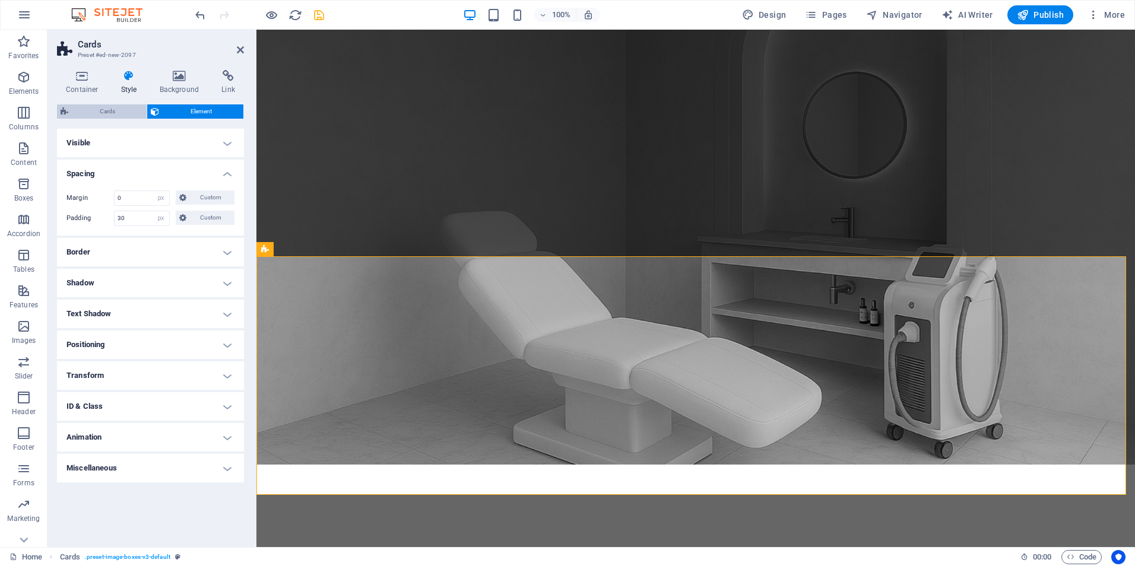
click at [107, 112] on span "Cards" at bounding box center [107, 111] width 71 height 14
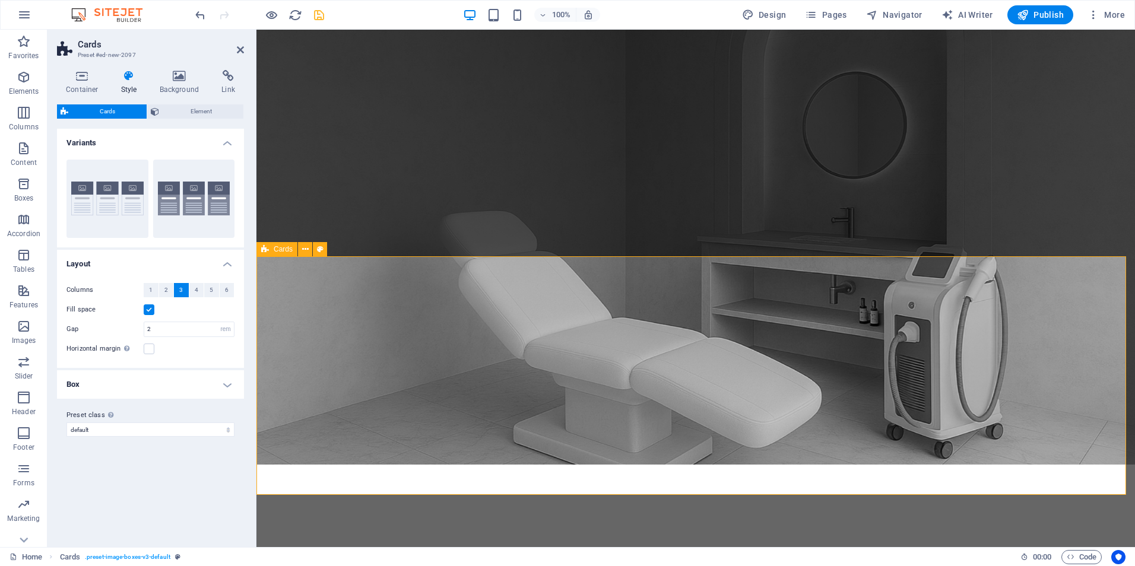
click at [239, 46] on icon at bounding box center [240, 49] width 7 height 9
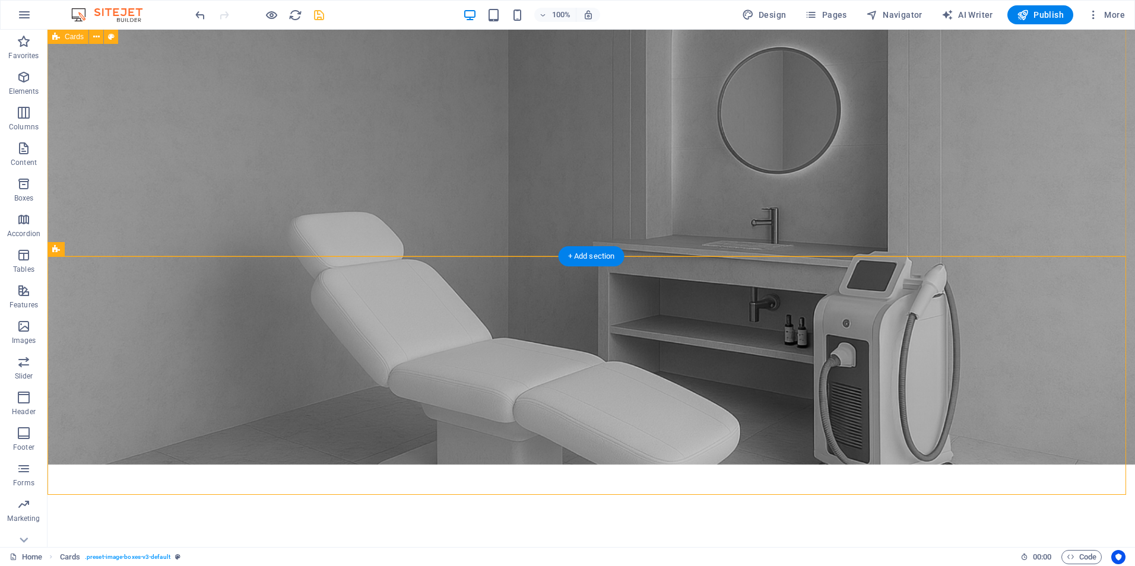
select select "rem"
select select "preset-image-boxes-v3-default"
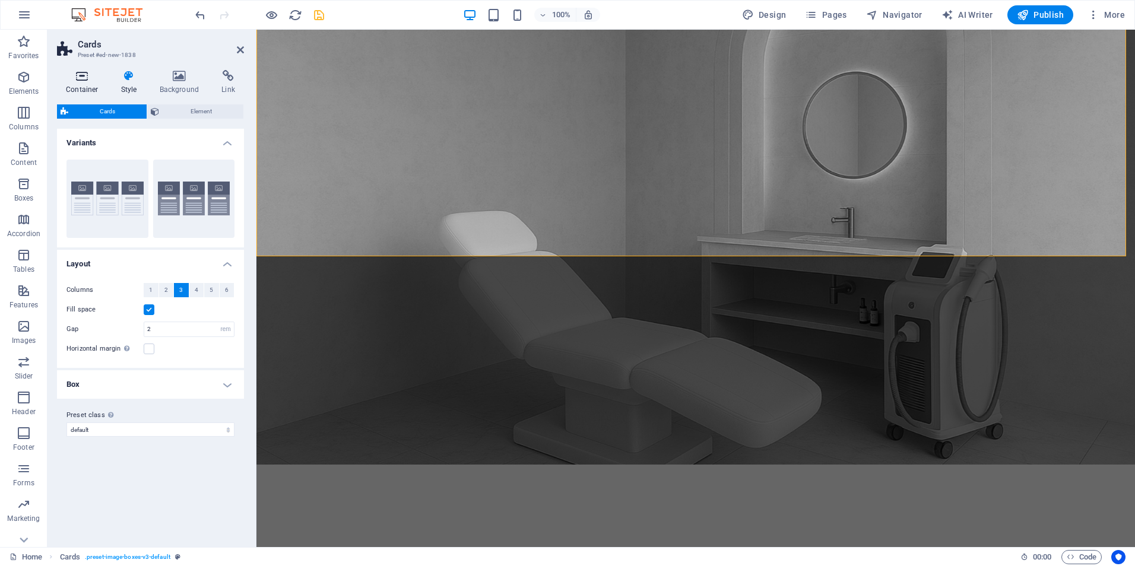
click at [80, 74] on icon at bounding box center [82, 76] width 50 height 12
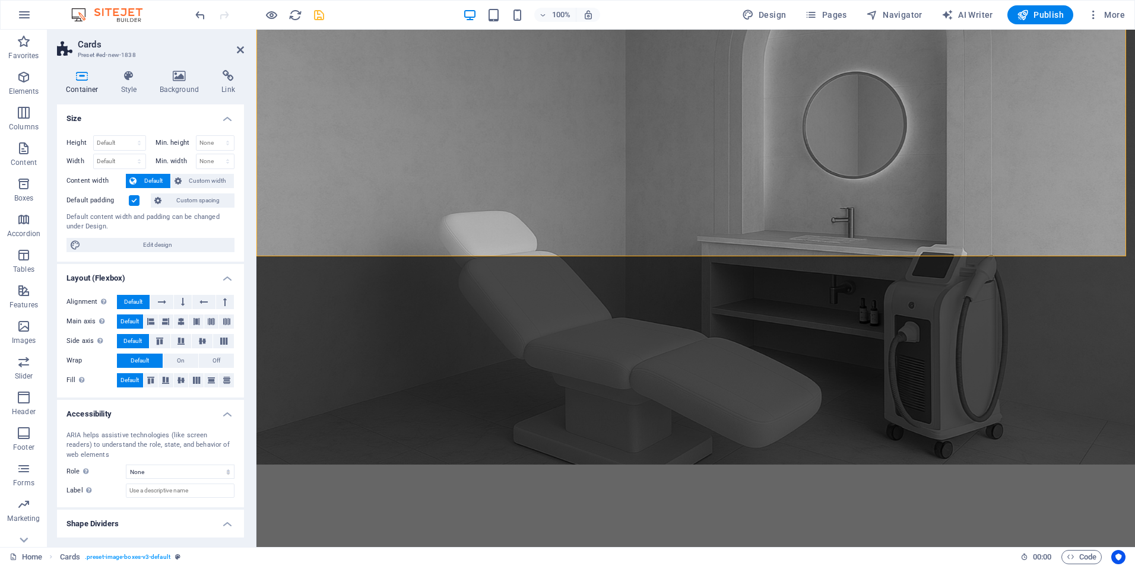
click at [186, 197] on span "Custom spacing" at bounding box center [198, 201] width 66 height 14
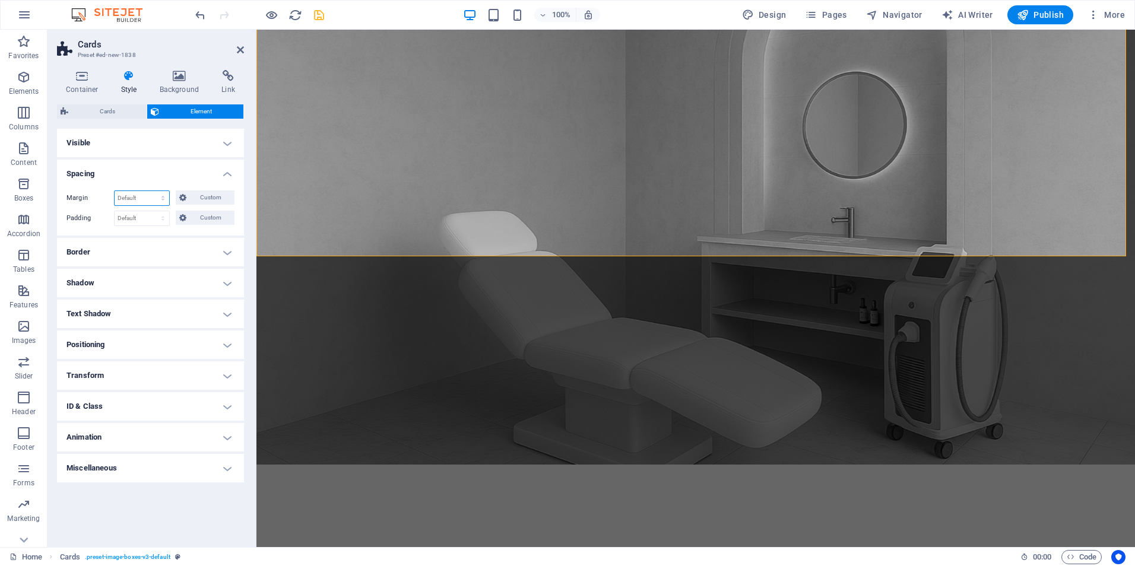
click at [137, 197] on select "Default auto px % rem vw vh Custom" at bounding box center [142, 198] width 55 height 14
select select "px"
click at [153, 191] on select "Default auto px % rem vw vh Custom" at bounding box center [142, 198] width 55 height 14
type input "0"
click at [122, 214] on select "Default px rem % vh vw Custom" at bounding box center [142, 218] width 55 height 14
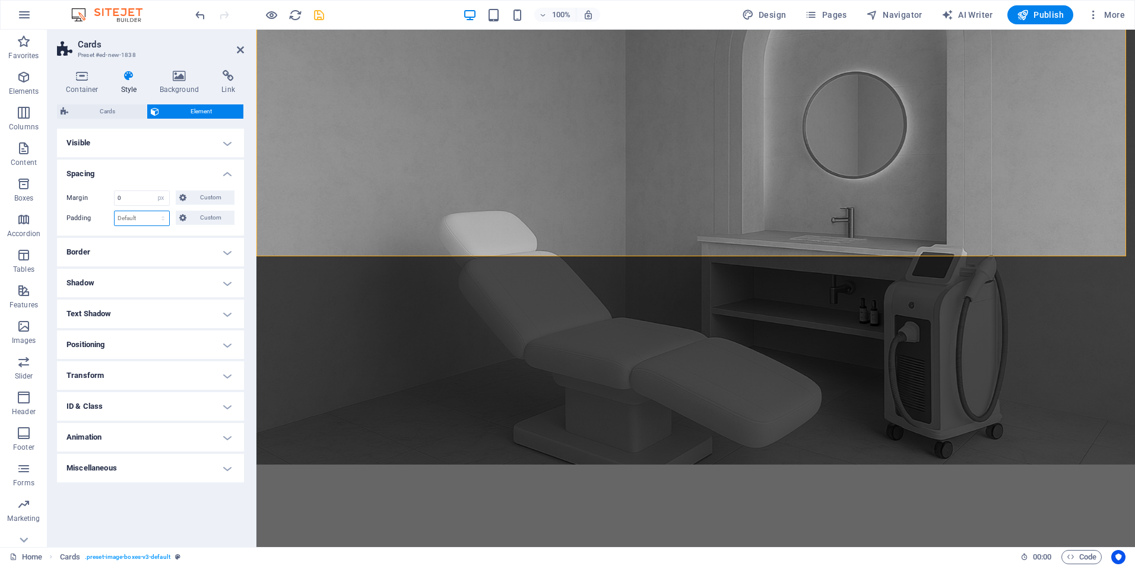
select select "px"
click at [153, 211] on select "Default px rem % vh vw Custom" at bounding box center [142, 218] width 55 height 14
type input "0"
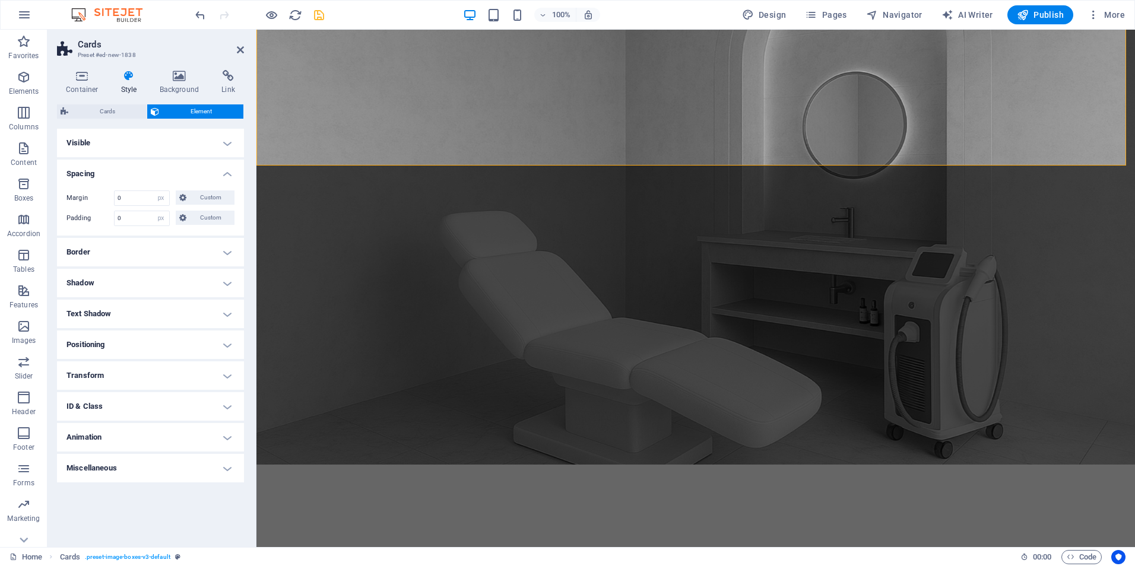
click at [236, 54] on header "Cards Preset #ed-new-1838" at bounding box center [150, 45] width 187 height 31
click at [242, 47] on icon at bounding box center [240, 49] width 7 height 9
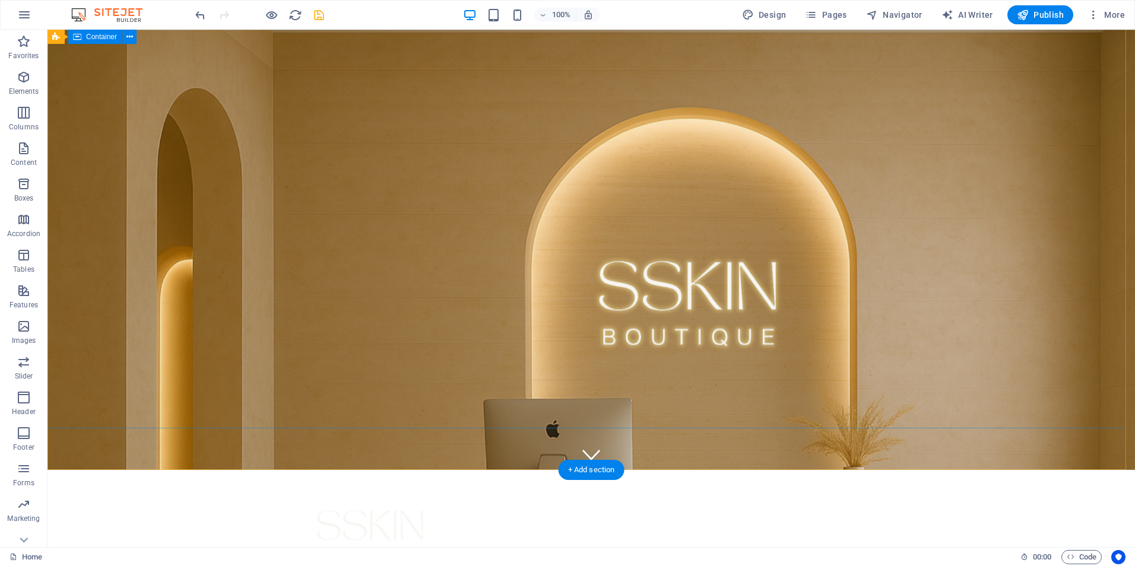
scroll to position [0, 0]
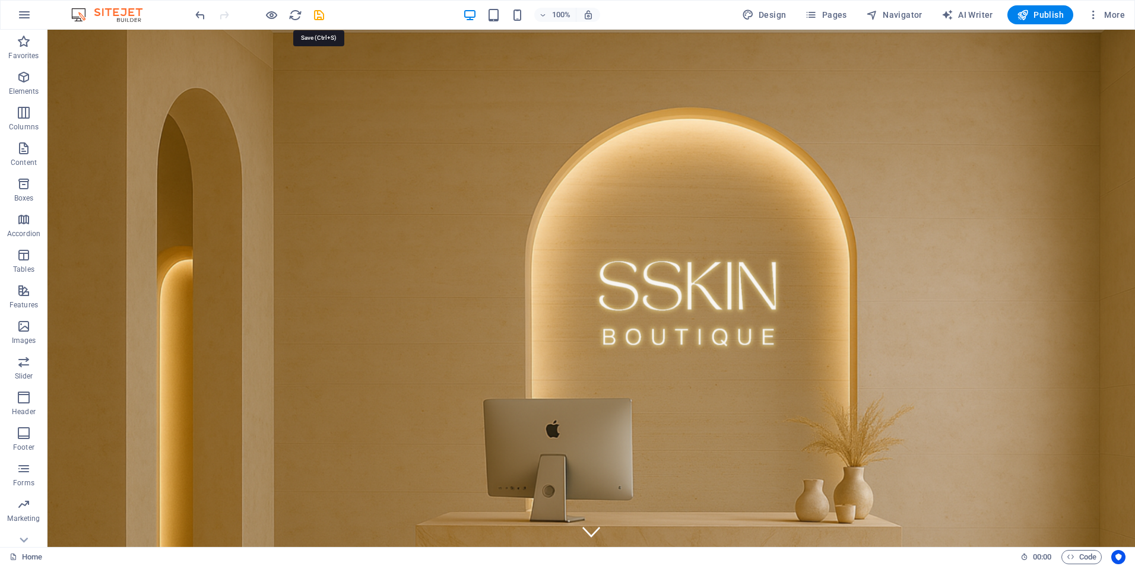
click at [321, 14] on icon "save" at bounding box center [319, 15] width 14 height 14
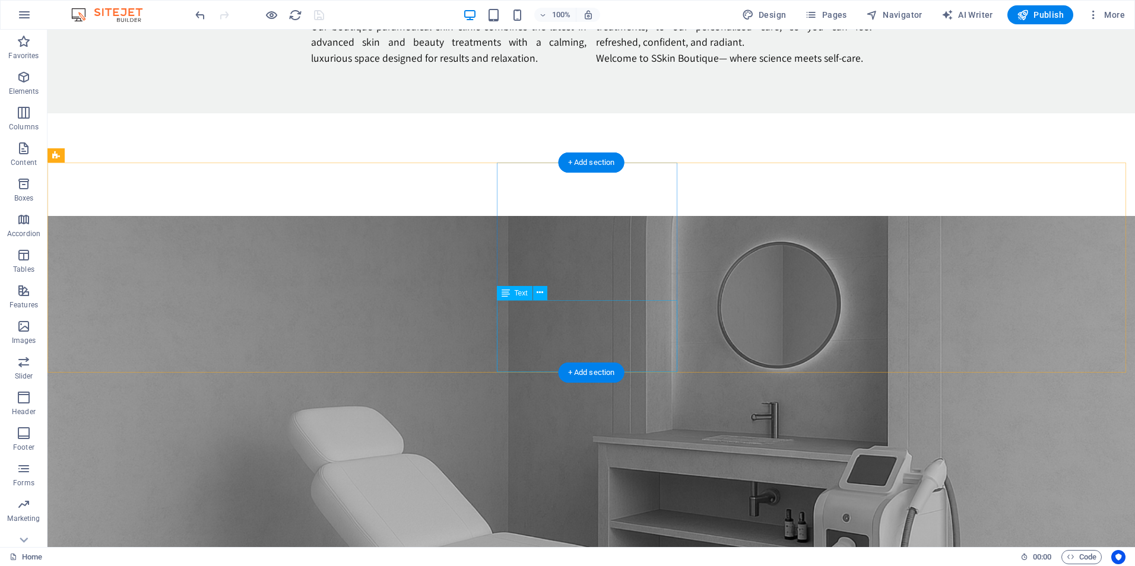
scroll to position [1069, 0]
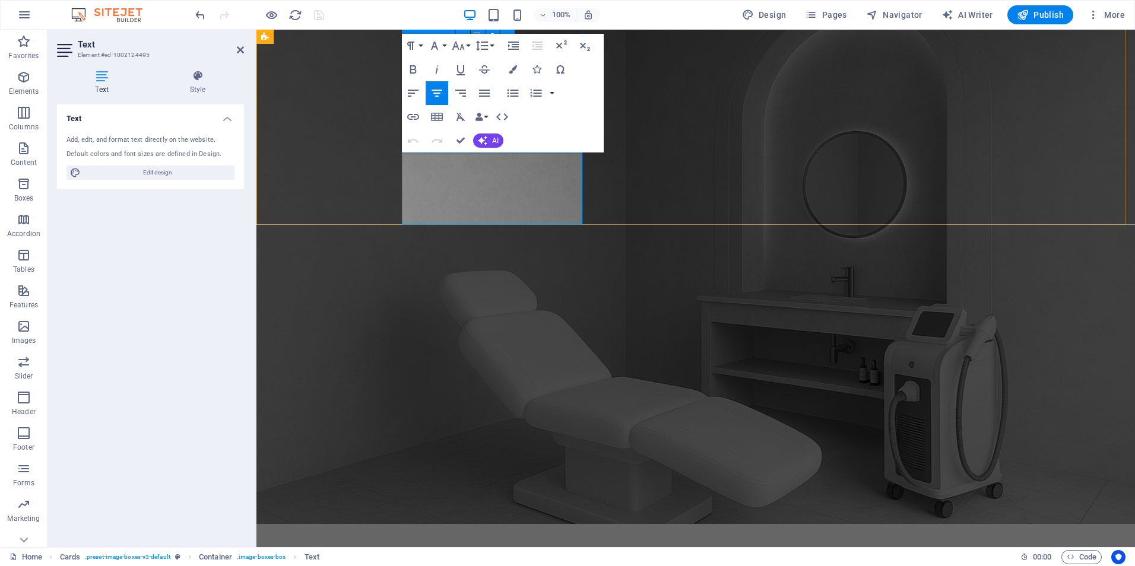
drag, startPoint x: 539, startPoint y: 212, endPoint x: 423, endPoint y: 154, distance: 130.1
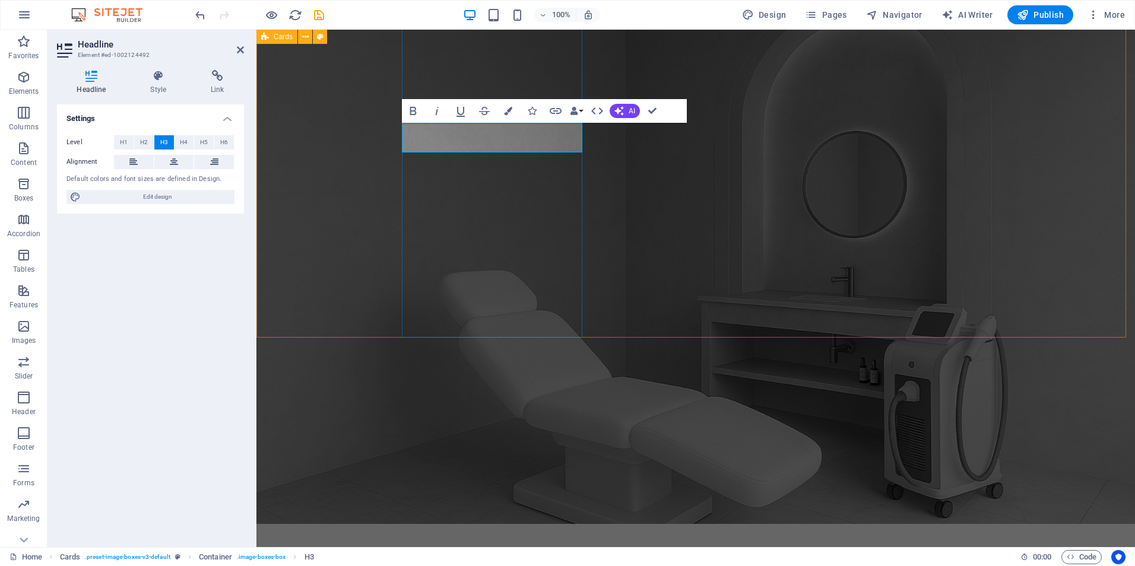
scroll to position [0, 2]
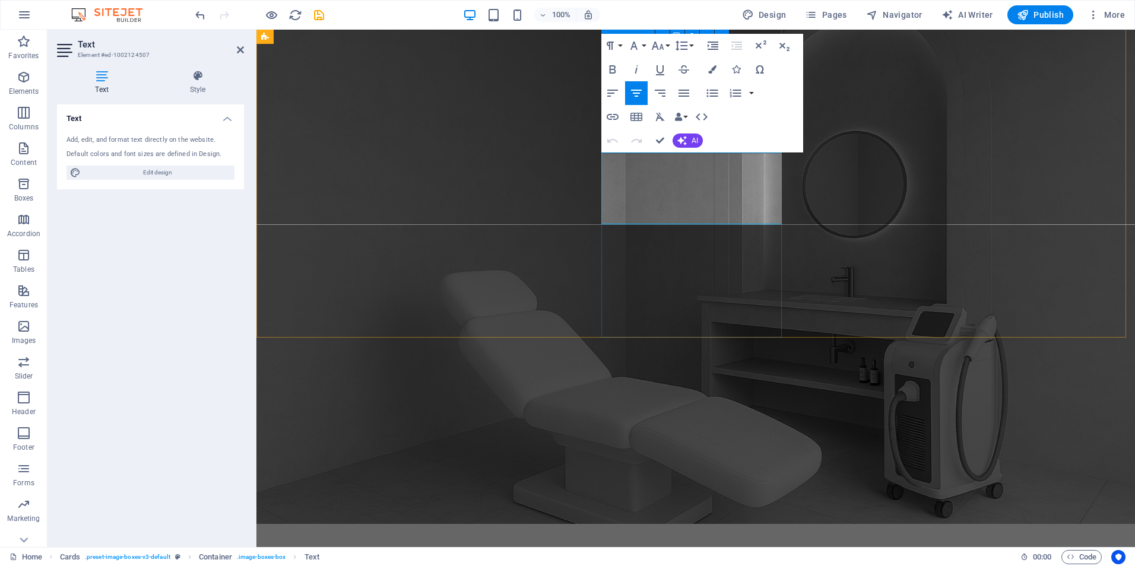
drag, startPoint x: 738, startPoint y: 214, endPoint x: 619, endPoint y: 166, distance: 128.3
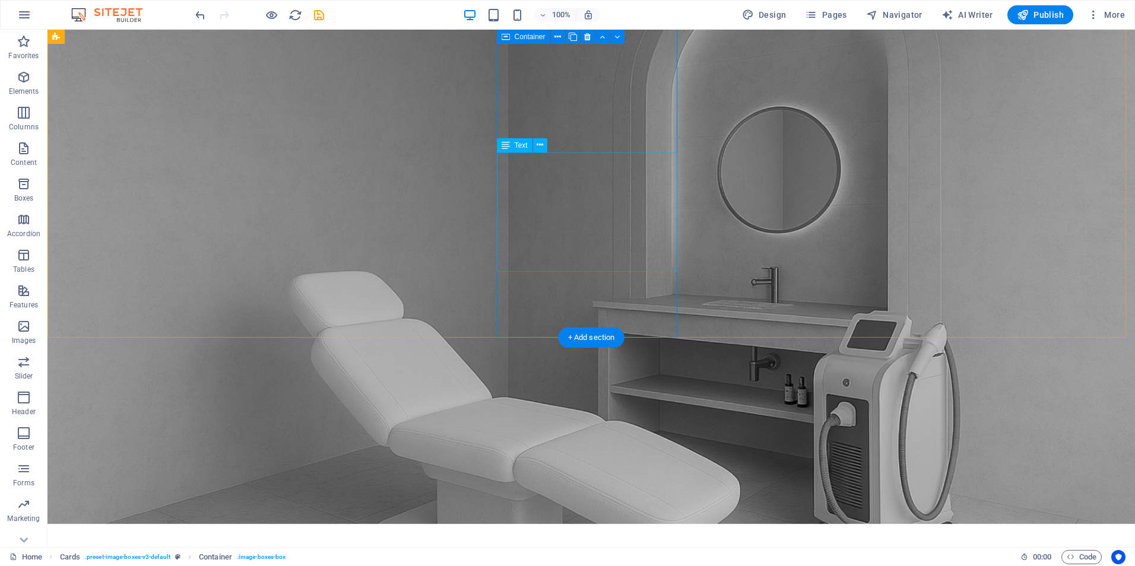
click at [200, 14] on icon "undo" at bounding box center [201, 15] width 14 height 14
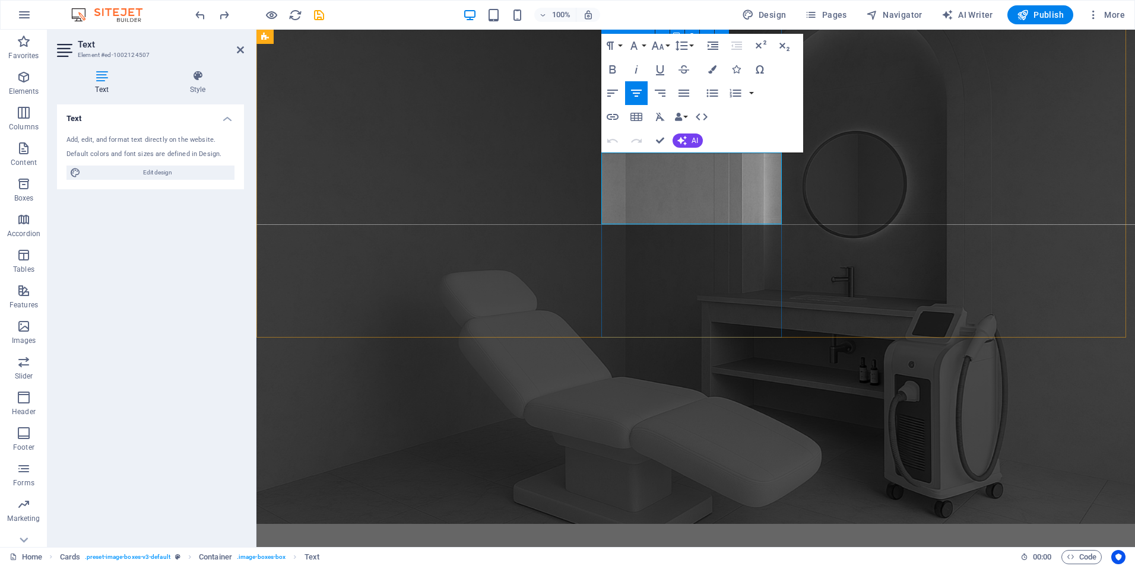
drag, startPoint x: 735, startPoint y: 208, endPoint x: 623, endPoint y: 160, distance: 121.3
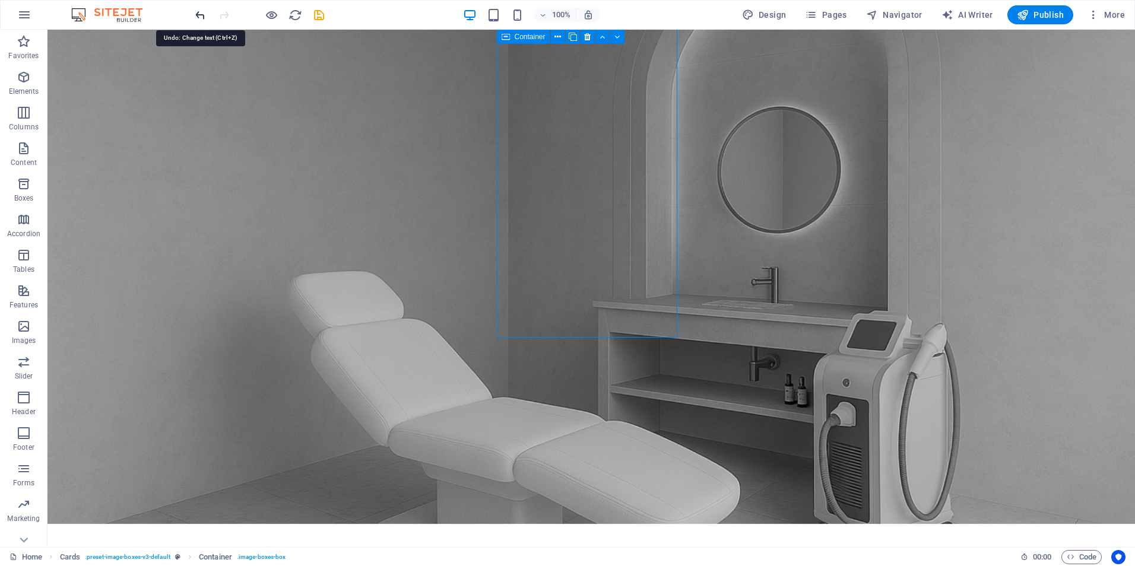
click at [202, 14] on icon "undo" at bounding box center [201, 15] width 14 height 14
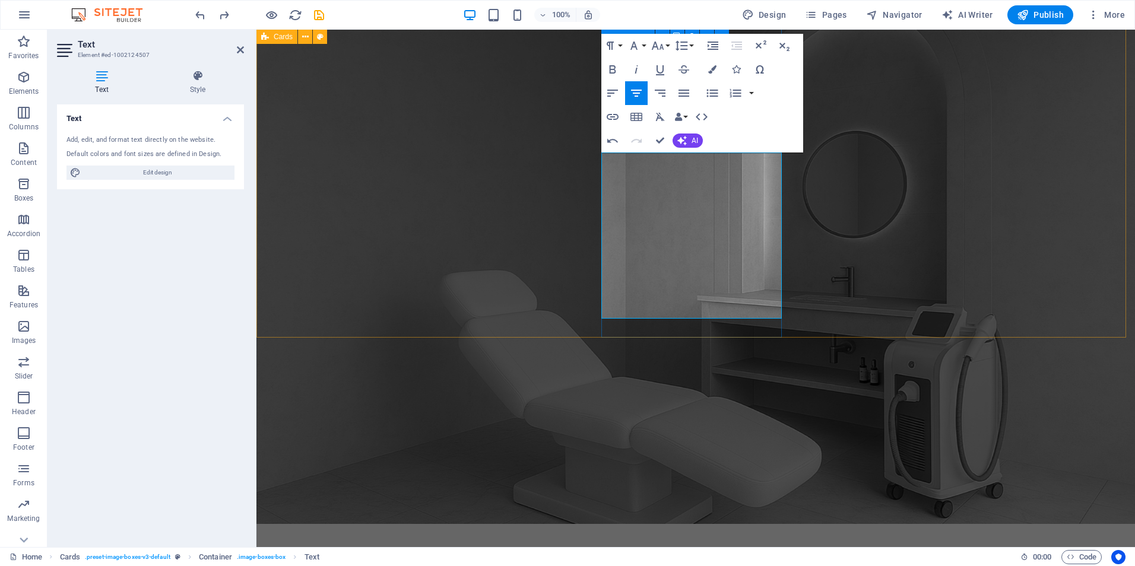
drag, startPoint x: 763, startPoint y: 301, endPoint x: 611, endPoint y: 161, distance: 206.8
copy p "Also known as [MEDICAL_DATA], this treatment uses fine needles to create micro-…"
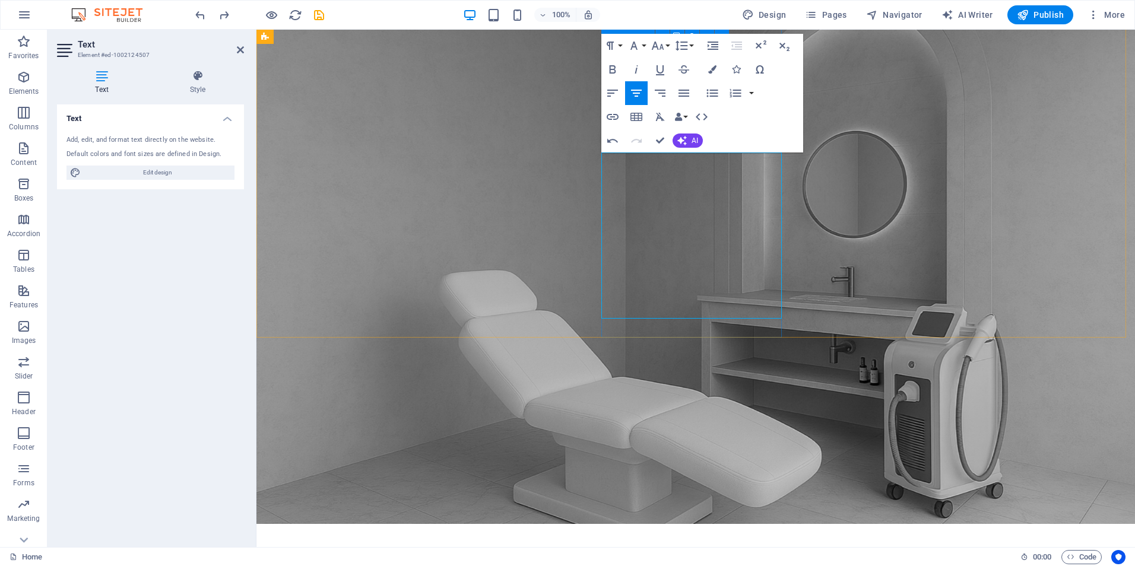
drag, startPoint x: 762, startPoint y: 309, endPoint x: 700, endPoint y: 215, distance: 113.1
drag, startPoint x: 751, startPoint y: 309, endPoint x: 623, endPoint y: 157, distance: 198.0
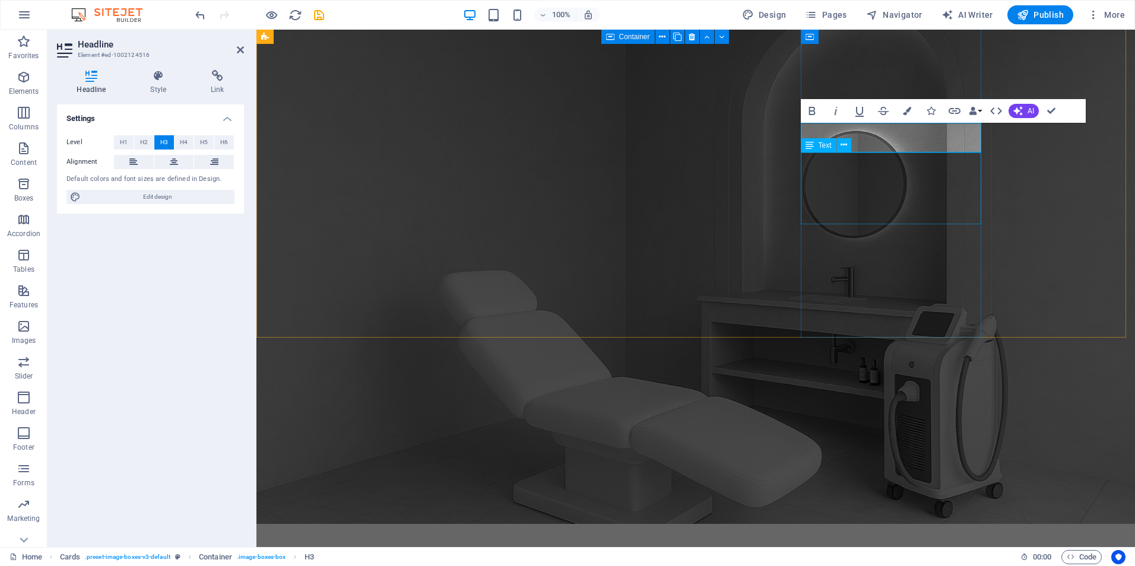
select select "px"
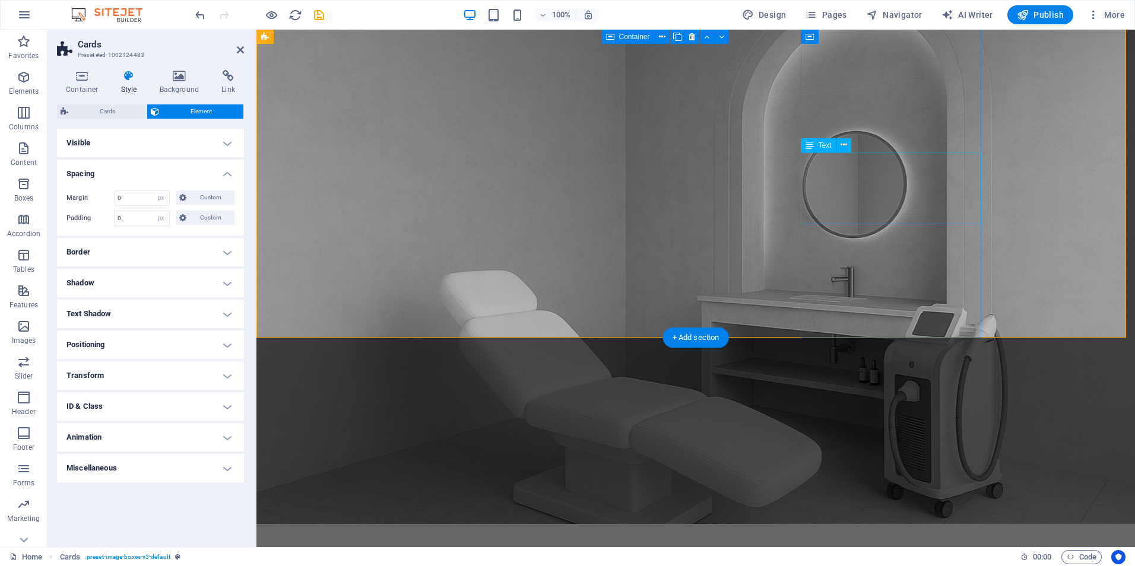
drag, startPoint x: 873, startPoint y: 208, endPoint x: 1105, endPoint y: 206, distance: 232.7
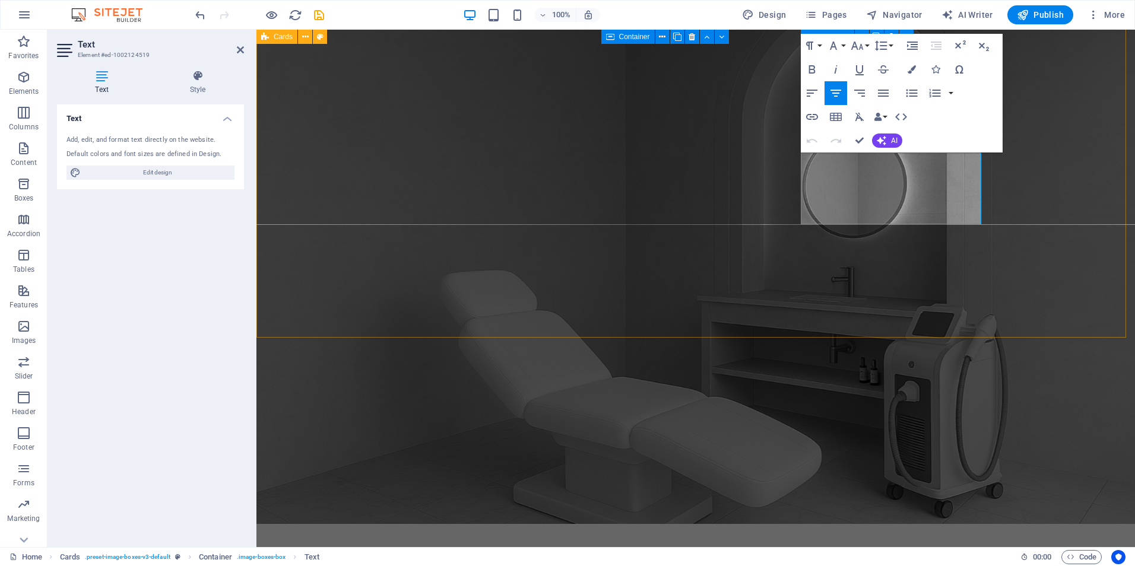
drag, startPoint x: 940, startPoint y: 211, endPoint x: 793, endPoint y: 159, distance: 155.9
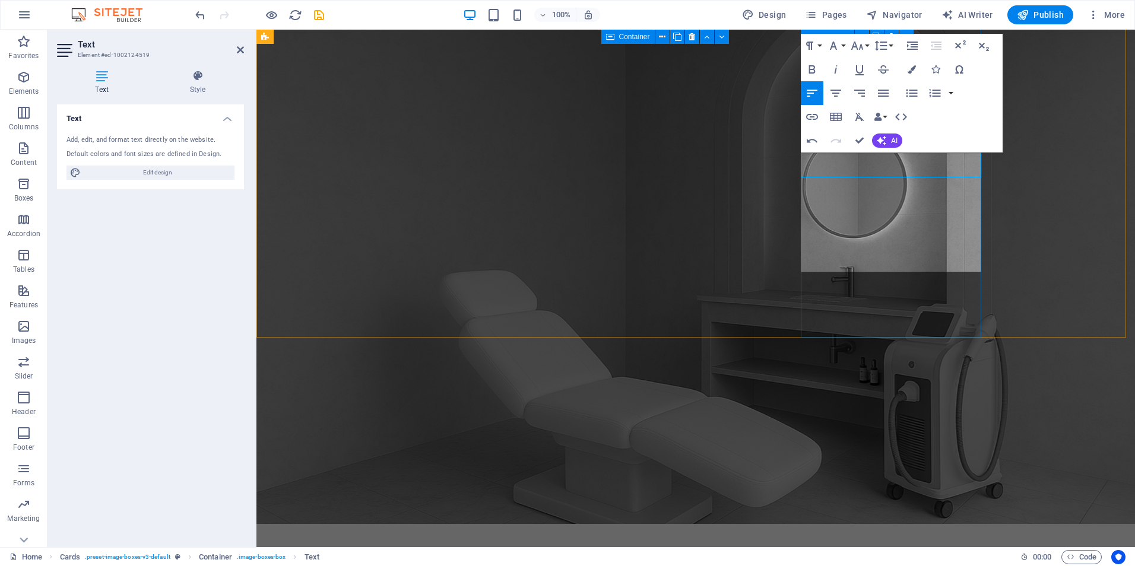
scroll to position [2276, 1]
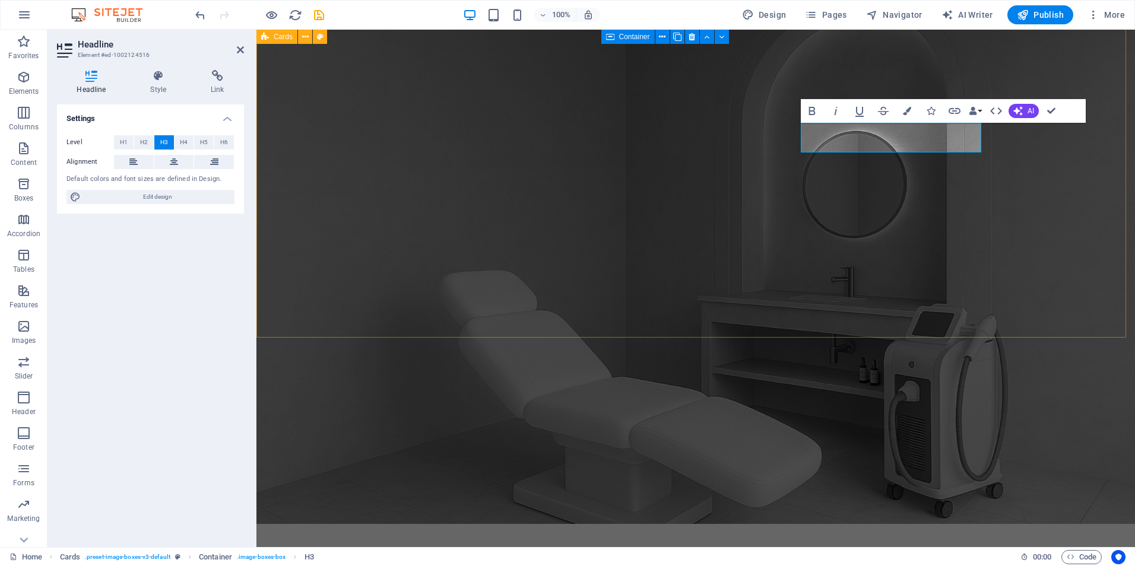
scroll to position [0, 4]
